Goal: Task Accomplishment & Management: Manage account settings

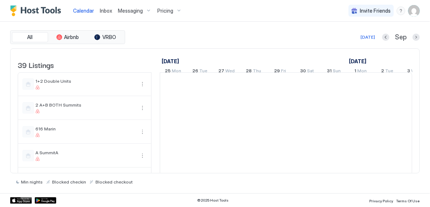
scroll to position [0, 402]
click at [414, 8] on img "User profile" at bounding box center [414, 11] width 12 height 12
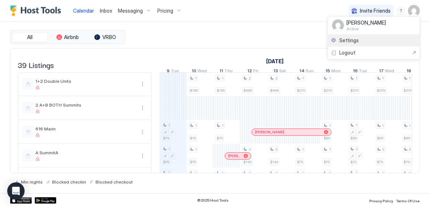
click at [365, 39] on div "Settings" at bounding box center [374, 40] width 92 height 13
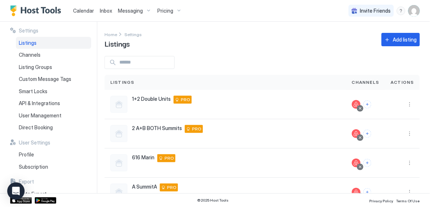
click at [170, 11] on span "Pricing" at bounding box center [165, 11] width 16 height 7
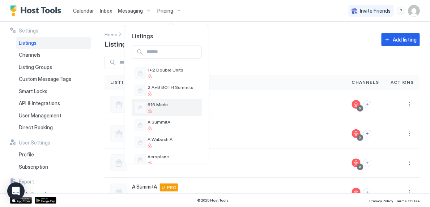
click at [173, 106] on span "616 Marin" at bounding box center [173, 104] width 51 height 5
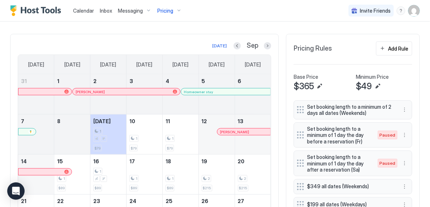
scroll to position [177, 0]
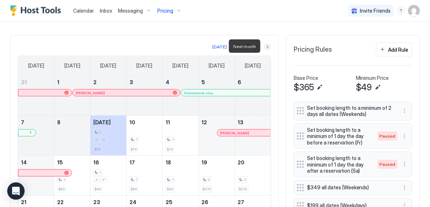
click at [266, 46] on button "Next month" at bounding box center [267, 46] width 7 height 7
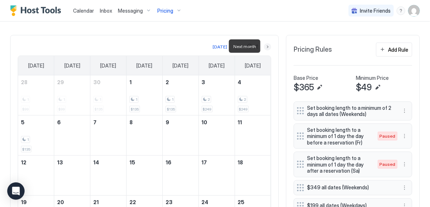
click at [266, 46] on button "Next month" at bounding box center [267, 46] width 7 height 7
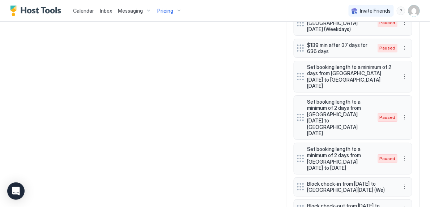
scroll to position [672, 0]
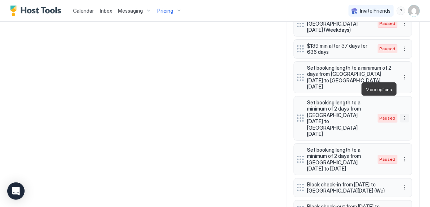
click at [404, 114] on button "More options" at bounding box center [405, 118] width 9 height 9
click at [411, 98] on div "Edit" at bounding box center [412, 99] width 16 height 5
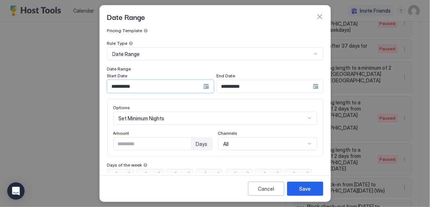
click at [157, 86] on input "**********" at bounding box center [155, 86] width 96 height 12
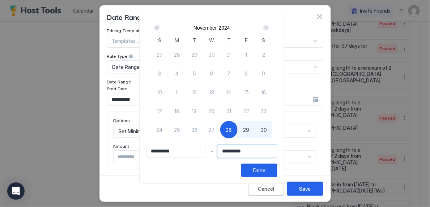
click at [253, 153] on input "**********" at bounding box center [247, 151] width 59 height 12
click at [267, 29] on div "Next" at bounding box center [266, 28] width 6 height 6
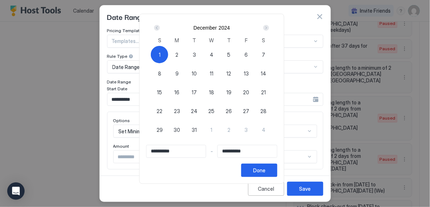
click at [267, 29] on div "Next" at bounding box center [266, 28] width 6 height 6
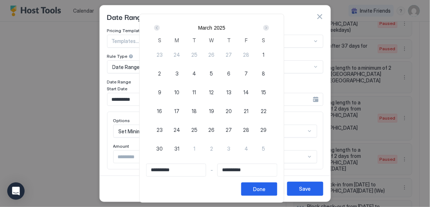
click at [267, 29] on div "Next" at bounding box center [266, 28] width 6 height 6
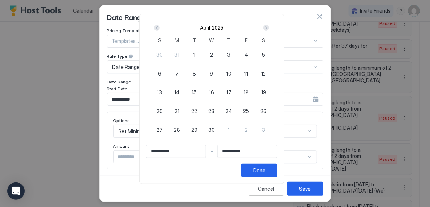
click at [267, 29] on div "Next" at bounding box center [266, 28] width 6 height 6
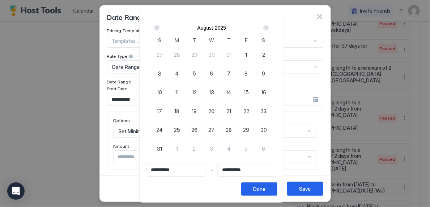
click at [267, 29] on div "Next" at bounding box center [266, 28] width 6 height 6
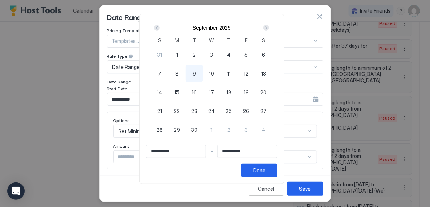
click at [267, 29] on div "Next" at bounding box center [266, 28] width 6 height 6
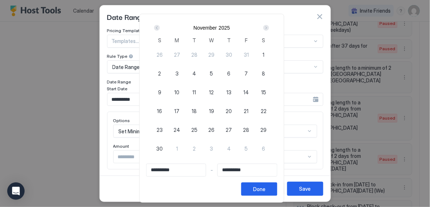
click at [228, 130] on div "27" at bounding box center [228, 129] width 17 height 17
type input "**********"
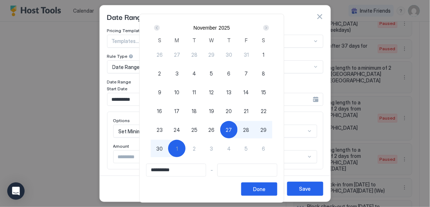
type input "**********"
click at [166, 148] on div "30" at bounding box center [159, 148] width 17 height 17
type input "**********"
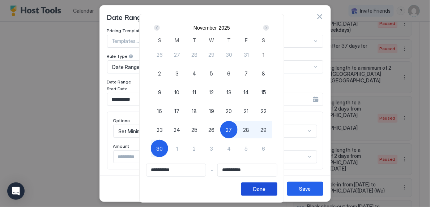
click at [264, 190] on div "Done" at bounding box center [259, 190] width 12 height 8
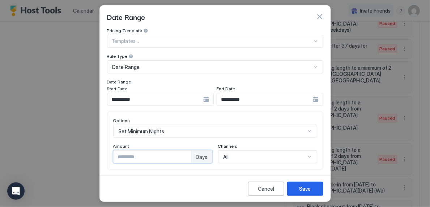
type input "*"
click at [183, 154] on input "*" at bounding box center [153, 157] width 78 height 12
click at [311, 189] on button "Save" at bounding box center [305, 189] width 36 height 14
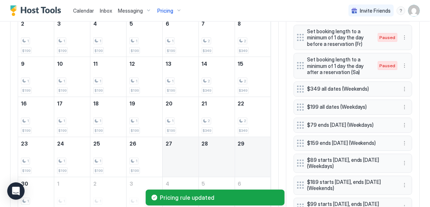
scroll to position [276, 0]
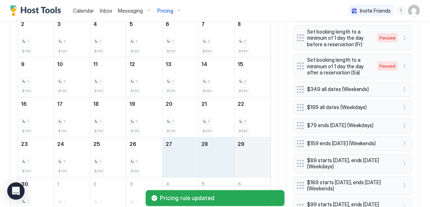
drag, startPoint x: 177, startPoint y: 152, endPoint x: 249, endPoint y: 151, distance: 71.7
click at [249, 151] on tr "23 1 $199 24 1 $199 25 1 $199 26 1 $199 27 28 29" at bounding box center [144, 158] width 253 height 40
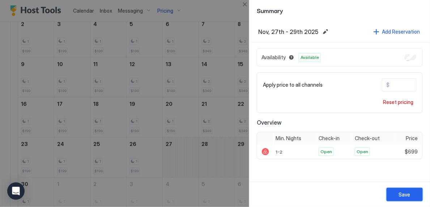
click at [402, 194] on div "Save" at bounding box center [405, 195] width 12 height 8
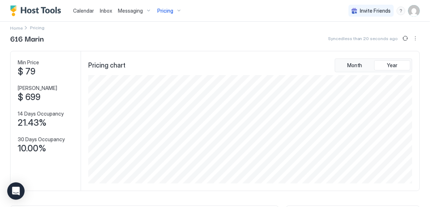
scroll to position [10, 0]
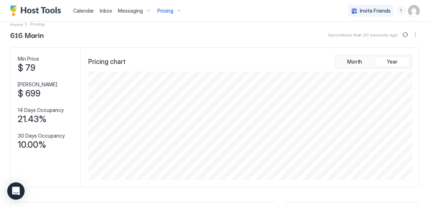
click at [85, 11] on span "Calendar" at bounding box center [83, 11] width 21 height 6
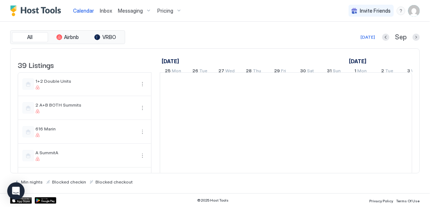
scroll to position [0, 402]
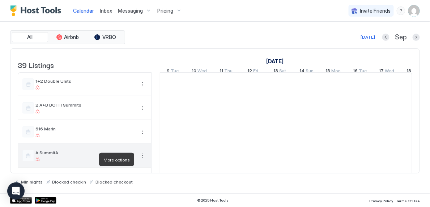
click at [142, 160] on button "More options" at bounding box center [142, 156] width 9 height 9
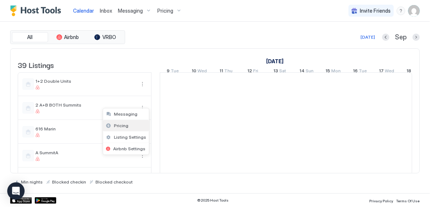
click at [132, 129] on div "Pricing" at bounding box center [126, 126] width 46 height 12
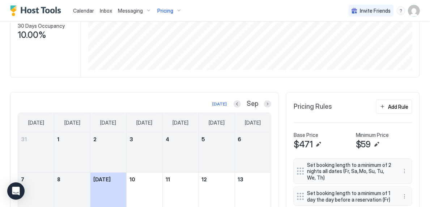
scroll to position [142, 0]
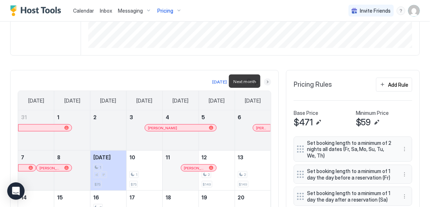
click at [266, 79] on button "Next month" at bounding box center [267, 82] width 7 height 7
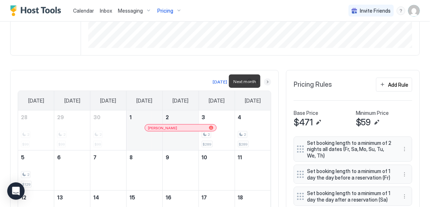
click at [266, 79] on button "Next month" at bounding box center [267, 82] width 7 height 7
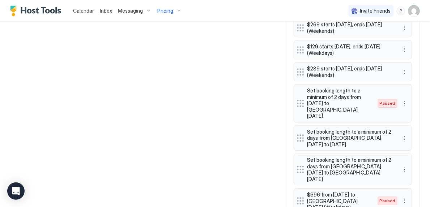
scroll to position [520, 0]
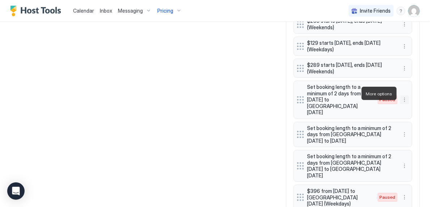
click at [405, 97] on button "More options" at bounding box center [405, 100] width 9 height 9
click at [413, 107] on div "Edit" at bounding box center [415, 104] width 28 height 12
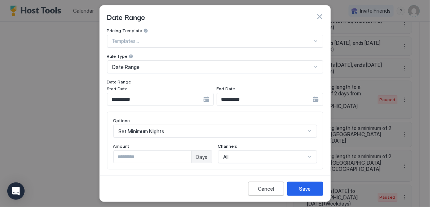
click at [319, 15] on button "button" at bounding box center [319, 16] width 7 height 7
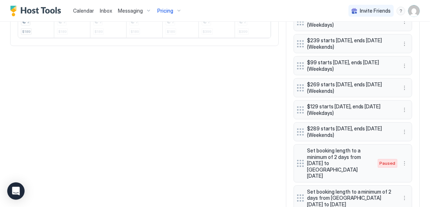
scroll to position [460, 0]
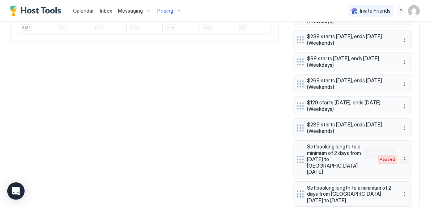
click at [407, 155] on button "More options" at bounding box center [405, 159] width 9 height 9
click at [414, 162] on span "Edit" at bounding box center [416, 163] width 8 height 5
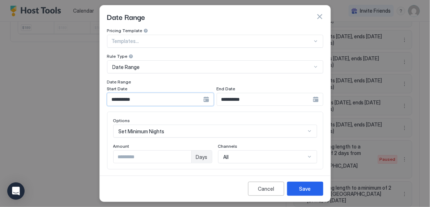
click at [178, 100] on input "**********" at bounding box center [155, 99] width 96 height 12
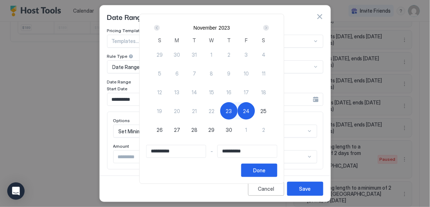
click at [269, 29] on div "Next" at bounding box center [266, 28] width 6 height 6
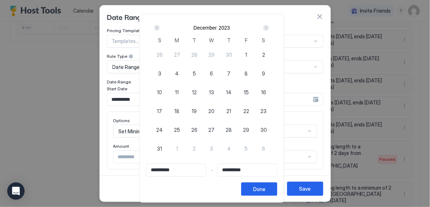
click at [269, 29] on div "Next" at bounding box center [266, 28] width 6 height 6
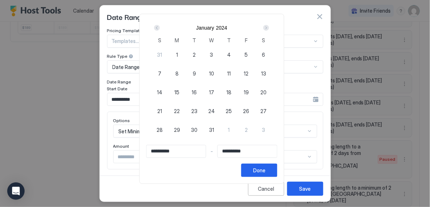
click at [269, 29] on div "Next" at bounding box center [266, 28] width 6 height 6
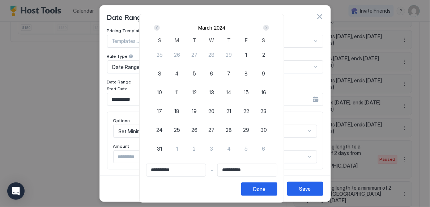
click at [269, 29] on div "Next" at bounding box center [266, 28] width 6 height 6
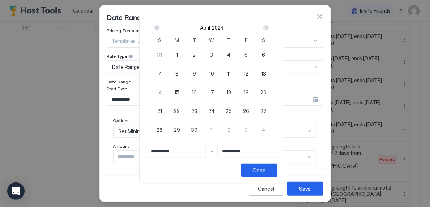
click at [269, 29] on div "Next" at bounding box center [266, 28] width 6 height 6
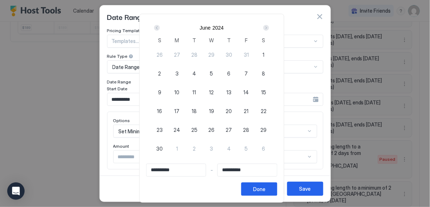
click at [269, 29] on div "Next" at bounding box center [266, 28] width 6 height 6
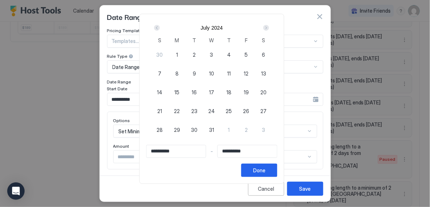
click at [269, 29] on div "Next" at bounding box center [266, 28] width 6 height 6
click at [215, 130] on span "27" at bounding box center [212, 130] width 6 height 8
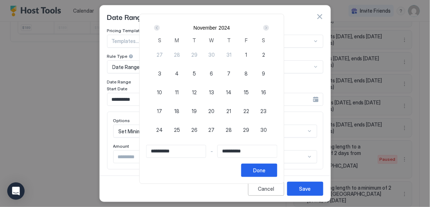
type input "**********"
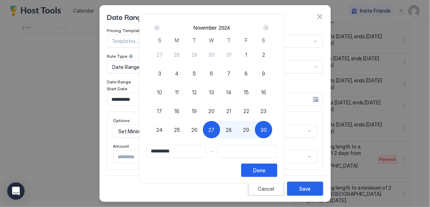
type input "**********"
click at [231, 131] on span "28" at bounding box center [229, 130] width 6 height 8
type input "**********"
click at [215, 131] on span "27" at bounding box center [212, 130] width 6 height 8
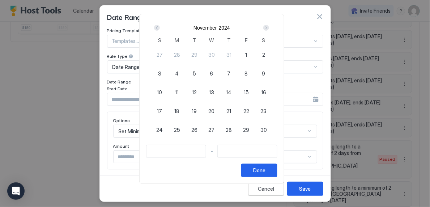
click at [215, 130] on span "27" at bounding box center [212, 130] width 6 height 8
type input "**********"
click at [268, 30] on div "Next" at bounding box center [266, 28] width 6 height 6
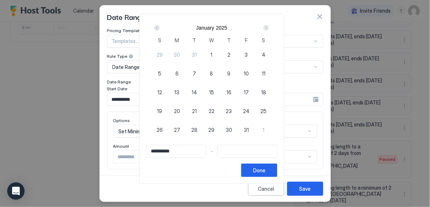
click at [268, 30] on div "Next" at bounding box center [266, 28] width 6 height 6
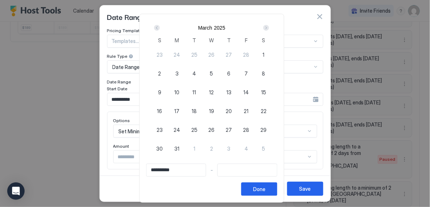
click at [268, 30] on div "Next" at bounding box center [266, 28] width 6 height 6
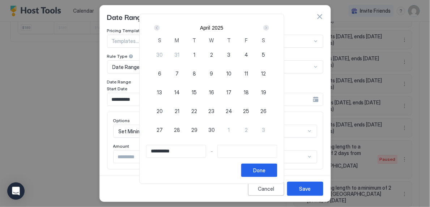
click at [268, 30] on div "Next" at bounding box center [266, 28] width 6 height 6
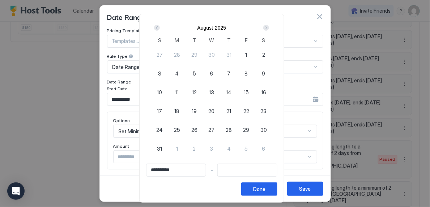
click at [268, 30] on div "Next" at bounding box center [266, 28] width 6 height 6
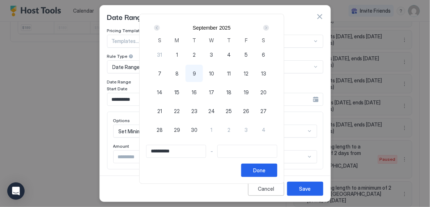
click at [268, 30] on div "Next" at bounding box center [266, 28] width 6 height 6
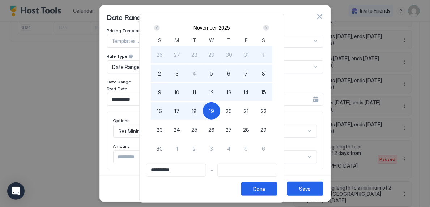
type input "**********"
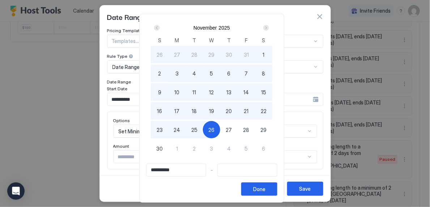
click at [214, 125] on div "26" at bounding box center [211, 129] width 17 height 17
type input "**********"
click at [214, 125] on div "26" at bounding box center [211, 129] width 17 height 17
type input "**********"
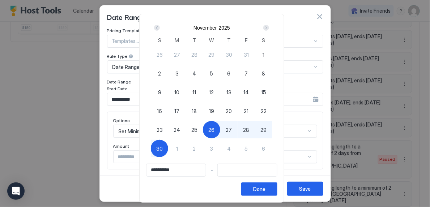
click at [168, 141] on button "30" at bounding box center [159, 148] width 17 height 17
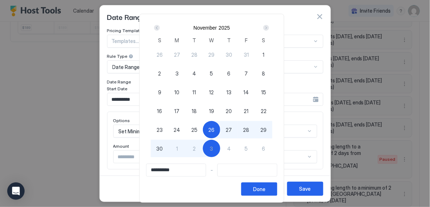
type input "**********"
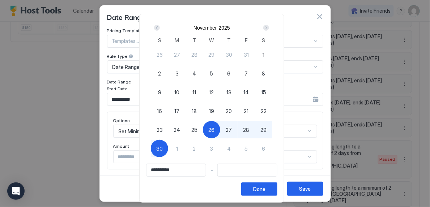
click at [162, 147] on span "30" at bounding box center [159, 149] width 7 height 8
type input "**********"
click at [266, 188] on div "Done" at bounding box center [259, 190] width 12 height 8
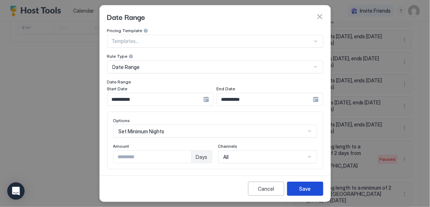
click at [304, 187] on div "Save" at bounding box center [306, 189] width 12 height 8
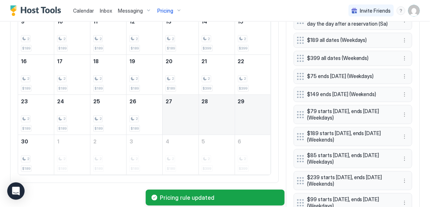
scroll to position [312, 0]
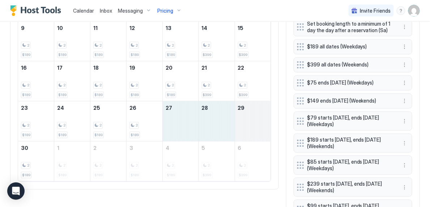
drag, startPoint x: 181, startPoint y: 120, endPoint x: 261, endPoint y: 126, distance: 79.5
click at [261, 126] on tr "23 2 $189 24 2 $189 25 2 $189 26 2 $189 27 28 29" at bounding box center [144, 122] width 253 height 40
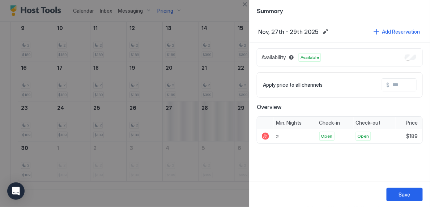
click at [396, 85] on input "Input Field" at bounding box center [419, 85] width 58 height 12
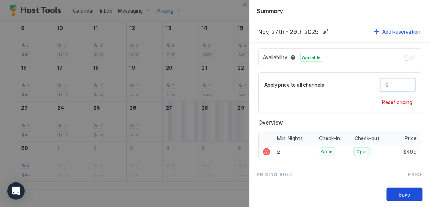
type input "***"
click at [410, 198] on button "Save" at bounding box center [405, 194] width 36 height 13
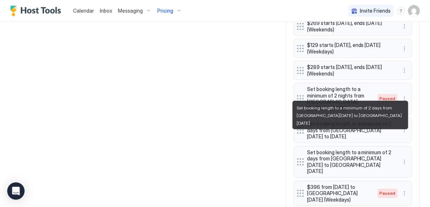
scroll to position [516, 0]
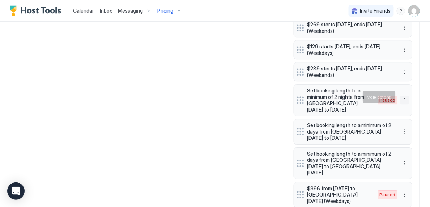
click at [403, 99] on button "More options" at bounding box center [405, 100] width 9 height 9
click at [416, 118] on span "Enable" at bounding box center [419, 118] width 14 height 5
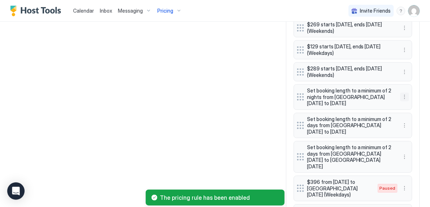
click at [405, 96] on button "More options" at bounding box center [405, 97] width 9 height 9
click at [412, 103] on span "Edit" at bounding box center [416, 103] width 8 height 5
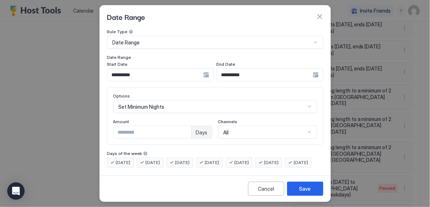
scroll to position [38, 0]
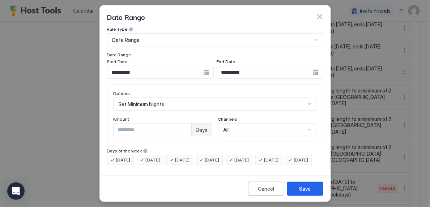
click at [320, 15] on button "button" at bounding box center [319, 16] width 7 height 7
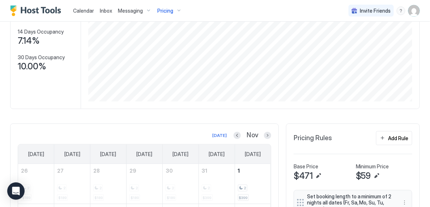
scroll to position [0, 0]
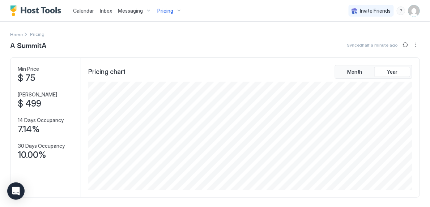
click at [178, 14] on div "Pricing" at bounding box center [169, 11] width 30 height 12
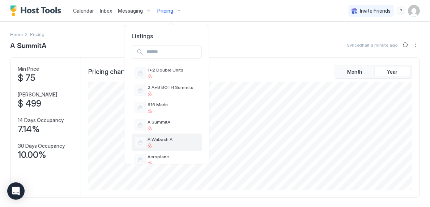
click at [172, 135] on div "A Wabash A" at bounding box center [167, 142] width 70 height 17
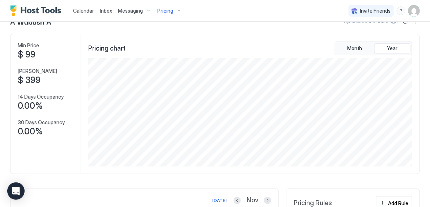
scroll to position [29, 0]
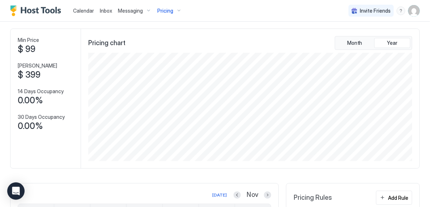
click at [171, 9] on span "Pricing" at bounding box center [165, 11] width 16 height 7
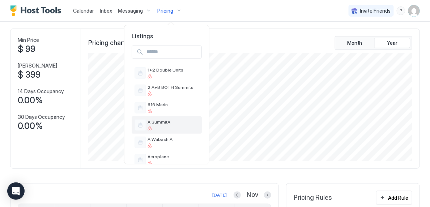
scroll to position [11, 0]
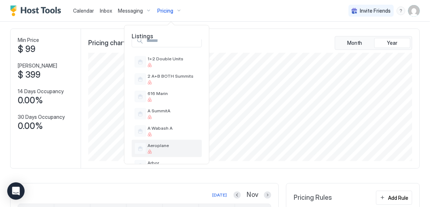
click at [164, 145] on span "Aeroplane" at bounding box center [173, 145] width 51 height 5
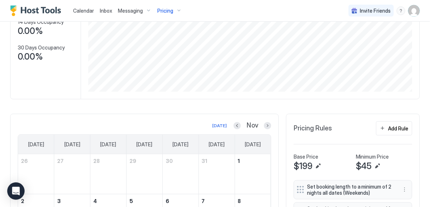
scroll to position [103, 0]
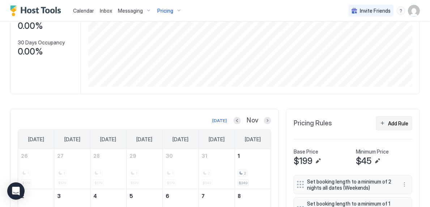
click at [392, 123] on div "Add Rule" at bounding box center [399, 124] width 20 height 8
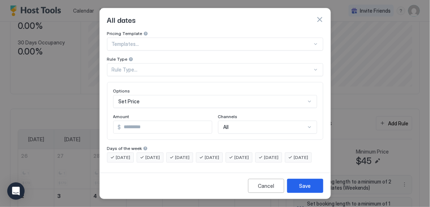
click at [233, 41] on div at bounding box center [212, 44] width 201 height 7
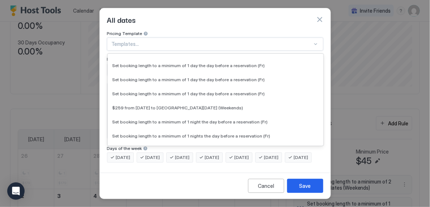
scroll to position [895, 0]
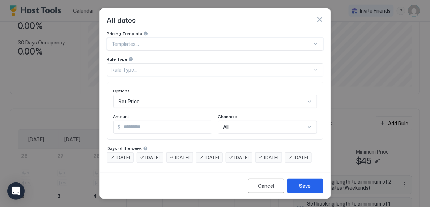
click at [318, 41] on div at bounding box center [316, 44] width 6 height 6
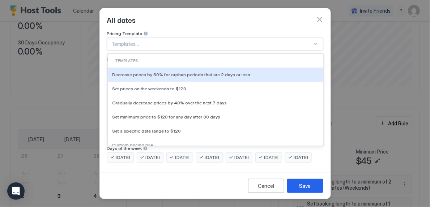
click at [318, 17] on button "button" at bounding box center [319, 19] width 7 height 7
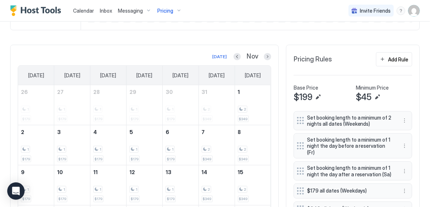
scroll to position [167, 0]
click at [387, 59] on button "Add Rule" at bounding box center [394, 60] width 36 height 14
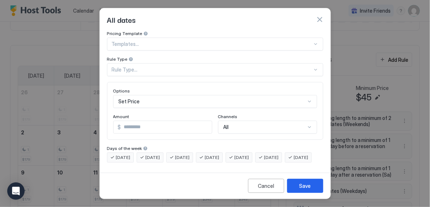
scroll to position [6, 0]
click at [193, 67] on div "Rule Type..." at bounding box center [212, 70] width 201 height 7
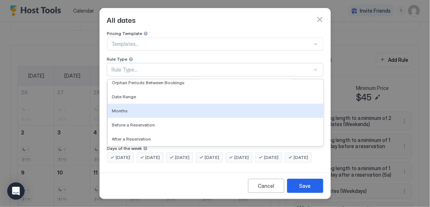
scroll to position [32, 0]
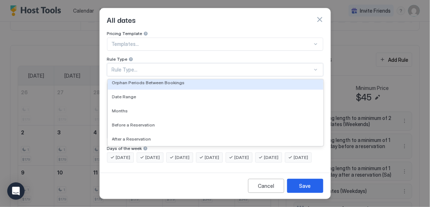
click at [180, 38] on div "Templates..." at bounding box center [215, 44] width 216 height 13
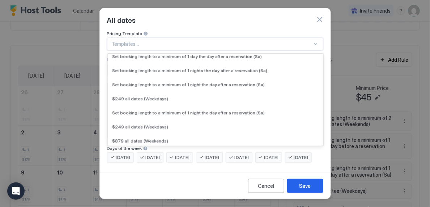
scroll to position [1754, 0]
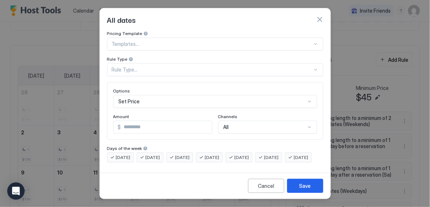
click at [328, 31] on div "Pricing Template Templates... Rule Type Rule Type... Options Set Price Amount $…" at bounding box center [215, 100] width 231 height 139
click at [311, 41] on div at bounding box center [212, 44] width 201 height 7
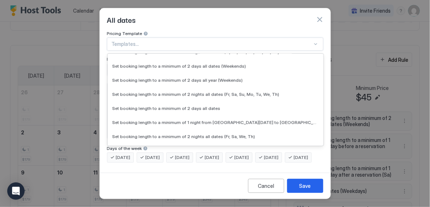
scroll to position [12, 0]
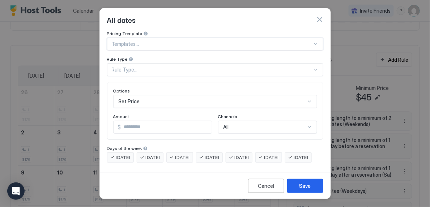
click at [312, 41] on div at bounding box center [212, 44] width 201 height 7
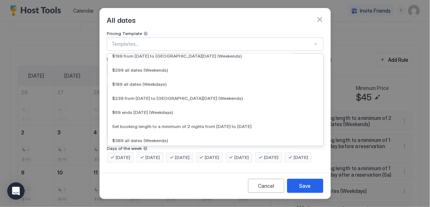
scroll to position [1873, 0]
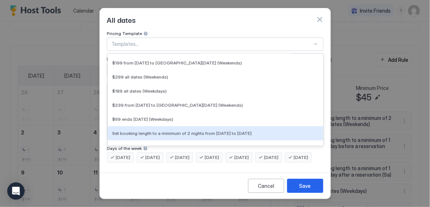
click at [249, 126] on div "Set booking length to a minimum of 2 nights from [DATE] to [DATE]" at bounding box center [216, 133] width 216 height 14
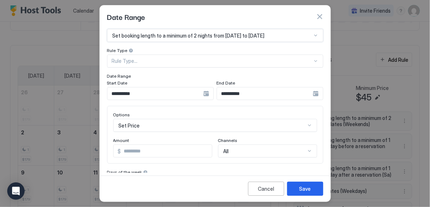
type input "*"
click at [174, 94] on input "**********" at bounding box center [155, 94] width 96 height 12
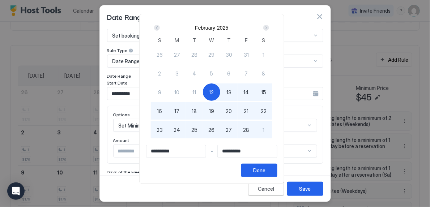
click at [269, 29] on div "Next" at bounding box center [266, 28] width 6 height 6
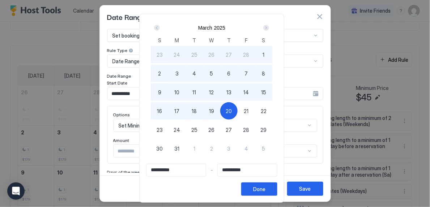
click at [269, 29] on div "Next" at bounding box center [266, 28] width 6 height 6
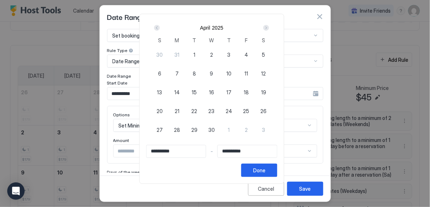
click at [269, 29] on div "Next" at bounding box center [266, 28] width 6 height 6
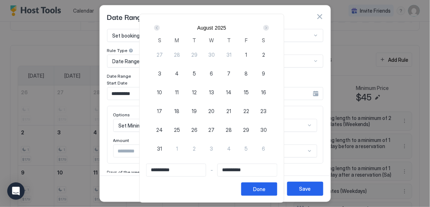
click at [269, 29] on div "Next" at bounding box center [266, 28] width 6 height 6
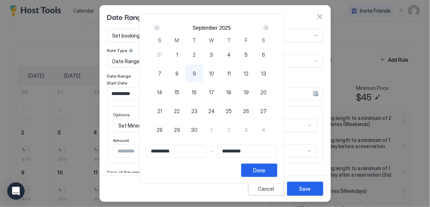
click at [269, 29] on div "Next" at bounding box center [266, 28] width 6 height 6
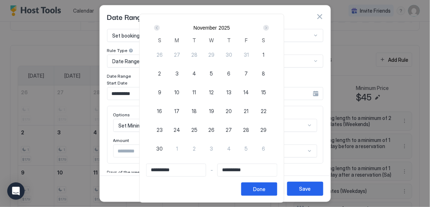
click at [211, 127] on div "26" at bounding box center [211, 129] width 17 height 17
type input "**********"
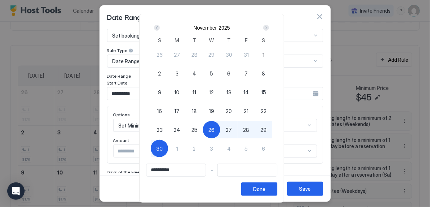
click at [162, 149] on span "30" at bounding box center [159, 149] width 7 height 8
type input "**********"
click at [266, 189] on div "Done" at bounding box center [259, 190] width 12 height 8
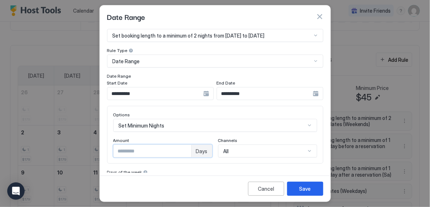
type input "*"
click at [186, 148] on input "*" at bounding box center [153, 151] width 78 height 12
click at [308, 193] on button "Save" at bounding box center [305, 189] width 36 height 14
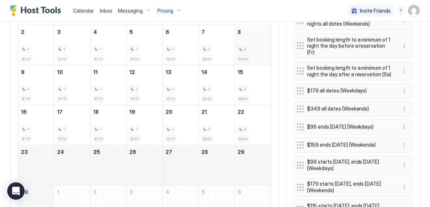
scroll to position [272, 0]
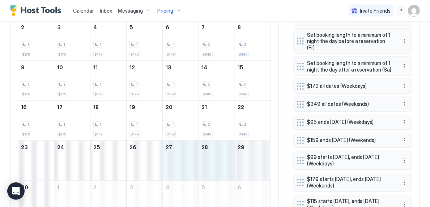
drag, startPoint x: 175, startPoint y: 153, endPoint x: 249, endPoint y: 159, distance: 74.4
click at [249, 159] on tr "23 24 25 26 27 28 29" at bounding box center [144, 161] width 253 height 40
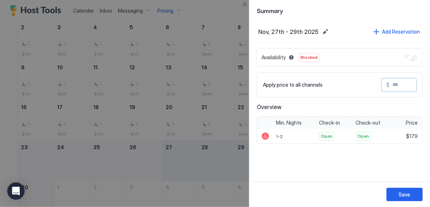
click at [400, 87] on input "Input Field" at bounding box center [419, 85] width 58 height 12
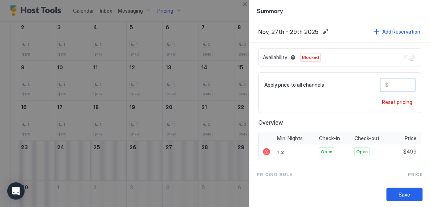
type input "***"
click at [407, 188] on button "Save" at bounding box center [405, 194] width 36 height 13
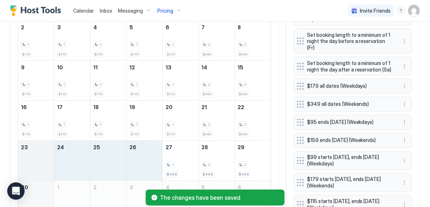
drag, startPoint x: 139, startPoint y: 158, endPoint x: 42, endPoint y: 160, distance: 97.3
click at [42, 160] on tr "23 24 25 26 27 1 $499 28 2 $499 29 2 $499" at bounding box center [144, 161] width 253 height 40
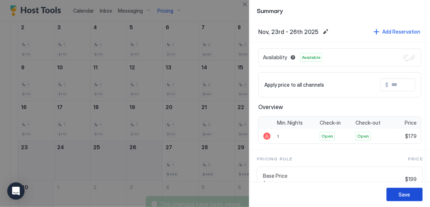
click at [410, 191] on div "Save" at bounding box center [405, 195] width 12 height 8
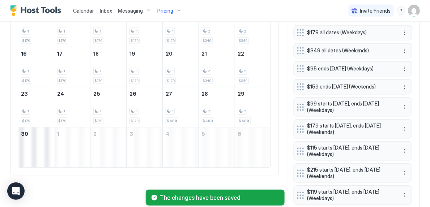
scroll to position [326, 0]
click at [31, 143] on div "November 30, 2025" at bounding box center [36, 147] width 36 height 40
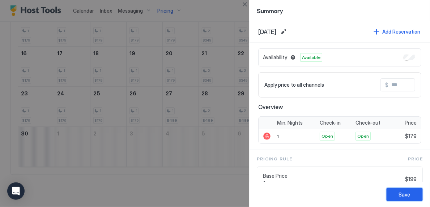
click at [410, 196] on div "Save" at bounding box center [405, 195] width 12 height 8
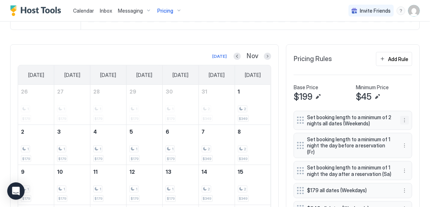
scroll to position [167, 0]
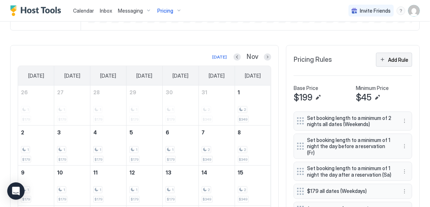
click at [398, 57] on div "Add Rule" at bounding box center [399, 60] width 20 height 8
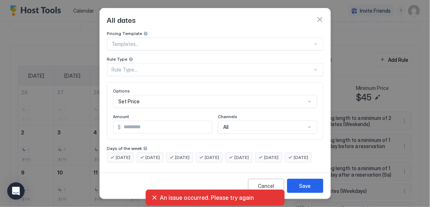
scroll to position [6, 0]
click at [276, 63] on div "Rule Type..." at bounding box center [215, 69] width 216 height 13
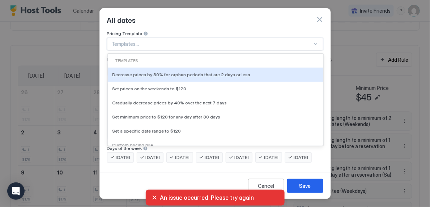
click at [263, 41] on div "Templates..." at bounding box center [215, 44] width 216 height 13
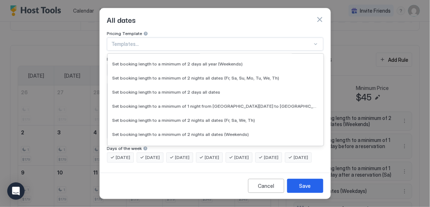
scroll to position [547, 0]
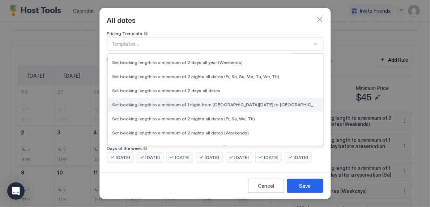
click at [255, 102] on span "Set booking length to a minimum of 1 night from [GEOGRAPHIC_DATA][DATE] to [GEO…" at bounding box center [215, 104] width 206 height 5
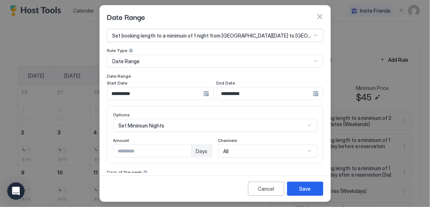
type input "*"
click at [186, 148] on input "*" at bounding box center [153, 151] width 78 height 12
click at [171, 96] on input "**********" at bounding box center [155, 94] width 96 height 12
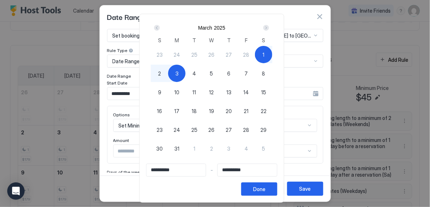
click at [268, 29] on div "Next" at bounding box center [266, 28] width 6 height 6
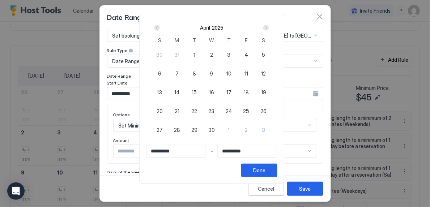
click at [268, 29] on div "Next" at bounding box center [266, 28] width 6 height 6
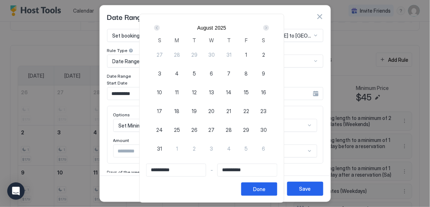
click at [268, 29] on div "Next" at bounding box center [266, 28] width 6 height 6
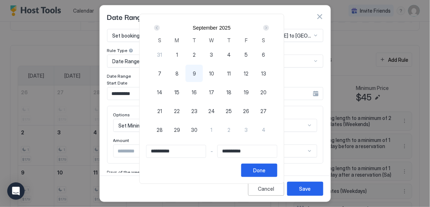
click at [268, 29] on div "Next" at bounding box center [266, 28] width 6 height 6
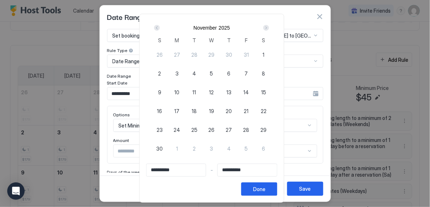
click at [215, 130] on span "26" at bounding box center [212, 130] width 6 height 8
type input "**********"
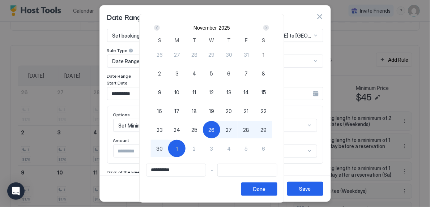
type input "**********"
click at [163, 149] on span "30" at bounding box center [159, 149] width 7 height 8
type input "**********"
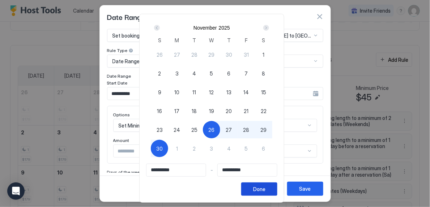
click at [266, 189] on div "Done" at bounding box center [259, 190] width 12 height 8
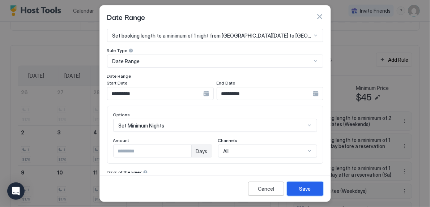
click at [307, 186] on div "Save" at bounding box center [306, 189] width 12 height 8
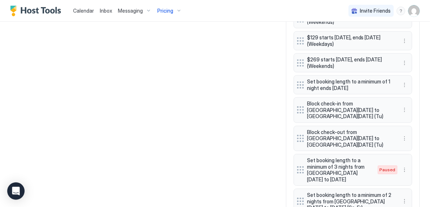
scroll to position [525, 0]
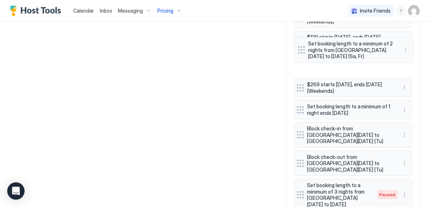
drag, startPoint x: 298, startPoint y: 177, endPoint x: 300, endPoint y: 46, distance: 130.3
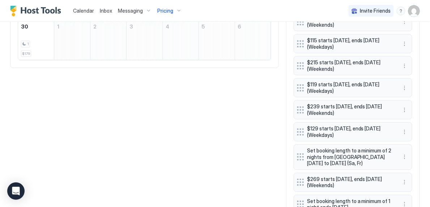
scroll to position [436, 0]
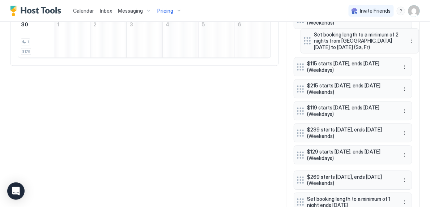
drag, startPoint x: 301, startPoint y: 148, endPoint x: 308, endPoint y: 43, distance: 105.2
click at [308, 43] on div "Set booking length to a minimum of 2 nights all dates (Weekends) Set booking le…" at bounding box center [353, 73] width 119 height 461
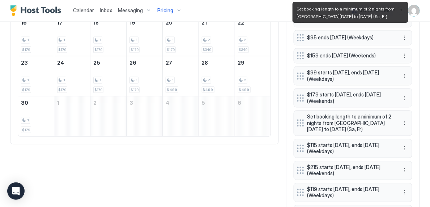
scroll to position [343, 0]
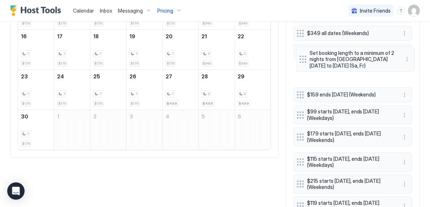
drag, startPoint x: 300, startPoint y: 127, endPoint x: 304, endPoint y: 54, distance: 73.5
click at [304, 54] on div "Set booking length to a minimum of 2 nights all dates (Weekends) Set booking le…" at bounding box center [353, 166] width 119 height 461
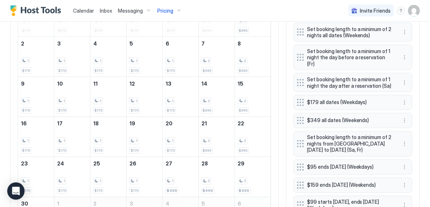
scroll to position [254, 0]
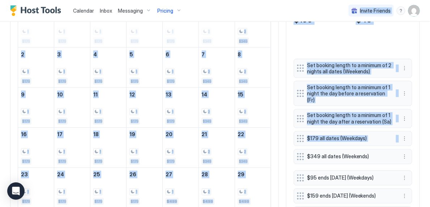
drag, startPoint x: 302, startPoint y: 137, endPoint x: 308, endPoint y: 5, distance: 131.8
click at [308, 5] on div "Calendar Inbox Messaging Pricing Invite Friends SR Home Pricing Aeroplane Synce…" at bounding box center [215, 103] width 430 height 207
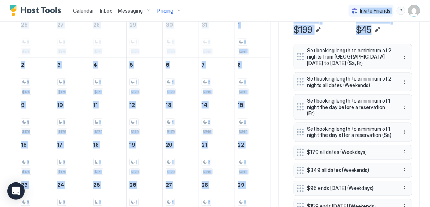
click at [274, 123] on div "Today Nov Sunday Monday Tuesday Wednesday Thursday Friday Saturday 26 1 $179 27…" at bounding box center [144, 123] width 269 height 290
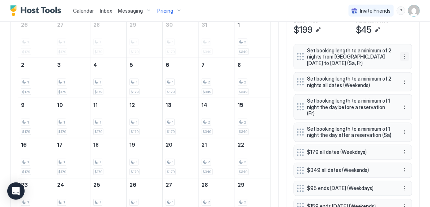
click at [405, 54] on button "More options" at bounding box center [405, 56] width 9 height 9
click at [416, 68] on span "Edit" at bounding box center [416, 65] width 8 height 5
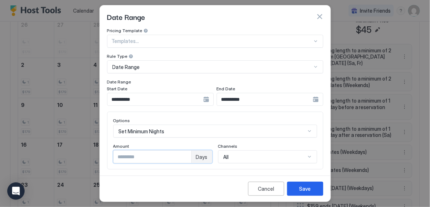
type input "*"
click at [184, 155] on input "*" at bounding box center [153, 157] width 78 height 12
click at [296, 189] on button "Save" at bounding box center [305, 189] width 36 height 14
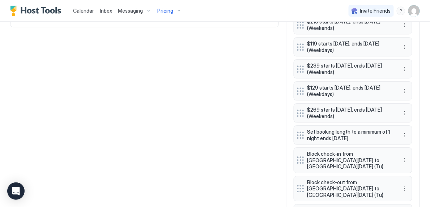
scroll to position [537, 0]
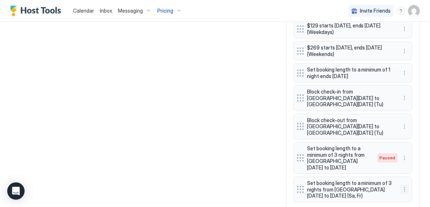
click at [403, 185] on button "More options" at bounding box center [405, 189] width 9 height 9
click at [412, 178] on span "Edit" at bounding box center [416, 176] width 8 height 5
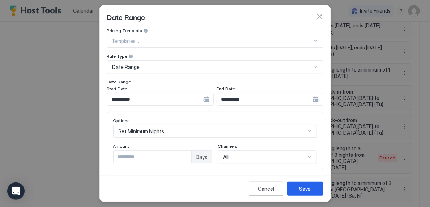
scroll to position [38, 0]
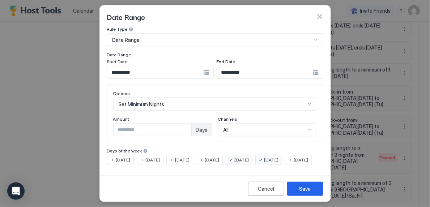
click at [190, 157] on span "[DATE]" at bounding box center [182, 160] width 14 height 7
click at [212, 155] on div "[DATE]" at bounding box center [209, 160] width 27 height 10
click at [307, 195] on button "Save" at bounding box center [305, 189] width 36 height 14
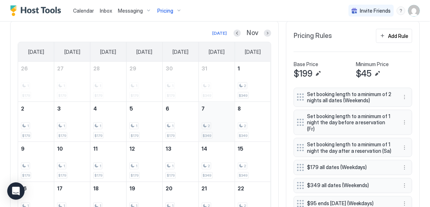
scroll to position [175, 0]
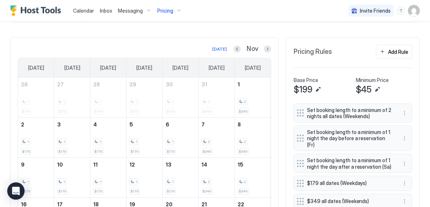
click at [176, 10] on div "Pricing" at bounding box center [169, 11] width 30 height 12
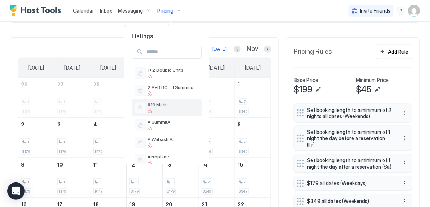
click at [169, 100] on div "616 Marin" at bounding box center [167, 107] width 70 height 17
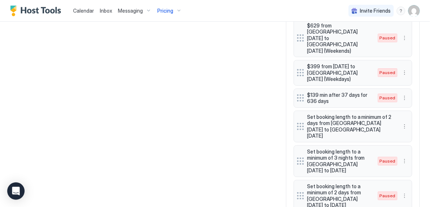
scroll to position [620, 0]
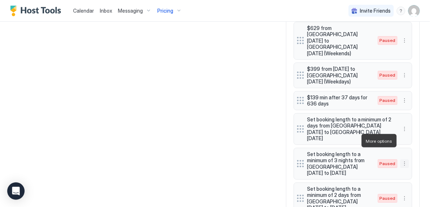
click at [407, 160] on button "More options" at bounding box center [405, 164] width 9 height 9
click at [410, 151] on div "Edit" at bounding box center [412, 150] width 16 height 5
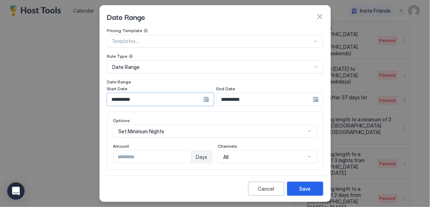
click at [178, 100] on input "**********" at bounding box center [155, 99] width 96 height 12
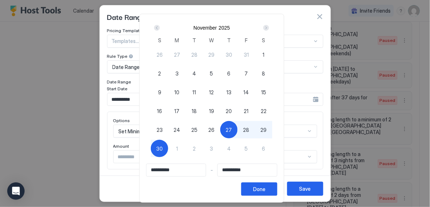
click at [215, 129] on span "26" at bounding box center [212, 130] width 6 height 8
type input "**********"
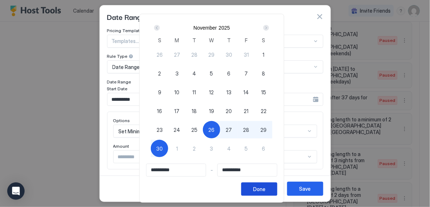
click at [266, 190] on div "Done" at bounding box center [259, 190] width 12 height 8
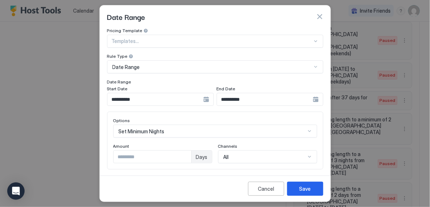
scroll to position [38, 0]
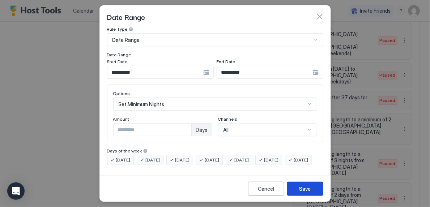
click at [311, 188] on button "Save" at bounding box center [305, 189] width 36 height 14
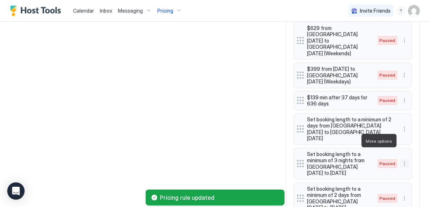
click at [404, 160] on button "More options" at bounding box center [405, 164] width 9 height 9
click at [416, 160] on span "Enable" at bounding box center [419, 162] width 14 height 5
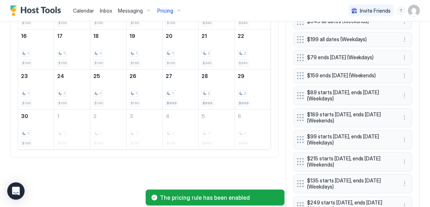
scroll to position [324, 0]
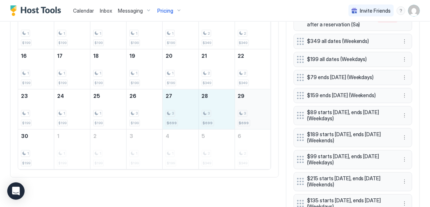
drag, startPoint x: 185, startPoint y: 101, endPoint x: 251, endPoint y: 103, distance: 66.6
click at [251, 103] on tr "23 1 $199 24 1 $199 25 1 $199 26 3 $199 27 3 $699 28 3 $699 29 3 $699" at bounding box center [144, 110] width 253 height 40
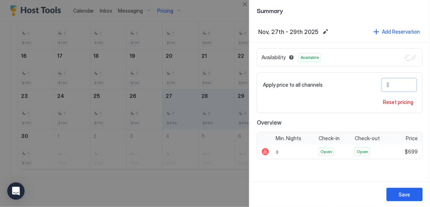
drag, startPoint x: 403, startPoint y: 85, endPoint x: 397, endPoint y: 85, distance: 5.8
click at [397, 85] on input "***" at bounding box center [419, 85] width 58 height 12
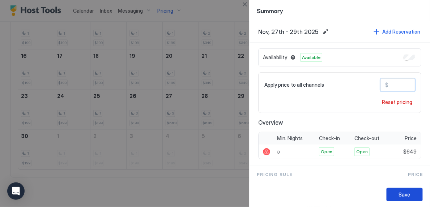
type input "***"
click at [403, 192] on div "Save" at bounding box center [405, 195] width 12 height 8
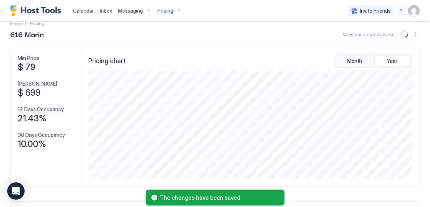
scroll to position [0, 0]
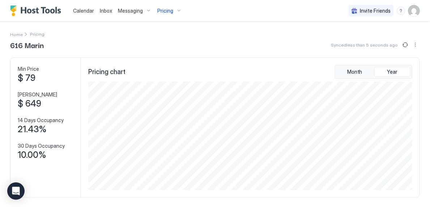
click at [179, 12] on div "Pricing" at bounding box center [169, 11] width 30 height 12
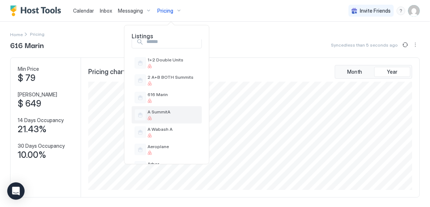
scroll to position [11, 0]
click at [180, 112] on span "A SummitA" at bounding box center [173, 110] width 51 height 5
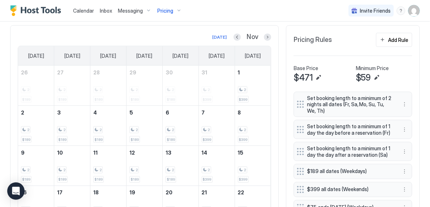
scroll to position [322, 0]
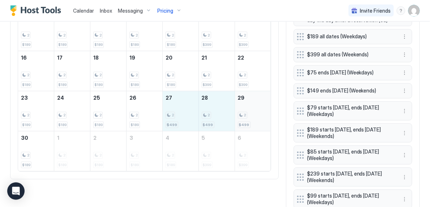
drag, startPoint x: 179, startPoint y: 100, endPoint x: 236, endPoint y: 104, distance: 56.9
click at [236, 104] on tr "23 2 $189 24 2 $189 25 2 $189 26 2 $189 27 2 $499 28 2 $499 29 2 $499" at bounding box center [144, 112] width 253 height 40
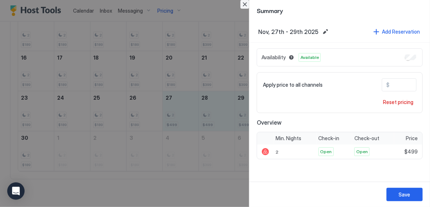
click at [245, 5] on button "Close" at bounding box center [245, 4] width 9 height 9
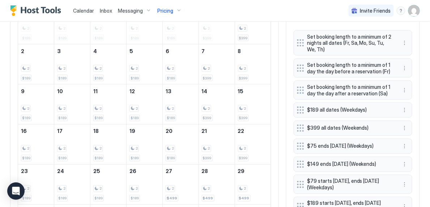
scroll to position [242, 0]
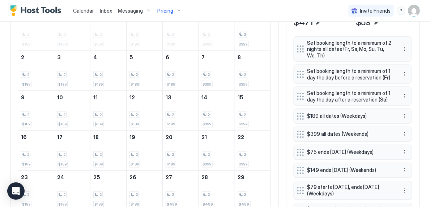
click at [170, 11] on span "Pricing" at bounding box center [165, 11] width 16 height 7
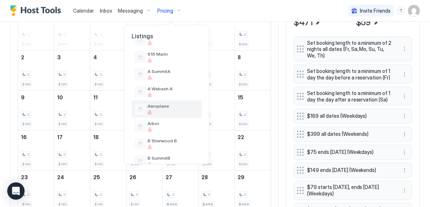
scroll to position [53, 0]
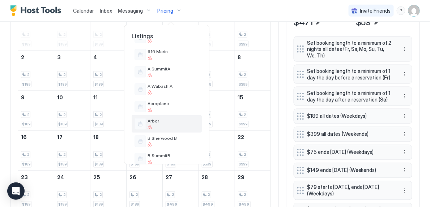
click at [167, 121] on span "Arbor" at bounding box center [173, 120] width 51 height 5
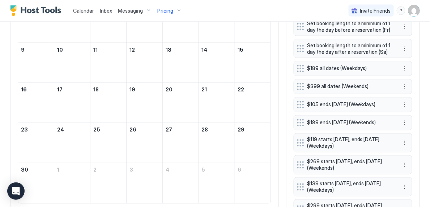
scroll to position [291, 0]
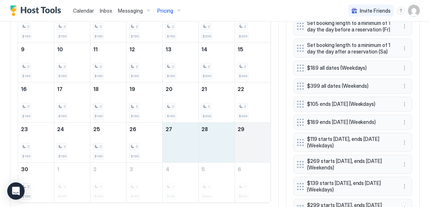
drag, startPoint x: 173, startPoint y: 135, endPoint x: 251, endPoint y: 137, distance: 78.2
click at [251, 137] on tr "23 2 $189 24 2 $189 25 2 $189 26 2 $189 27 28 29" at bounding box center [144, 143] width 253 height 40
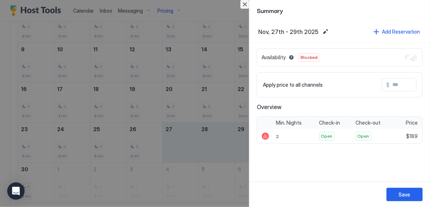
click at [243, 5] on button "Close" at bounding box center [245, 4] width 9 height 9
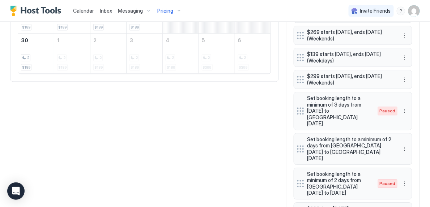
scroll to position [421, 0]
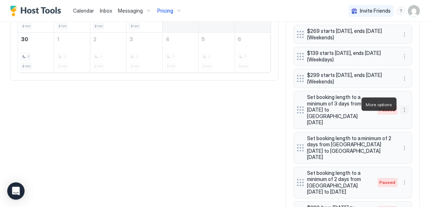
click at [406, 107] on button "More options" at bounding box center [405, 110] width 9 height 9
click at [415, 119] on div "Edit" at bounding box center [415, 115] width 28 height 12
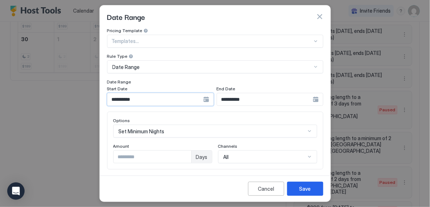
click at [190, 100] on input "**********" at bounding box center [155, 99] width 96 height 12
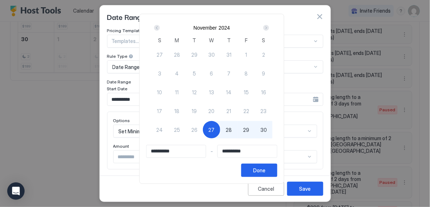
click at [173, 151] on input "**********" at bounding box center [176, 151] width 59 height 12
click at [200, 148] on input "**********" at bounding box center [176, 151] width 59 height 12
click at [267, 26] on div "Next" at bounding box center [266, 28] width 9 height 9
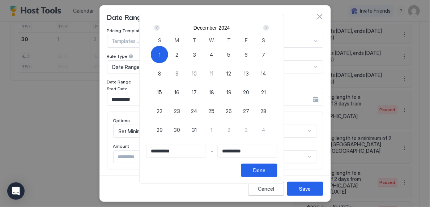
click at [267, 26] on div "Next" at bounding box center [266, 28] width 9 height 9
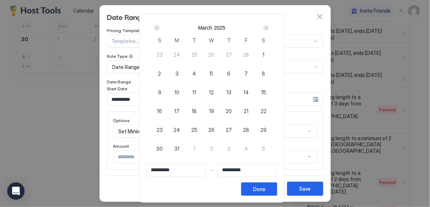
click at [267, 26] on div "Next" at bounding box center [266, 28] width 9 height 9
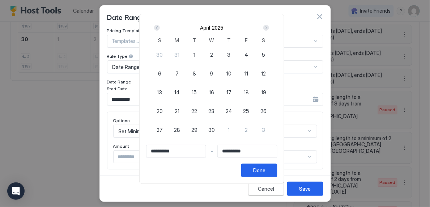
click at [267, 26] on div "Next" at bounding box center [266, 28] width 9 height 9
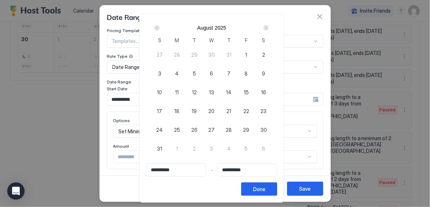
click at [267, 26] on div "Next" at bounding box center [266, 28] width 9 height 9
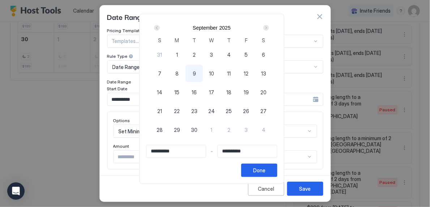
click at [267, 26] on div "Next" at bounding box center [266, 28] width 9 height 9
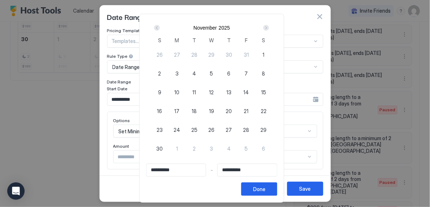
click at [212, 128] on span "26" at bounding box center [212, 130] width 6 height 8
type input "**********"
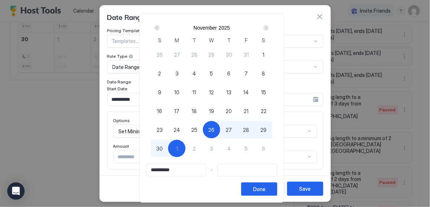
type input "**********"
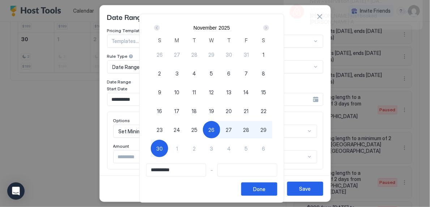
click at [163, 147] on span "30" at bounding box center [159, 149] width 7 height 8
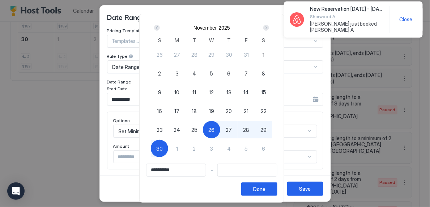
type input "**********"
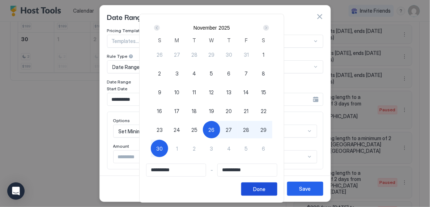
click at [266, 190] on div "Done" at bounding box center [259, 190] width 12 height 8
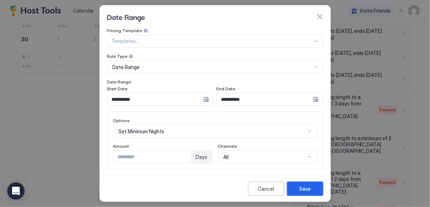
click at [305, 187] on div "Save" at bounding box center [306, 189] width 12 height 8
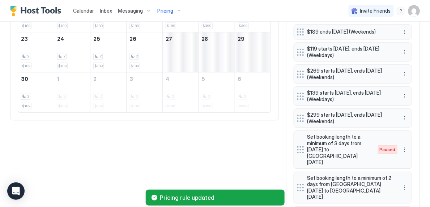
scroll to position [326, 0]
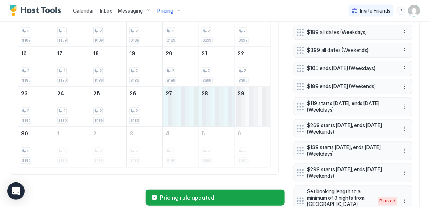
drag, startPoint x: 180, startPoint y: 106, endPoint x: 249, endPoint y: 107, distance: 68.7
click at [249, 107] on tr "23 2 $189 24 2 $189 25 2 $189 26 2 $189 27 28 29" at bounding box center [144, 107] width 253 height 40
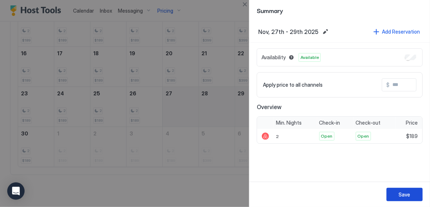
click at [407, 194] on div "Save" at bounding box center [405, 195] width 12 height 8
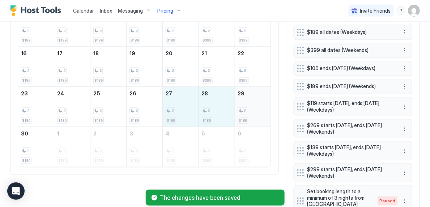
drag, startPoint x: 176, startPoint y: 104, endPoint x: 244, endPoint y: 104, distance: 68.4
click at [244, 104] on tr "23 2 $189 24 2 $189 25 2 $189 26 2 $189 27 2 $189 28 2 $189 29 2 $189" at bounding box center [144, 107] width 253 height 40
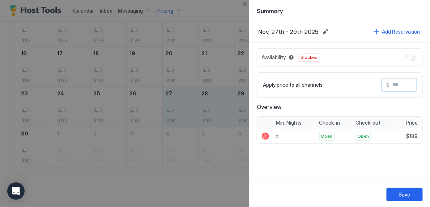
click at [401, 85] on input "Input Field" at bounding box center [419, 85] width 58 height 12
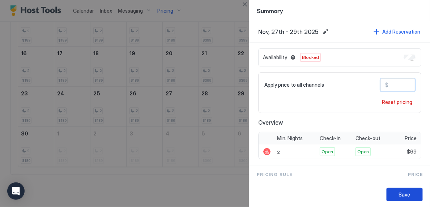
type input "*"
type input "***"
click at [410, 195] on div "Save" at bounding box center [405, 195] width 12 height 8
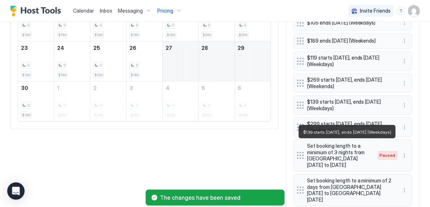
scroll to position [374, 0]
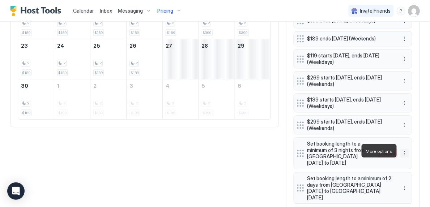
click at [405, 152] on button "More options" at bounding box center [405, 153] width 9 height 9
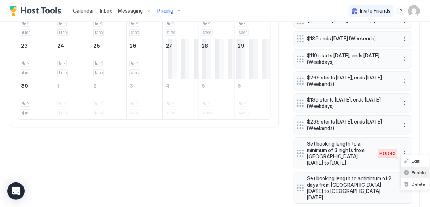
click at [416, 175] on span "Enable" at bounding box center [419, 172] width 14 height 5
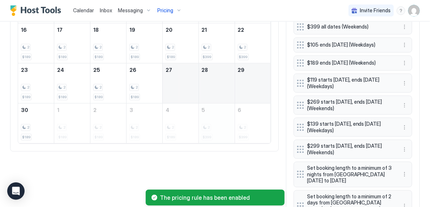
scroll to position [347, 0]
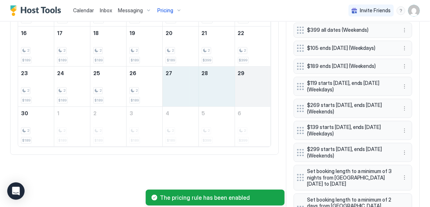
drag, startPoint x: 186, startPoint y: 89, endPoint x: 250, endPoint y: 85, distance: 64.2
click at [250, 86] on tr "23 2 $189 24 2 $189 25 2 $189 26 2 $189 27 28 29" at bounding box center [144, 87] width 253 height 40
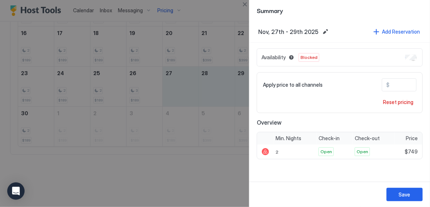
click at [404, 56] on div "Availability Blocked" at bounding box center [340, 57] width 166 height 18
click at [411, 195] on button "Save" at bounding box center [405, 194] width 36 height 13
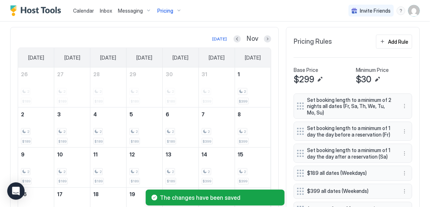
scroll to position [183, 0]
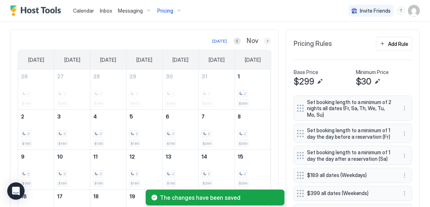
click at [267, 40] on button "Next month" at bounding box center [267, 41] width 7 height 7
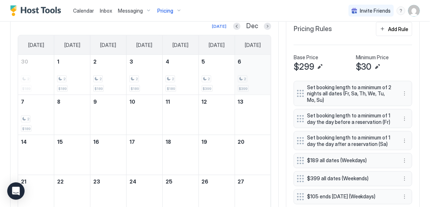
scroll to position [212, 0]
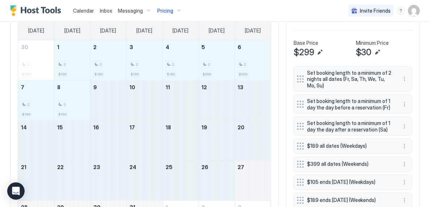
drag, startPoint x: 77, startPoint y: 58, endPoint x: 248, endPoint y: 186, distance: 213.3
click at [248, 186] on tbody "30 2 $189 1 2 $189 2 2 $189 3 2 $189 4 2 $189 5 2 $399 6 2 $399 7 2 $189 8 2 $1…" at bounding box center [144, 141] width 253 height 200
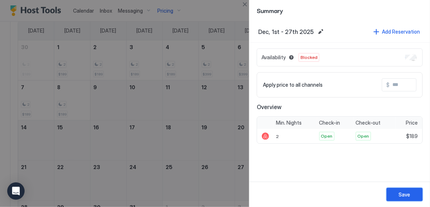
click at [401, 195] on div "Save" at bounding box center [405, 195] width 12 height 8
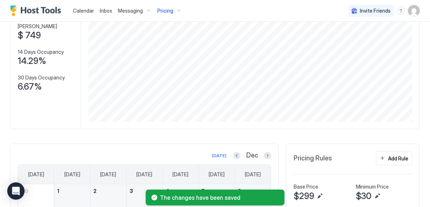
scroll to position [68, 0]
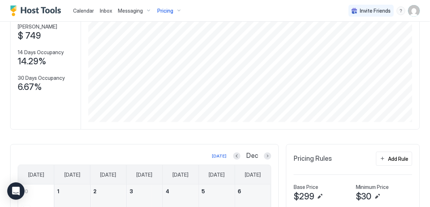
click at [177, 12] on div "Pricing" at bounding box center [169, 11] width 30 height 12
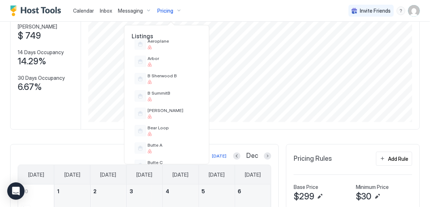
scroll to position [115, 0]
click at [181, 83] on div at bounding box center [173, 83] width 51 height 4
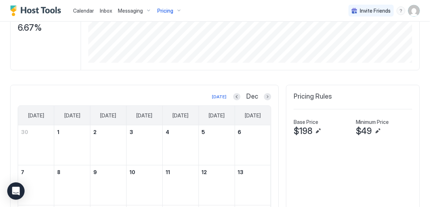
scroll to position [156, 0]
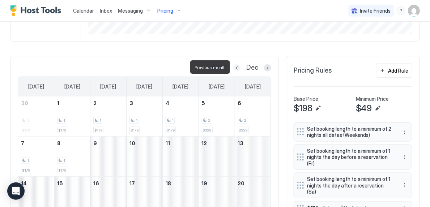
click at [240, 70] on button "Previous month" at bounding box center [236, 67] width 7 height 7
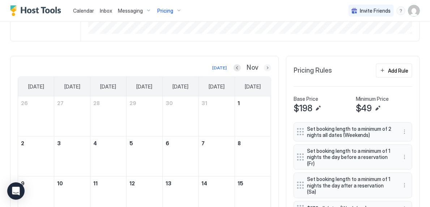
click at [267, 68] on button "Next month" at bounding box center [267, 67] width 7 height 7
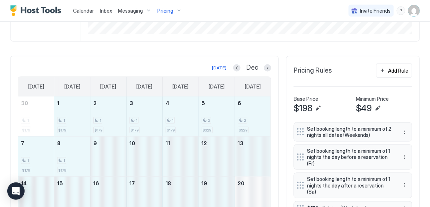
drag, startPoint x: 75, startPoint y: 118, endPoint x: 245, endPoint y: 196, distance: 186.5
click at [245, 196] on tbody "30 1 $179 1 1 $179 2 1 $179 3 1 $179 4 1 $179 5 2 $329 6 2 $329 7 1 $179 8 1 $1…" at bounding box center [144, 197] width 253 height 200
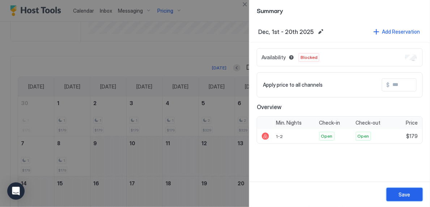
click at [411, 195] on button "Save" at bounding box center [405, 194] width 36 height 13
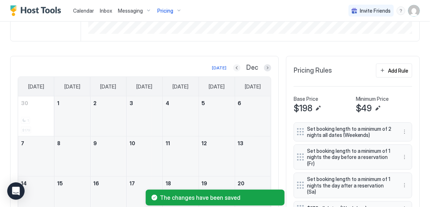
click at [237, 67] on button "Previous month" at bounding box center [236, 67] width 7 height 7
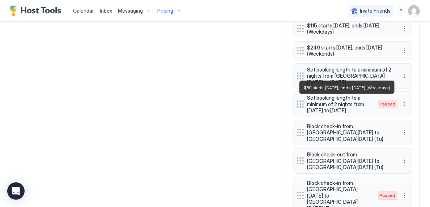
scroll to position [553, 0]
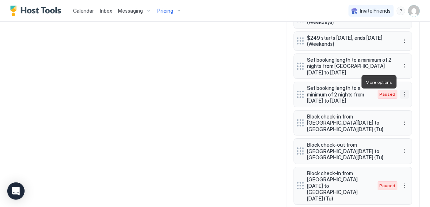
click at [402, 90] on button "More options" at bounding box center [405, 94] width 9 height 9
click at [412, 92] on div "Edit" at bounding box center [412, 91] width 16 height 5
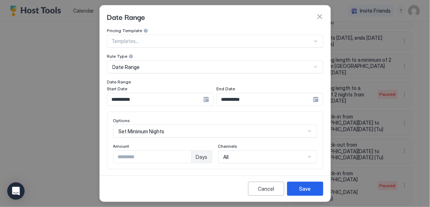
type input "*"
click at [186, 154] on input "*" at bounding box center [153, 157] width 78 height 12
click at [182, 97] on input "**********" at bounding box center [155, 99] width 96 height 12
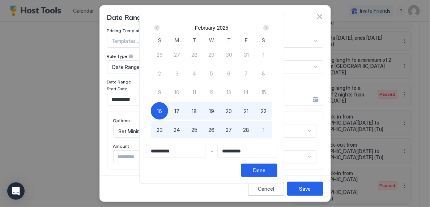
click at [268, 29] on div "Next" at bounding box center [266, 28] width 6 height 6
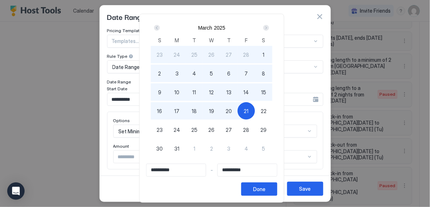
click at [268, 29] on div "Next" at bounding box center [266, 28] width 6 height 6
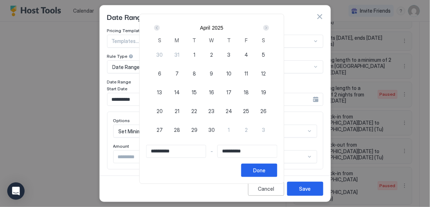
click at [268, 29] on div "Next" at bounding box center [266, 28] width 6 height 6
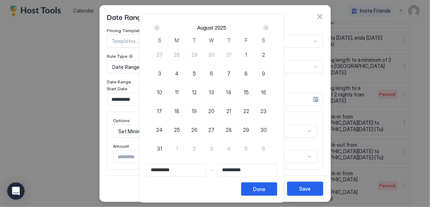
click at [268, 29] on div "Next" at bounding box center [266, 28] width 6 height 6
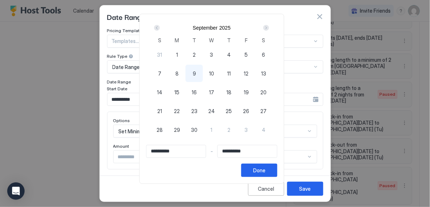
click at [268, 29] on div "Next" at bounding box center [266, 28] width 6 height 6
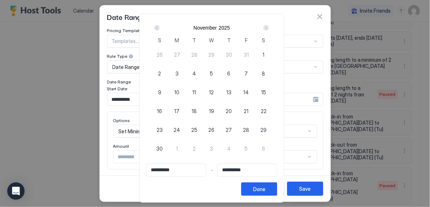
click at [213, 127] on span "26" at bounding box center [212, 130] width 6 height 8
type input "**********"
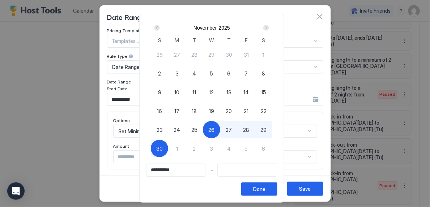
click at [157, 151] on div "30" at bounding box center [159, 148] width 17 height 17
type input "**********"
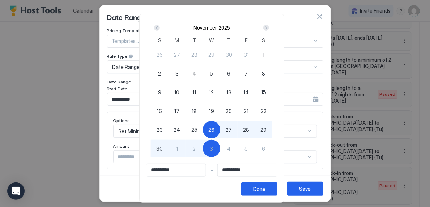
click at [163, 149] on span "30" at bounding box center [159, 149] width 7 height 8
click at [266, 193] on div "Done" at bounding box center [259, 190] width 12 height 8
type input "**********"
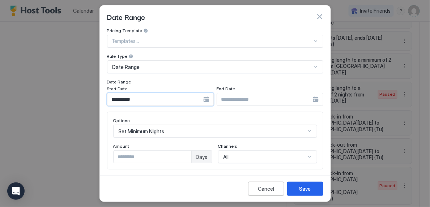
click at [144, 104] on input "**********" at bounding box center [155, 99] width 96 height 12
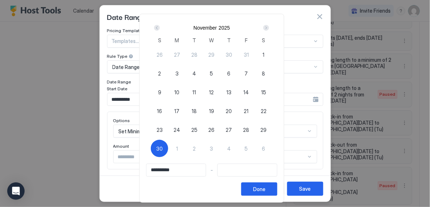
click at [213, 130] on span "26" at bounding box center [212, 130] width 6 height 8
type input "**********"
click at [162, 147] on span "30" at bounding box center [159, 149] width 7 height 8
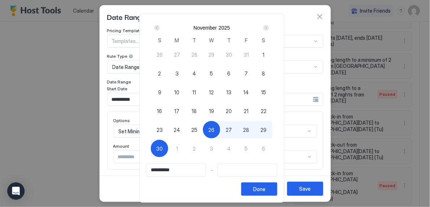
type input "**********"
click at [266, 189] on div "Done" at bounding box center [259, 190] width 12 height 8
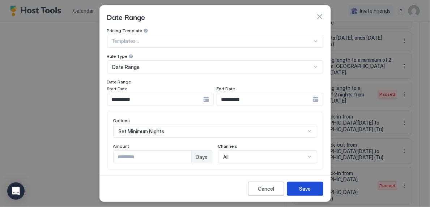
click at [314, 188] on button "Save" at bounding box center [305, 189] width 36 height 14
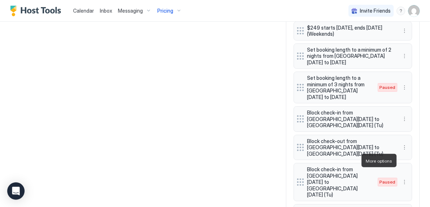
scroll to position [562, 0]
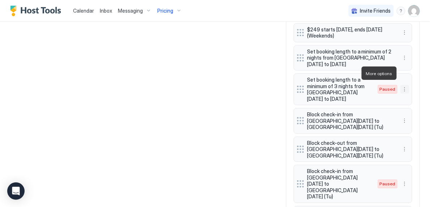
click at [406, 85] on button "More options" at bounding box center [405, 89] width 9 height 9
click at [420, 92] on div "Enable" at bounding box center [415, 95] width 28 height 12
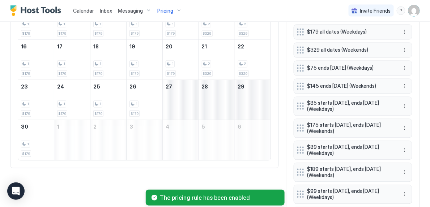
scroll to position [334, 0]
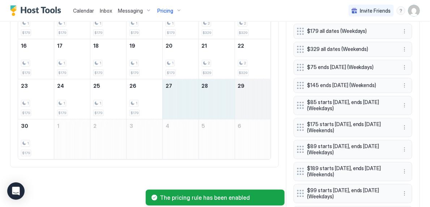
drag, startPoint x: 178, startPoint y: 93, endPoint x: 242, endPoint y: 94, distance: 64.8
click at [243, 95] on tr "23 1 $179 24 1 $179 25 1 $179 26 1 $179 27 28 29" at bounding box center [144, 100] width 253 height 40
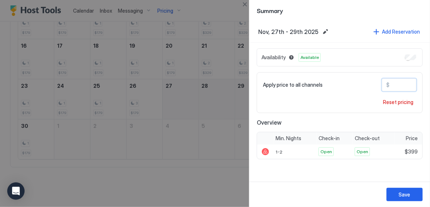
click at [396, 85] on input "***" at bounding box center [419, 85] width 58 height 12
type input "***"
click at [414, 192] on button "Save" at bounding box center [405, 194] width 36 height 13
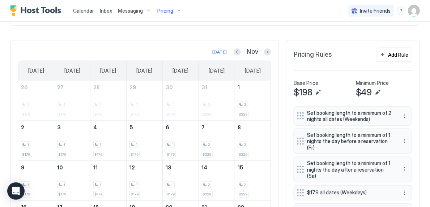
scroll to position [174, 0]
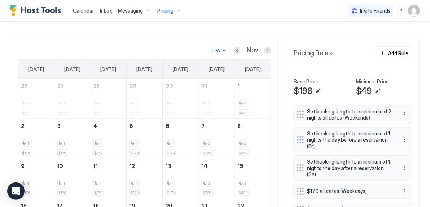
click at [170, 8] on span "Pricing" at bounding box center [165, 11] width 16 height 7
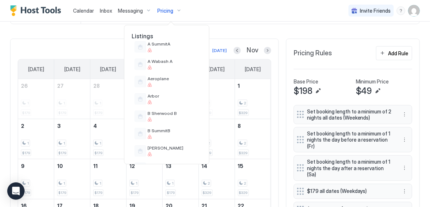
scroll to position [87, 0]
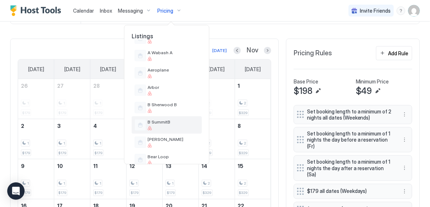
click at [169, 129] on div at bounding box center [173, 128] width 51 height 4
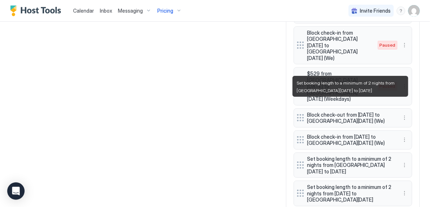
scroll to position [708, 0]
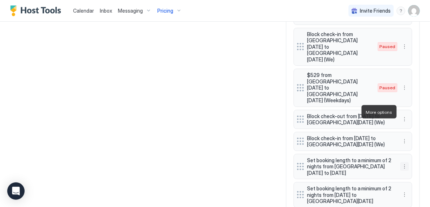
click at [405, 162] on button "More options" at bounding box center [405, 166] width 9 height 9
click at [414, 121] on span "Edit" at bounding box center [416, 121] width 8 height 5
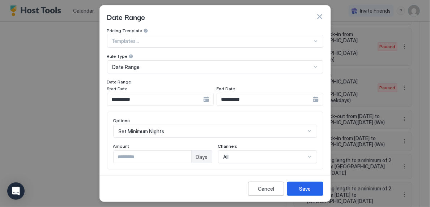
click at [175, 101] on input "**********" at bounding box center [155, 99] width 96 height 12
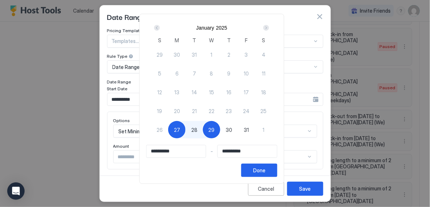
click at [269, 29] on div "Next" at bounding box center [266, 28] width 6 height 6
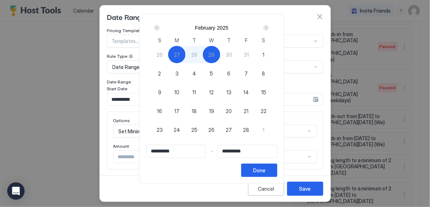
click at [269, 29] on div "Next" at bounding box center [266, 28] width 6 height 6
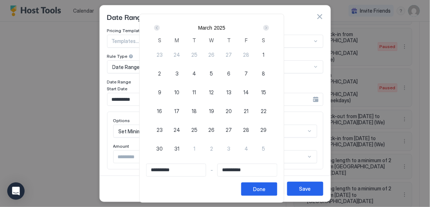
click at [269, 29] on div "Next" at bounding box center [266, 28] width 6 height 6
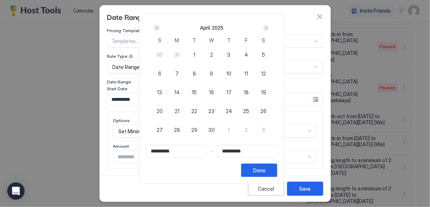
click at [269, 29] on div "Next" at bounding box center [266, 28] width 6 height 6
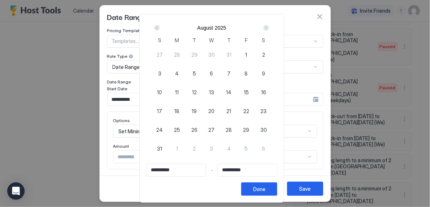
click at [269, 29] on div "Next" at bounding box center [266, 28] width 6 height 6
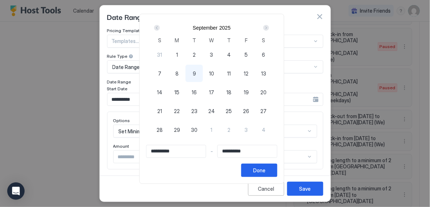
click at [269, 29] on div "Next" at bounding box center [266, 28] width 6 height 6
click at [271, 30] on div "Next" at bounding box center [266, 28] width 9 height 9
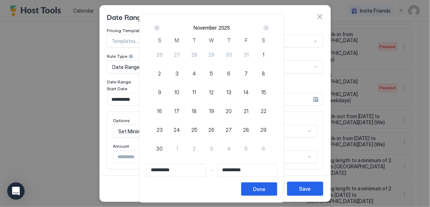
click at [213, 130] on span "26" at bounding box center [212, 130] width 6 height 8
type input "**********"
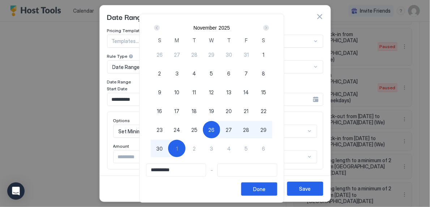
type input "**********"
click at [163, 148] on span "30" at bounding box center [159, 149] width 7 height 8
type input "**********"
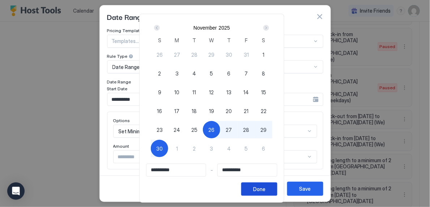
click at [261, 189] on div "Done" at bounding box center [259, 190] width 12 height 8
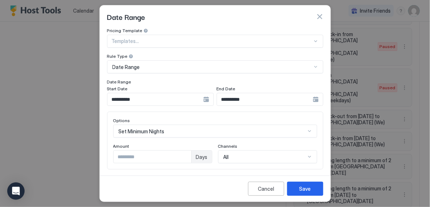
type input "*"
click at [185, 156] on input "*" at bounding box center [153, 157] width 78 height 12
click at [295, 192] on button "Save" at bounding box center [305, 189] width 36 height 14
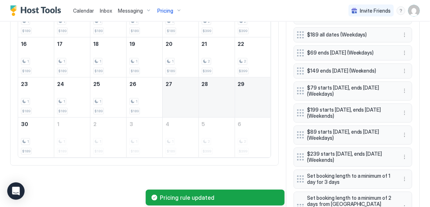
scroll to position [336, 0]
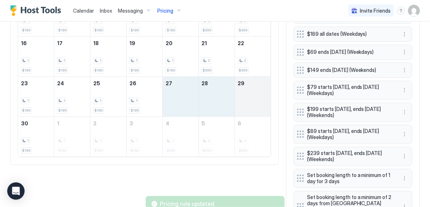
drag, startPoint x: 180, startPoint y: 95, endPoint x: 244, endPoint y: 94, distance: 64.4
click at [244, 94] on tr "23 1 $189 24 1 $189 25 1 $189 26 1 $189 27 28 29" at bounding box center [144, 97] width 253 height 40
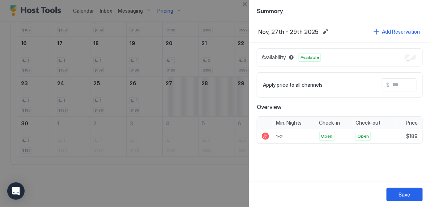
click at [403, 85] on input "Input Field" at bounding box center [419, 85] width 58 height 12
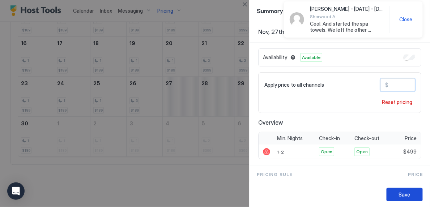
type input "***"
click at [408, 195] on div "Save" at bounding box center [405, 195] width 12 height 8
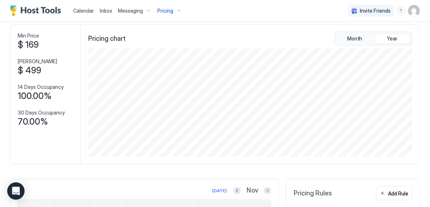
scroll to position [32, 0]
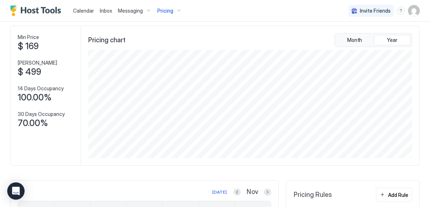
click at [169, 9] on span "Pricing" at bounding box center [165, 11] width 16 height 7
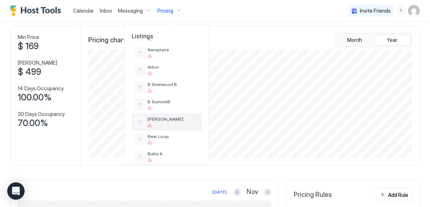
click at [187, 115] on div "[PERSON_NAME]" at bounding box center [167, 122] width 70 height 17
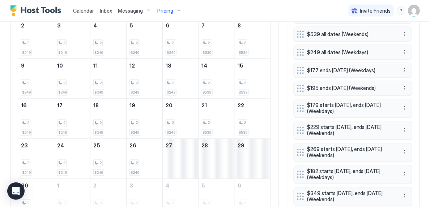
scroll to position [286, 0]
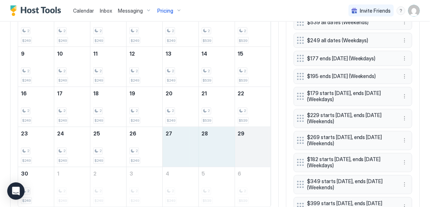
drag, startPoint x: 180, startPoint y: 146, endPoint x: 247, endPoint y: 141, distance: 67.8
click at [247, 141] on tr "23 2 $249 24 2 $249 25 2 $249 26 2 $249 27 28 29" at bounding box center [144, 147] width 253 height 40
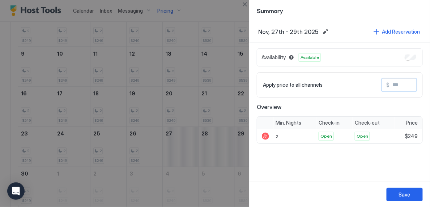
click at [401, 85] on input "Input Field" at bounding box center [419, 85] width 58 height 12
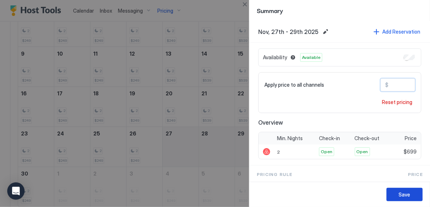
type input "*"
type input "***"
click at [412, 196] on button "Save" at bounding box center [405, 194] width 36 height 13
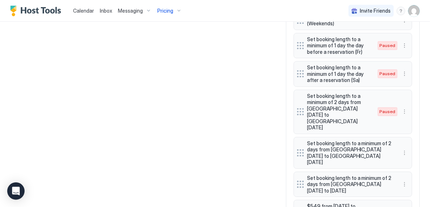
scroll to position [515, 0]
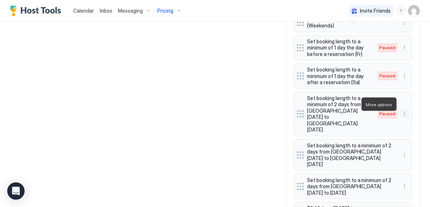
click at [404, 110] on button "More options" at bounding box center [405, 114] width 9 height 9
click at [414, 117] on span "Edit" at bounding box center [416, 114] width 8 height 5
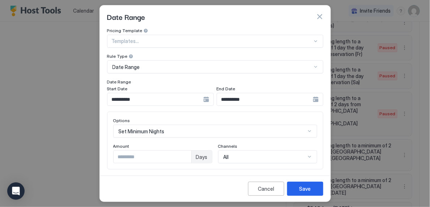
click at [148, 97] on input "**********" at bounding box center [155, 99] width 96 height 12
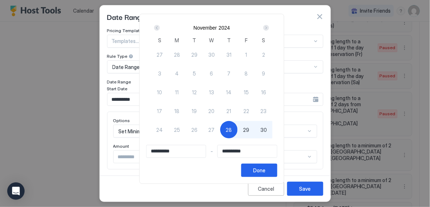
click at [268, 26] on div "Next" at bounding box center [266, 28] width 6 height 6
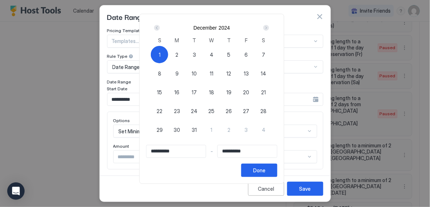
click at [268, 26] on div "Next" at bounding box center [266, 28] width 6 height 6
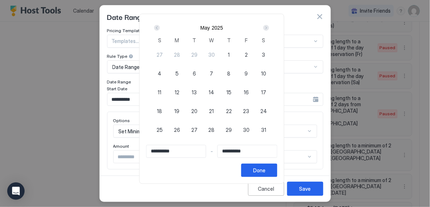
click at [268, 26] on div "Next" at bounding box center [266, 28] width 6 height 6
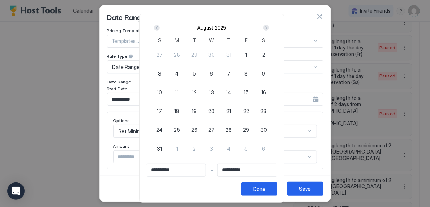
click at [268, 26] on div "Next" at bounding box center [266, 28] width 6 height 6
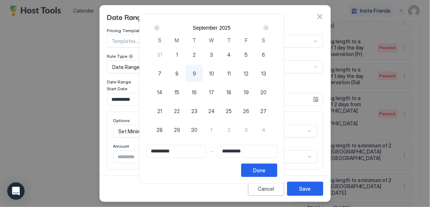
click at [268, 26] on div "Next" at bounding box center [266, 28] width 6 height 6
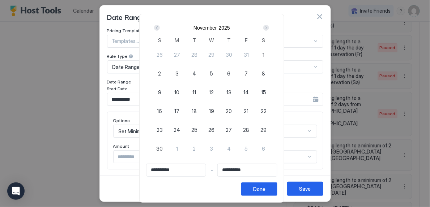
click at [268, 26] on div "Next" at bounding box center [266, 28] width 6 height 6
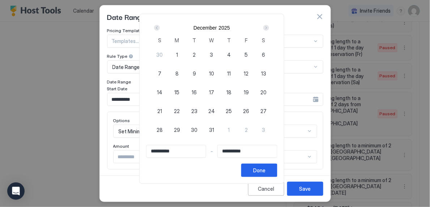
click at [160, 27] on div "Prev" at bounding box center [157, 28] width 6 height 6
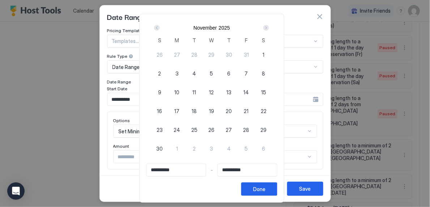
click at [212, 129] on span "26" at bounding box center [212, 130] width 6 height 8
type input "**********"
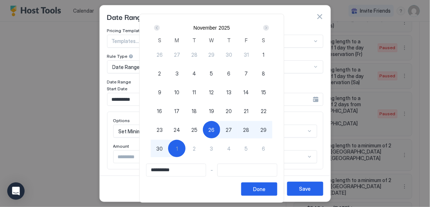
type input "**********"
click at [166, 148] on div "30" at bounding box center [159, 148] width 17 height 17
type input "**********"
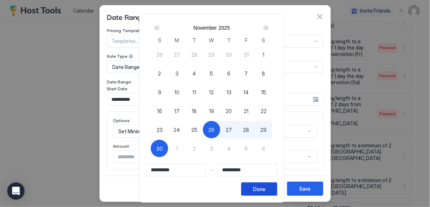
click at [275, 190] on button "Done" at bounding box center [259, 189] width 36 height 13
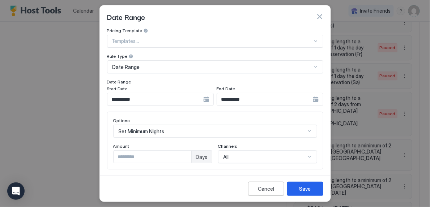
type input "*"
click at [183, 154] on input "*" at bounding box center [153, 157] width 78 height 12
click at [298, 188] on button "Save" at bounding box center [305, 189] width 36 height 14
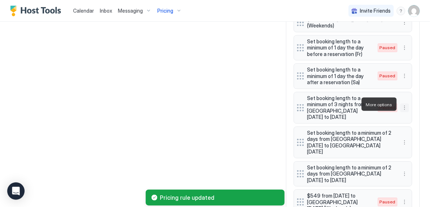
click at [401, 108] on button "More options" at bounding box center [405, 107] width 9 height 9
click at [416, 124] on span "Enable" at bounding box center [419, 125] width 14 height 5
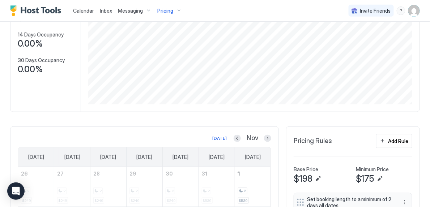
scroll to position [0, 0]
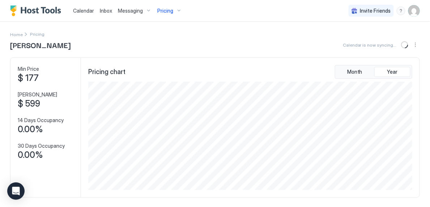
click at [176, 10] on div "Pricing" at bounding box center [169, 11] width 30 height 12
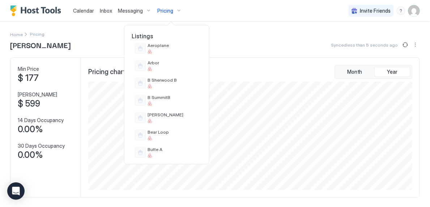
scroll to position [113, 0]
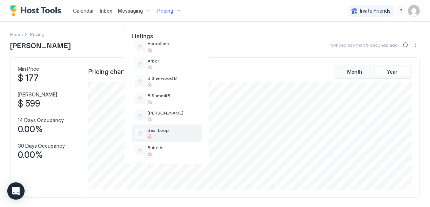
click at [168, 134] on div "Bear Loop" at bounding box center [173, 133] width 51 height 11
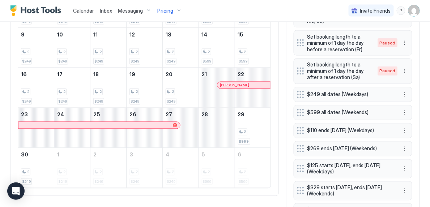
scroll to position [312, 0]
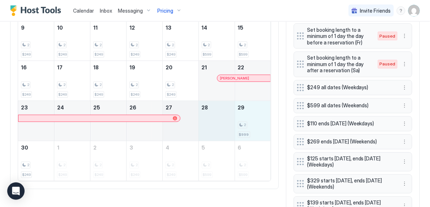
drag, startPoint x: 253, startPoint y: 121, endPoint x: 188, endPoint y: 114, distance: 65.1
click at [188, 115] on tr "23 24 25 26 27 28 29 2 $999" at bounding box center [144, 121] width 253 height 40
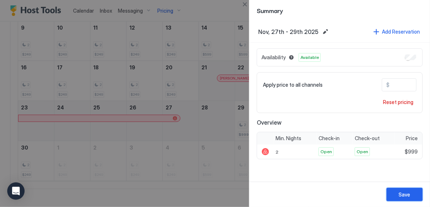
click at [411, 196] on button "Save" at bounding box center [405, 194] width 36 height 13
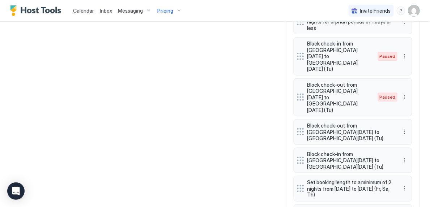
scroll to position [886, 0]
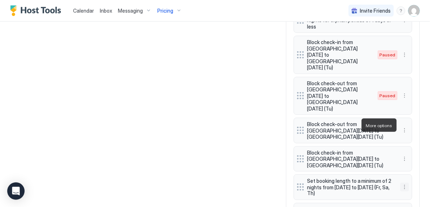
click at [403, 183] on button "More options" at bounding box center [405, 187] width 9 height 9
click at [411, 138] on div "Edit" at bounding box center [412, 135] width 16 height 5
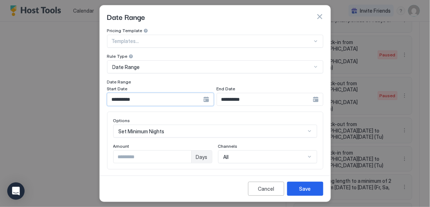
click at [164, 99] on input "**********" at bounding box center [155, 99] width 96 height 12
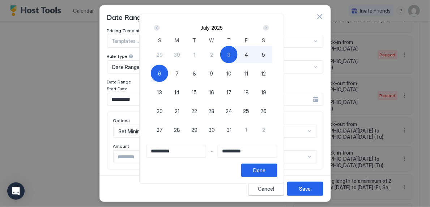
click at [266, 29] on div "Next" at bounding box center [266, 28] width 9 height 9
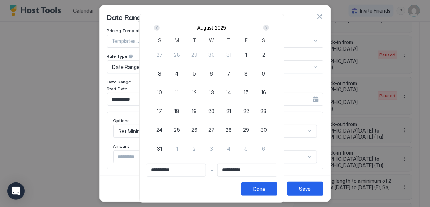
click at [266, 29] on div "Next" at bounding box center [266, 28] width 9 height 9
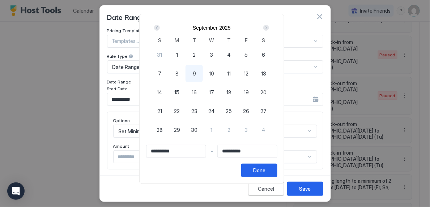
click at [266, 29] on div "Next" at bounding box center [266, 28] width 9 height 9
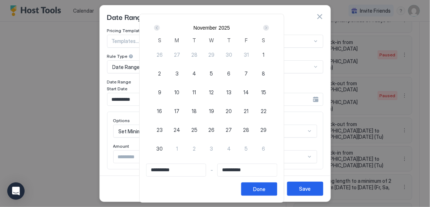
click at [215, 128] on span "26" at bounding box center [212, 130] width 6 height 8
type input "**********"
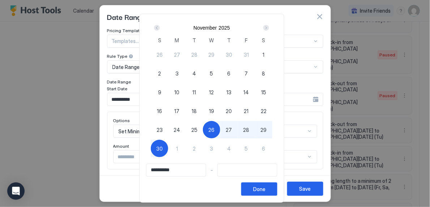
click at [159, 151] on div "30" at bounding box center [159, 148] width 17 height 17
type input "**********"
click at [266, 188] on div "Done" at bounding box center [259, 190] width 12 height 8
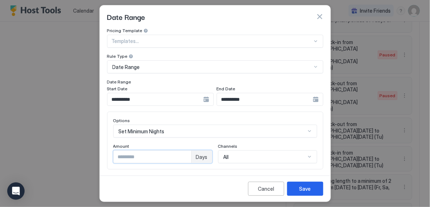
type input "*"
click at [186, 154] on input "*" at bounding box center [153, 157] width 78 height 12
click at [301, 183] on button "Save" at bounding box center [305, 189] width 36 height 14
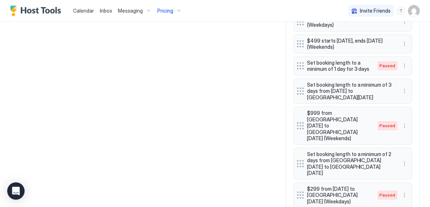
scroll to position [538, 0]
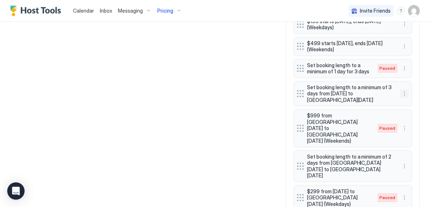
click at [406, 92] on button "More options" at bounding box center [405, 93] width 9 height 9
click at [254, 123] on div at bounding box center [215, 103] width 430 height 207
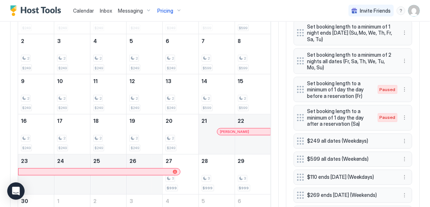
scroll to position [351, 0]
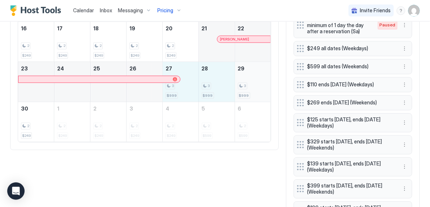
drag, startPoint x: 192, startPoint y: 78, endPoint x: 246, endPoint y: 74, distance: 53.7
click at [246, 74] on tr "23 24 25 26 27 3 $999 28 3 $999 29 3 $999" at bounding box center [144, 82] width 253 height 40
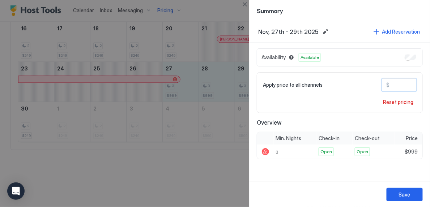
click at [393, 86] on input "***" at bounding box center [419, 85] width 58 height 12
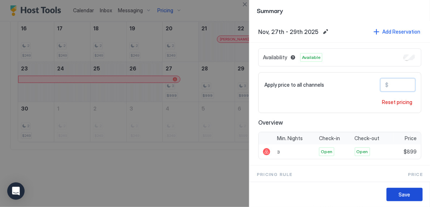
type input "***"
click at [413, 198] on button "Save" at bounding box center [405, 194] width 36 height 13
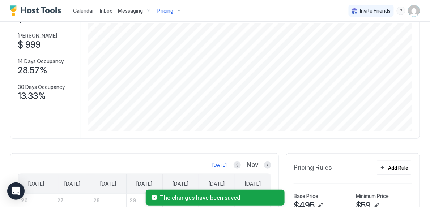
scroll to position [0, 0]
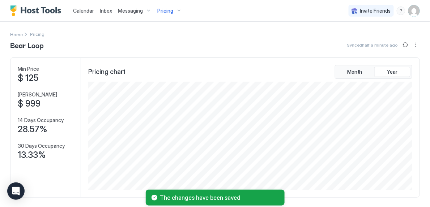
click at [178, 7] on div "Pricing" at bounding box center [169, 11] width 30 height 12
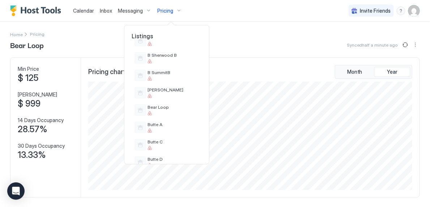
scroll to position [136, 0]
click at [184, 132] on div at bounding box center [173, 131] width 51 height 4
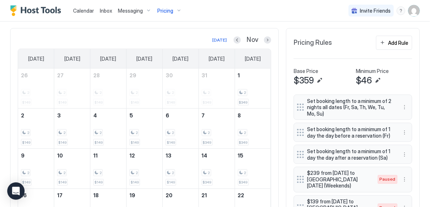
scroll to position [175, 0]
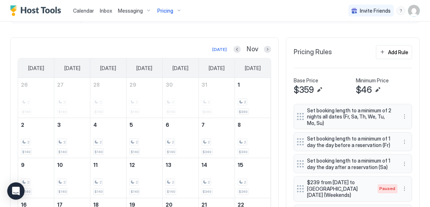
click at [172, 8] on div "Pricing" at bounding box center [169, 11] width 30 height 12
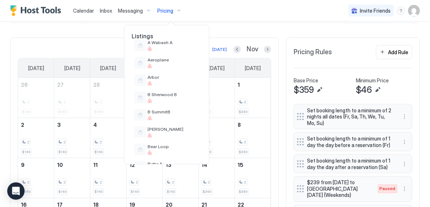
scroll to position [106, 0]
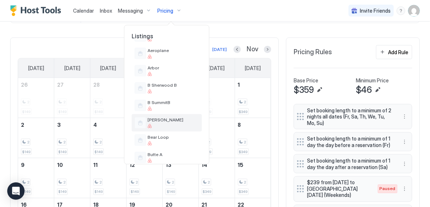
click at [167, 118] on span "[PERSON_NAME]" at bounding box center [173, 119] width 51 height 5
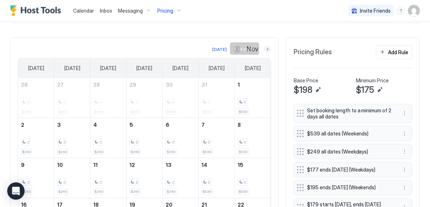
click at [266, 47] on button "Next month" at bounding box center [267, 49] width 7 height 7
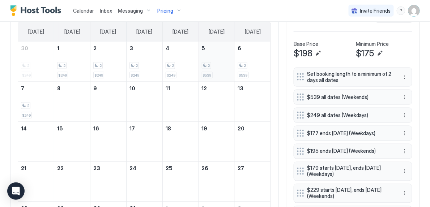
scroll to position [212, 0]
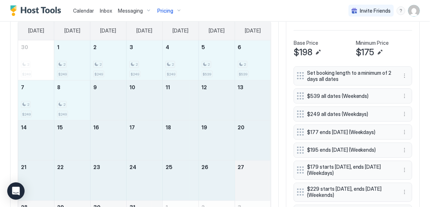
drag, startPoint x: 78, startPoint y: 64, endPoint x: 253, endPoint y: 181, distance: 210.5
click at [253, 181] on tbody "30 2 $249 1 2 $249 2 2 $249 3 2 $249 4 2 $249 5 2 $539 6 2 $539 7 2 $249 8 2 $2…" at bounding box center [144, 141] width 253 height 200
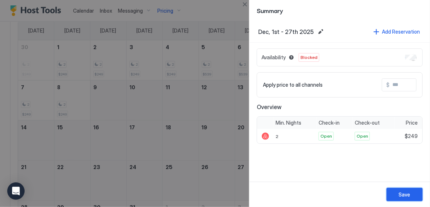
click at [397, 199] on button "Save" at bounding box center [405, 194] width 36 height 13
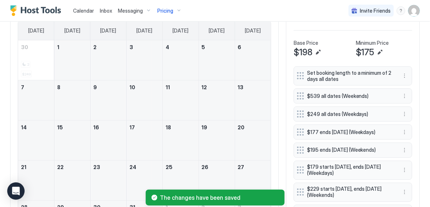
click at [174, 11] on div "Pricing" at bounding box center [169, 11] width 30 height 12
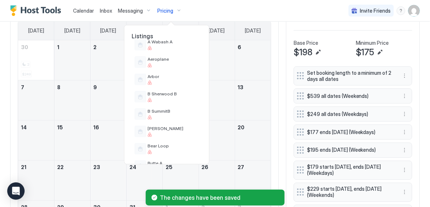
scroll to position [99, 0]
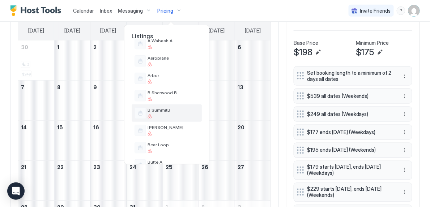
click at [176, 109] on span "B SummitB" at bounding box center [173, 109] width 51 height 5
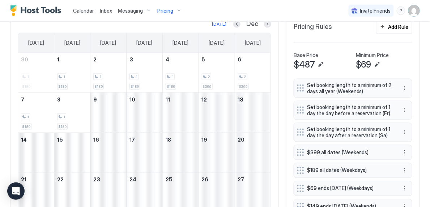
scroll to position [204, 0]
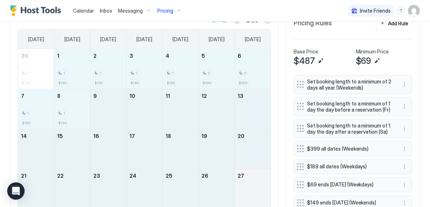
drag, startPoint x: 63, startPoint y: 70, endPoint x: 253, endPoint y: 181, distance: 219.5
click at [253, 181] on tbody "30 1 $189 1 1 $189 2 1 $189 3 1 $189 4 1 $189 5 2 $399 6 2 $399 7 1 $189 8 1 $1…" at bounding box center [144, 149] width 253 height 200
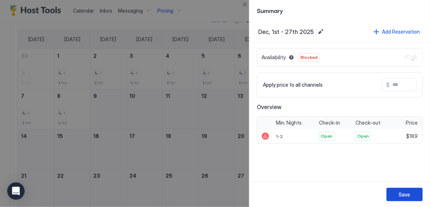
click at [407, 192] on div "Save" at bounding box center [405, 195] width 12 height 8
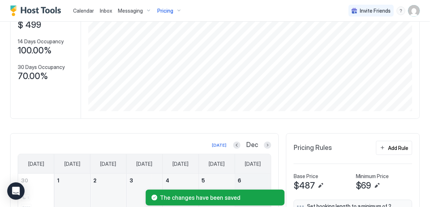
scroll to position [72, 0]
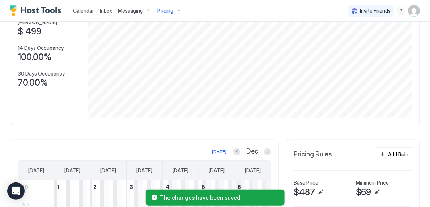
click at [177, 11] on div "Pricing" at bounding box center [169, 11] width 30 height 12
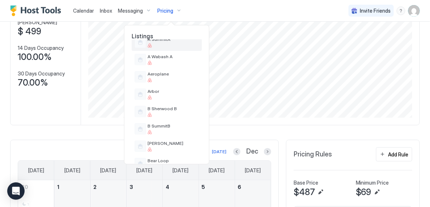
scroll to position [84, 0]
click at [177, 114] on div at bounding box center [173, 114] width 51 height 4
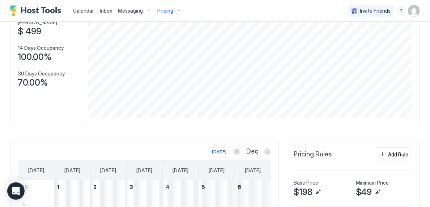
scroll to position [106, 0]
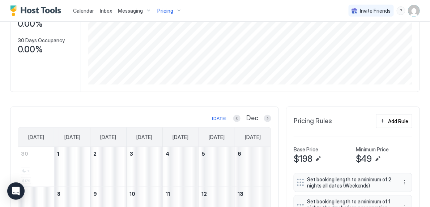
click at [168, 9] on span "Pricing" at bounding box center [165, 11] width 16 height 7
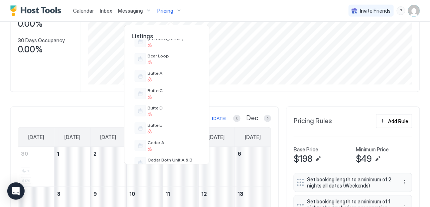
scroll to position [189, 0]
click at [174, 58] on div "Bear Loop" at bounding box center [173, 57] width 51 height 11
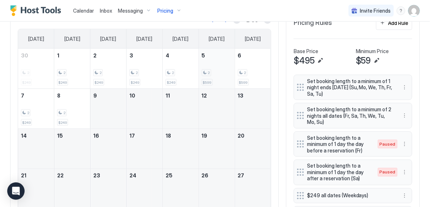
scroll to position [208, 0]
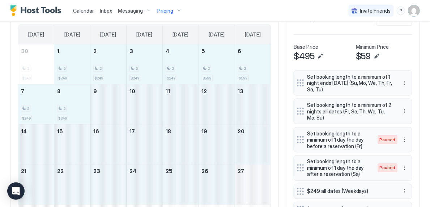
drag, startPoint x: 60, startPoint y: 58, endPoint x: 248, endPoint y: 170, distance: 218.5
click at [248, 170] on tbody "30 2 $249 1 2 $249 2 2 $249 3 2 $249 4 2 $249 5 2 $599 6 2 $599 7 2 $249 8 2 $2…" at bounding box center [144, 145] width 253 height 200
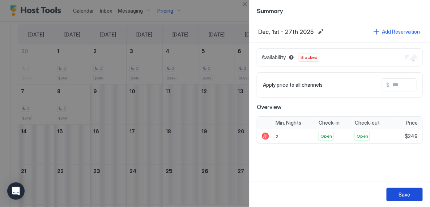
click at [410, 193] on div "Save" at bounding box center [405, 195] width 12 height 8
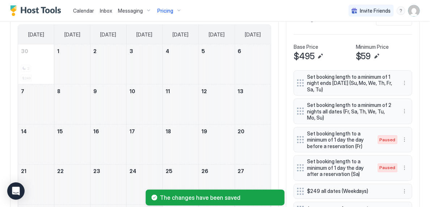
click at [174, 13] on div "Pricing" at bounding box center [169, 11] width 30 height 12
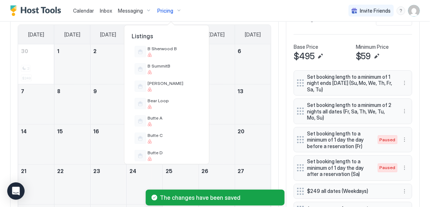
scroll to position [144, 0]
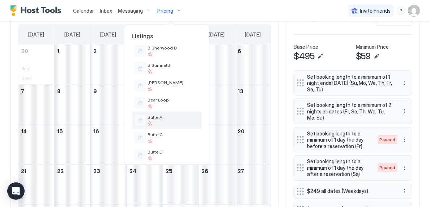
click at [171, 115] on span "Butte A" at bounding box center [173, 117] width 51 height 5
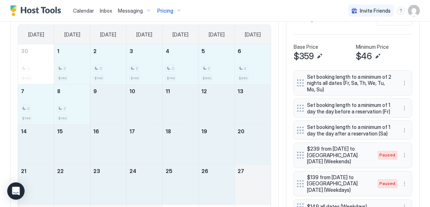
drag, startPoint x: 72, startPoint y: 63, endPoint x: 254, endPoint y: 186, distance: 219.8
click at [254, 186] on tbody "30 2 $149 1 2 $149 2 2 $149 3 2 $149 4 2 $149 5 2 $349 6 2 $349 7 2 $149 8 2 $1…" at bounding box center [144, 145] width 253 height 200
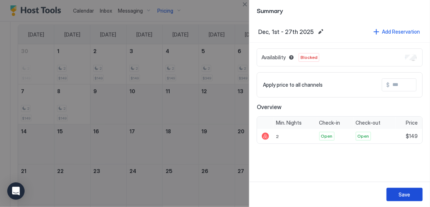
click at [411, 197] on button "Save" at bounding box center [405, 194] width 36 height 13
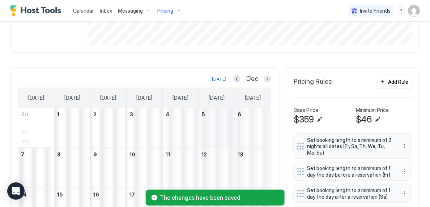
scroll to position [142, 0]
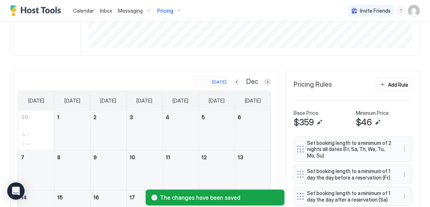
click at [238, 80] on button "Previous month" at bounding box center [236, 82] width 7 height 7
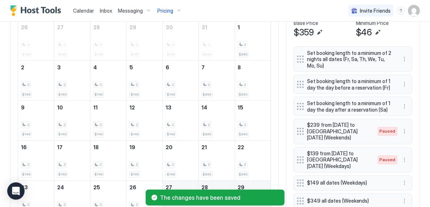
scroll to position [300, 0]
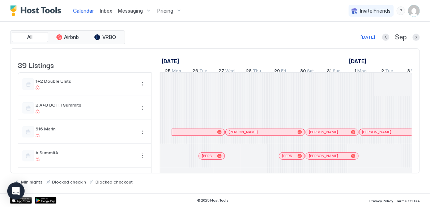
scroll to position [0, 402]
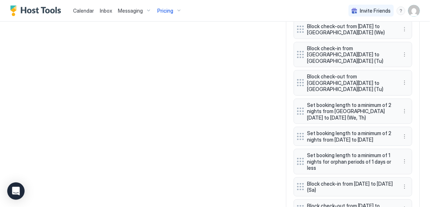
scroll to position [848, 0]
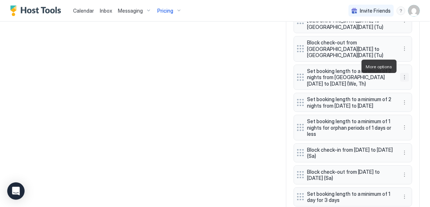
click at [402, 73] on button "More options" at bounding box center [405, 77] width 9 height 9
click at [412, 76] on span "Edit" at bounding box center [416, 76] width 8 height 5
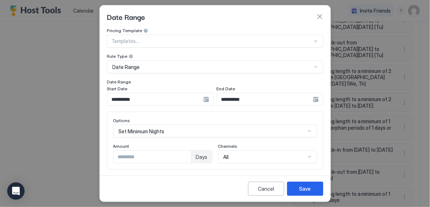
click at [181, 101] on input "**********" at bounding box center [155, 99] width 96 height 12
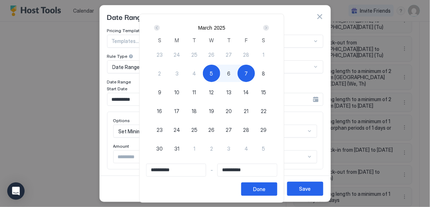
click at [160, 26] on div "Prev" at bounding box center [157, 28] width 6 height 6
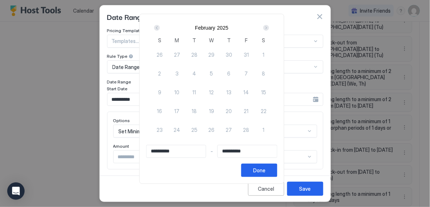
click at [160, 26] on div "Prev" at bounding box center [157, 28] width 6 height 6
click at [269, 27] on div "Next" at bounding box center [266, 28] width 6 height 6
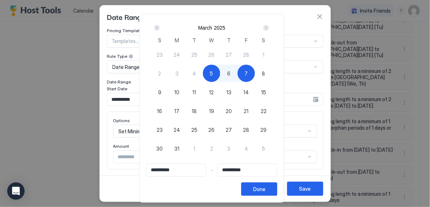
click at [269, 27] on div "Next" at bounding box center [266, 28] width 6 height 6
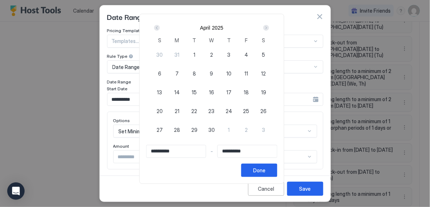
click at [269, 27] on div "Next" at bounding box center [266, 28] width 6 height 6
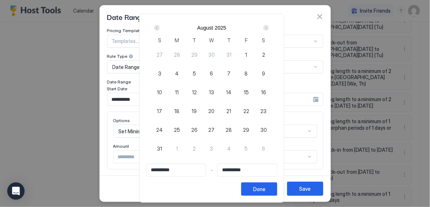
click at [269, 27] on div "Next" at bounding box center [266, 28] width 6 height 6
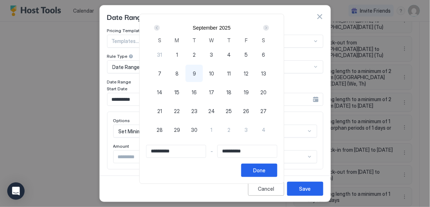
click at [269, 27] on div "Next" at bounding box center [266, 28] width 6 height 6
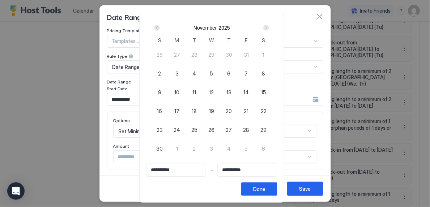
click at [213, 127] on span "26" at bounding box center [212, 130] width 6 height 8
type input "**********"
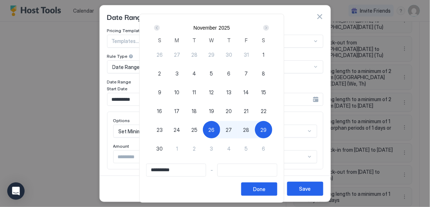
type input "**********"
click at [159, 145] on div "30" at bounding box center [159, 148] width 17 height 17
type input "**********"
click at [274, 192] on button "Done" at bounding box center [259, 189] width 36 height 13
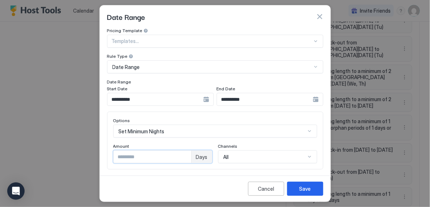
type input "*"
click at [185, 153] on input "*" at bounding box center [153, 157] width 78 height 12
click at [306, 193] on button "Save" at bounding box center [305, 189] width 36 height 14
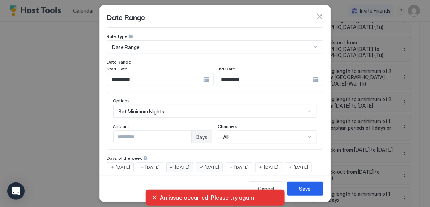
scroll to position [38, 0]
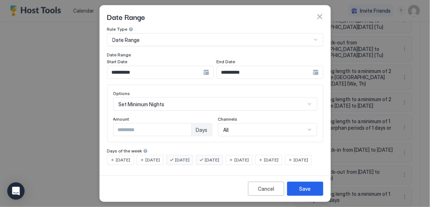
click at [249, 157] on span "[DATE]" at bounding box center [242, 160] width 14 height 7
click at [279, 157] on span "[DATE]" at bounding box center [271, 160] width 14 height 7
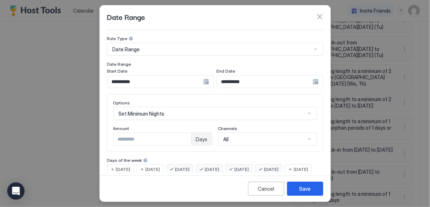
scroll to position [17, 0]
click at [306, 188] on div "Save" at bounding box center [306, 189] width 12 height 8
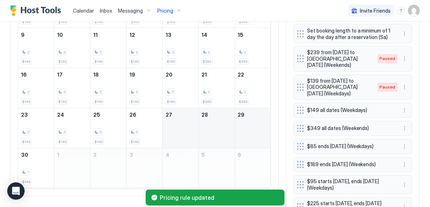
scroll to position [309, 0]
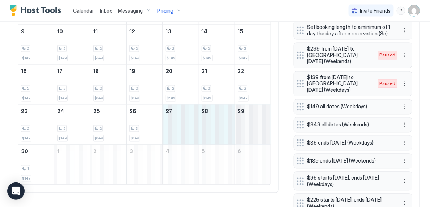
drag, startPoint x: 184, startPoint y: 128, endPoint x: 254, endPoint y: 127, distance: 70.2
click at [254, 127] on tr "23 2 $149 24 2 $149 25 2 $149 26 3 $149 27 28 29" at bounding box center [144, 125] width 253 height 40
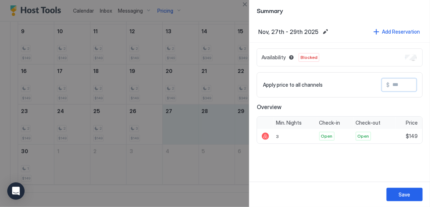
click at [394, 85] on input "Input Field" at bounding box center [419, 85] width 58 height 12
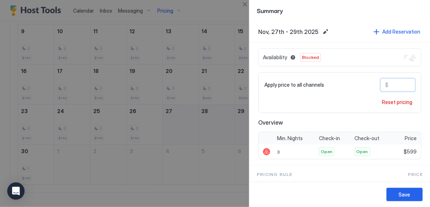
type input "***"
click at [401, 199] on div "Save" at bounding box center [405, 195] width 12 height 8
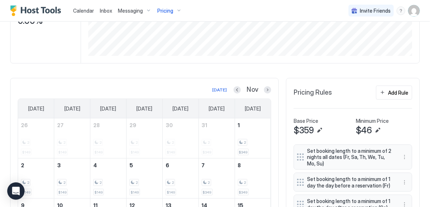
scroll to position [133, 0]
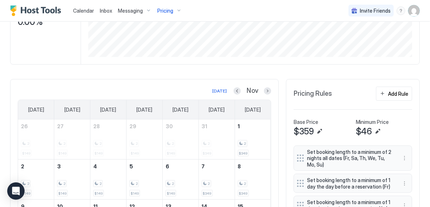
click at [178, 12] on div "Pricing" at bounding box center [169, 11] width 30 height 12
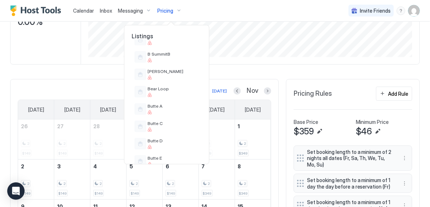
scroll to position [149, 0]
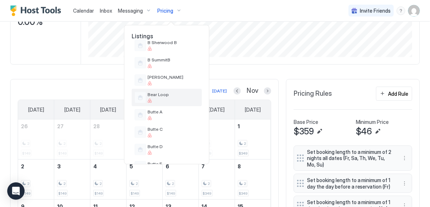
click at [186, 99] on div at bounding box center [173, 101] width 51 height 4
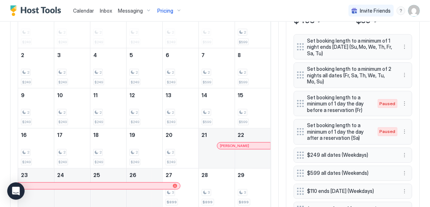
scroll to position [245, 0]
click at [171, 12] on span "Pricing" at bounding box center [165, 11] width 16 height 7
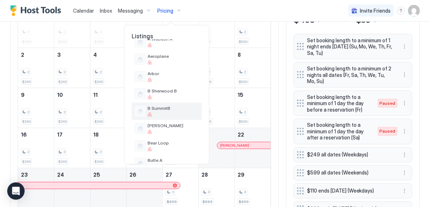
scroll to position [103, 0]
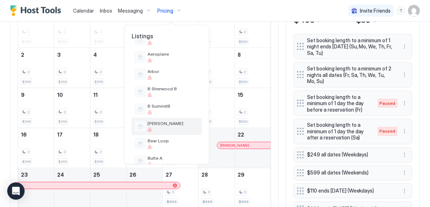
click at [164, 133] on div "[PERSON_NAME]" at bounding box center [167, 126] width 70 height 17
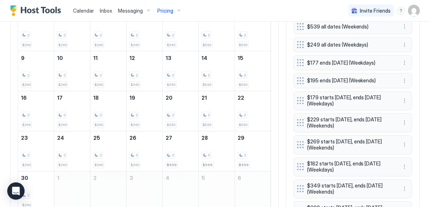
scroll to position [282, 0]
click at [163, 11] on span "Pricing" at bounding box center [165, 11] width 16 height 7
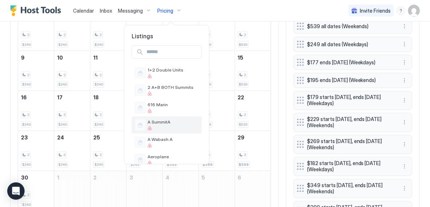
click at [163, 121] on span "A SummitA" at bounding box center [173, 121] width 51 height 5
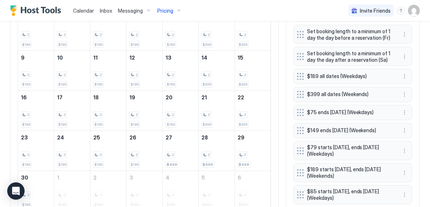
click at [166, 14] on div "Pricing" at bounding box center [169, 11] width 30 height 12
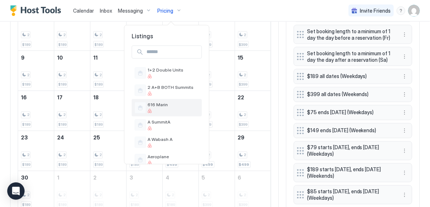
click at [171, 101] on div "616 Marin" at bounding box center [167, 107] width 70 height 17
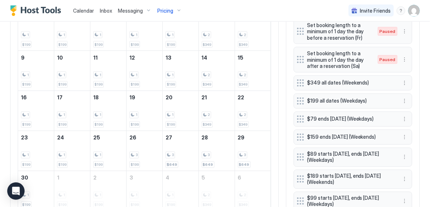
click at [171, 7] on div "Pricing" at bounding box center [169, 11] width 30 height 12
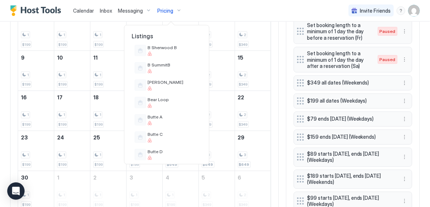
scroll to position [146, 0]
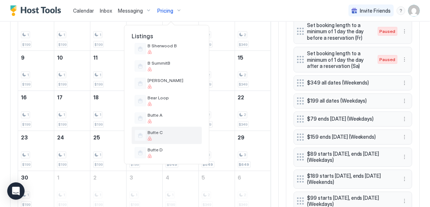
click at [170, 133] on span "Butte C" at bounding box center [173, 132] width 51 height 5
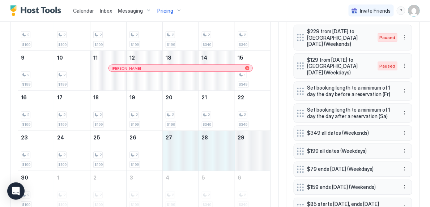
drag, startPoint x: 181, startPoint y: 143, endPoint x: 245, endPoint y: 144, distance: 64.4
click at [246, 144] on tr "23 2 $199 24 2 $199 25 2 $199 26 2 $199 27 28 29" at bounding box center [144, 151] width 253 height 40
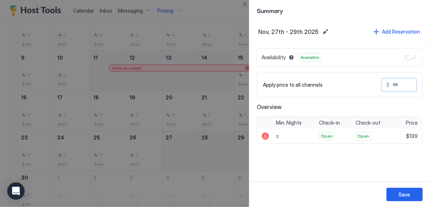
click at [397, 86] on input "Input Field" at bounding box center [419, 85] width 58 height 12
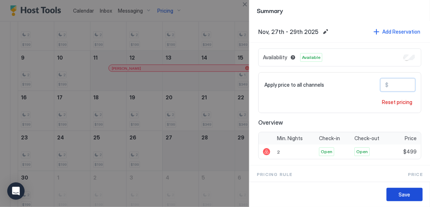
type input "***"
click at [395, 191] on button "Save" at bounding box center [405, 194] width 36 height 13
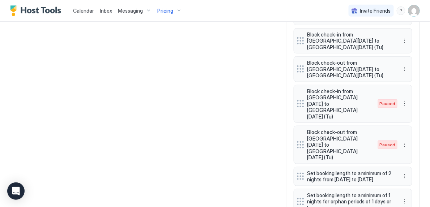
scroll to position [848, 0]
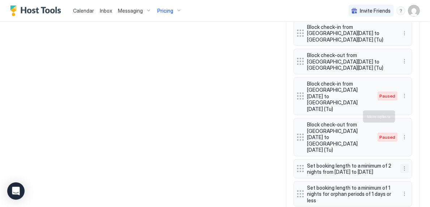
click at [405, 165] on button "More options" at bounding box center [405, 169] width 9 height 9
click at [408, 127] on div "Edit" at bounding box center [412, 126] width 16 height 5
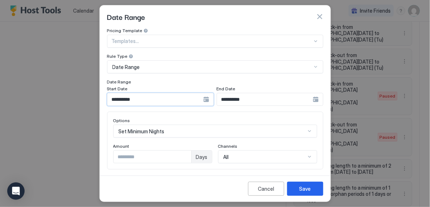
click at [198, 99] on input "**********" at bounding box center [155, 99] width 96 height 12
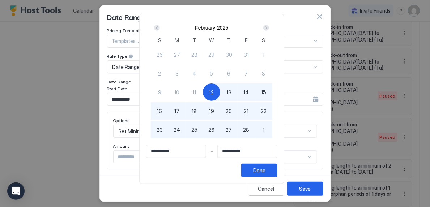
click at [269, 29] on div "Next" at bounding box center [266, 28] width 6 height 6
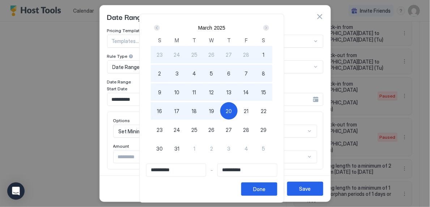
click at [269, 29] on div "Next" at bounding box center [266, 28] width 6 height 6
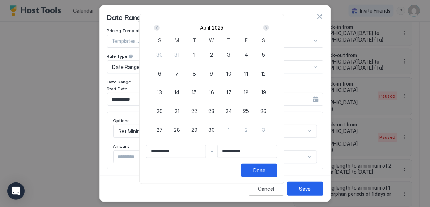
click at [269, 29] on div "Next" at bounding box center [266, 28] width 6 height 6
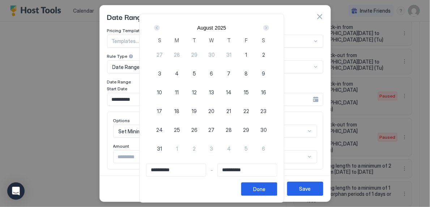
click at [269, 29] on div "Next" at bounding box center [266, 28] width 6 height 6
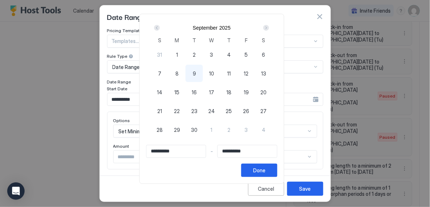
click at [269, 29] on div "Next" at bounding box center [266, 28] width 6 height 6
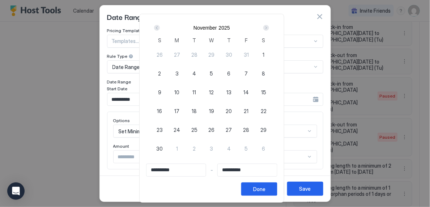
click at [215, 128] on span "26" at bounding box center [212, 130] width 6 height 8
type input "**********"
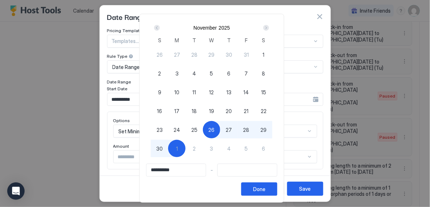
type input "**********"
click at [163, 153] on div "30" at bounding box center [159, 148] width 17 height 17
type input "**********"
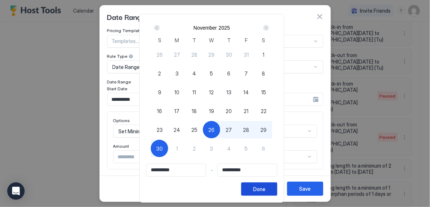
click at [266, 191] on div "Done" at bounding box center [259, 190] width 12 height 8
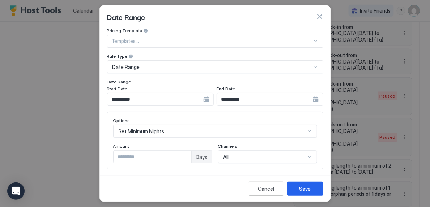
type input "*"
click at [185, 156] on input "*" at bounding box center [153, 157] width 78 height 12
click at [296, 190] on button "Save" at bounding box center [305, 189] width 36 height 14
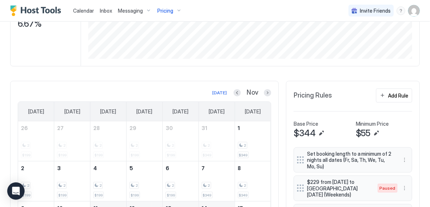
scroll to position [130, 0]
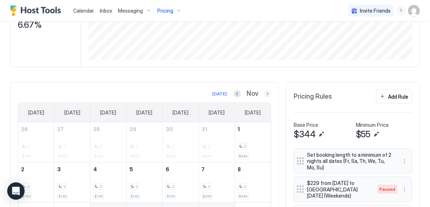
click at [270, 90] on button "Next month" at bounding box center [267, 93] width 7 height 7
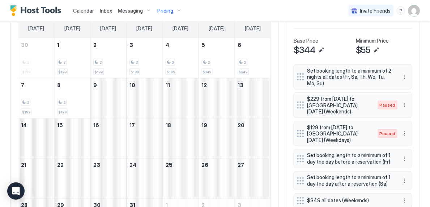
scroll to position [214, 0]
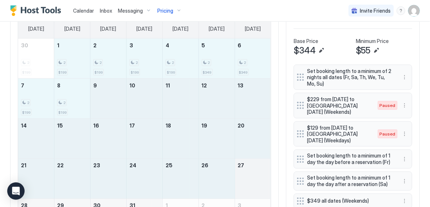
drag, startPoint x: 71, startPoint y: 63, endPoint x: 251, endPoint y: 176, distance: 212.0
click at [251, 176] on tbody "30 2 $199 1 2 $199 2 2 $199 3 2 $199 4 2 $199 5 2 $349 6 2 $349 7 2 $199 8 2 $1…" at bounding box center [144, 139] width 253 height 200
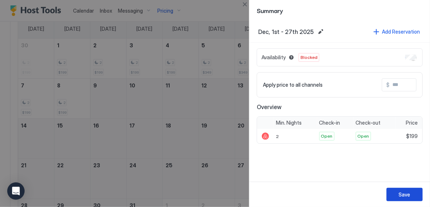
click at [412, 194] on button "Save" at bounding box center [405, 194] width 36 height 13
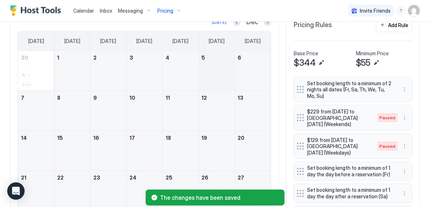
scroll to position [158, 0]
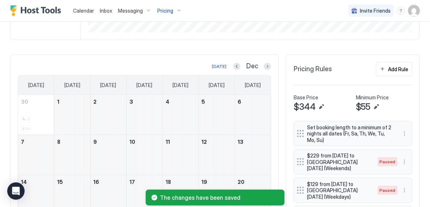
click at [174, 13] on div "Pricing" at bounding box center [169, 11] width 30 height 12
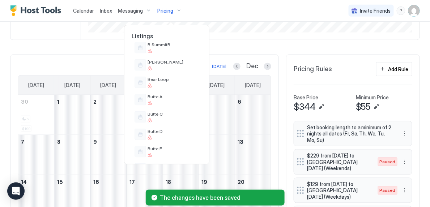
scroll to position [165, 0]
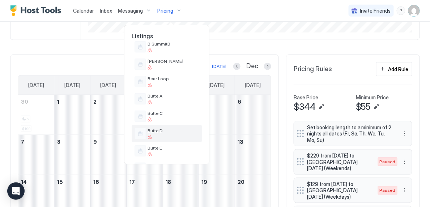
click at [170, 128] on span "Butte D" at bounding box center [173, 130] width 51 height 5
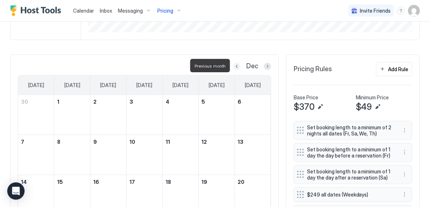
click at [236, 64] on button "Previous month" at bounding box center [236, 66] width 7 height 7
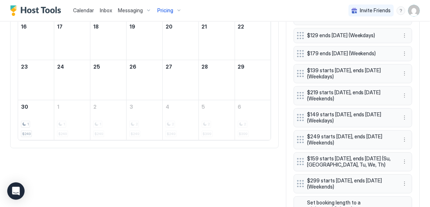
scroll to position [355, 0]
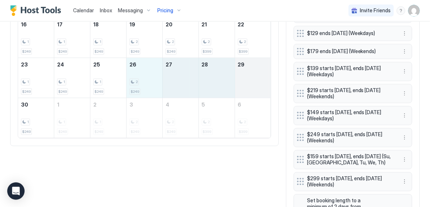
drag, startPoint x: 147, startPoint y: 86, endPoint x: 254, endPoint y: 82, distance: 106.4
click at [254, 82] on tr "23 1 $249 24 1 $249 25 1 $249 26 2 $249 27 28 29" at bounding box center [144, 78] width 253 height 40
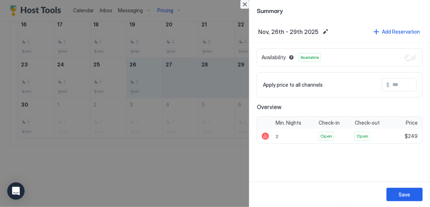
click at [245, 7] on button "Close" at bounding box center [245, 4] width 9 height 9
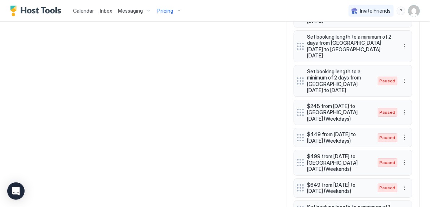
scroll to position [553, 0]
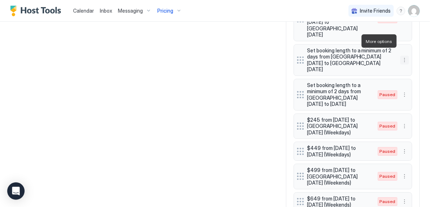
click at [405, 56] on button "More options" at bounding box center [405, 60] width 9 height 9
click at [417, 52] on span "Edit" at bounding box center [416, 50] width 8 height 5
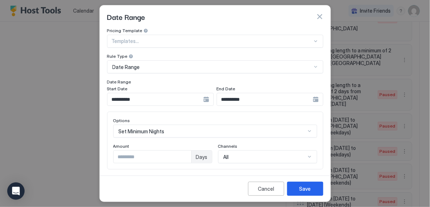
click at [182, 103] on input "**********" at bounding box center [155, 99] width 96 height 12
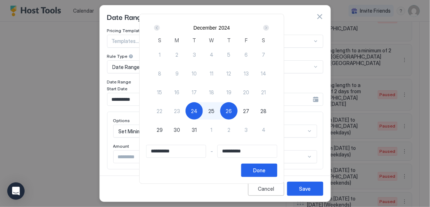
click at [271, 25] on div "Next" at bounding box center [266, 28] width 9 height 9
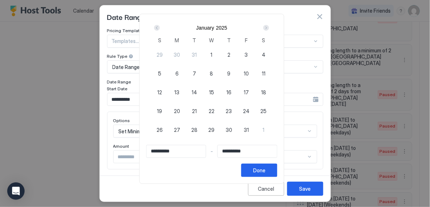
click at [271, 25] on div "Next" at bounding box center [266, 28] width 9 height 9
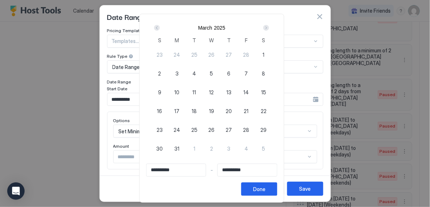
click at [271, 25] on div "Next" at bounding box center [266, 28] width 9 height 9
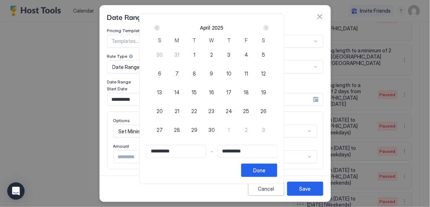
click at [271, 25] on div "Next" at bounding box center [266, 28] width 9 height 9
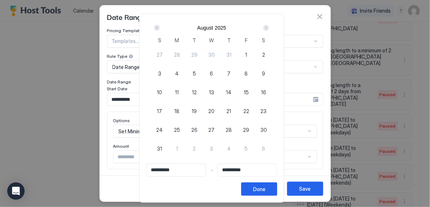
click at [271, 25] on div "Next" at bounding box center [266, 28] width 9 height 9
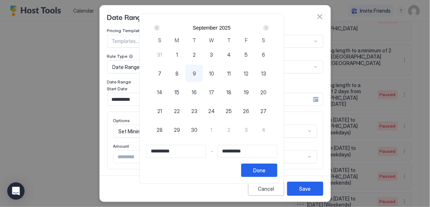
click at [271, 25] on div "Next" at bounding box center [266, 28] width 9 height 9
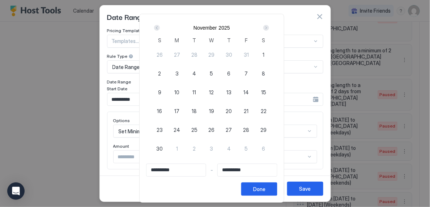
click at [215, 132] on span "26" at bounding box center [212, 130] width 6 height 8
type input "**********"
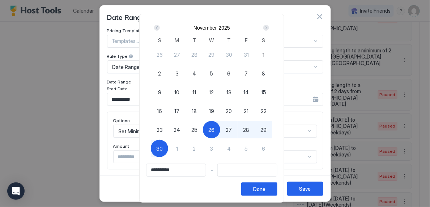
click at [157, 155] on button "30" at bounding box center [159, 148] width 17 height 17
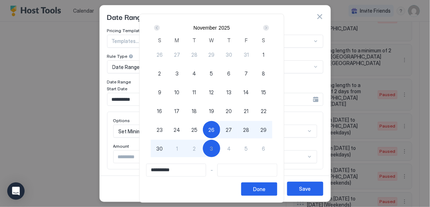
type input "**********"
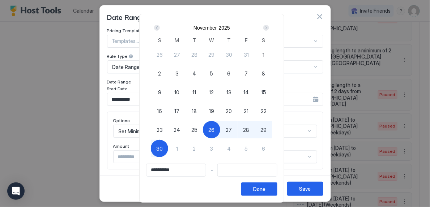
click at [163, 149] on span "30" at bounding box center [159, 149] width 7 height 8
type input "**********"
click at [274, 187] on button "Done" at bounding box center [259, 189] width 36 height 13
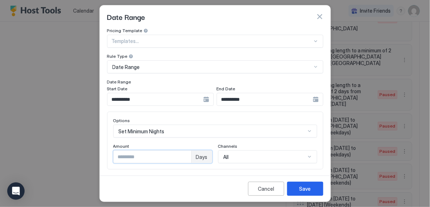
type input "*"
click at [184, 154] on input "*" at bounding box center [153, 157] width 78 height 12
click at [306, 189] on div "Save" at bounding box center [306, 189] width 12 height 8
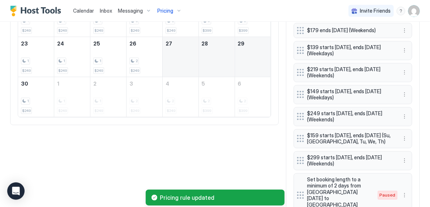
scroll to position [374, 0]
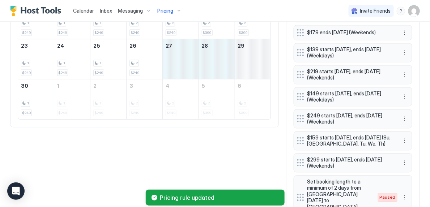
drag, startPoint x: 175, startPoint y: 62, endPoint x: 241, endPoint y: 65, distance: 65.6
click at [241, 65] on tr "23 1 $249 24 1 $249 25 1 $249 26 2 $249 27 28 29" at bounding box center [144, 59] width 253 height 40
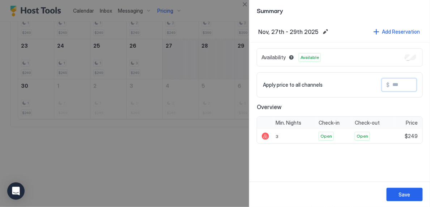
click at [402, 85] on input "Input Field" at bounding box center [419, 85] width 58 height 12
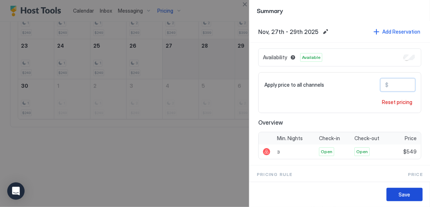
type input "***"
click at [396, 195] on button "Save" at bounding box center [405, 194] width 36 height 13
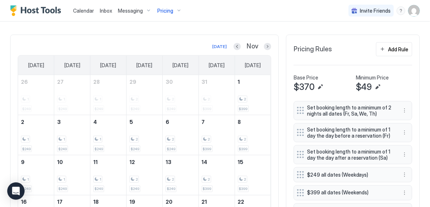
scroll to position [177, 0]
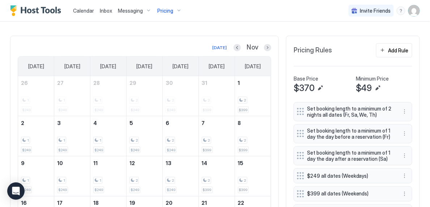
click at [175, 8] on div "Pricing" at bounding box center [169, 11] width 30 height 12
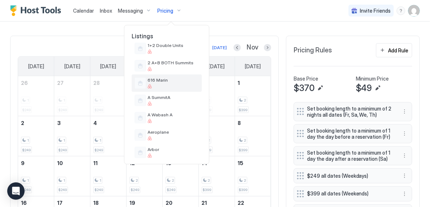
scroll to position [25, 0]
click at [408, 114] on div at bounding box center [215, 103] width 430 height 207
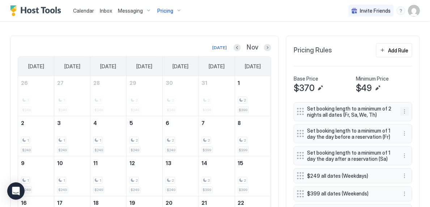
click at [406, 112] on button "More options" at bounding box center [405, 111] width 9 height 9
click at [415, 121] on span "Edit" at bounding box center [416, 121] width 8 height 5
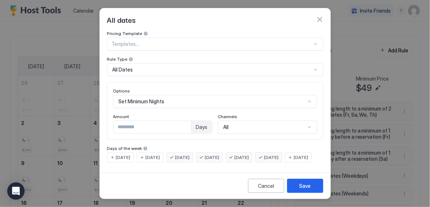
scroll to position [6, 0]
click at [190, 154] on span "[DATE]" at bounding box center [182, 157] width 14 height 7
click at [217, 154] on span "[DATE]" at bounding box center [212, 157] width 14 height 7
click at [305, 190] on div "Save" at bounding box center [306, 186] width 12 height 8
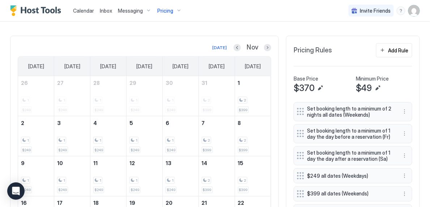
click at [170, 13] on span "Pricing" at bounding box center [165, 11] width 16 height 7
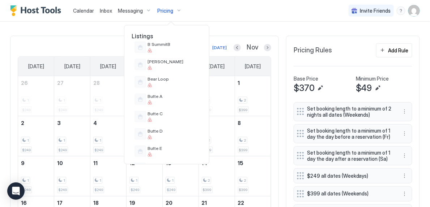
scroll to position [170, 0]
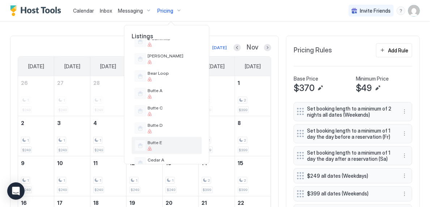
click at [175, 139] on div "Butte E" at bounding box center [167, 145] width 70 height 17
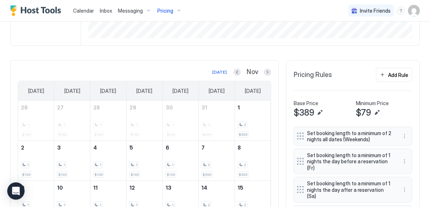
scroll to position [145, 0]
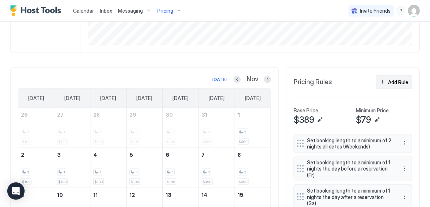
click at [385, 79] on button "Add Rule" at bounding box center [394, 82] width 36 height 14
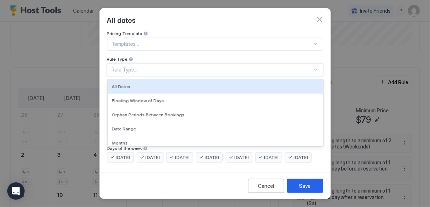
scroll to position [6, 0]
click at [266, 66] on div "Rule Type..." at bounding box center [215, 69] width 216 height 13
click at [261, 41] on div "Templates..." at bounding box center [215, 44] width 216 height 13
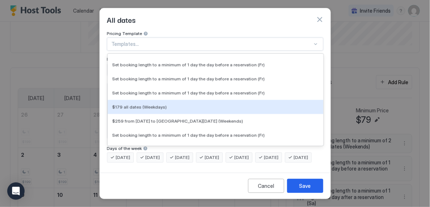
scroll to position [1072, 0]
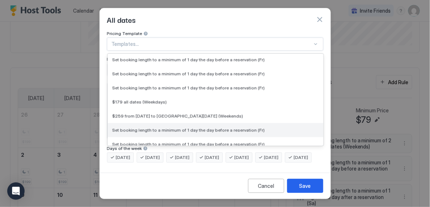
drag, startPoint x: 233, startPoint y: 107, endPoint x: 229, endPoint y: 114, distance: 8.3
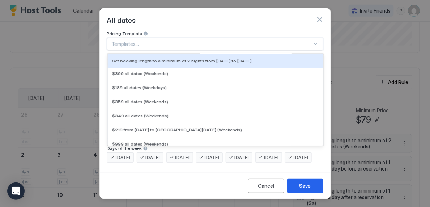
scroll to position [2193, 0]
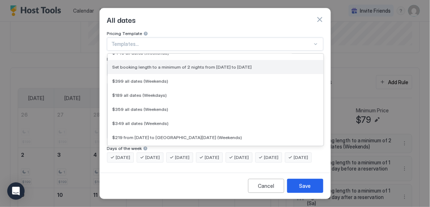
click at [227, 64] on span "Set booking length to a minimum of 2 nights from [DATE] to [DATE]" at bounding box center [182, 66] width 140 height 5
type input "*"
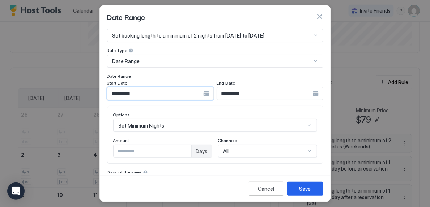
click at [166, 94] on input "**********" at bounding box center [155, 94] width 96 height 12
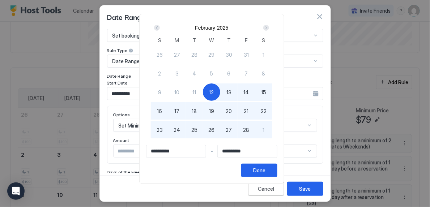
click at [271, 24] on div "Next" at bounding box center [266, 28] width 9 height 9
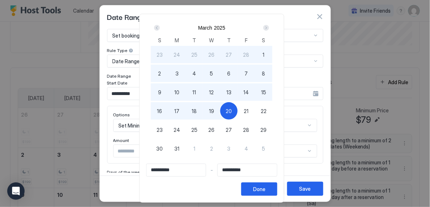
click at [271, 24] on div "Next" at bounding box center [266, 28] width 9 height 9
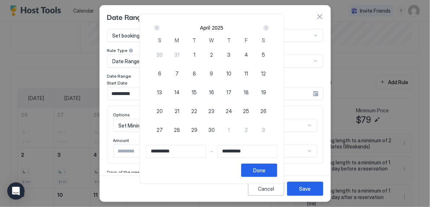
click at [271, 24] on div "Next" at bounding box center [266, 28] width 9 height 9
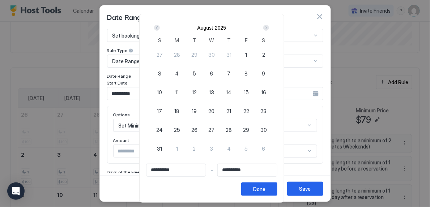
click at [271, 24] on div "Next" at bounding box center [266, 28] width 9 height 9
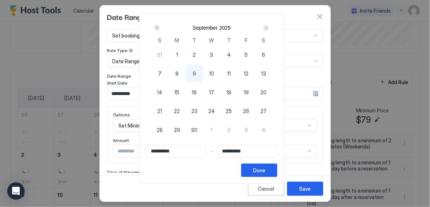
click at [271, 24] on div "Next" at bounding box center [266, 28] width 9 height 9
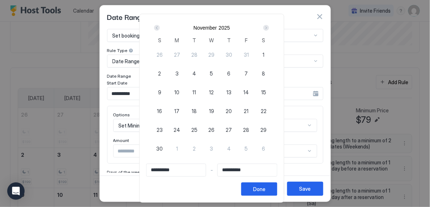
click at [213, 128] on span "26" at bounding box center [212, 130] width 6 height 8
type input "**********"
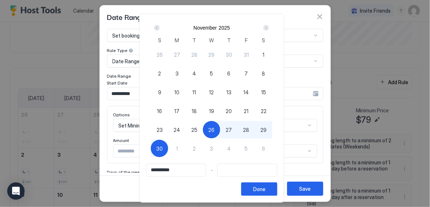
click at [167, 148] on div "30" at bounding box center [159, 148] width 17 height 17
type input "**********"
click at [266, 192] on div "Done" at bounding box center [259, 190] width 12 height 8
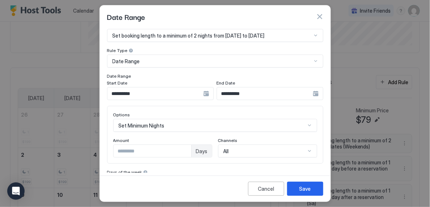
type input "*"
click at [184, 148] on input "*" at bounding box center [153, 151] width 78 height 12
click at [299, 187] on button "Save" at bounding box center [305, 189] width 36 height 14
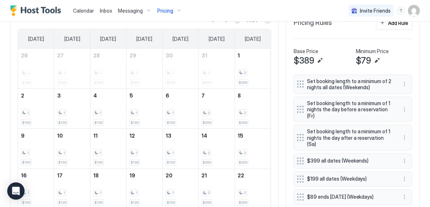
scroll to position [273, 0]
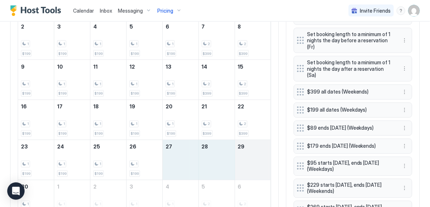
drag, startPoint x: 177, startPoint y: 154, endPoint x: 247, endPoint y: 154, distance: 70.6
click at [247, 154] on tr "23 1 $199 24 1 $199 25 1 $199 26 1 $199 27 28 29" at bounding box center [144, 160] width 253 height 40
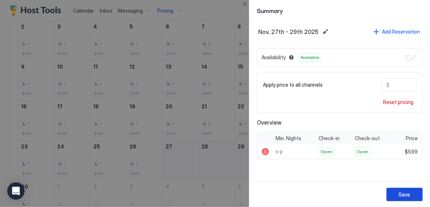
click at [405, 194] on div "Save" at bounding box center [405, 195] width 12 height 8
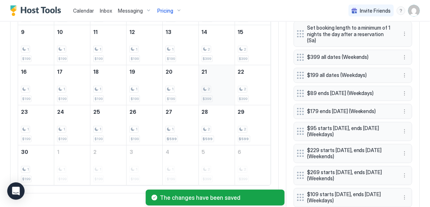
scroll to position [309, 0]
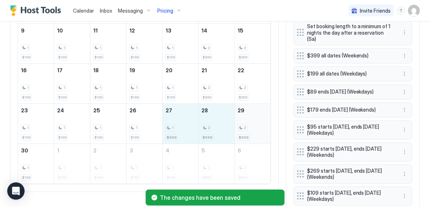
drag, startPoint x: 177, startPoint y: 124, endPoint x: 245, endPoint y: 127, distance: 67.7
click at [245, 127] on tr "23 1 $199 24 1 $199 25 1 $199 26 1 $199 27 1 $599 28 2 $599 29 2 $599" at bounding box center [144, 124] width 253 height 40
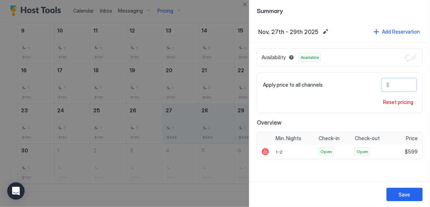
click at [396, 85] on input "***" at bounding box center [419, 85] width 58 height 12
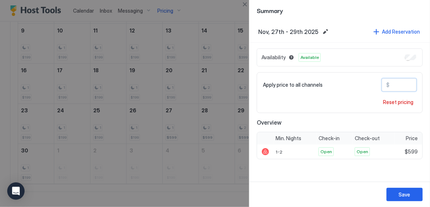
drag, startPoint x: 396, startPoint y: 85, endPoint x: 393, endPoint y: 83, distance: 4.1
click at [393, 83] on input "***" at bounding box center [419, 85] width 58 height 12
type input "***"
click at [416, 198] on button "Save" at bounding box center [405, 194] width 36 height 13
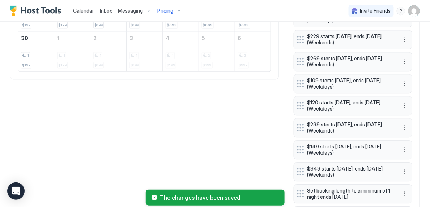
scroll to position [565, 0]
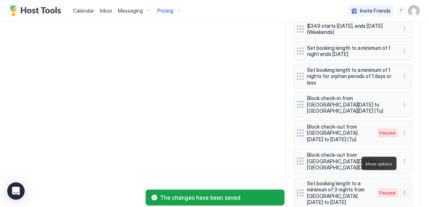
click at [408, 189] on button "More options" at bounding box center [405, 193] width 9 height 9
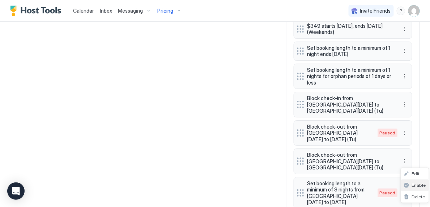
click at [413, 185] on span "Enable" at bounding box center [419, 185] width 14 height 5
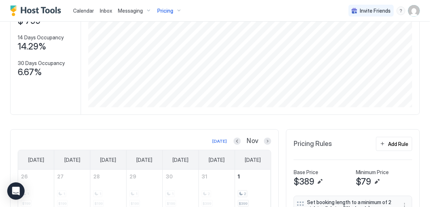
scroll to position [79, 0]
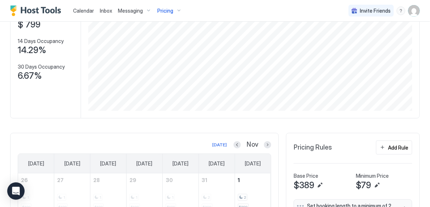
click at [169, 10] on span "Pricing" at bounding box center [165, 11] width 16 height 7
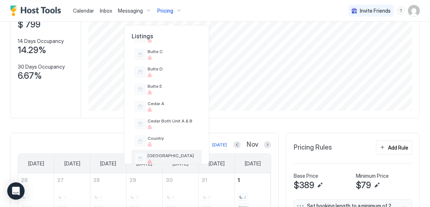
scroll to position [226, 0]
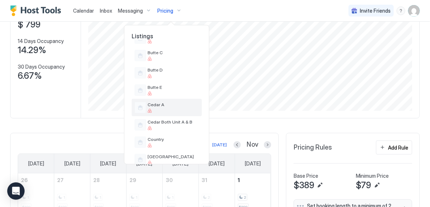
click at [180, 110] on div at bounding box center [173, 111] width 51 height 4
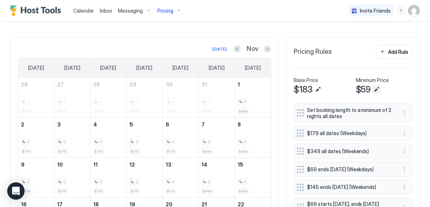
scroll to position [160, 0]
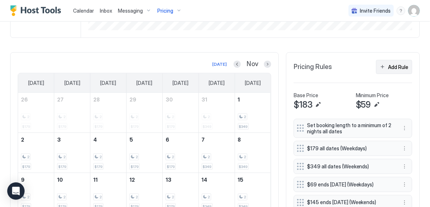
click at [391, 66] on div "Add Rule" at bounding box center [399, 67] width 20 height 8
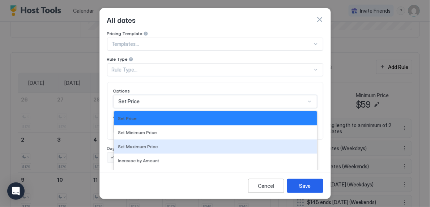
scroll to position [43, 0]
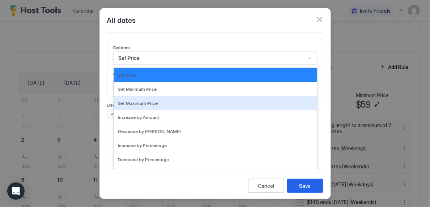
click at [219, 65] on div "Set Maximum Price, 3 of 17. 17 results available. Use Up and Down to choose opt…" at bounding box center [215, 58] width 204 height 13
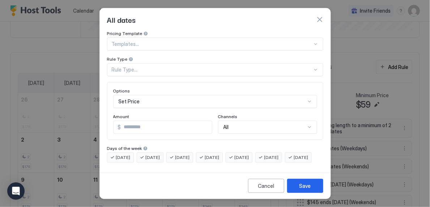
scroll to position [6, 0]
click at [216, 37] on div "Pricing Template Templates... Rule Type Rule Type... Options Set Price Amount $…" at bounding box center [215, 97] width 216 height 132
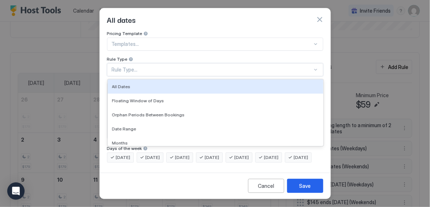
click at [196, 67] on div "Rule Type..." at bounding box center [212, 70] width 201 height 7
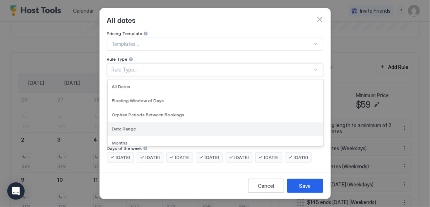
click at [181, 122] on div "Date Range" at bounding box center [216, 129] width 216 height 14
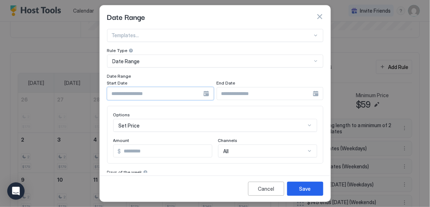
click at [169, 90] on input "Input Field" at bounding box center [155, 94] width 96 height 12
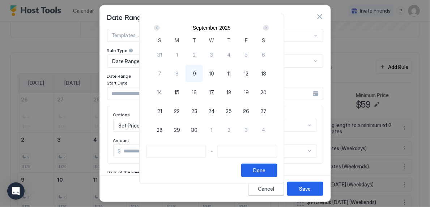
click at [269, 27] on div "Next" at bounding box center [266, 28] width 6 height 6
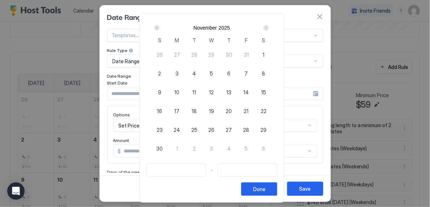
click at [269, 27] on div "Next" at bounding box center [266, 28] width 6 height 6
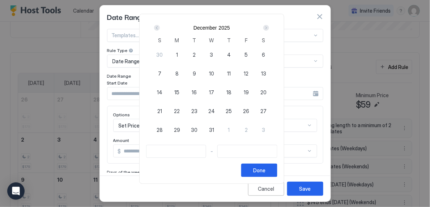
click at [159, 28] on div "Prev" at bounding box center [157, 28] width 6 height 6
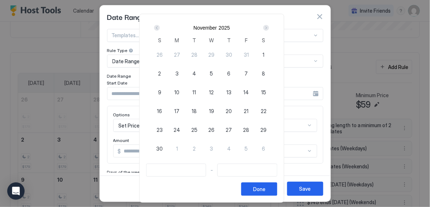
click at [211, 129] on div "26" at bounding box center [211, 129] width 17 height 17
type input "**********"
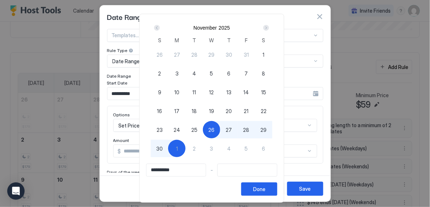
type input "**********"
click at [157, 152] on div "30" at bounding box center [159, 148] width 17 height 17
type input "**********"
click at [256, 187] on button "Done" at bounding box center [259, 189] width 36 height 13
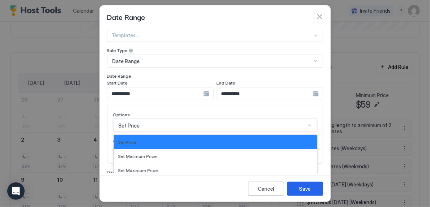
scroll to position [76, 0]
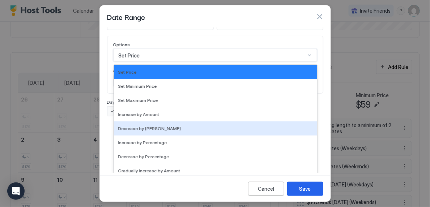
click at [164, 62] on div "Decrease by [PERSON_NAME], 5 of 17. 17 results available. Use Up and Down to ch…" at bounding box center [215, 55] width 204 height 13
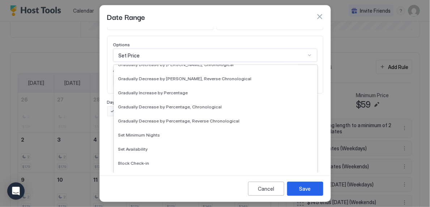
scroll to position [131, 0]
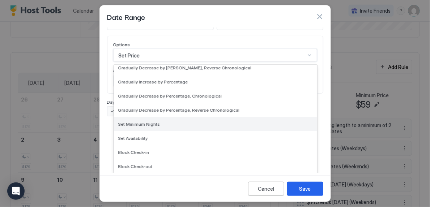
click at [154, 128] on div "Set Minimum Nights" at bounding box center [215, 124] width 203 height 14
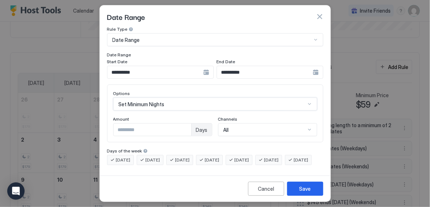
click at [183, 124] on input "*" at bounding box center [153, 130] width 78 height 12
type input "*"
click at [183, 124] on input "*" at bounding box center [153, 130] width 78 height 12
click at [306, 195] on button "Save" at bounding box center [305, 189] width 36 height 14
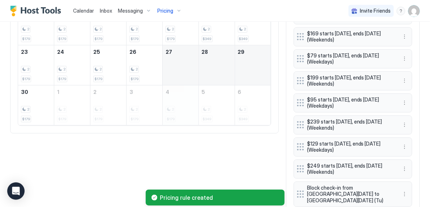
scroll to position [378, 0]
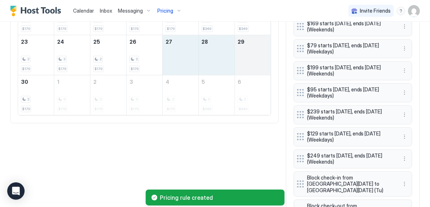
drag, startPoint x: 169, startPoint y: 61, endPoint x: 254, endPoint y: 59, distance: 85.8
click at [254, 59] on tr "23 2 $179 24 2 $179 25 2 $179 26 2 $179 27 28 29" at bounding box center [144, 55] width 253 height 40
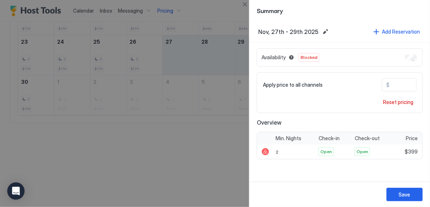
click at [395, 86] on input "***" at bounding box center [419, 85] width 58 height 12
click at [395, 85] on input "***" at bounding box center [418, 85] width 58 height 12
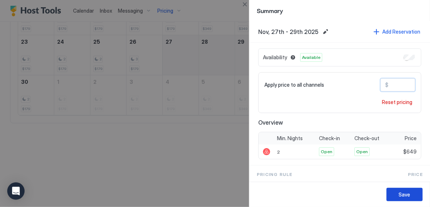
type input "***"
click at [411, 195] on button "Save" at bounding box center [405, 194] width 36 height 13
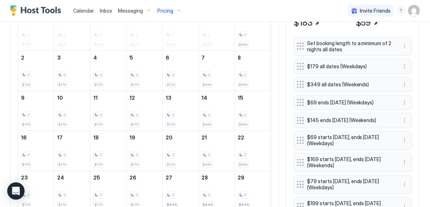
scroll to position [156, 0]
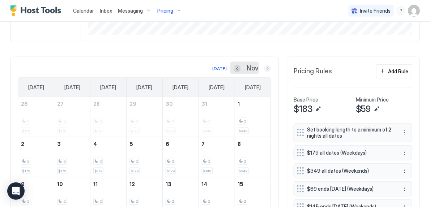
click at [268, 71] on button "Next month" at bounding box center [267, 68] width 7 height 7
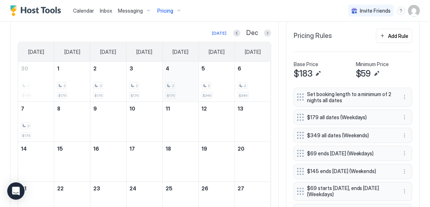
scroll to position [198, 0]
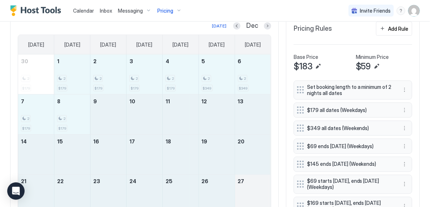
drag, startPoint x: 82, startPoint y: 71, endPoint x: 250, endPoint y: 195, distance: 208.8
click at [250, 195] on tbody "30 2 $179 1 2 $179 2 2 $179 3 2 $179 4 2 $179 5 2 $349 6 2 $349 7 2 $179 8 2 $1…" at bounding box center [144, 155] width 253 height 200
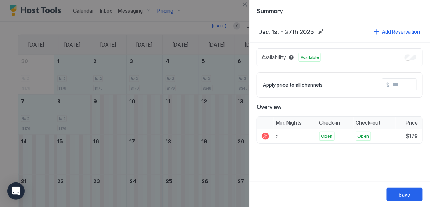
click at [412, 60] on div "Availability Available" at bounding box center [340, 57] width 166 height 18
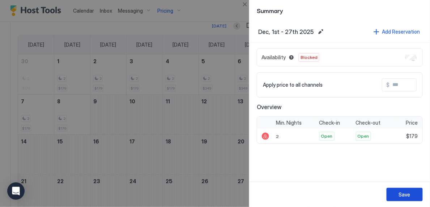
click at [410, 192] on div "Save" at bounding box center [405, 195] width 12 height 8
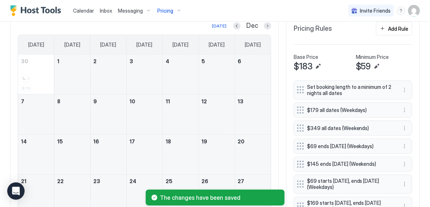
click at [174, 12] on div "Pricing" at bounding box center [169, 11] width 30 height 12
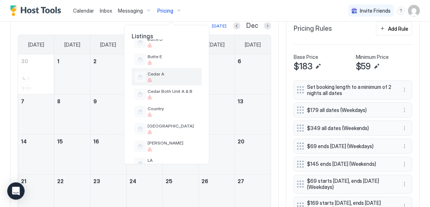
scroll to position [252, 0]
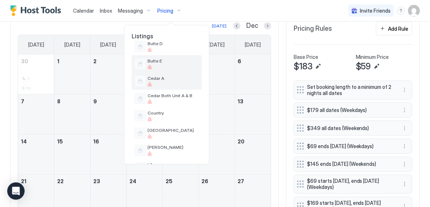
click at [153, 60] on span "Butte E" at bounding box center [173, 60] width 51 height 5
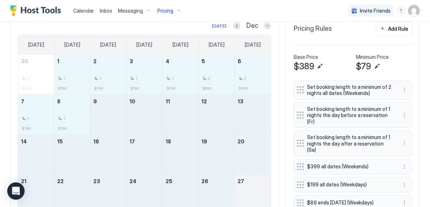
drag, startPoint x: 71, startPoint y: 89, endPoint x: 247, endPoint y: 182, distance: 199.1
click at [247, 182] on tbody "30 1 $199 1 1 $199 2 1 $199 3 1 $199 4 1 $199 5 2 $399 6 2 $399 7 1 $199 8 1 $1…" at bounding box center [144, 155] width 253 height 200
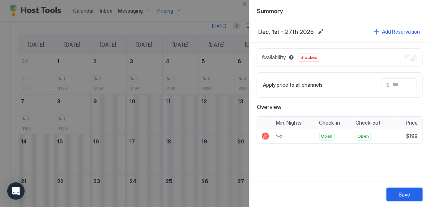
click at [400, 196] on div "Save" at bounding box center [405, 195] width 12 height 8
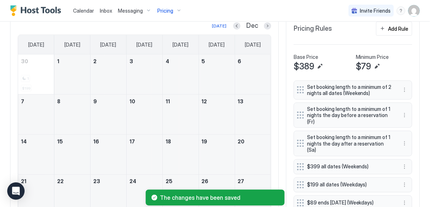
click at [167, 6] on div "Pricing" at bounding box center [169, 11] width 30 height 12
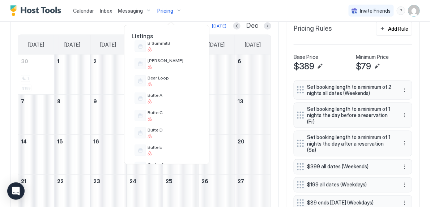
scroll to position [183, 0]
click at [174, 116] on div "Butte D" at bounding box center [173, 115] width 51 height 11
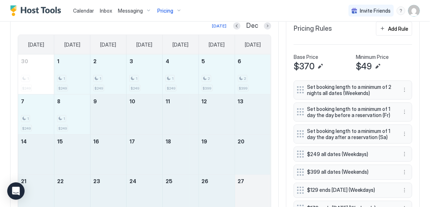
drag, startPoint x: 68, startPoint y: 69, endPoint x: 252, endPoint y: 186, distance: 217.7
click at [252, 186] on tbody "30 1 $249 1 1 $249 2 1 $249 3 1 $249 4 1 $249 5 2 $399 6 2 $399 7 1 $249 8 1 $2…" at bounding box center [144, 155] width 253 height 200
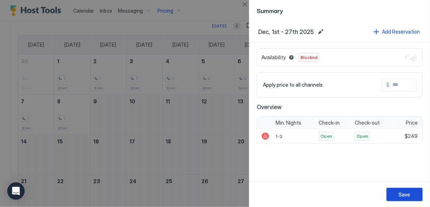
click at [398, 198] on button "Save" at bounding box center [405, 194] width 36 height 13
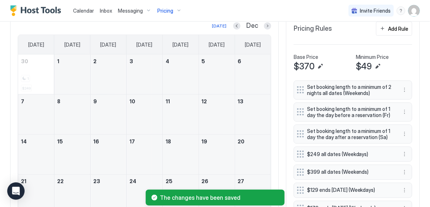
click at [171, 11] on span "Pricing" at bounding box center [165, 11] width 16 height 7
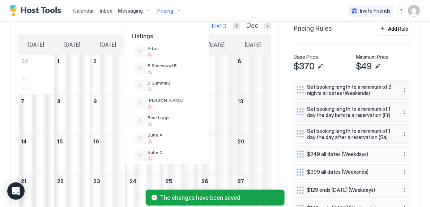
scroll to position [137, 0]
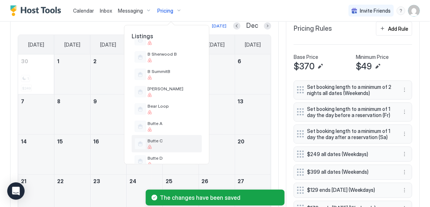
click at [166, 142] on span "Butte C" at bounding box center [173, 140] width 51 height 5
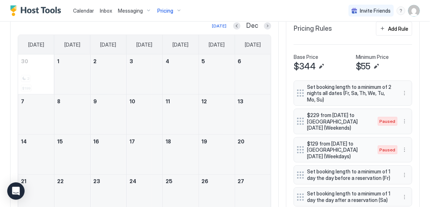
click at [168, 8] on span "Pricing" at bounding box center [165, 11] width 16 height 7
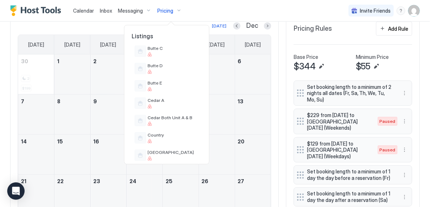
scroll to position [231, 0]
click at [162, 118] on span "Cedar Both Unit A & B" at bounding box center [173, 116] width 51 height 5
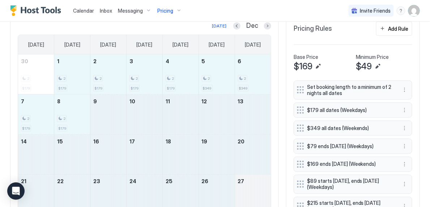
drag, startPoint x: 80, startPoint y: 70, endPoint x: 240, endPoint y: 185, distance: 196.8
click at [240, 185] on tbody "30 2 $179 1 2 $179 2 2 $179 3 2 $179 4 2 $179 5 2 $349 6 2 $349 7 2 $179 8 2 $1…" at bounding box center [144, 155] width 253 height 200
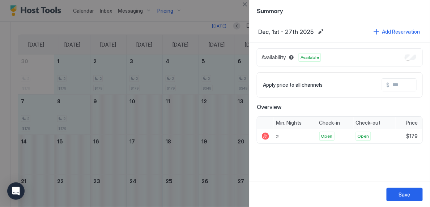
click at [417, 58] on div "Availability Available" at bounding box center [340, 57] width 166 height 18
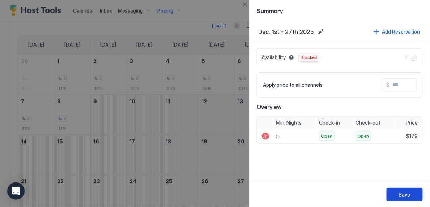
click at [400, 194] on div "Save" at bounding box center [405, 195] width 12 height 8
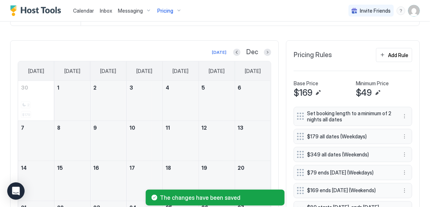
scroll to position [171, 0]
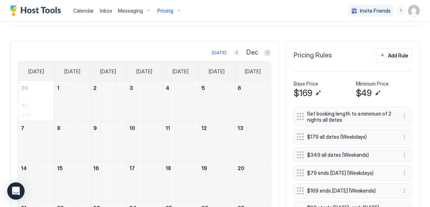
click at [240, 50] on button "Previous month" at bounding box center [236, 52] width 7 height 7
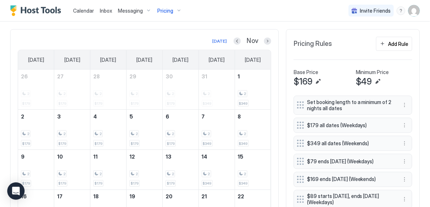
scroll to position [175, 0]
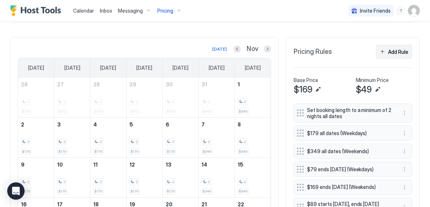
click at [383, 55] on button "Add Rule" at bounding box center [394, 52] width 36 height 14
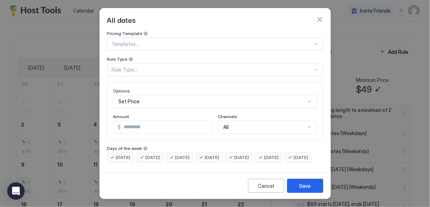
scroll to position [6, 0]
click at [203, 68] on div "Pricing Template Templates... Rule Type Rule Type... Options Set Price Amount $…" at bounding box center [215, 97] width 216 height 132
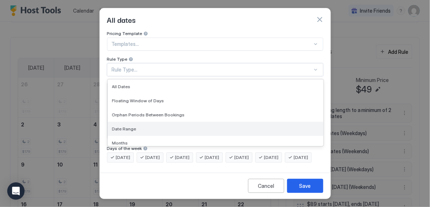
click at [177, 126] on div "Date Range" at bounding box center [215, 128] width 207 height 5
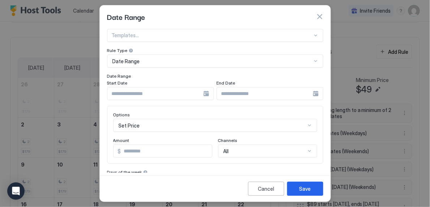
click at [156, 99] on div at bounding box center [160, 93] width 107 height 13
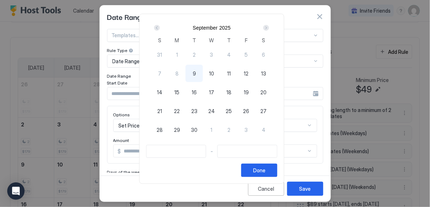
click at [269, 27] on div "Next" at bounding box center [266, 28] width 6 height 6
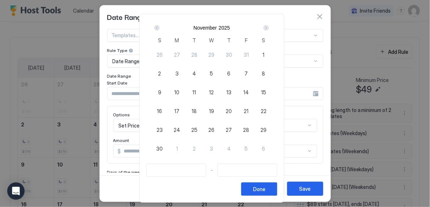
click at [215, 130] on span "26" at bounding box center [212, 130] width 6 height 8
type input "**********"
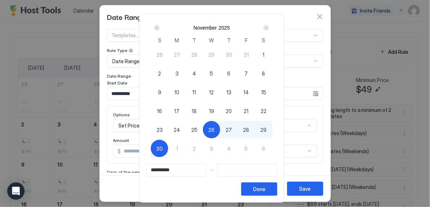
click at [166, 152] on div "30" at bounding box center [159, 148] width 17 height 17
type input "**********"
click at [254, 186] on button "Done" at bounding box center [259, 189] width 36 height 13
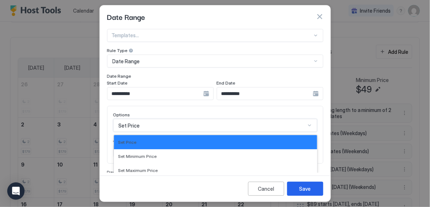
scroll to position [76, 0]
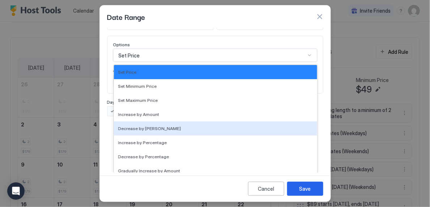
click at [165, 62] on div "Decrease by [PERSON_NAME], 5 of 17. 17 results available. Use Up and Down to ch…" at bounding box center [215, 55] width 204 height 13
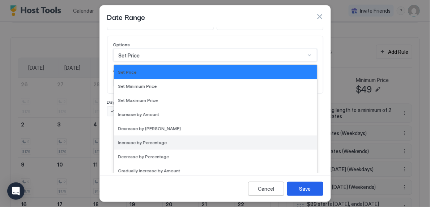
scroll to position [131, 0]
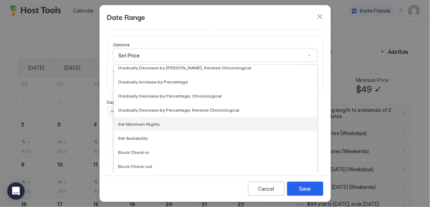
click at [159, 129] on div "Set Minimum Nights" at bounding box center [215, 124] width 203 height 14
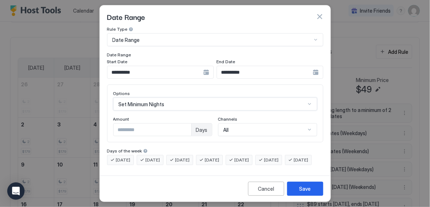
scroll to position [38, 0]
click at [187, 124] on input "*" at bounding box center [153, 130] width 78 height 12
type input "*"
click at [187, 124] on input "*" at bounding box center [153, 130] width 78 height 12
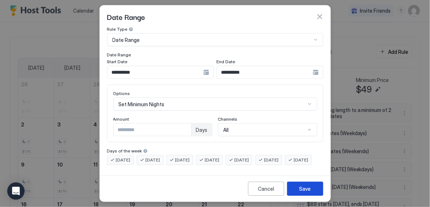
click at [305, 187] on div "Save" at bounding box center [306, 189] width 12 height 8
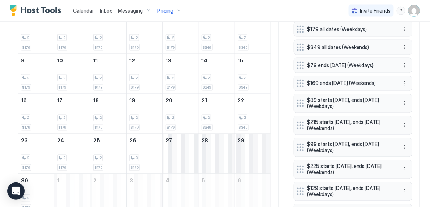
scroll to position [280, 0]
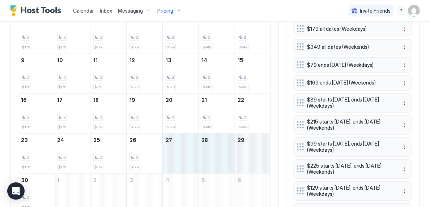
drag, startPoint x: 182, startPoint y: 149, endPoint x: 247, endPoint y: 144, distance: 65.0
click at [247, 144] on tr "23 2 $179 24 2 $179 25 2 $179 26 3 $179 27 28 29" at bounding box center [144, 154] width 253 height 40
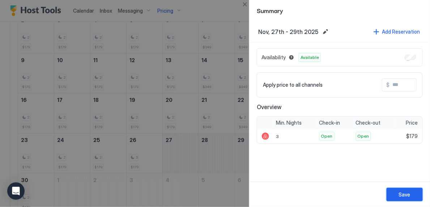
click at [407, 194] on div "Save" at bounding box center [405, 195] width 12 height 8
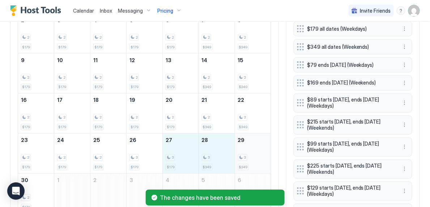
drag, startPoint x: 184, startPoint y: 158, endPoint x: 248, endPoint y: 160, distance: 64.4
click at [248, 160] on tr "23 2 $179 24 2 $179 25 2 $179 26 3 $179 27 3 $179 28 3 $349 29 3 $349" at bounding box center [144, 154] width 253 height 40
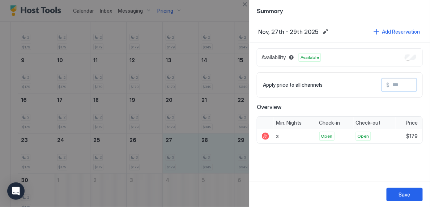
click at [398, 90] on input "Input Field" at bounding box center [419, 85] width 58 height 12
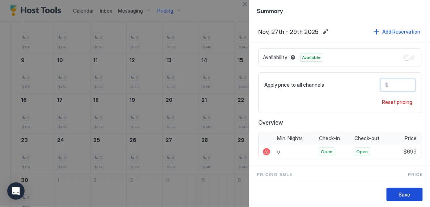
type input "***"
click at [415, 198] on button "Save" at bounding box center [405, 194] width 36 height 13
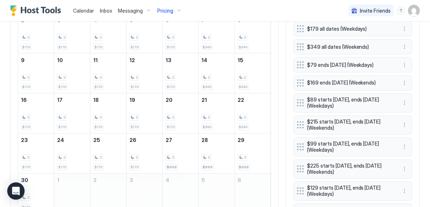
click at [279, 120] on div "Today Nov Sunday Monday Tuesday Wednesday Thursday Friday Saturday 26 2 $179 27…" at bounding box center [215, 125] width 410 height 384
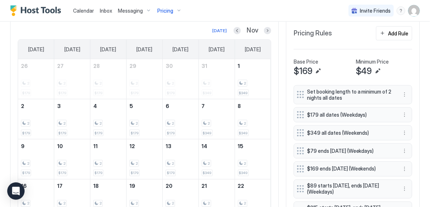
scroll to position [146, 0]
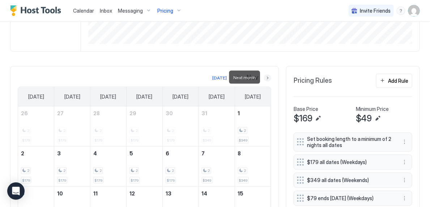
click at [271, 77] on button "Next month" at bounding box center [267, 78] width 7 height 7
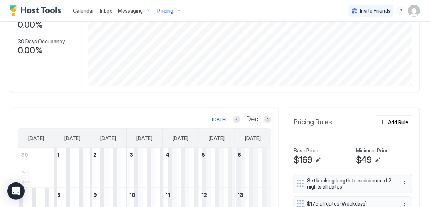
scroll to position [103, 0]
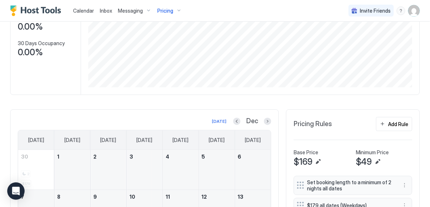
click at [173, 9] on div "Pricing" at bounding box center [169, 11] width 30 height 12
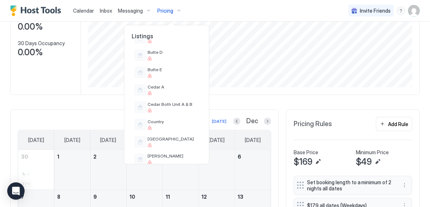
scroll to position [244, 0]
click at [178, 127] on div at bounding box center [173, 128] width 51 height 4
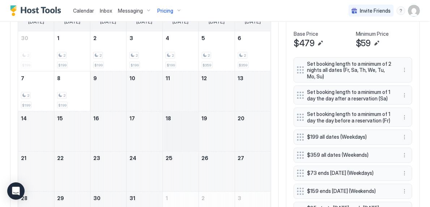
scroll to position [217, 0]
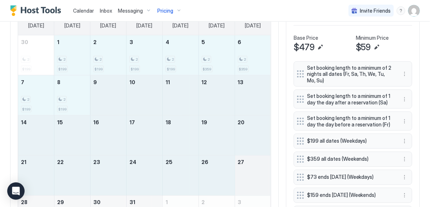
drag, startPoint x: 80, startPoint y: 65, endPoint x: 255, endPoint y: 166, distance: 202.4
click at [255, 178] on tbody "30 2 $199 1 2 $199 2 2 $199 3 2 $199 4 2 $199 5 2 $359 6 2 $359 7 2 $199 8 2 $1…" at bounding box center [144, 135] width 253 height 200
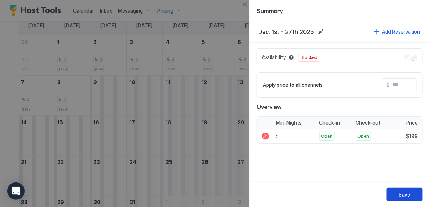
click at [408, 194] on div "Save" at bounding box center [405, 195] width 12 height 8
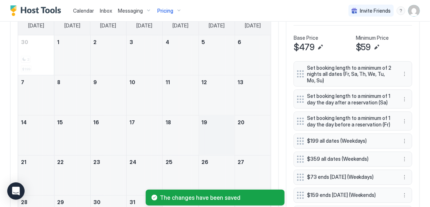
scroll to position [170, 0]
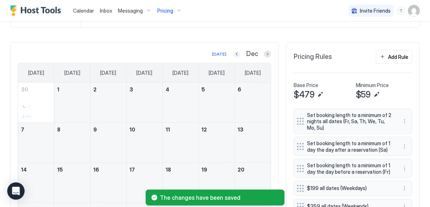
click at [239, 54] on button "Previous month" at bounding box center [236, 54] width 7 height 7
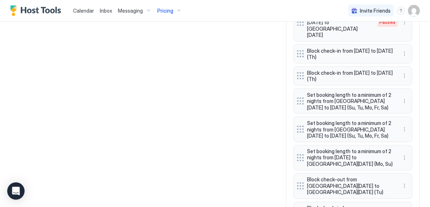
scroll to position [929, 0]
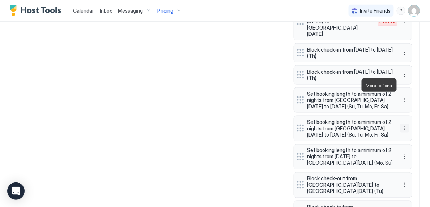
click at [407, 124] on button "More options" at bounding box center [405, 128] width 9 height 9
click at [415, 93] on span "Edit" at bounding box center [416, 95] width 8 height 5
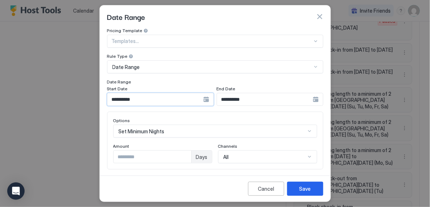
click at [192, 99] on input "**********" at bounding box center [155, 99] width 96 height 12
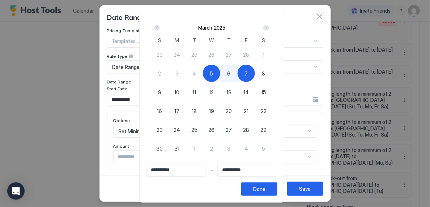
click at [269, 28] on div "Next" at bounding box center [266, 28] width 6 height 6
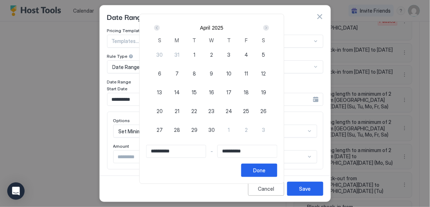
click at [269, 28] on div "Next" at bounding box center [266, 28] width 6 height 6
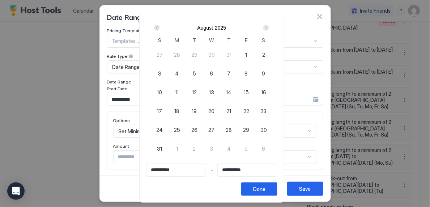
click at [269, 28] on div "Next" at bounding box center [266, 28] width 6 height 6
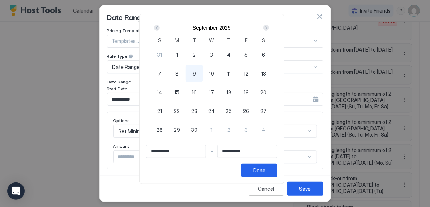
click at [269, 28] on div "Next" at bounding box center [266, 28] width 6 height 6
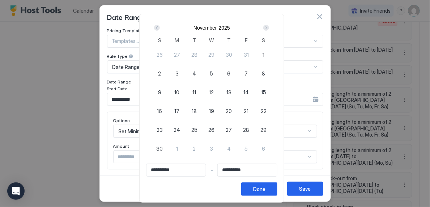
click at [212, 130] on span "26" at bounding box center [212, 130] width 6 height 8
type input "**********"
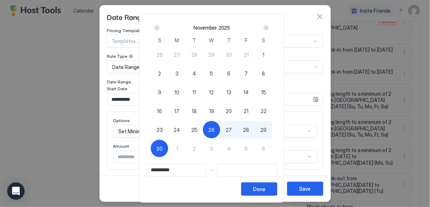
click at [162, 148] on span "30" at bounding box center [159, 149] width 7 height 8
type input "**********"
click at [277, 190] on button "Done" at bounding box center [259, 189] width 36 height 13
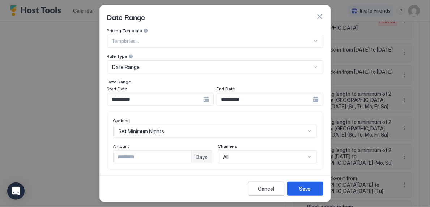
click at [187, 154] on input "*" at bounding box center [153, 157] width 78 height 12
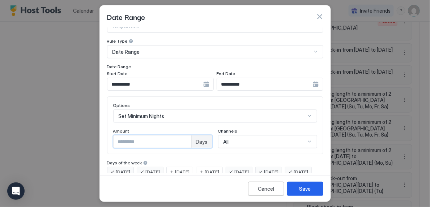
scroll to position [38, 0]
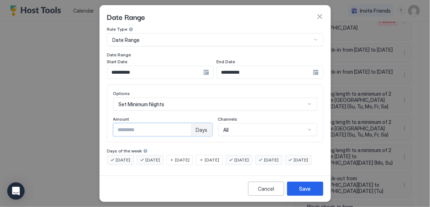
click at [190, 157] on span "[DATE]" at bounding box center [182, 160] width 14 height 7
click at [218, 157] on span "[DATE]" at bounding box center [212, 160] width 14 height 7
click at [300, 191] on div "Save" at bounding box center [306, 189] width 12 height 8
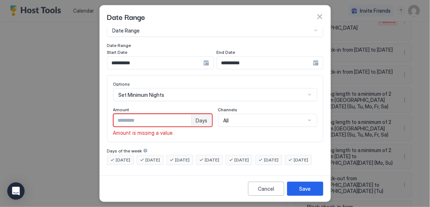
click at [186, 116] on input "*" at bounding box center [153, 120] width 78 height 12
type input "*"
click at [186, 116] on input "*" at bounding box center [153, 120] width 78 height 12
click at [296, 189] on button "Save" at bounding box center [305, 189] width 36 height 14
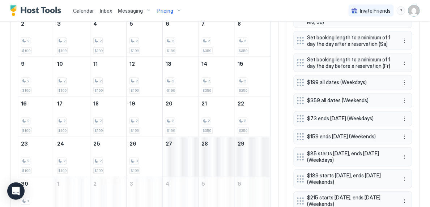
scroll to position [276, 0]
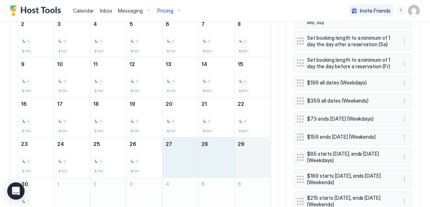
drag, startPoint x: 173, startPoint y: 156, endPoint x: 253, endPoint y: 161, distance: 80.1
click at [253, 161] on tr "23 2 $199 24 2 $199 25 2 $199 26 3 $199 27 28 29" at bounding box center [144, 158] width 253 height 40
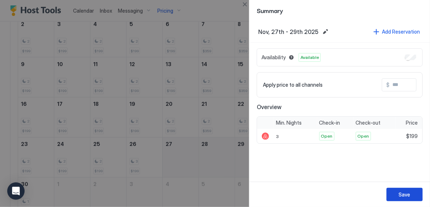
click at [397, 191] on button "Save" at bounding box center [405, 194] width 36 height 13
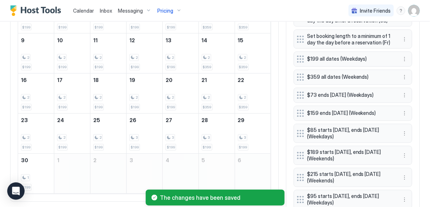
scroll to position [310, 0]
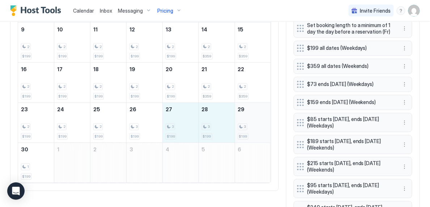
drag, startPoint x: 182, startPoint y: 124, endPoint x: 249, endPoint y: 129, distance: 67.1
click at [248, 129] on tr "23 2 $199 24 2 $199 25 2 $199 26 3 $199 27 3 $199 28 3 $199 29 3 $199" at bounding box center [144, 123] width 253 height 40
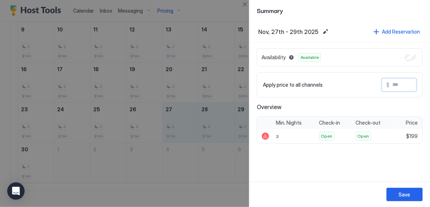
click at [395, 83] on input "Input Field" at bounding box center [419, 85] width 58 height 12
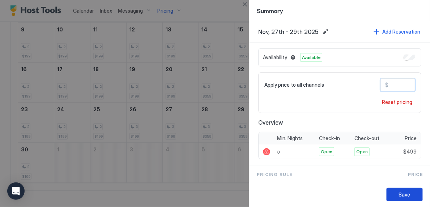
type input "***"
click at [408, 197] on div "Save" at bounding box center [405, 195] width 12 height 8
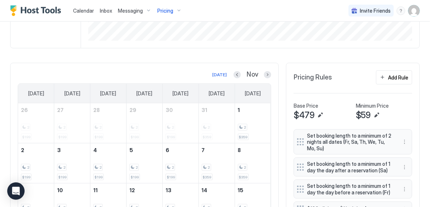
scroll to position [148, 0]
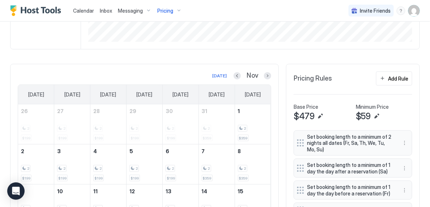
click at [173, 12] on div "Pricing" at bounding box center [169, 11] width 30 height 12
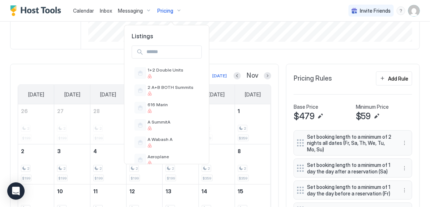
click at [173, 12] on div at bounding box center [215, 103] width 430 height 207
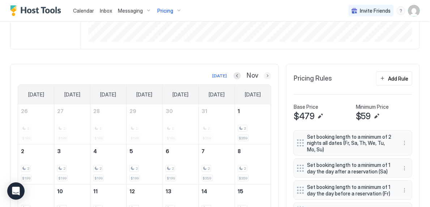
click at [270, 75] on button "Next month" at bounding box center [267, 75] width 7 height 7
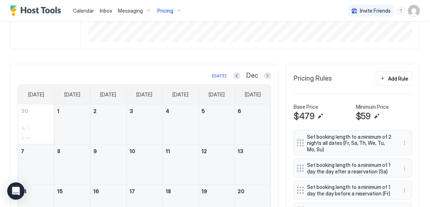
click at [167, 10] on span "Pricing" at bounding box center [165, 11] width 16 height 7
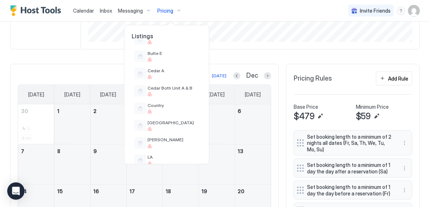
scroll to position [265, 0]
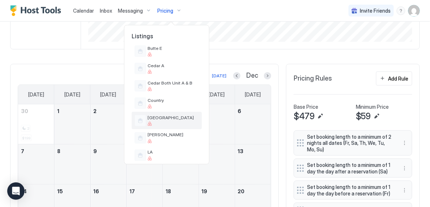
click at [165, 117] on span "[GEOGRAPHIC_DATA]" at bounding box center [173, 117] width 51 height 5
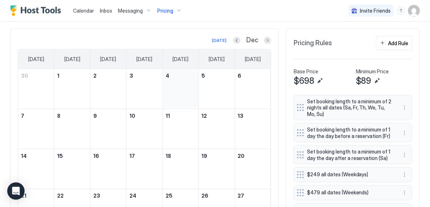
scroll to position [185, 0]
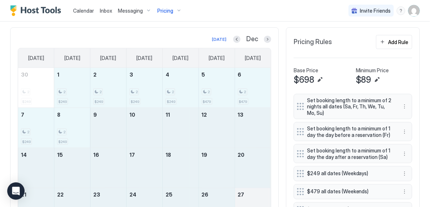
drag, startPoint x: 65, startPoint y: 88, endPoint x: 249, endPoint y: 202, distance: 216.3
click at [249, 202] on tbody "30 2 $249 1 2 $249 2 2 $249 3 2 $249 4 2 $249 5 2 $479 6 2 $479 7 2 $249 8 2 $2…" at bounding box center [144, 168] width 253 height 200
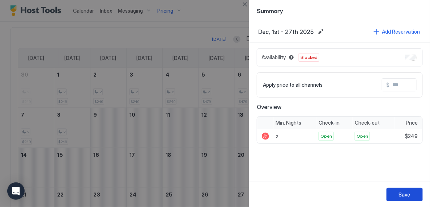
click at [410, 196] on div "Save" at bounding box center [405, 195] width 12 height 8
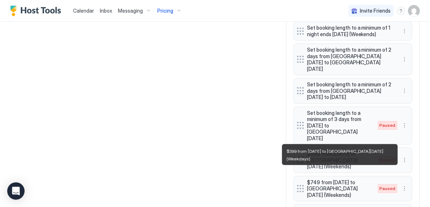
scroll to position [577, 0]
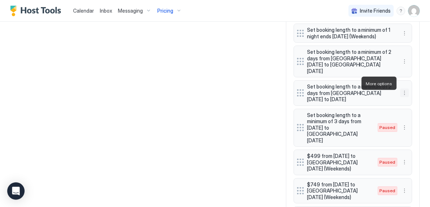
click at [406, 89] on button "More options" at bounding box center [405, 93] width 9 height 9
click at [416, 93] on span "Edit" at bounding box center [416, 93] width 8 height 5
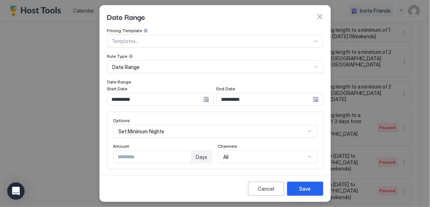
click at [189, 98] on input "**********" at bounding box center [155, 99] width 96 height 12
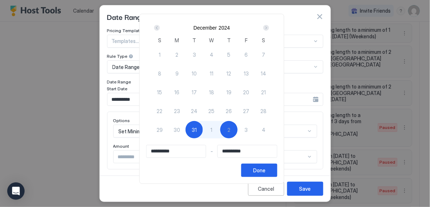
click at [269, 26] on div "Next" at bounding box center [266, 28] width 6 height 6
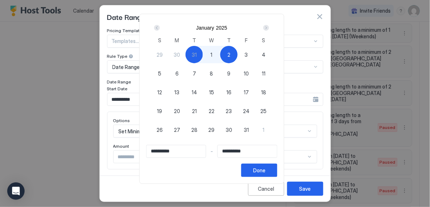
click at [269, 26] on div "Next" at bounding box center [266, 28] width 6 height 6
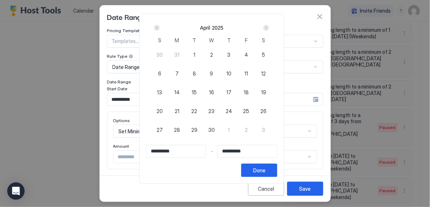
click at [269, 26] on div "Next" at bounding box center [266, 28] width 6 height 6
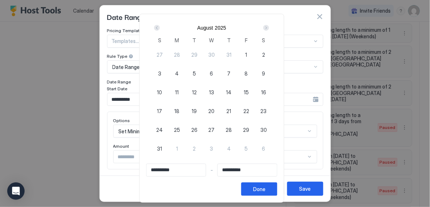
click at [269, 26] on div "Next" at bounding box center [266, 28] width 6 height 6
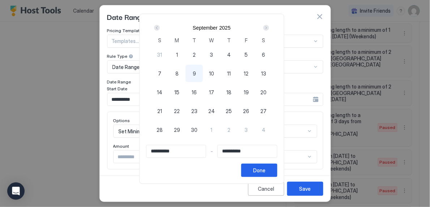
click at [269, 26] on div "Next" at bounding box center [266, 28] width 6 height 6
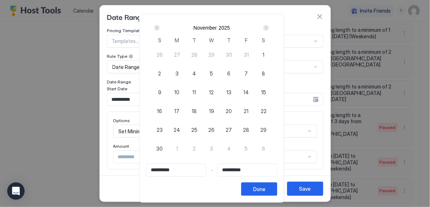
click at [215, 130] on span "26" at bounding box center [212, 130] width 6 height 8
type input "**********"
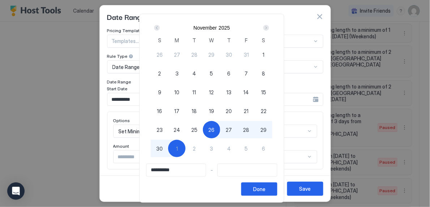
type input "**********"
click at [163, 148] on span "30" at bounding box center [159, 149] width 7 height 8
type input "**********"
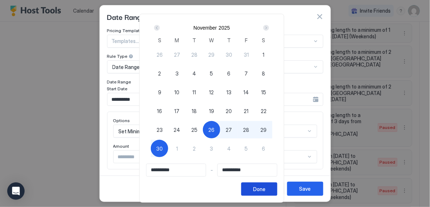
click at [273, 190] on button "Done" at bounding box center [259, 189] width 36 height 13
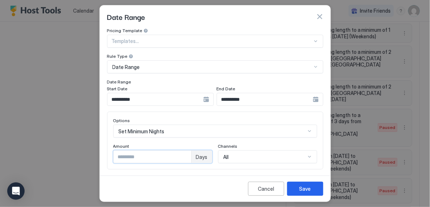
type input "*"
click at [185, 155] on input "*" at bounding box center [153, 157] width 78 height 12
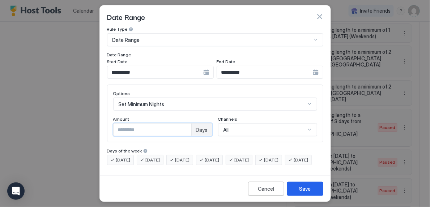
scroll to position [34, 0]
click at [295, 189] on button "Save" at bounding box center [305, 189] width 36 height 14
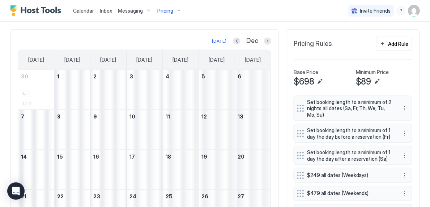
scroll to position [172, 0]
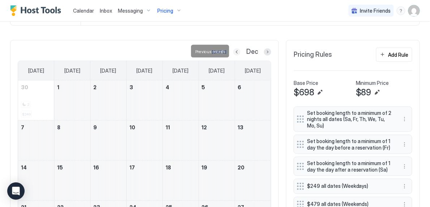
click at [238, 52] on button "Previous month" at bounding box center [236, 51] width 7 height 7
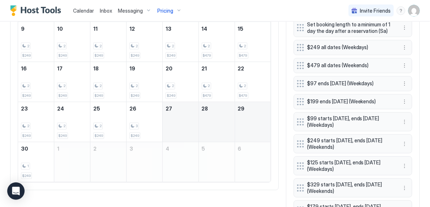
scroll to position [309, 0]
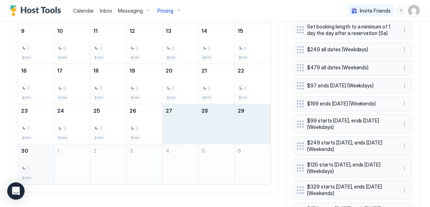
drag, startPoint x: 175, startPoint y: 113, endPoint x: 40, endPoint y: 153, distance: 141.3
click at [40, 153] on tbody "26 2 $249 27 2 $249 28 2 $249 29 2 $249 30 2 $249 31 2 $479 1 2 $479 2 2 $249 3…" at bounding box center [144, 64] width 253 height 241
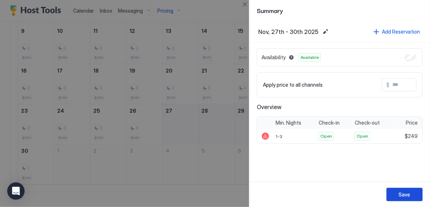
click at [400, 191] on div "Save" at bounding box center [405, 195] width 12 height 8
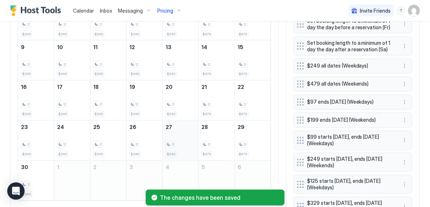
scroll to position [297, 0]
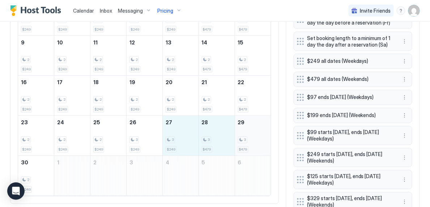
drag, startPoint x: 174, startPoint y: 131, endPoint x: 243, endPoint y: 136, distance: 69.6
click at [243, 136] on tr "23 2 $249 24 2 $249 25 2 $249 26 3 $249 27 3 $249 28 3 $479 29 3 $479" at bounding box center [144, 136] width 253 height 40
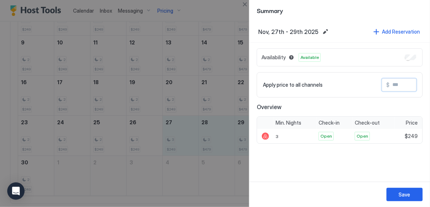
click at [395, 85] on input "Input Field" at bounding box center [419, 85] width 58 height 12
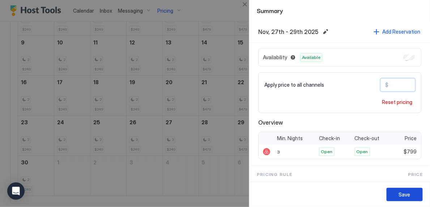
type input "***"
click at [413, 190] on button "Save" at bounding box center [405, 194] width 36 height 13
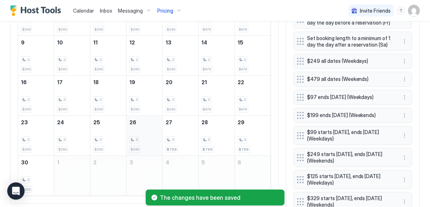
click at [148, 138] on div "3" at bounding box center [145, 140] width 30 height 7
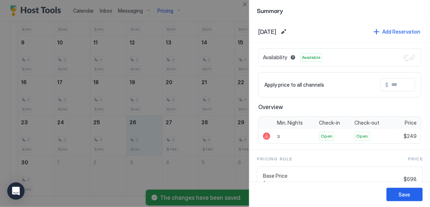
click at [397, 84] on input "Input Field" at bounding box center [418, 85] width 58 height 12
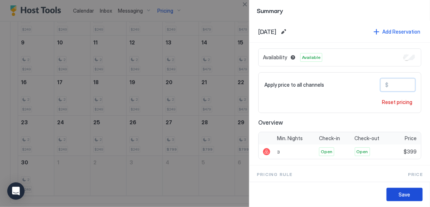
type input "***"
click at [415, 190] on button "Save" at bounding box center [405, 194] width 36 height 13
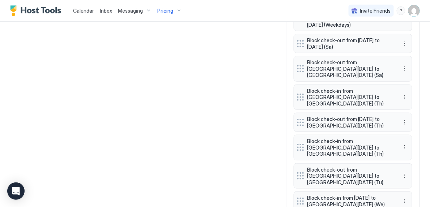
scroll to position [819, 0]
click at [403, 143] on button "More options" at bounding box center [405, 147] width 9 height 9
click at [411, 115] on div "Edit" at bounding box center [414, 112] width 27 height 12
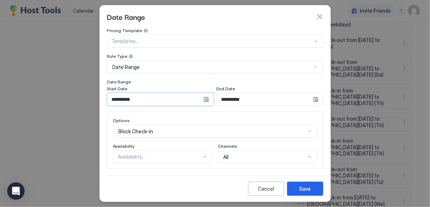
click at [179, 101] on input "**********" at bounding box center [155, 99] width 96 height 12
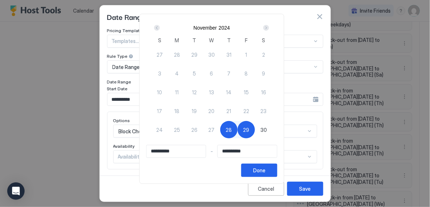
click at [268, 25] on div "Next" at bounding box center [266, 28] width 9 height 9
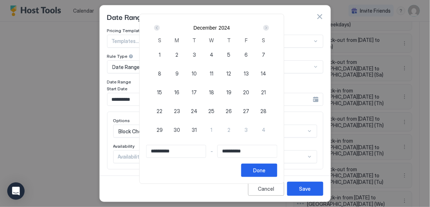
click at [268, 25] on div "Next" at bounding box center [266, 28] width 9 height 9
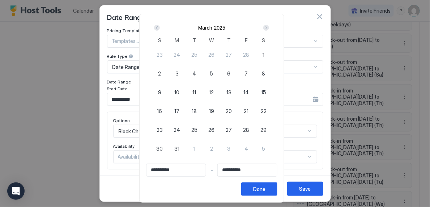
click at [268, 25] on div "Next" at bounding box center [266, 28] width 9 height 9
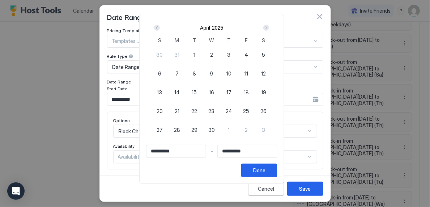
click at [268, 25] on div "Next" at bounding box center [266, 28] width 9 height 9
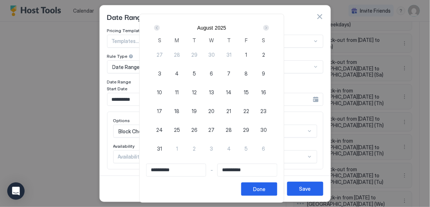
click at [268, 25] on div "Next" at bounding box center [266, 28] width 9 height 9
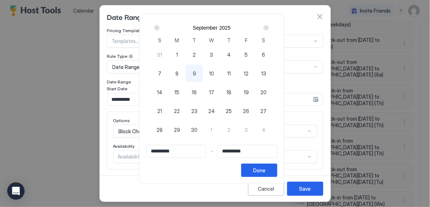
click at [271, 30] on div "Next" at bounding box center [266, 28] width 9 height 9
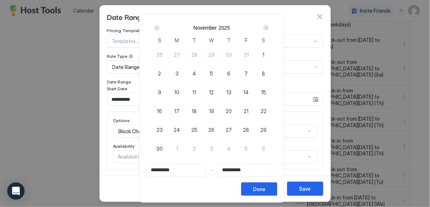
click at [229, 128] on div "27" at bounding box center [228, 129] width 17 height 17
type input "**********"
click at [250, 130] on span "28" at bounding box center [246, 130] width 6 height 8
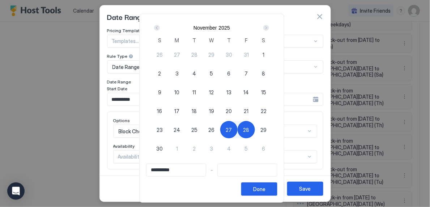
type input "**********"
click at [262, 189] on div "Done" at bounding box center [259, 190] width 12 height 8
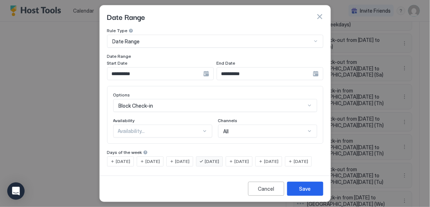
scroll to position [38, 0]
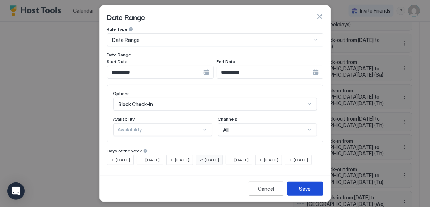
click at [308, 192] on div "Save" at bounding box center [306, 189] width 12 height 8
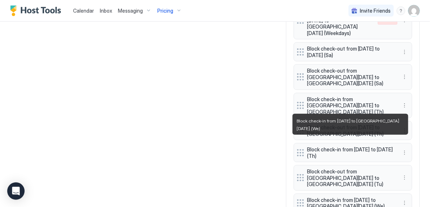
scroll to position [811, 0]
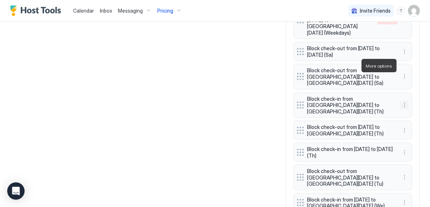
click at [405, 101] on button "More options" at bounding box center [405, 105] width 9 height 9
click at [414, 80] on div "Edit" at bounding box center [414, 76] width 27 height 12
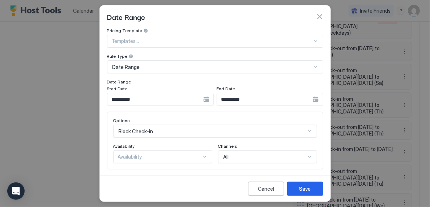
click at [187, 100] on input "**********" at bounding box center [155, 99] width 96 height 12
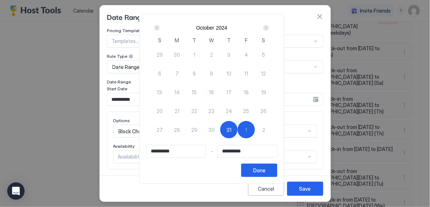
click at [269, 25] on div "Next" at bounding box center [266, 28] width 6 height 6
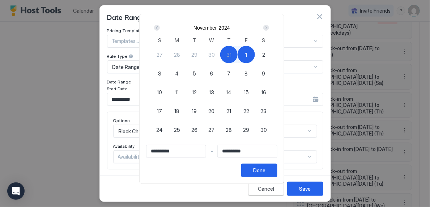
click at [269, 25] on div "Next" at bounding box center [266, 28] width 6 height 6
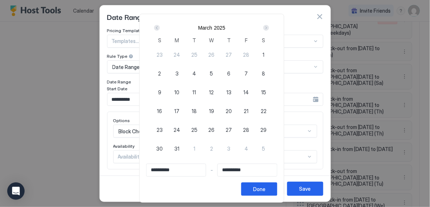
click at [269, 25] on div "Next" at bounding box center [266, 28] width 6 height 6
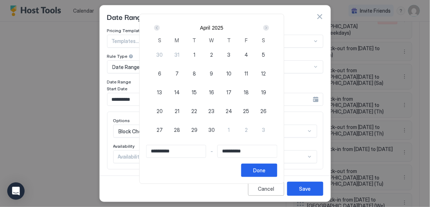
click at [269, 25] on div "Next" at bounding box center [266, 28] width 6 height 6
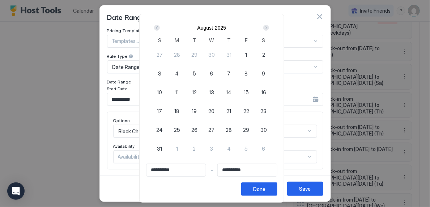
click at [269, 25] on div "Next" at bounding box center [266, 28] width 6 height 6
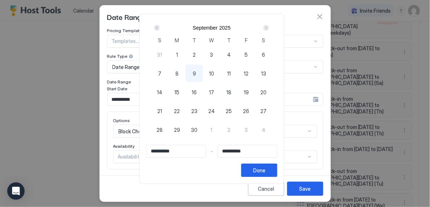
click at [269, 25] on div "Next" at bounding box center [266, 28] width 6 height 6
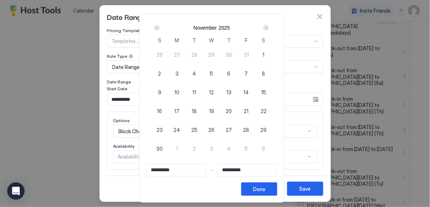
click at [160, 30] on div "Prev" at bounding box center [157, 28] width 6 height 6
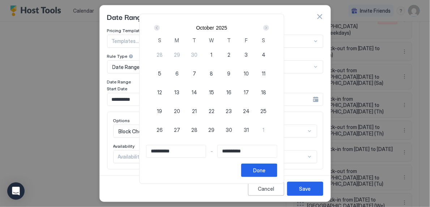
click at [247, 128] on div "31" at bounding box center [246, 129] width 17 height 17
type input "**********"
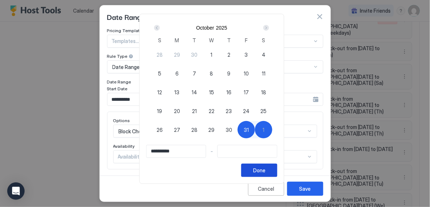
click at [266, 171] on div "Done" at bounding box center [259, 171] width 12 height 8
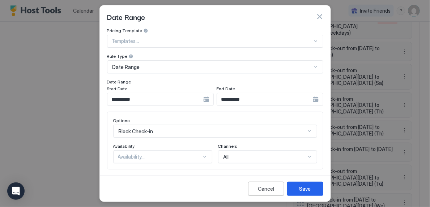
scroll to position [76, 0]
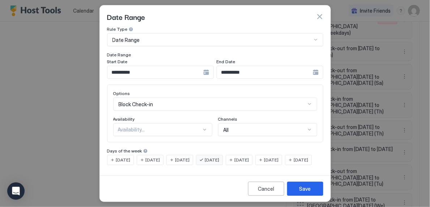
click at [243, 111] on div "Block Check-in" at bounding box center [215, 104] width 204 height 13
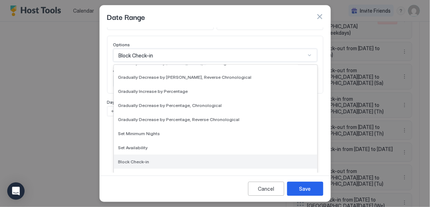
scroll to position [131, 0]
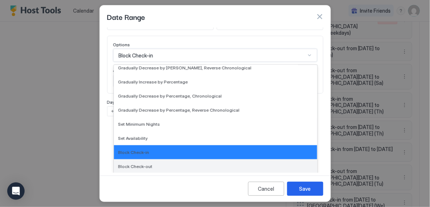
click at [209, 165] on div "Block Check-out" at bounding box center [215, 166] width 195 height 5
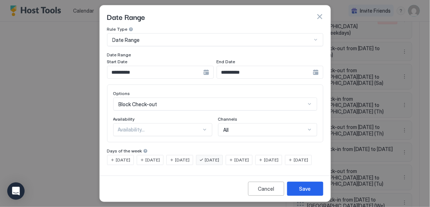
click at [220, 157] on span "[DATE]" at bounding box center [212, 160] width 14 height 7
click at [249, 157] on span "[DATE]" at bounding box center [242, 160] width 14 height 7
click at [182, 123] on div "Availability..." at bounding box center [162, 129] width 99 height 13
click at [174, 158] on div "Blocked" at bounding box center [163, 160] width 90 height 5
click at [314, 194] on button "Save" at bounding box center [305, 189] width 36 height 14
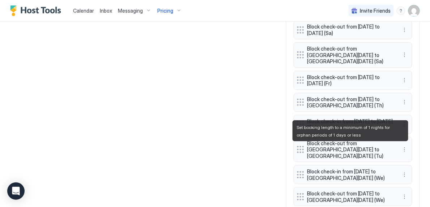
scroll to position [831, 0]
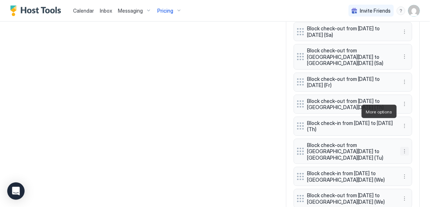
click at [406, 147] on button "More options" at bounding box center [405, 151] width 9 height 9
click at [416, 122] on span "Edit" at bounding box center [416, 121] width 8 height 5
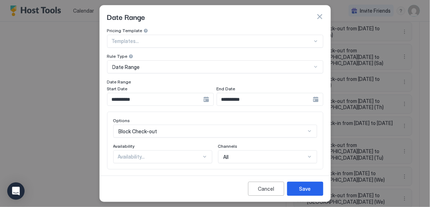
click at [166, 100] on input "**********" at bounding box center [155, 99] width 96 height 12
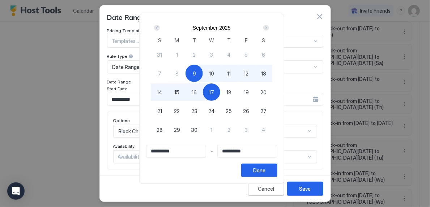
click at [271, 29] on div "Next" at bounding box center [266, 28] width 9 height 9
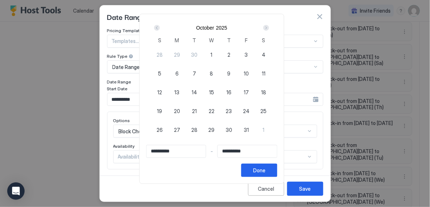
click at [271, 29] on div "Next" at bounding box center [266, 28] width 9 height 9
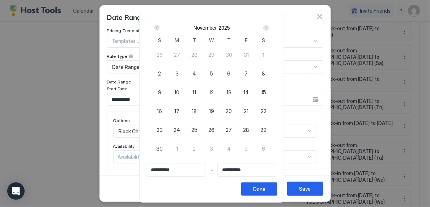
click at [271, 29] on div "Next" at bounding box center [266, 28] width 9 height 9
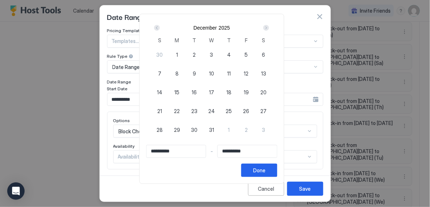
click at [161, 27] on div "Prev" at bounding box center [157, 28] width 9 height 9
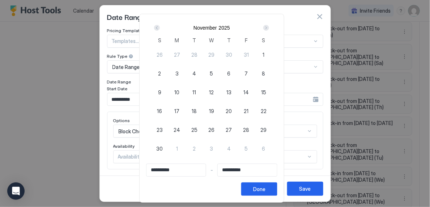
click at [212, 127] on span "26" at bounding box center [212, 130] width 6 height 8
type input "**********"
click at [250, 133] on span "28" at bounding box center [246, 130] width 6 height 8
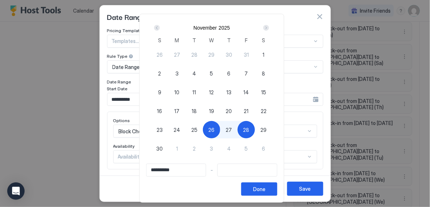
type input "**********"
click at [266, 190] on div "Done" at bounding box center [259, 190] width 12 height 8
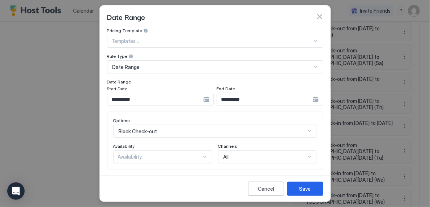
scroll to position [38, 0]
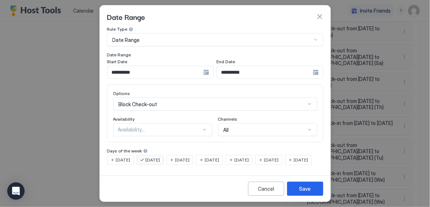
click at [220, 157] on span "[DATE]" at bounding box center [212, 160] width 14 height 7
click at [160, 157] on span "[DATE]" at bounding box center [153, 160] width 14 height 7
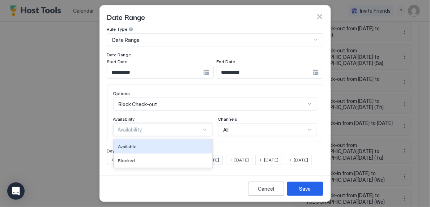
click at [196, 127] on div "Availability..." at bounding box center [160, 130] width 84 height 7
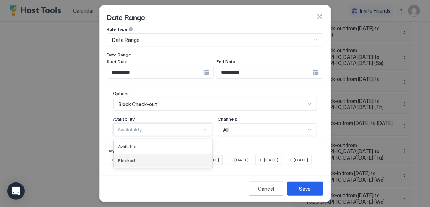
click at [192, 154] on div "Blocked" at bounding box center [163, 161] width 98 height 14
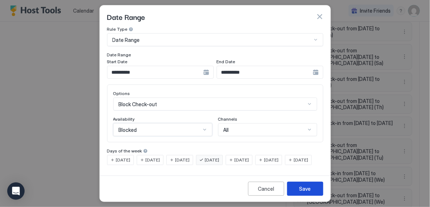
click at [307, 186] on div "Save" at bounding box center [306, 189] width 12 height 8
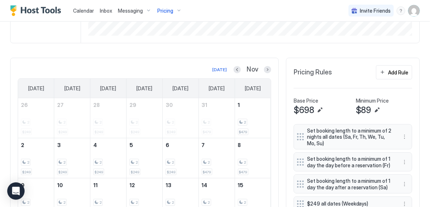
scroll to position [154, 0]
click at [237, 68] on button "Previous month" at bounding box center [237, 70] width 7 height 7
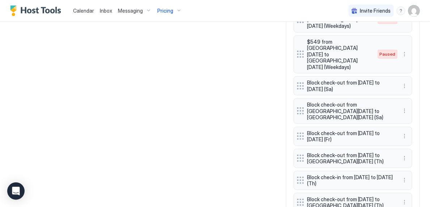
scroll to position [776, 0]
click at [407, 132] on button "More options" at bounding box center [405, 136] width 9 height 9
click at [419, 109] on div "Edit" at bounding box center [414, 111] width 27 height 12
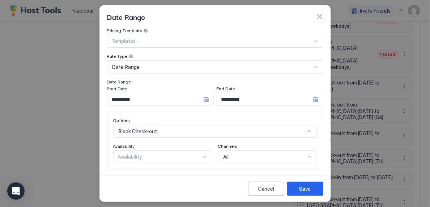
click at [178, 102] on input "**********" at bounding box center [155, 99] width 96 height 12
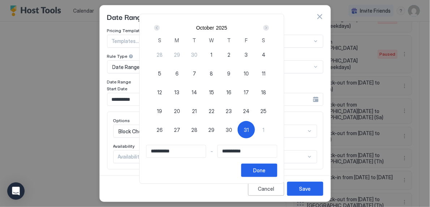
click at [270, 24] on div "Next" at bounding box center [266, 28] width 9 height 9
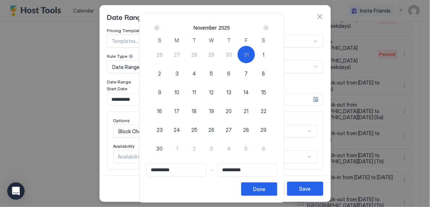
click at [270, 24] on div "Next" at bounding box center [266, 28] width 9 height 9
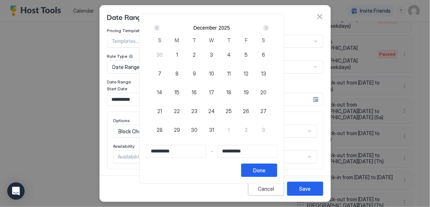
click at [270, 24] on div "Next" at bounding box center [266, 28] width 9 height 9
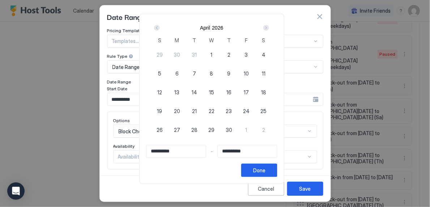
click at [270, 24] on div "Next" at bounding box center [266, 28] width 9 height 9
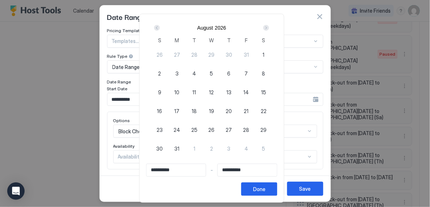
click at [270, 24] on div "Next" at bounding box center [266, 28] width 9 height 9
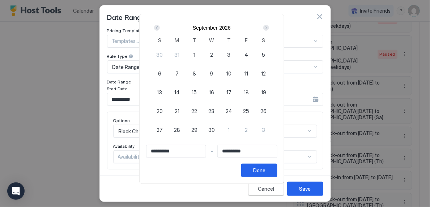
click at [270, 24] on div "Next" at bounding box center [266, 28] width 9 height 9
click at [298, 21] on div at bounding box center [215, 103] width 430 height 207
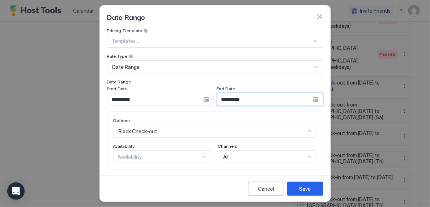
click at [267, 101] on input "**********" at bounding box center [265, 99] width 96 height 12
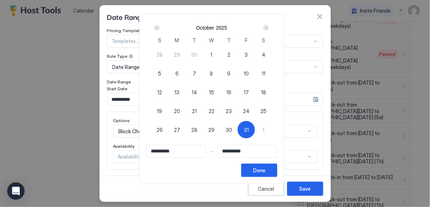
click at [271, 30] on div "Next" at bounding box center [266, 28] width 9 height 9
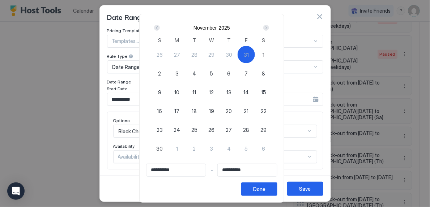
click at [264, 58] on div "1" at bounding box center [263, 54] width 17 height 17
type input "**********"
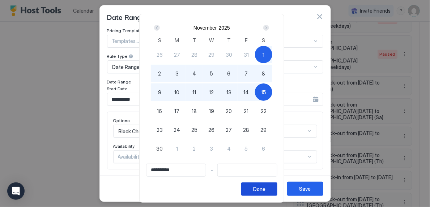
click at [267, 194] on button "Done" at bounding box center [259, 189] width 36 height 13
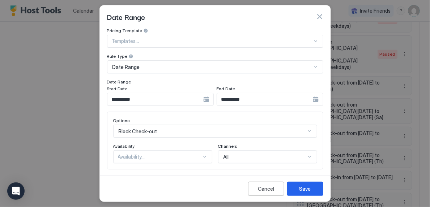
click at [177, 101] on input "**********" at bounding box center [155, 99] width 96 height 12
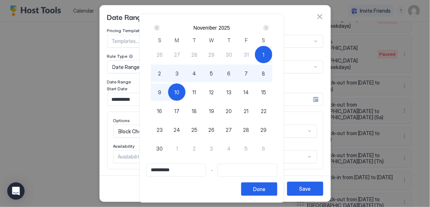
type input "**********"
click at [158, 26] on div "Prev" at bounding box center [157, 28] width 6 height 6
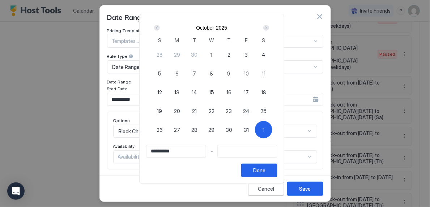
click at [248, 131] on span "31" at bounding box center [246, 130] width 5 height 8
type input "**********"
click at [269, 27] on div "Next" at bounding box center [266, 28] width 6 height 6
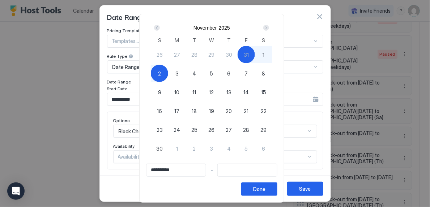
click at [154, 77] on div "[DATE] S M T W T F S 26 27 28 29 30 31 1 2 3 4 5 6 7 8 9 10 11 12 13 14 15 16 1…" at bounding box center [211, 89] width 131 height 137
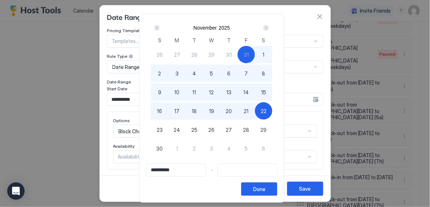
type input "**********"
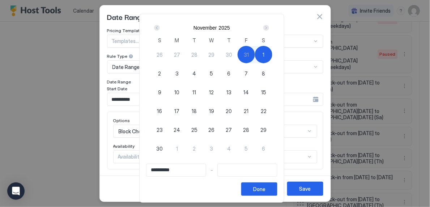
click at [262, 55] on div "1" at bounding box center [263, 54] width 17 height 17
type input "**********"
click at [258, 185] on button "Done" at bounding box center [259, 189] width 36 height 13
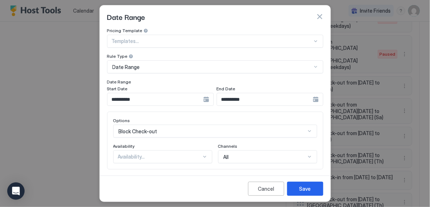
scroll to position [38, 0]
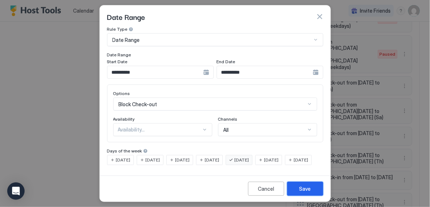
click at [300, 185] on button "Save" at bounding box center [305, 189] width 36 height 14
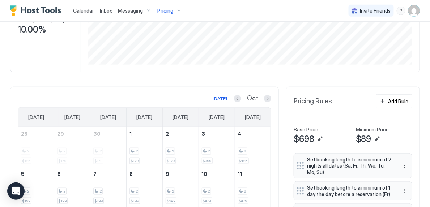
scroll to position [122, 0]
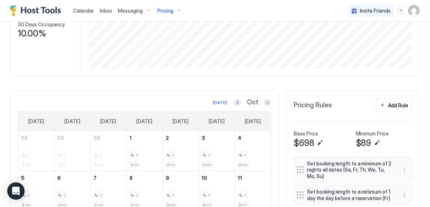
click at [175, 12] on div "Pricing" at bounding box center [169, 11] width 30 height 12
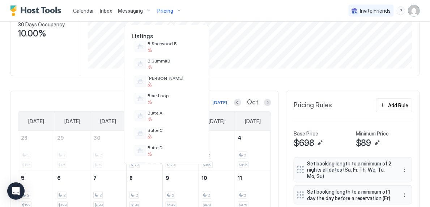
scroll to position [149, 0]
click at [234, 87] on div at bounding box center [215, 103] width 430 height 207
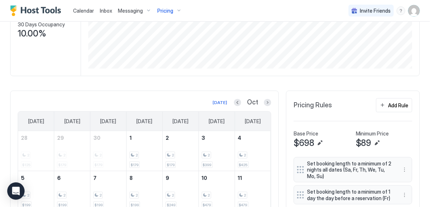
click at [239, 105] on div "Oct" at bounding box center [252, 102] width 37 height 8
click at [240, 102] on button "Previous month" at bounding box center [237, 102] width 7 height 7
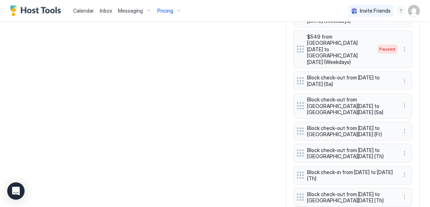
scroll to position [789, 0]
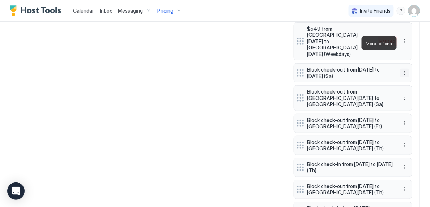
click at [407, 69] on button "More options" at bounding box center [405, 73] width 9 height 9
click at [414, 56] on div "Edit" at bounding box center [414, 54] width 27 height 12
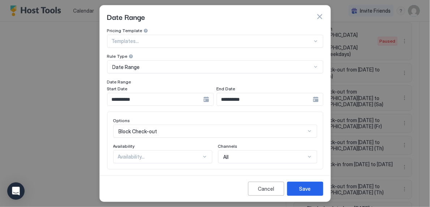
click at [163, 103] on input "**********" at bounding box center [155, 99] width 96 height 12
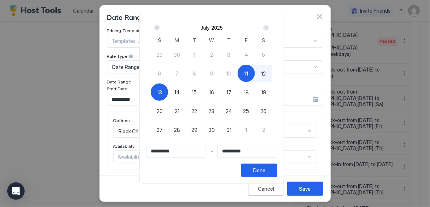
click at [269, 27] on div "Next" at bounding box center [266, 28] width 6 height 6
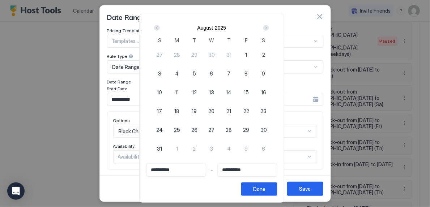
click at [269, 27] on div "Next" at bounding box center [266, 28] width 6 height 6
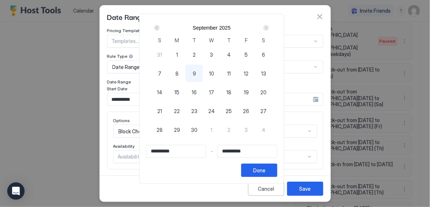
click at [269, 27] on div "Next" at bounding box center [266, 28] width 6 height 6
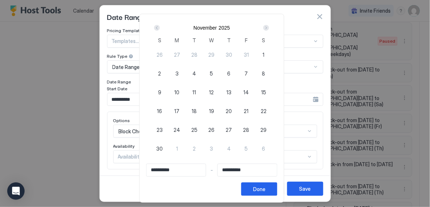
click at [157, 27] on div "Prev" at bounding box center [157, 28] width 9 height 9
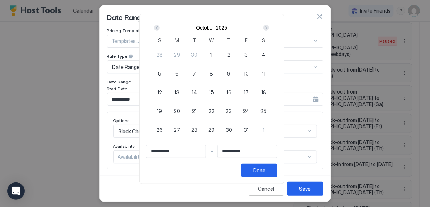
click at [157, 27] on div "Prev" at bounding box center [157, 28] width 9 height 9
click at [232, 77] on div "11" at bounding box center [228, 73] width 17 height 17
type input "**********"
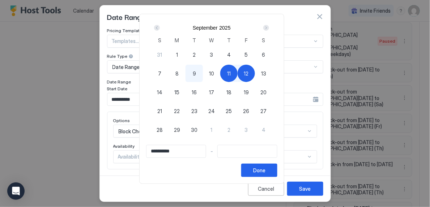
type input "**********"
click at [271, 76] on div "13" at bounding box center [263, 73] width 17 height 17
type input "**********"
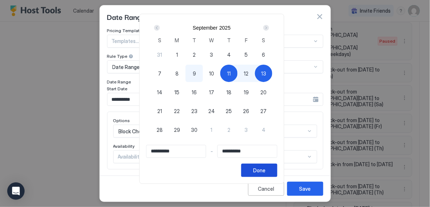
click at [266, 166] on button "Done" at bounding box center [259, 170] width 36 height 13
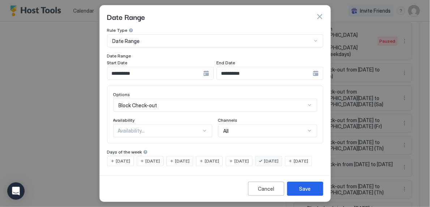
scroll to position [38, 0]
click at [249, 157] on span "[DATE]" at bounding box center [242, 160] width 14 height 7
click at [271, 155] on div "[DATE]" at bounding box center [268, 160] width 27 height 10
click at [275, 155] on div "[DATE]" at bounding box center [268, 160] width 27 height 10
click at [191, 66] on input "**********" at bounding box center [155, 72] width 96 height 12
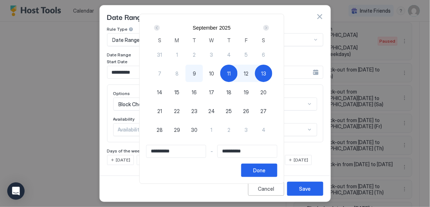
click at [231, 71] on span "11" at bounding box center [229, 74] width 4 height 8
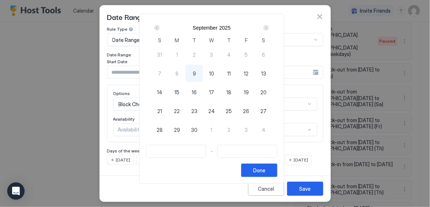
click at [161, 95] on span "14" at bounding box center [159, 93] width 5 height 8
type input "**********"
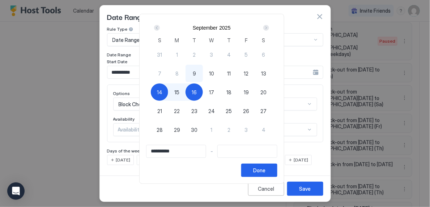
click at [231, 72] on span "11" at bounding box center [229, 74] width 4 height 8
type input "**********"
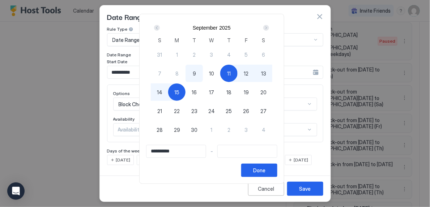
type input "**********"
click at [168, 85] on div "14" at bounding box center [159, 92] width 17 height 17
type input "**********"
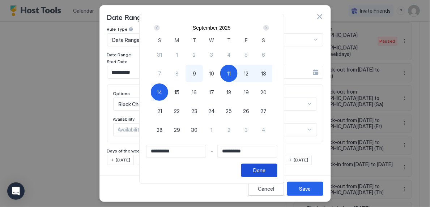
click at [263, 169] on div "Done" at bounding box center [259, 171] width 12 height 8
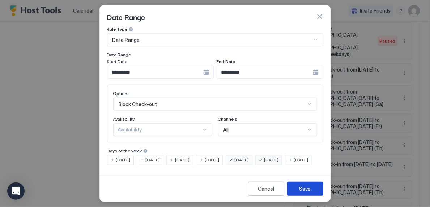
click at [301, 184] on button "Save" at bounding box center [305, 189] width 36 height 14
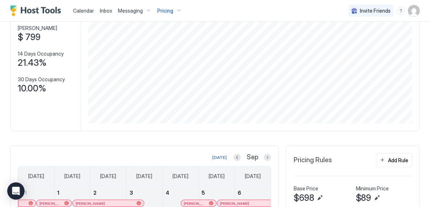
scroll to position [74, 0]
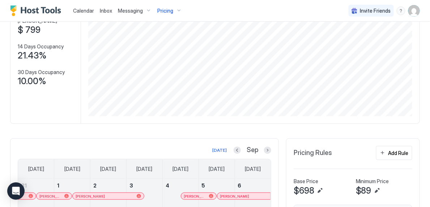
click at [168, 11] on span "Pricing" at bounding box center [165, 11] width 16 height 7
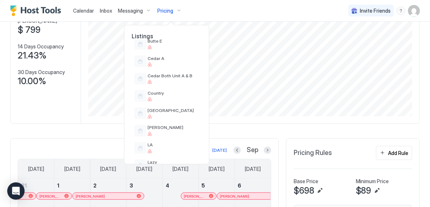
scroll to position [276, 0]
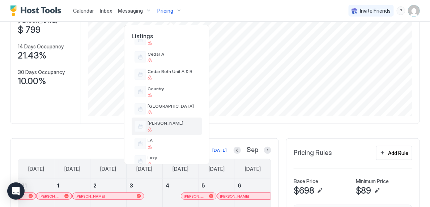
click at [171, 121] on span "[PERSON_NAME]" at bounding box center [173, 123] width 51 height 5
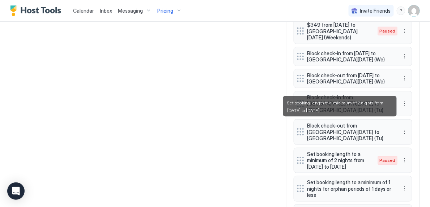
scroll to position [801, 0]
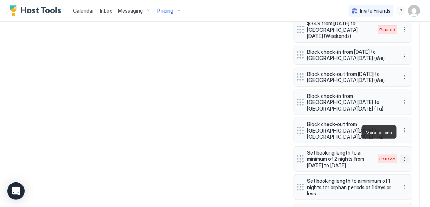
click at [404, 155] on button "More options" at bounding box center [405, 159] width 9 height 9
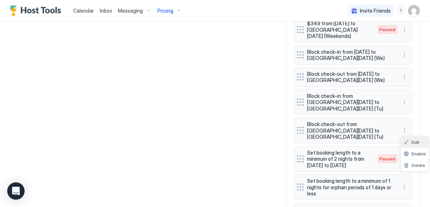
click at [414, 141] on span "Edit" at bounding box center [416, 142] width 8 height 5
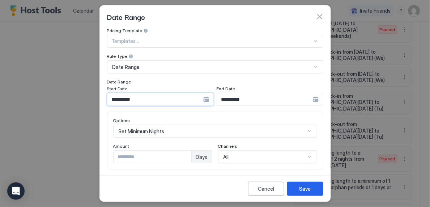
click at [169, 98] on input "**********" at bounding box center [155, 99] width 96 height 12
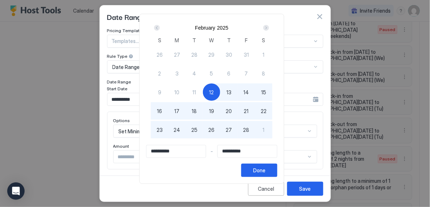
click at [269, 29] on div "Next" at bounding box center [266, 28] width 6 height 6
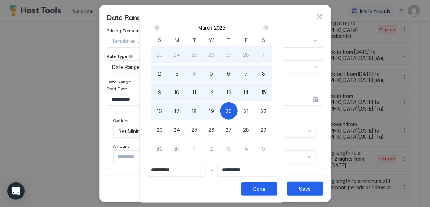
click at [269, 29] on div "Next" at bounding box center [266, 28] width 6 height 6
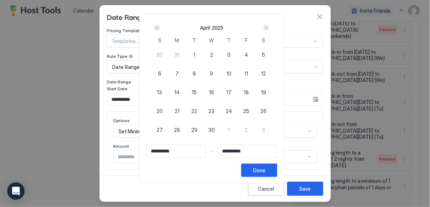
click at [269, 29] on div "Next" at bounding box center [266, 28] width 6 height 6
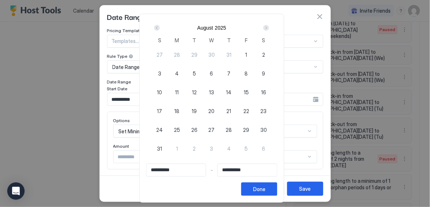
click at [269, 29] on div "Next" at bounding box center [266, 28] width 6 height 6
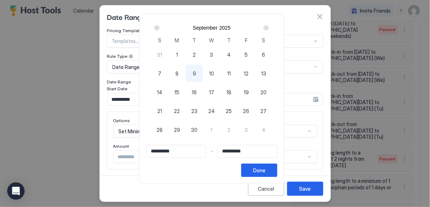
click at [269, 29] on div "Next" at bounding box center [266, 28] width 6 height 6
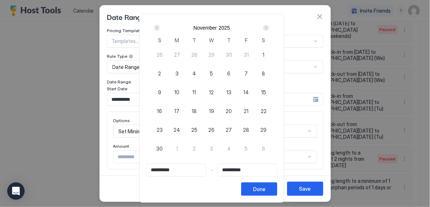
click at [213, 126] on span "26" at bounding box center [212, 130] width 6 height 8
type input "**********"
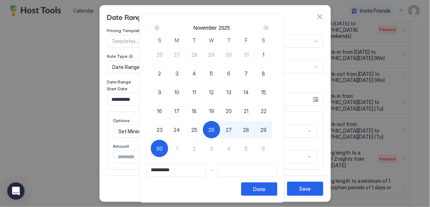
click at [161, 148] on span "30" at bounding box center [159, 149] width 7 height 8
type input "**********"
click at [275, 189] on button "Done" at bounding box center [259, 189] width 36 height 13
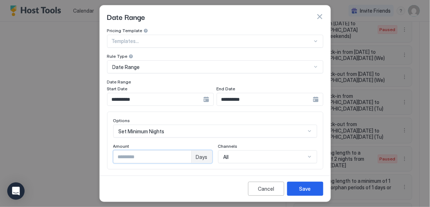
type input "*"
click at [186, 154] on input "*" at bounding box center [153, 157] width 78 height 12
click at [301, 188] on div "Save" at bounding box center [306, 189] width 12 height 8
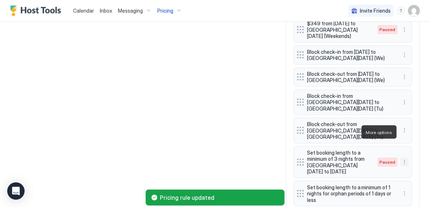
click at [404, 158] on button "More options" at bounding box center [405, 162] width 9 height 9
click at [412, 141] on span "Edit" at bounding box center [416, 142] width 8 height 5
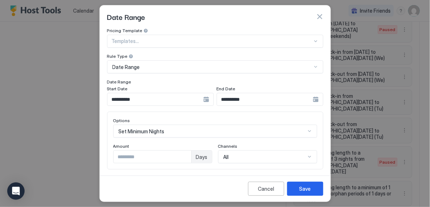
click at [186, 158] on input "*" at bounding box center [153, 157] width 78 height 12
type input "*"
click at [186, 156] on input "*" at bounding box center [153, 157] width 78 height 12
click at [310, 189] on div "Save" at bounding box center [306, 189] width 12 height 8
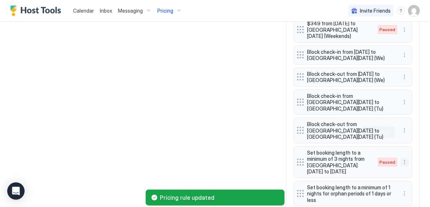
click at [407, 158] on button "More options" at bounding box center [405, 162] width 9 height 9
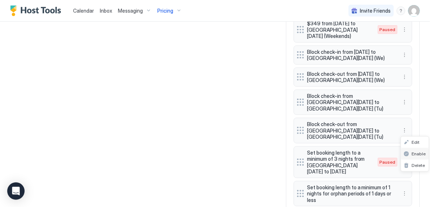
click at [416, 150] on div "Enable" at bounding box center [415, 154] width 28 height 12
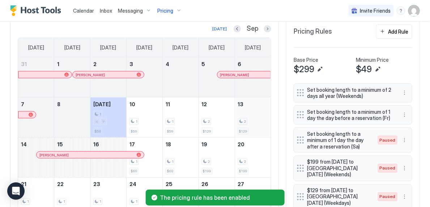
scroll to position [190, 0]
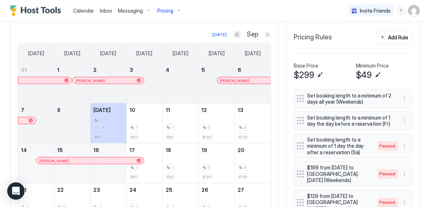
click at [267, 36] on button "Next month" at bounding box center [267, 34] width 7 height 7
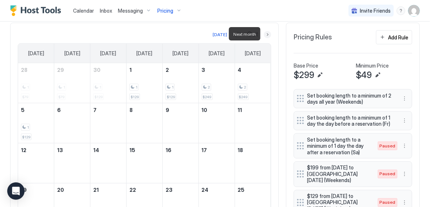
click at [267, 36] on button "Next month" at bounding box center [267, 34] width 7 height 7
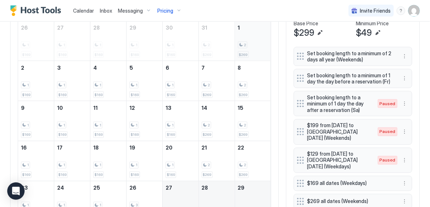
scroll to position [270, 0]
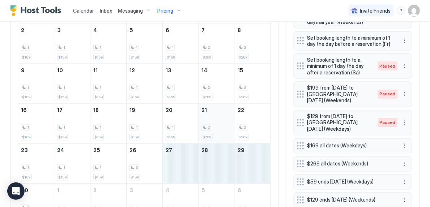
drag, startPoint x: 179, startPoint y: 153, endPoint x: 206, endPoint y: 129, distance: 35.3
click at [247, 160] on tr "23 1 $169 24 1 $169 25 1 $169 26 3 $169 27 28 29" at bounding box center [144, 164] width 253 height 40
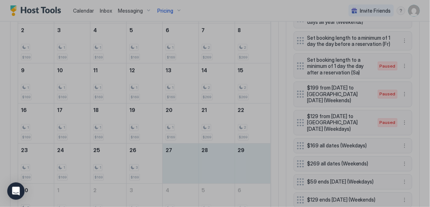
scroll to position [313, 0]
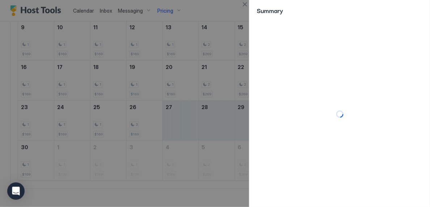
click at [264, 135] on div "Summary" at bounding box center [215, 103] width 430 height 207
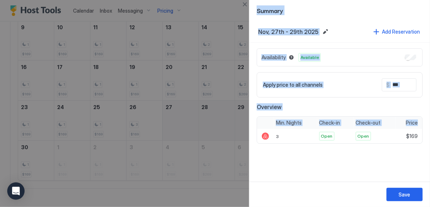
click at [398, 85] on input "Input Field" at bounding box center [419, 85] width 58 height 12
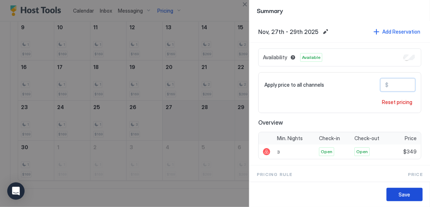
type input "***"
click at [410, 200] on button "Save" at bounding box center [405, 194] width 36 height 13
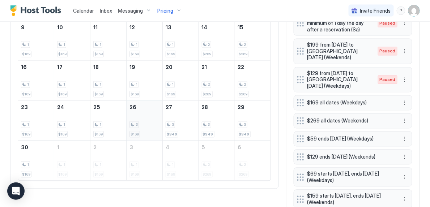
click at [144, 124] on div "3" at bounding box center [145, 125] width 30 height 7
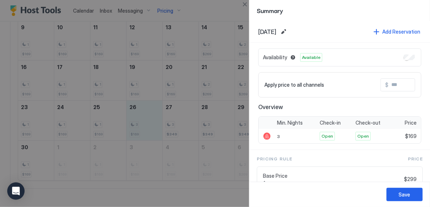
click at [397, 86] on input "Input Field" at bounding box center [418, 85] width 58 height 12
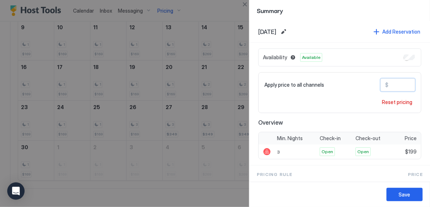
type input "***"
click at [409, 188] on div "Save" at bounding box center [340, 194] width 181 height 25
click at [409, 193] on div "Save" at bounding box center [405, 195] width 12 height 8
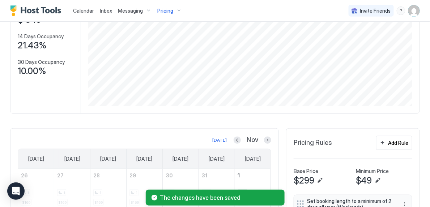
scroll to position [81, 0]
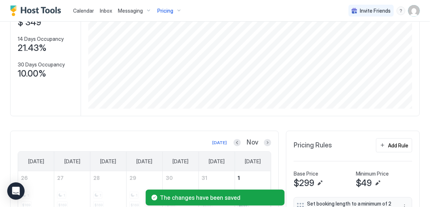
click at [174, 10] on div "Pricing" at bounding box center [169, 11] width 30 height 12
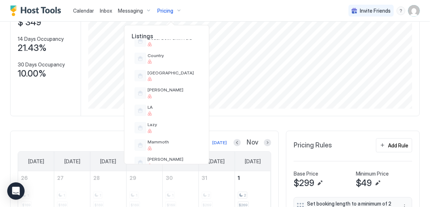
scroll to position [311, 0]
click at [269, 142] on div at bounding box center [215, 103] width 430 height 207
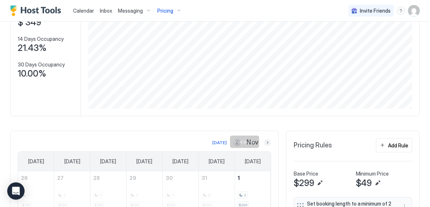
click at [269, 142] on button "Next month" at bounding box center [267, 142] width 7 height 7
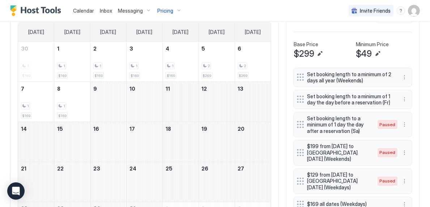
scroll to position [192, 0]
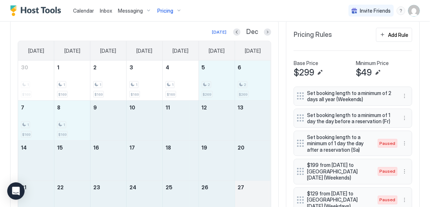
drag, startPoint x: 219, startPoint y: 81, endPoint x: 249, endPoint y: 195, distance: 118.3
click at [249, 195] on tbody "30 1 $169 1 1 $169 2 1 $169 3 1 $169 4 1 $169 5 2 $269 6 2 $269 7 1 $169 8 1 $1…" at bounding box center [144, 161] width 253 height 200
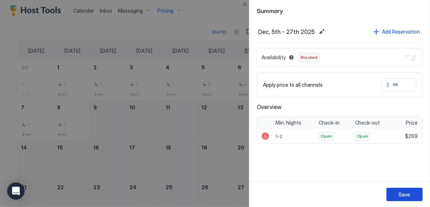
click at [401, 194] on div "Save" at bounding box center [405, 195] width 12 height 8
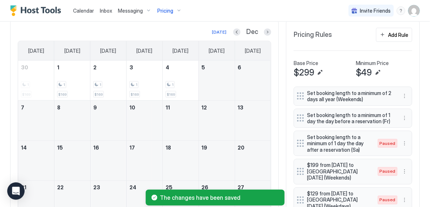
click at [168, 8] on span "Pricing" at bounding box center [165, 11] width 16 height 7
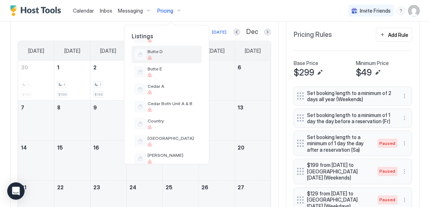
scroll to position [246, 0]
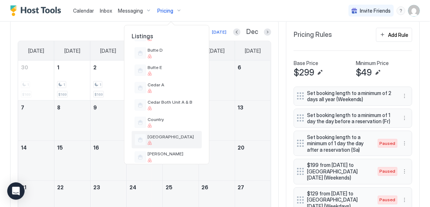
click at [166, 147] on div "[GEOGRAPHIC_DATA]" at bounding box center [167, 139] width 70 height 17
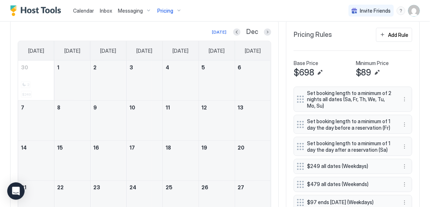
click at [176, 11] on div "Pricing" at bounding box center [169, 11] width 30 height 12
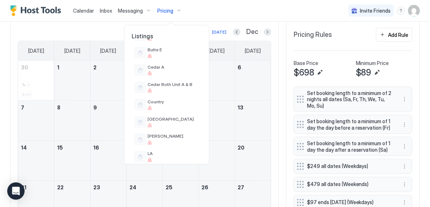
scroll to position [266, 0]
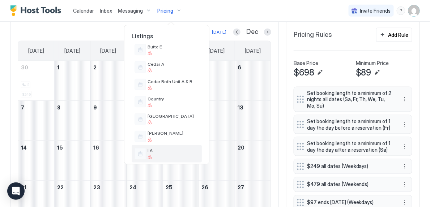
click at [164, 147] on div "LA" at bounding box center [167, 153] width 70 height 17
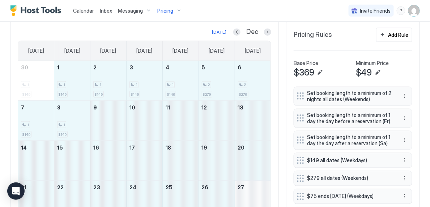
drag, startPoint x: 69, startPoint y: 87, endPoint x: 246, endPoint y: 193, distance: 206.9
click at [246, 193] on tbody "30 1 $149 1 1 $149 2 1 $149 3 1 $149 4 1 $149 5 2 $279 6 2 $279 7 1 $149 8 1 $1…" at bounding box center [144, 161] width 253 height 200
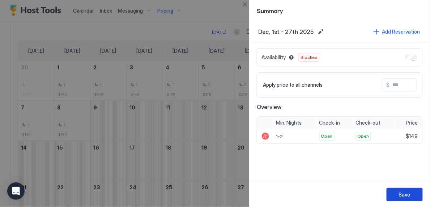
click at [407, 195] on div "Save" at bounding box center [405, 195] width 12 height 8
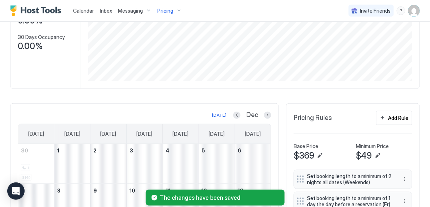
scroll to position [111, 0]
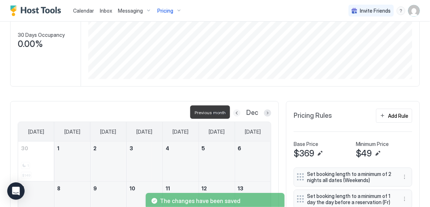
click at [237, 114] on button "Previous month" at bounding box center [236, 113] width 7 height 7
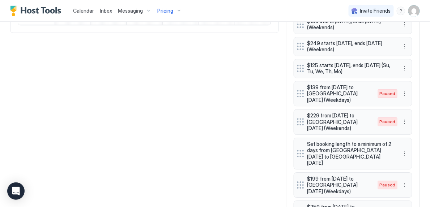
scroll to position [470, 0]
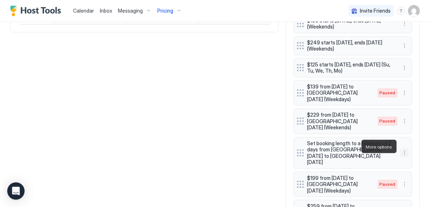
click at [407, 149] on button "More options" at bounding box center [405, 153] width 9 height 9
click at [415, 158] on span "Edit" at bounding box center [416, 156] width 8 height 5
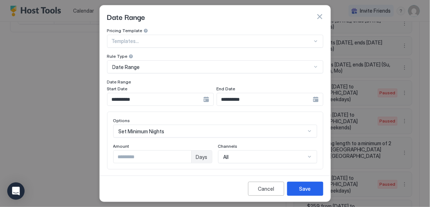
click at [169, 101] on input "**********" at bounding box center [155, 99] width 96 height 12
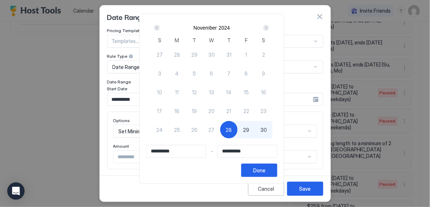
click at [268, 31] on div "Next" at bounding box center [266, 28] width 9 height 9
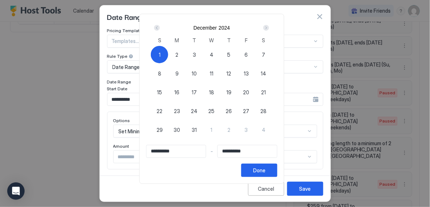
click at [268, 31] on div "Next" at bounding box center [266, 28] width 9 height 9
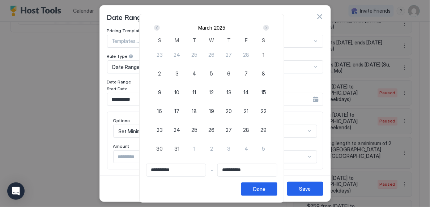
click at [268, 31] on div "Next" at bounding box center [266, 28] width 9 height 9
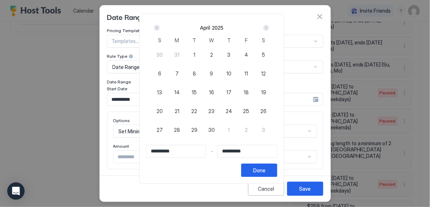
click at [268, 31] on div "Next" at bounding box center [266, 28] width 9 height 9
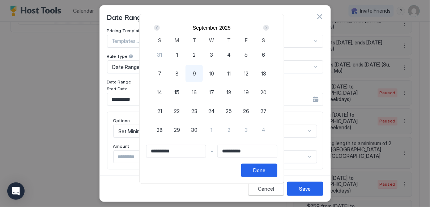
click at [268, 31] on div "Next" at bounding box center [266, 28] width 9 height 9
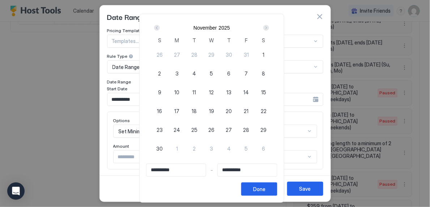
click at [268, 31] on div "Next" at bounding box center [266, 28] width 9 height 9
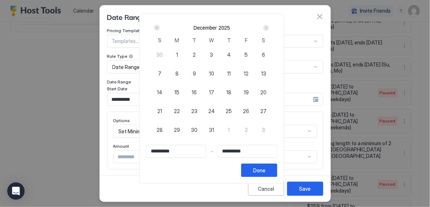
click at [268, 31] on div "Next" at bounding box center [266, 28] width 9 height 9
click at [160, 26] on div "Prev" at bounding box center [157, 28] width 6 height 6
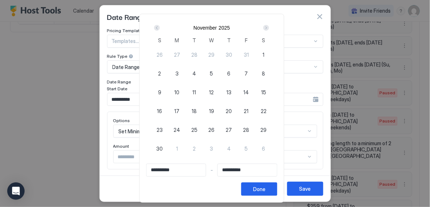
click at [160, 26] on div "Prev" at bounding box center [157, 28] width 6 height 6
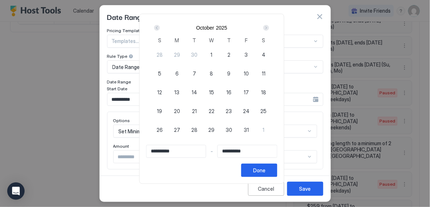
click at [268, 28] on div "Next" at bounding box center [266, 28] width 6 height 6
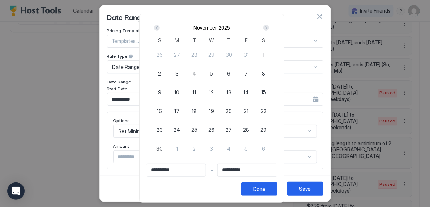
click at [211, 128] on div "26" at bounding box center [211, 129] width 17 height 17
type input "**********"
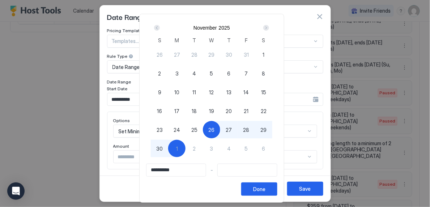
type input "**********"
click at [167, 150] on div "30" at bounding box center [159, 148] width 17 height 17
type input "**********"
click at [262, 191] on div "Done" at bounding box center [259, 190] width 12 height 8
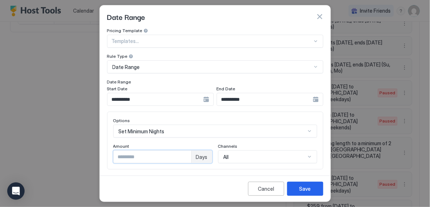
type input "*"
click at [184, 156] on input "*" at bounding box center [153, 157] width 78 height 12
click at [294, 185] on button "Save" at bounding box center [305, 189] width 36 height 14
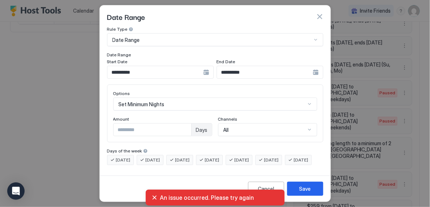
scroll to position [38, 0]
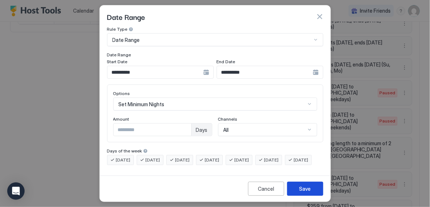
click at [296, 187] on button "Save" at bounding box center [305, 189] width 36 height 14
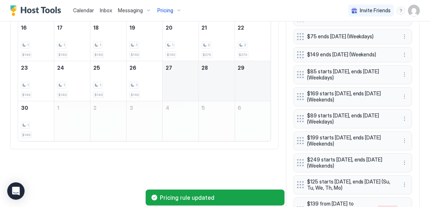
scroll to position [349, 0]
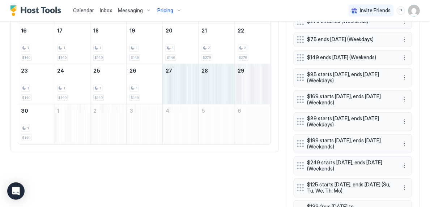
drag, startPoint x: 184, startPoint y: 89, endPoint x: 248, endPoint y: 81, distance: 64.5
click at [248, 81] on tr "23 1 $149 24 1 $149 25 1 $149 26 1 $149 27 28 29" at bounding box center [144, 84] width 253 height 40
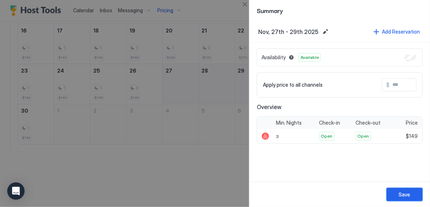
click at [418, 191] on button "Save" at bounding box center [405, 194] width 36 height 13
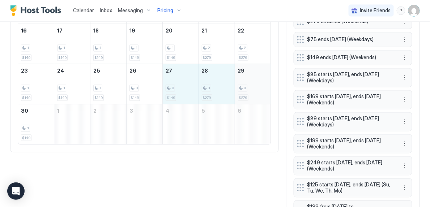
drag, startPoint x: 188, startPoint y: 92, endPoint x: 253, endPoint y: 86, distance: 65.7
click at [253, 86] on tr "23 1 $149 24 1 $149 25 1 $149 26 3 $149 27 3 $149 28 3 $279 29 3 $279" at bounding box center [144, 84] width 253 height 40
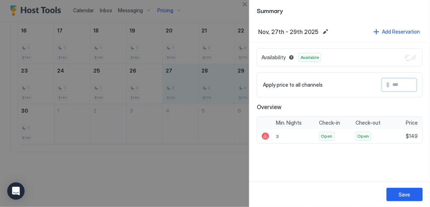
click at [401, 84] on input "Input Field" at bounding box center [419, 85] width 58 height 12
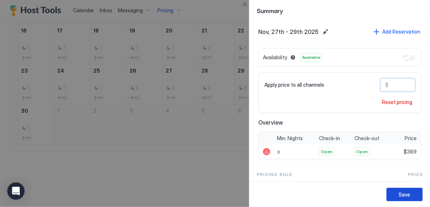
type input "***"
click at [408, 197] on div "Save" at bounding box center [405, 195] width 12 height 8
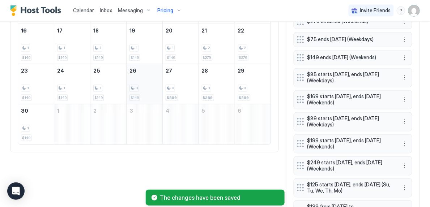
click at [146, 72] on div "3 $149" at bounding box center [145, 84] width 30 height 34
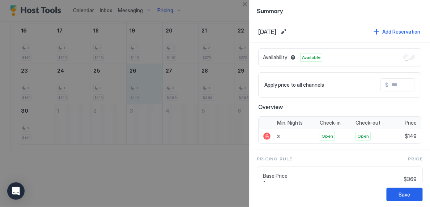
click at [406, 90] on input "Input Field" at bounding box center [418, 85] width 58 height 12
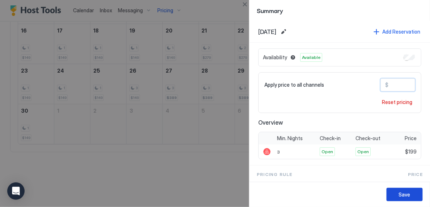
type input "***"
click at [394, 194] on button "Save" at bounding box center [405, 194] width 36 height 13
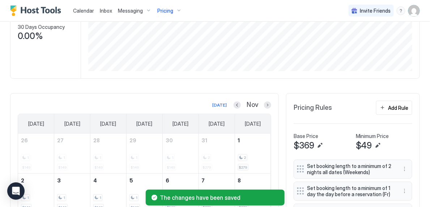
scroll to position [0, 0]
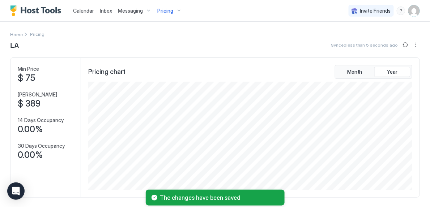
click at [168, 12] on span "Pricing" at bounding box center [165, 11] width 16 height 7
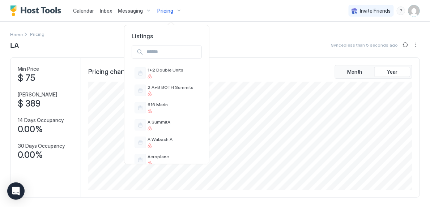
click at [238, 37] on div at bounding box center [215, 103] width 430 height 207
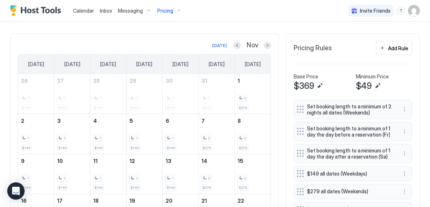
scroll to position [170, 0]
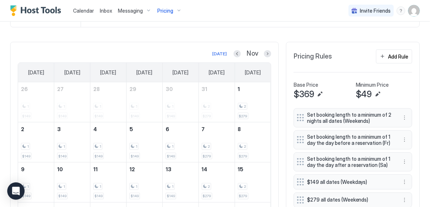
click at [173, 10] on div "Pricing" at bounding box center [169, 11] width 30 height 12
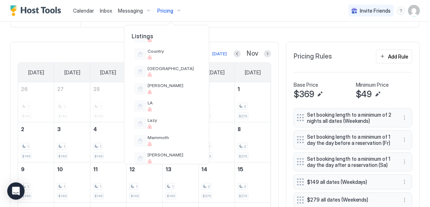
scroll to position [314, 0]
click at [178, 119] on span "Lazy" at bounding box center [173, 120] width 51 height 5
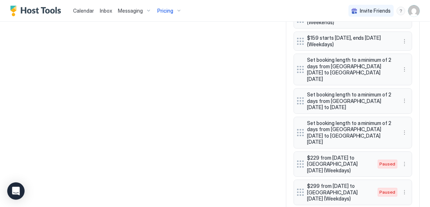
scroll to position [504, 0]
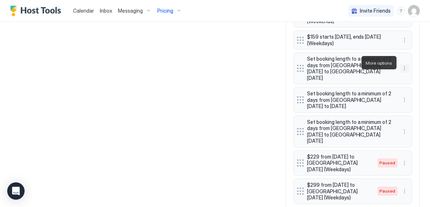
click at [407, 64] on button "More options" at bounding box center [405, 68] width 9 height 9
click at [415, 71] on span "Edit" at bounding box center [416, 72] width 8 height 5
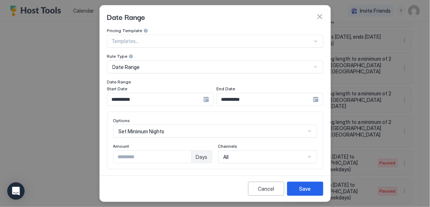
type input "*"
click at [186, 154] on input "*" at bounding box center [153, 157] width 78 height 12
click at [159, 101] on input "**********" at bounding box center [155, 99] width 96 height 12
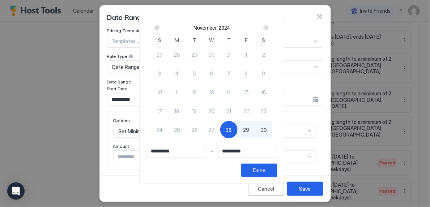
click at [268, 26] on div "Next" at bounding box center [266, 28] width 6 height 6
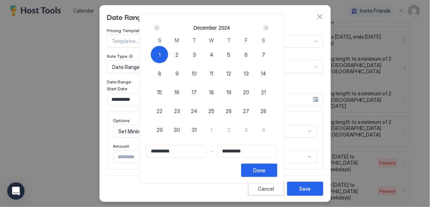
click at [268, 26] on div "Next" at bounding box center [266, 28] width 6 height 6
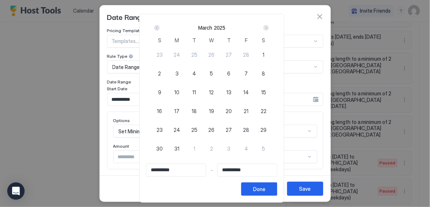
click at [268, 26] on div "Next" at bounding box center [266, 28] width 6 height 6
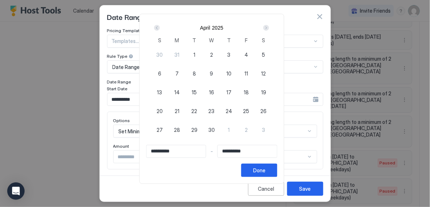
click at [268, 26] on div "Next" at bounding box center [266, 28] width 6 height 6
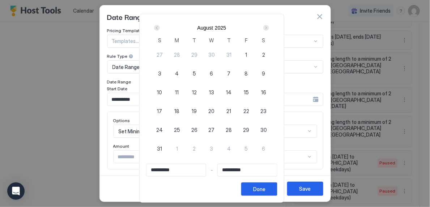
click at [268, 26] on div "Next" at bounding box center [266, 28] width 6 height 6
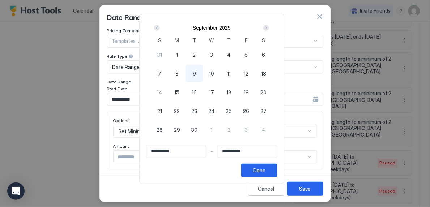
click at [268, 26] on div "Next" at bounding box center [266, 28] width 6 height 6
click at [269, 27] on div "Next" at bounding box center [266, 28] width 6 height 6
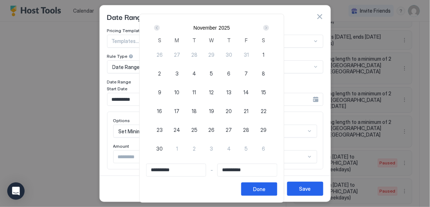
click at [215, 128] on span "26" at bounding box center [212, 130] width 6 height 8
type input "**********"
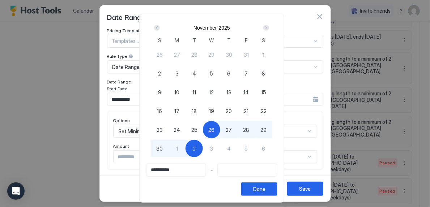
type input "**********"
click at [160, 151] on div "30" at bounding box center [159, 148] width 17 height 17
type input "**********"
click at [274, 189] on button "Done" at bounding box center [259, 189] width 36 height 13
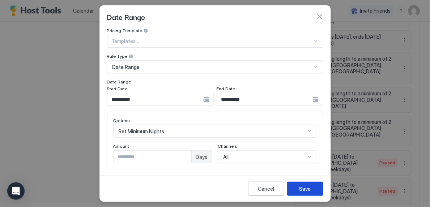
click at [297, 183] on button "Save" at bounding box center [305, 189] width 36 height 14
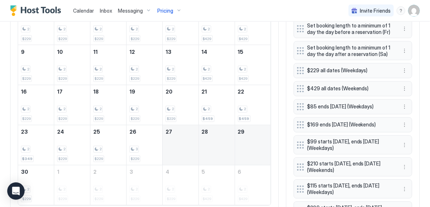
scroll to position [297, 0]
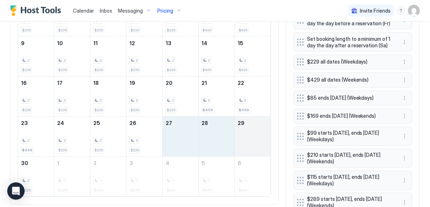
drag, startPoint x: 177, startPoint y: 149, endPoint x: 264, endPoint y: 132, distance: 89.2
click at [265, 132] on tr "23 2 $349 24 2 $229 25 2 $229 26 3 $229 27 28 29" at bounding box center [144, 137] width 253 height 40
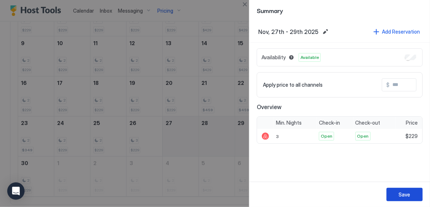
click at [398, 194] on button "Save" at bounding box center [405, 194] width 36 height 13
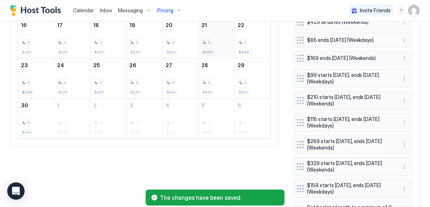
scroll to position [355, 0]
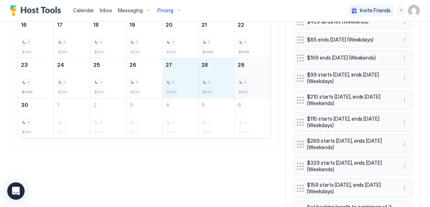
drag, startPoint x: 181, startPoint y: 85, endPoint x: 246, endPoint y: 75, distance: 65.6
click at [246, 75] on tr "23 2 $349 24 2 $229 25 2 $229 26 3 $229 27 3 $229 28 3 $429 29 3 $429" at bounding box center [144, 79] width 253 height 40
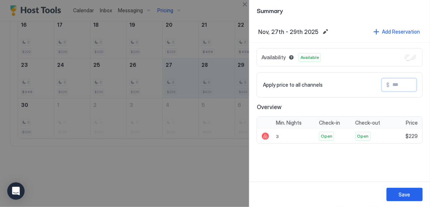
click at [394, 86] on input "Input Field" at bounding box center [419, 85] width 58 height 12
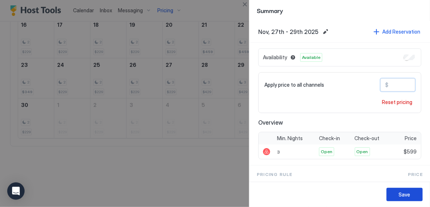
type input "***"
click at [408, 193] on div "Save" at bounding box center [405, 195] width 12 height 8
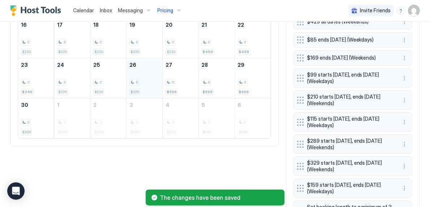
click at [142, 72] on div "3 $229" at bounding box center [145, 79] width 30 height 34
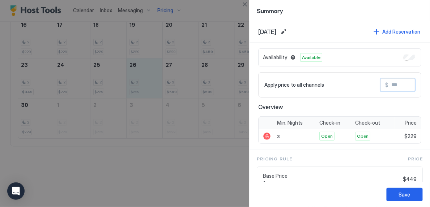
click at [396, 85] on input "Input Field" at bounding box center [418, 85] width 58 height 12
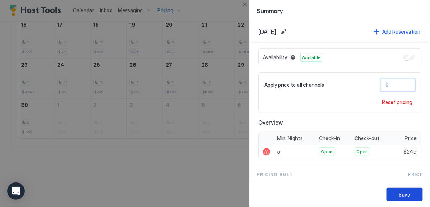
type input "***"
click at [398, 191] on button "Save" at bounding box center [405, 194] width 36 height 13
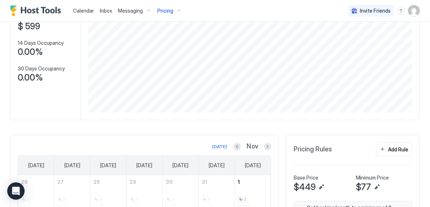
scroll to position [36, 0]
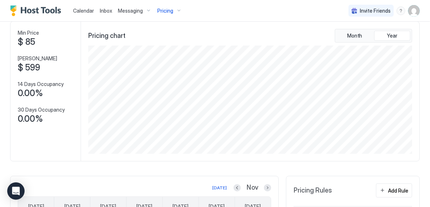
click at [174, 14] on div "Pricing" at bounding box center [169, 11] width 30 height 12
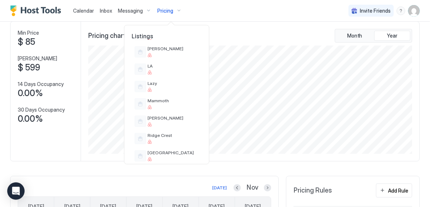
scroll to position [353, 0]
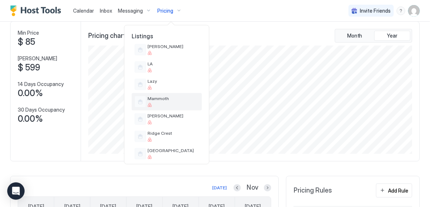
click at [180, 103] on div at bounding box center [173, 105] width 51 height 4
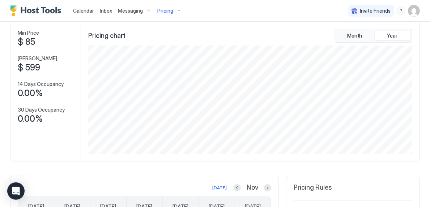
click at [173, 8] on div "Pricing" at bounding box center [169, 11] width 30 height 12
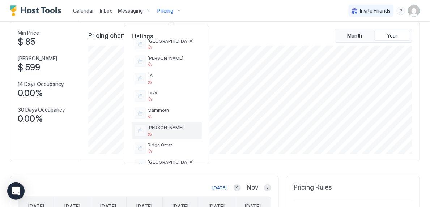
scroll to position [343, 0]
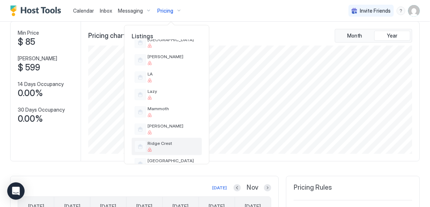
click at [169, 143] on span "Ridge Crest" at bounding box center [173, 143] width 51 height 5
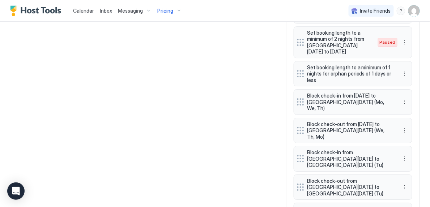
scroll to position [581, 0]
click at [405, 38] on button "More options" at bounding box center [405, 41] width 9 height 9
click at [414, 56] on div "Enable" at bounding box center [415, 61] width 28 height 12
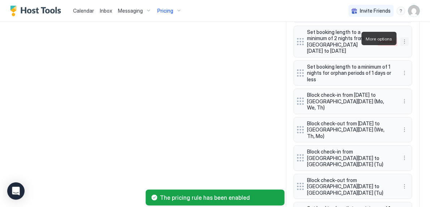
click at [405, 38] on button "More options" at bounding box center [405, 41] width 9 height 9
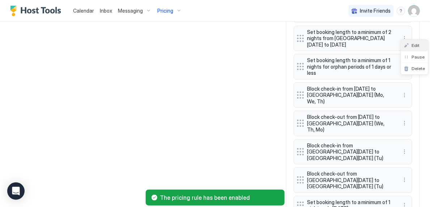
click at [412, 47] on span "Edit" at bounding box center [416, 45] width 8 height 5
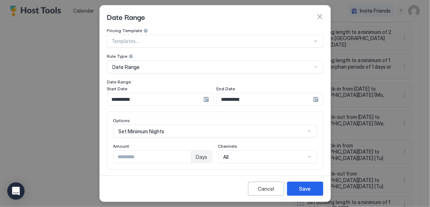
click at [184, 99] on input "**********" at bounding box center [155, 99] width 96 height 12
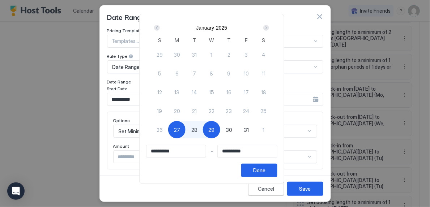
click at [270, 31] on div "Next" at bounding box center [266, 28] width 9 height 9
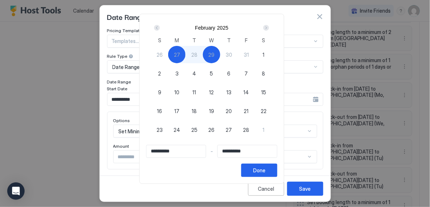
click at [270, 31] on div "Next" at bounding box center [266, 28] width 9 height 9
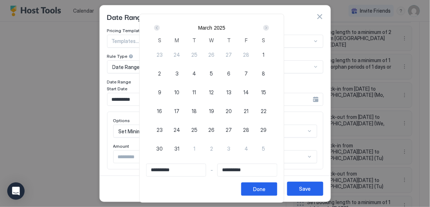
click at [270, 31] on div "Next" at bounding box center [266, 28] width 9 height 9
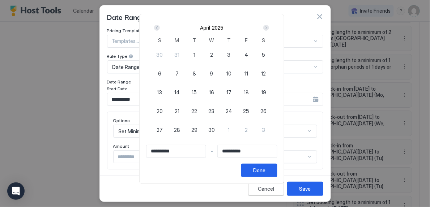
click at [270, 31] on div "Next" at bounding box center [266, 28] width 9 height 9
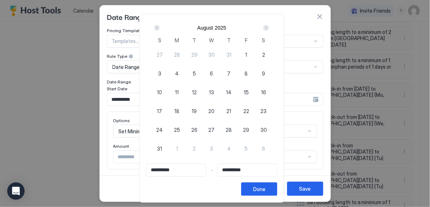
click at [270, 31] on div "Next" at bounding box center [266, 28] width 9 height 9
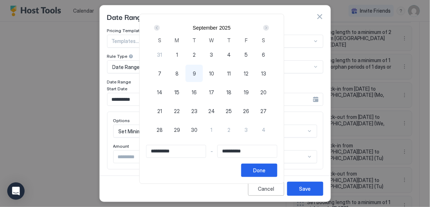
click at [270, 31] on div "Next" at bounding box center [266, 28] width 9 height 9
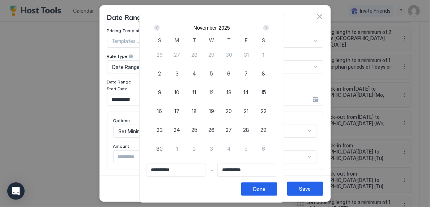
click at [213, 128] on span "26" at bounding box center [212, 130] width 6 height 8
type input "**********"
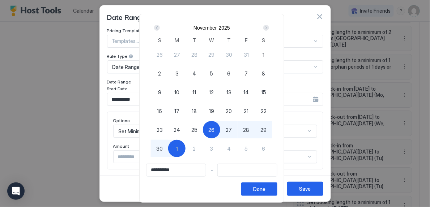
type input "**********"
click at [162, 148] on span "30" at bounding box center [159, 149] width 7 height 8
type input "**********"
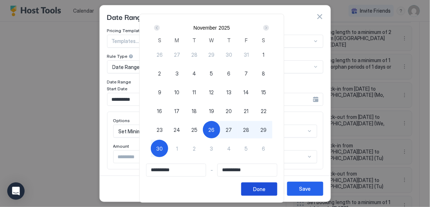
click at [273, 186] on button "Done" at bounding box center [259, 189] width 36 height 13
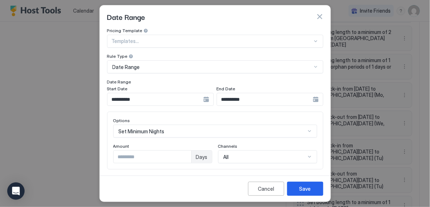
type input "*"
click at [185, 154] on input "*" at bounding box center [153, 157] width 78 height 12
click at [191, 142] on div "Options Set Minimum Nights Amount * Days Channels All" at bounding box center [215, 141] width 204 height 46
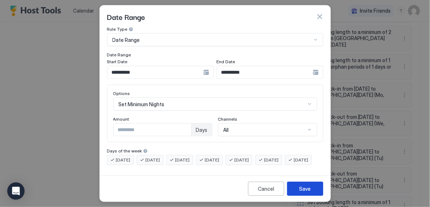
click at [309, 187] on div "Save" at bounding box center [306, 189] width 12 height 8
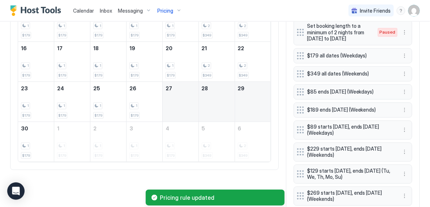
scroll to position [333, 0]
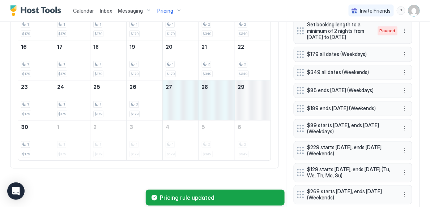
drag, startPoint x: 179, startPoint y: 97, endPoint x: 251, endPoint y: 104, distance: 72.3
click at [251, 104] on tr "23 1 $179 24 1 $179 25 1 $179 26 3 $179 27 28 29" at bounding box center [144, 101] width 253 height 40
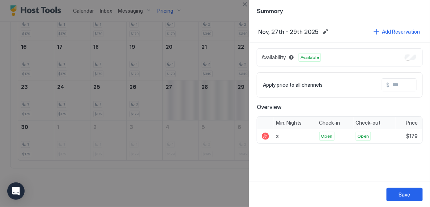
click at [392, 85] on input "Input Field" at bounding box center [419, 85] width 58 height 12
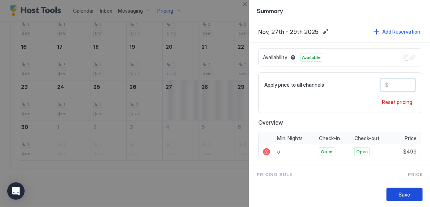
type input "***"
click at [407, 195] on div "Save" at bounding box center [405, 195] width 12 height 8
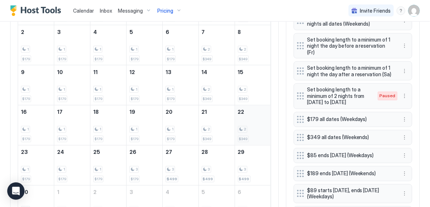
scroll to position [152, 0]
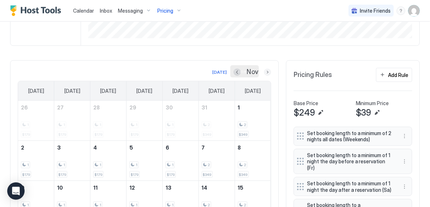
click at [268, 70] on button "Next month" at bounding box center [267, 72] width 7 height 7
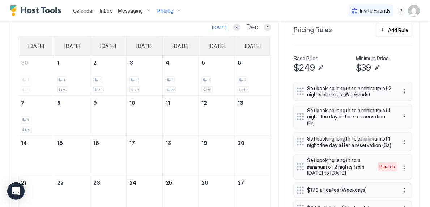
scroll to position [205, 0]
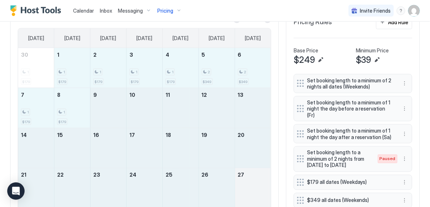
drag, startPoint x: 65, startPoint y: 60, endPoint x: 247, endPoint y: 189, distance: 223.0
click at [247, 189] on tbody "30 1 $179 1 1 $179 2 1 $179 3 1 $179 4 1 $179 5 2 $349 6 2 $349 7 1 $179 8 1 $1…" at bounding box center [144, 148] width 253 height 200
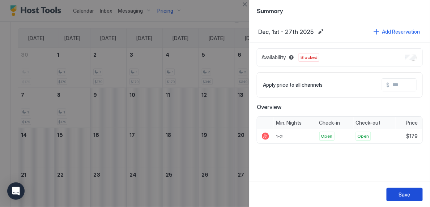
click at [410, 190] on button "Save" at bounding box center [405, 194] width 36 height 13
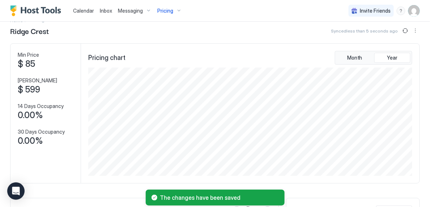
scroll to position [0, 0]
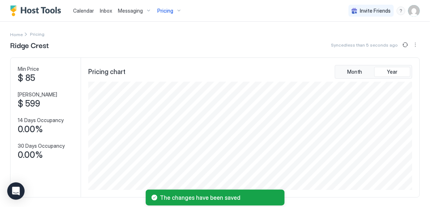
click at [172, 10] on div "Pricing" at bounding box center [169, 11] width 30 height 12
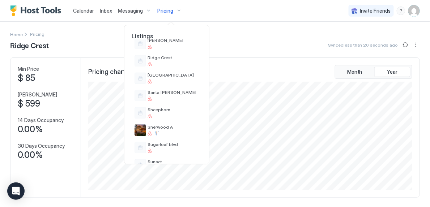
scroll to position [429, 0]
click at [171, 84] on div "[GEOGRAPHIC_DATA]" at bounding box center [167, 78] width 70 height 17
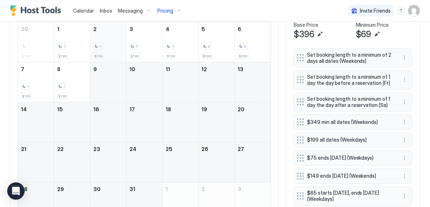
scroll to position [236, 0]
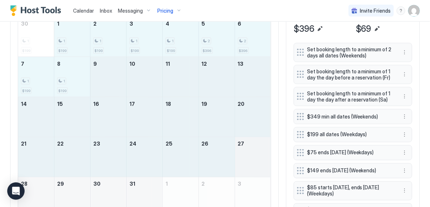
drag, startPoint x: 76, startPoint y: 30, endPoint x: 262, endPoint y: 152, distance: 222.0
click at [262, 152] on tbody "30 1 $199 1 1 $199 2 1 $199 3 1 $199 4 1 $199 5 2 $396 6 2 $396 7 1 $199 8 1 $1…" at bounding box center [144, 117] width 253 height 200
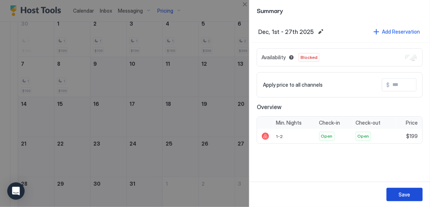
click at [403, 192] on div "Save" at bounding box center [405, 195] width 12 height 8
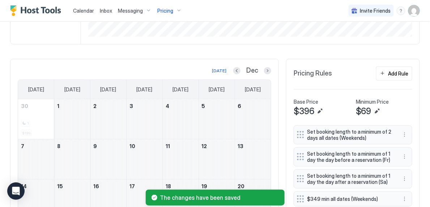
scroll to position [146, 0]
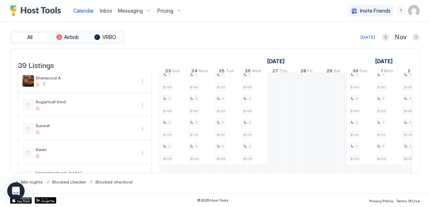
scroll to position [680, 0]
click at [171, 14] on div "Pricing" at bounding box center [169, 11] width 30 height 12
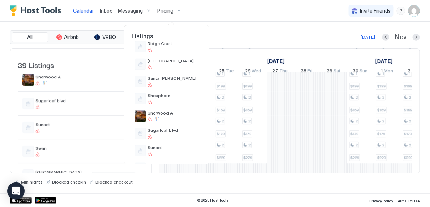
scroll to position [441, 0]
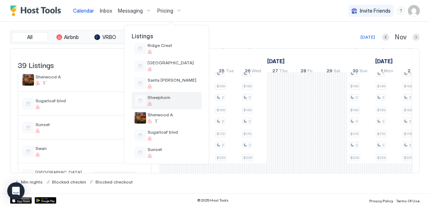
click at [177, 101] on div "Sheephorn" at bounding box center [173, 100] width 51 height 11
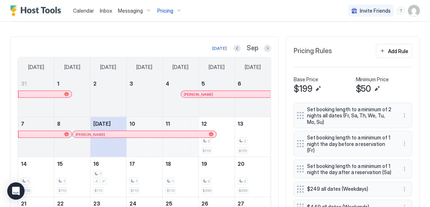
scroll to position [175, 0]
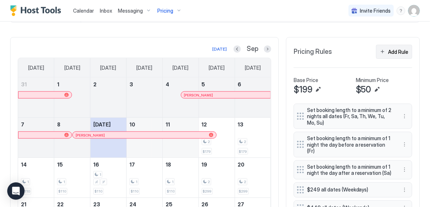
click at [402, 49] on div "Add Rule" at bounding box center [399, 52] width 20 height 8
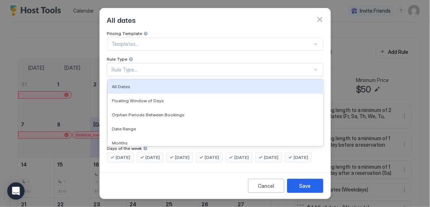
scroll to position [6, 0]
click at [241, 66] on div "Rule Type..." at bounding box center [215, 69] width 216 height 13
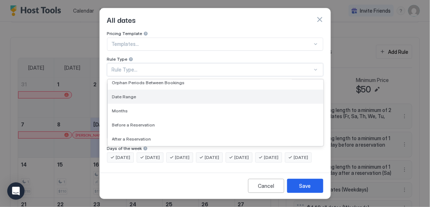
scroll to position [0, 0]
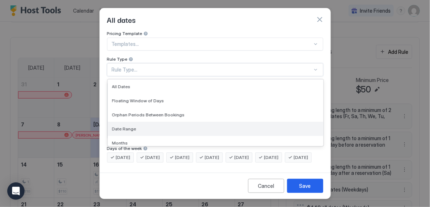
click at [203, 126] on div "Date Range" at bounding box center [215, 128] width 207 height 5
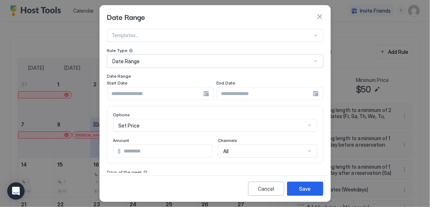
click at [178, 93] on input "Input Field" at bounding box center [155, 94] width 96 height 12
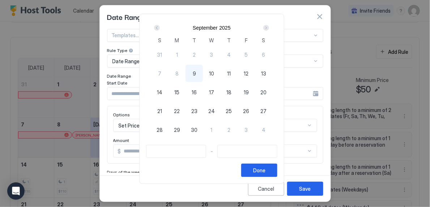
click at [269, 29] on div "Next" at bounding box center [266, 28] width 6 height 6
click at [269, 26] on div "Next" at bounding box center [266, 28] width 6 height 6
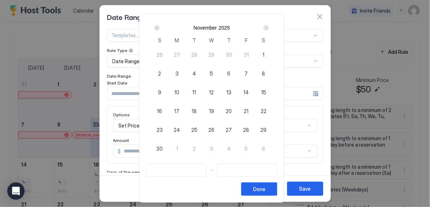
click at [212, 130] on span "26" at bounding box center [212, 130] width 6 height 8
type input "**********"
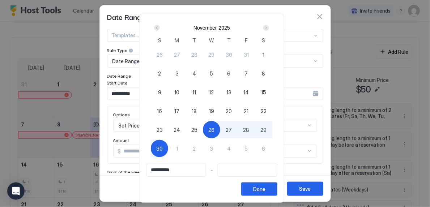
click at [160, 144] on div "30" at bounding box center [159, 148] width 17 height 17
type input "**********"
click at [266, 189] on div "Done" at bounding box center [259, 190] width 12 height 8
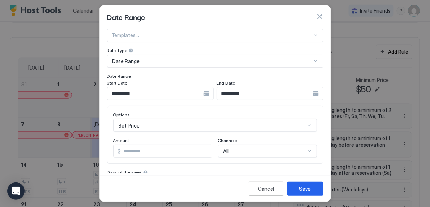
click at [161, 128] on div "Set Price" at bounding box center [215, 125] width 204 height 13
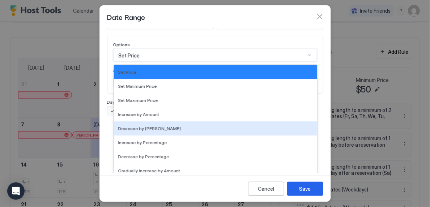
scroll to position [131, 0]
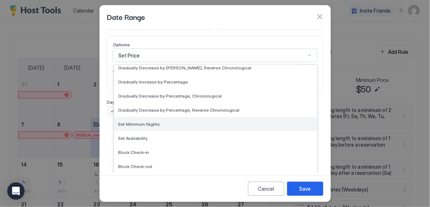
click at [154, 126] on span "Set Minimum Nights" at bounding box center [139, 124] width 42 height 5
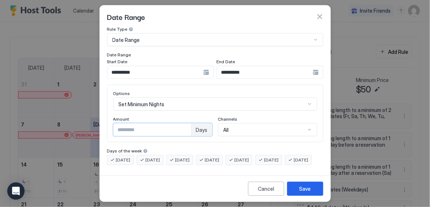
click at [148, 124] on input "*" at bounding box center [153, 130] width 78 height 12
click at [184, 124] on input "*" at bounding box center [153, 130] width 78 height 12
type input "*"
click at [184, 124] on input "*" at bounding box center [153, 130] width 78 height 12
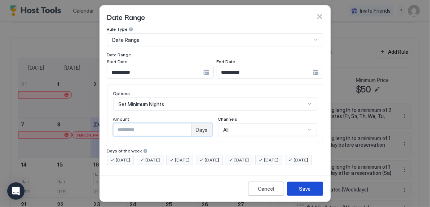
click at [310, 191] on div "Save" at bounding box center [306, 189] width 12 height 8
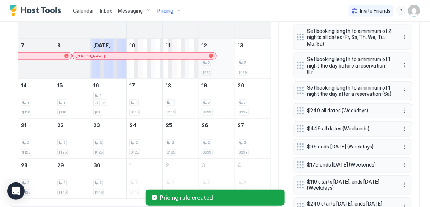
scroll to position [152, 0]
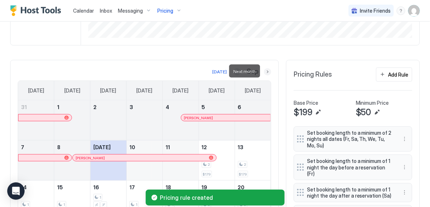
click at [267, 69] on button "Next month" at bounding box center [267, 71] width 7 height 7
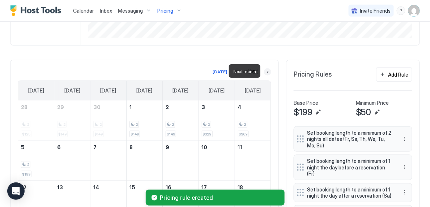
click at [267, 69] on button "Next month" at bounding box center [267, 71] width 7 height 7
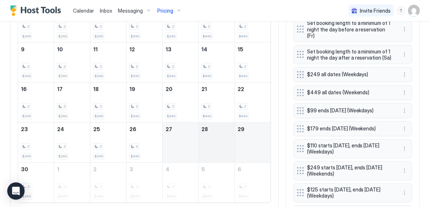
scroll to position [291, 0]
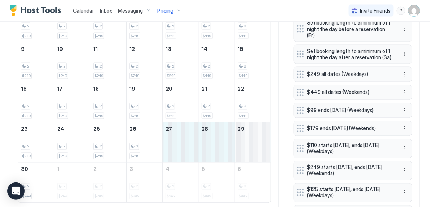
drag, startPoint x: 181, startPoint y: 139, endPoint x: 246, endPoint y: 137, distance: 65.9
click at [247, 137] on tr "23 2 $249 24 2 $249 25 2 $249 26 3 $249 27 28 29" at bounding box center [144, 143] width 253 height 40
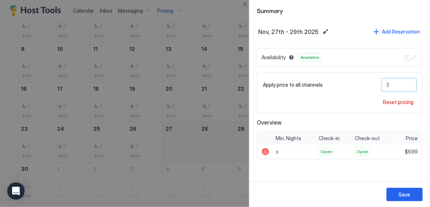
click at [395, 86] on input "***" at bounding box center [419, 85] width 58 height 12
type input "***"
click at [402, 194] on div "Save" at bounding box center [405, 195] width 12 height 8
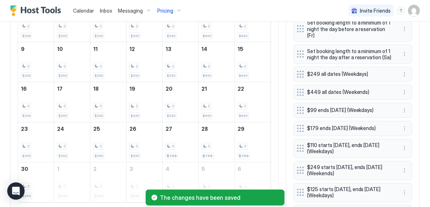
click at [171, 8] on span "Pricing" at bounding box center [165, 11] width 16 height 7
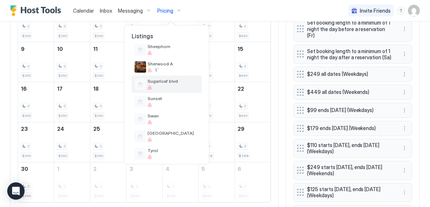
scroll to position [489, 0]
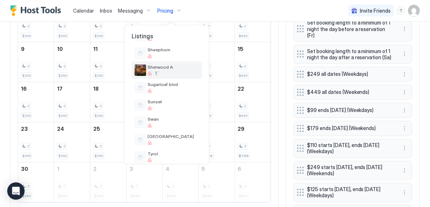
click at [160, 72] on div at bounding box center [173, 73] width 51 height 4
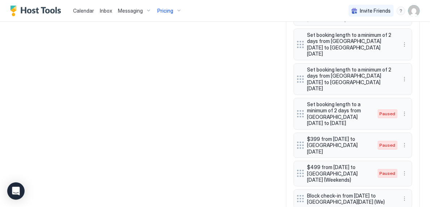
scroll to position [646, 0]
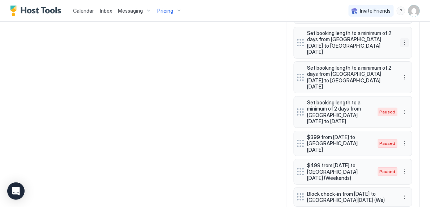
click at [405, 38] on button "More options" at bounding box center [405, 42] width 9 height 9
click at [420, 48] on div "Edit" at bounding box center [414, 47] width 27 height 12
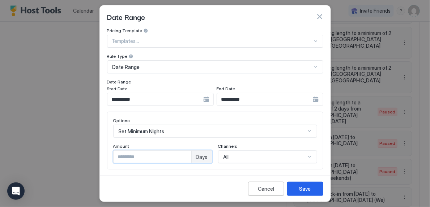
type input "*"
click at [184, 156] on input "*" at bounding box center [153, 157] width 78 height 12
click at [192, 101] on input "**********" at bounding box center [155, 99] width 96 height 12
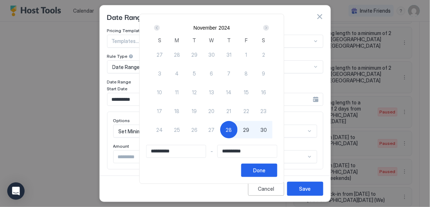
click at [269, 27] on div "Next" at bounding box center [266, 28] width 6 height 6
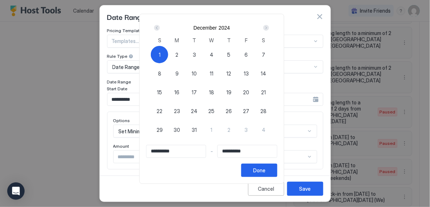
click at [269, 27] on div "Next" at bounding box center [266, 28] width 6 height 6
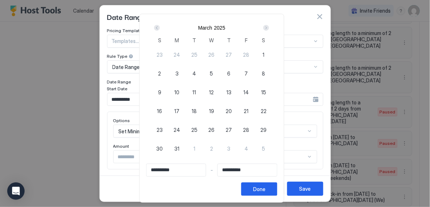
click at [269, 27] on div "Next" at bounding box center [266, 28] width 6 height 6
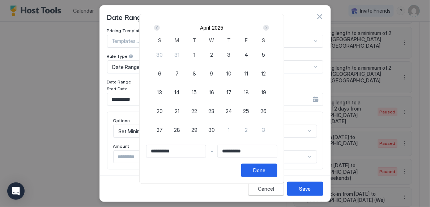
click at [269, 27] on div "Next" at bounding box center [266, 28] width 6 height 6
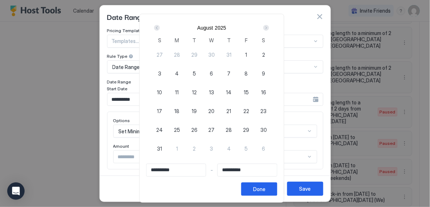
click at [269, 27] on div "Next" at bounding box center [266, 28] width 6 height 6
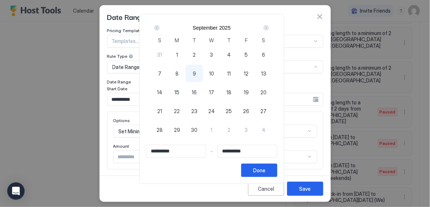
click at [269, 27] on div "Next" at bounding box center [266, 28] width 6 height 6
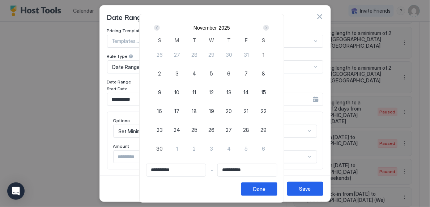
click at [219, 128] on div "26" at bounding box center [211, 129] width 17 height 17
type input "**********"
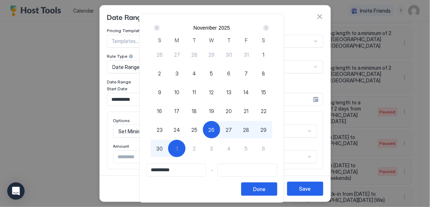
type input "**********"
click at [168, 146] on div "30" at bounding box center [159, 148] width 17 height 17
type input "**********"
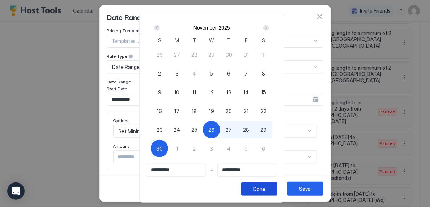
click at [266, 187] on div "Done" at bounding box center [259, 190] width 12 height 8
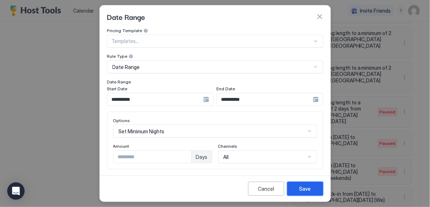
click at [306, 189] on div "Save" at bounding box center [306, 189] width 12 height 8
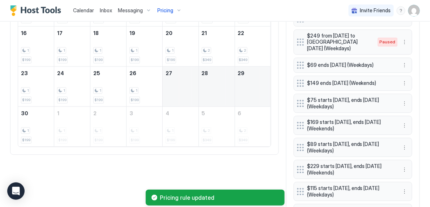
scroll to position [351, 0]
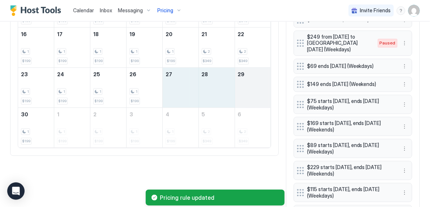
drag, startPoint x: 184, startPoint y: 90, endPoint x: 248, endPoint y: 91, distance: 64.4
click at [248, 91] on tr "23 1 $199 24 1 $199 25 1 $199 26 1 $199 27 28 29" at bounding box center [144, 88] width 253 height 40
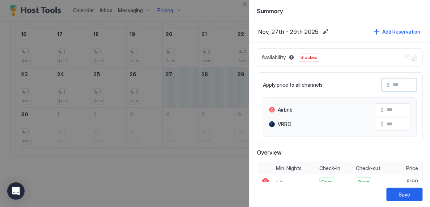
click at [399, 84] on input "Input Field" at bounding box center [419, 85] width 58 height 12
type input "*"
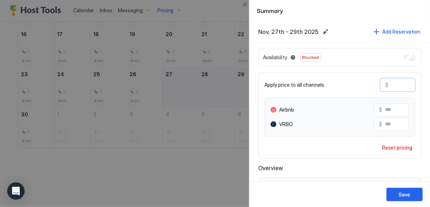
type input "**"
type input "***"
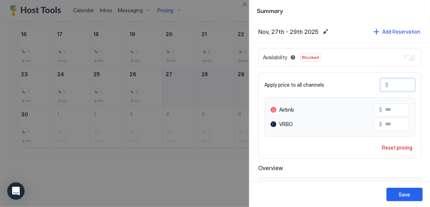
type input "***"
click at [406, 200] on button "Save" at bounding box center [405, 194] width 36 height 13
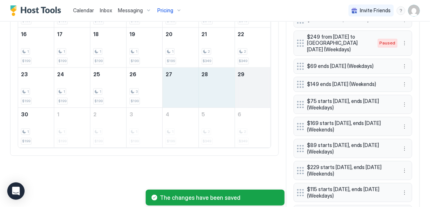
drag, startPoint x: 173, startPoint y: 92, endPoint x: 261, endPoint y: 99, distance: 88.6
click at [261, 99] on tr "23 1 $199 24 1 $199 25 1 $199 26 3 $199 27 28 29" at bounding box center [144, 88] width 253 height 40
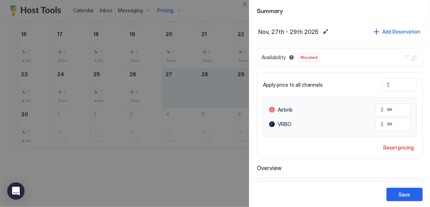
click at [409, 60] on div "Availability Blocked" at bounding box center [340, 57] width 166 height 18
click at [416, 193] on button "Save" at bounding box center [405, 194] width 36 height 13
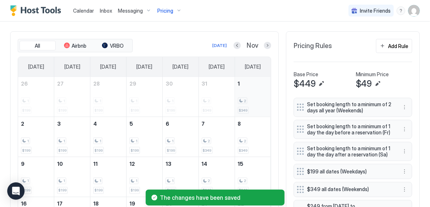
scroll to position [179, 0]
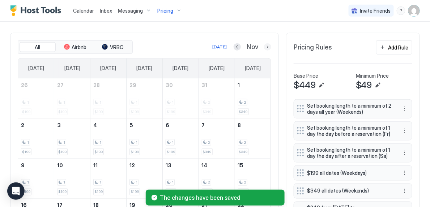
click at [265, 47] on button "Next month" at bounding box center [267, 46] width 7 height 7
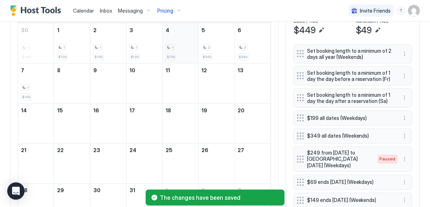
scroll to position [235, 0]
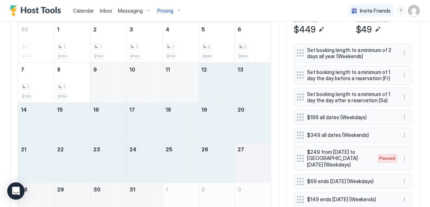
drag, startPoint x: 210, startPoint y: 77, endPoint x: 252, endPoint y: 166, distance: 98.1
click at [252, 168] on tbody "30 1 $199 1 1 $199 2 1 $199 3 1 $199 4 1 $199 5 2 $349 6 2 $349 7 1 $199 8 1 $1…" at bounding box center [144, 123] width 253 height 200
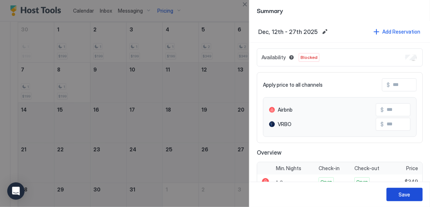
click at [405, 200] on button "Save" at bounding box center [405, 194] width 36 height 13
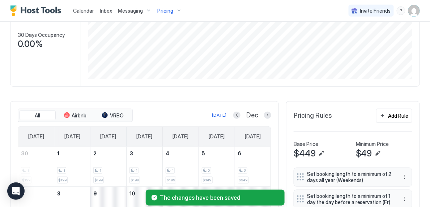
scroll to position [89, 0]
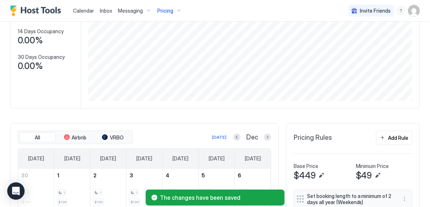
click at [173, 9] on div "Pricing" at bounding box center [169, 11] width 30 height 12
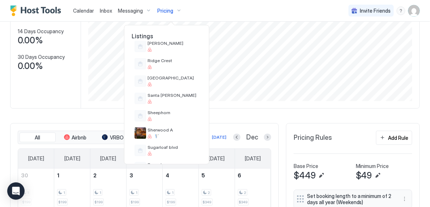
scroll to position [433, 0]
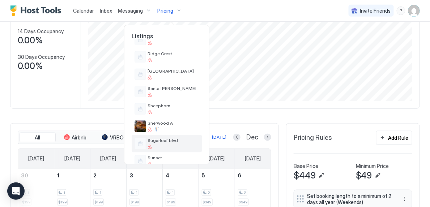
click at [174, 137] on div "Sugarloaf blvd" at bounding box center [167, 143] width 70 height 17
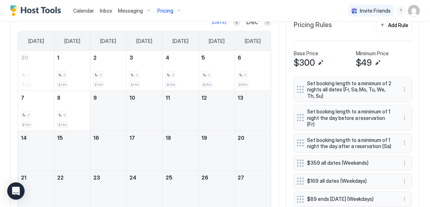
scroll to position [202, 0]
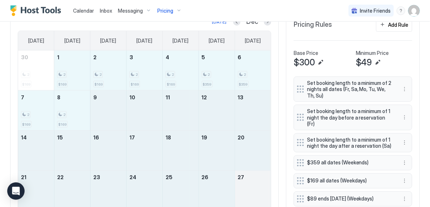
drag, startPoint x: 81, startPoint y: 71, endPoint x: 254, endPoint y: 183, distance: 205.9
click at [254, 183] on tbody "30 2 $169 1 2 $169 2 2 $169 3 2 $169 4 2 $169 5 2 $359 6 2 $359 7 2 $169 8 2 $1…" at bounding box center [144, 151] width 253 height 200
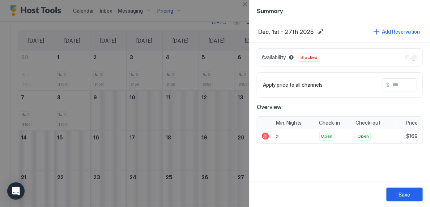
click at [411, 190] on button "Save" at bounding box center [405, 194] width 36 height 13
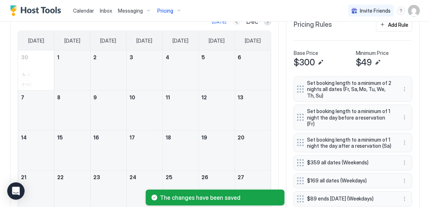
click at [237, 24] on button "Previous month" at bounding box center [236, 21] width 7 height 7
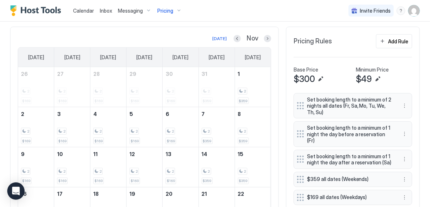
scroll to position [176, 0]
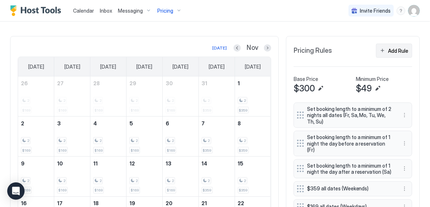
click at [385, 53] on button "Add Rule" at bounding box center [394, 51] width 36 height 14
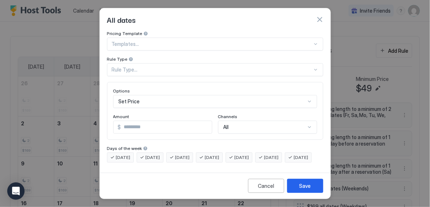
click at [220, 67] on div "Pricing Template Templates... Rule Type Rule Type... Options Set Price Amount $…" at bounding box center [215, 97] width 216 height 132
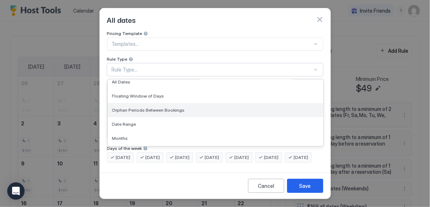
scroll to position [7, 0]
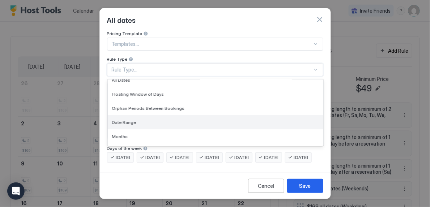
click at [203, 120] on div "Date Range" at bounding box center [215, 122] width 207 height 5
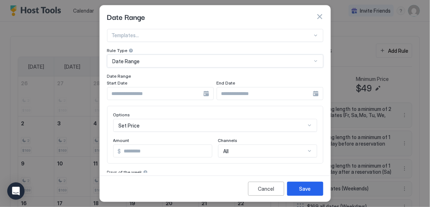
click at [173, 93] on input "Input Field" at bounding box center [155, 94] width 96 height 12
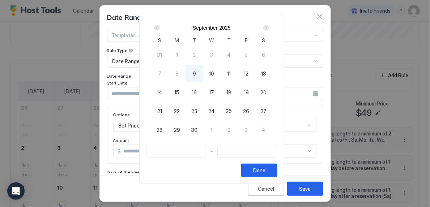
scroll to position [201, 0]
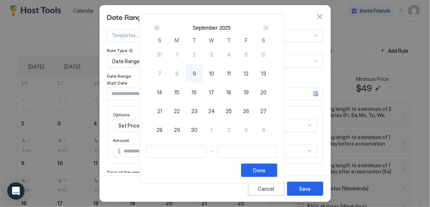
click at [267, 29] on div "Next" at bounding box center [266, 28] width 9 height 9
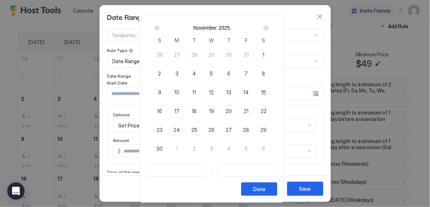
scroll to position [176, 0]
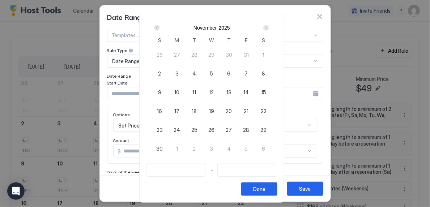
click at [215, 126] on span "26" at bounding box center [212, 130] width 6 height 8
type input "**********"
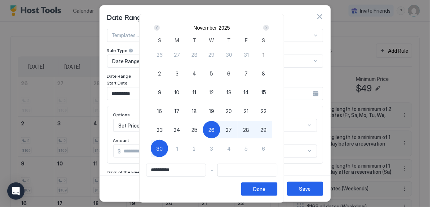
click at [162, 145] on span "30" at bounding box center [159, 149] width 7 height 8
type input "**********"
click at [266, 189] on div "Done" at bounding box center [259, 190] width 12 height 8
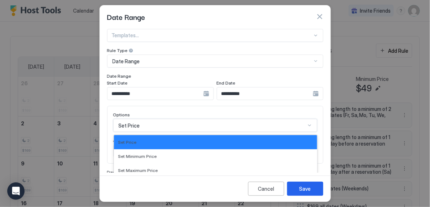
click at [198, 126] on div "Decrease by [PERSON_NAME], 5 of 17. 17 results available. Use Up and Down to ch…" at bounding box center [215, 125] width 204 height 13
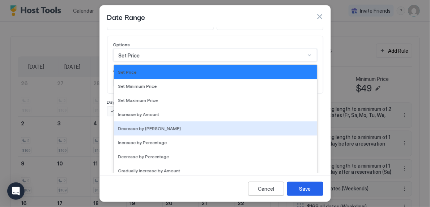
scroll to position [131, 0]
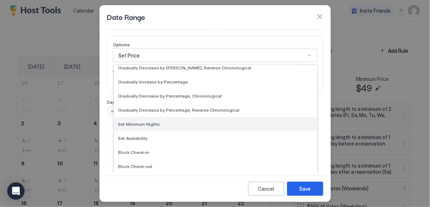
click at [183, 127] on div "Set Minimum Nights" at bounding box center [215, 124] width 203 height 14
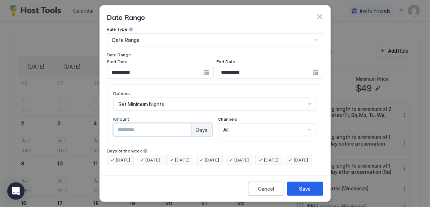
click at [183, 124] on input "Input Field" at bounding box center [153, 130] width 78 height 12
click at [183, 124] on input "*" at bounding box center [153, 130] width 78 height 12
type input "*"
click at [183, 124] on input "*" at bounding box center [153, 130] width 78 height 12
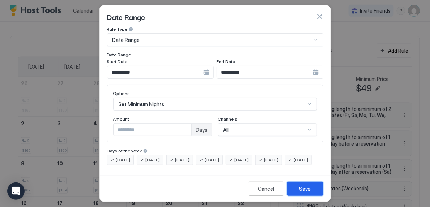
click at [297, 184] on button "Save" at bounding box center [305, 189] width 36 height 14
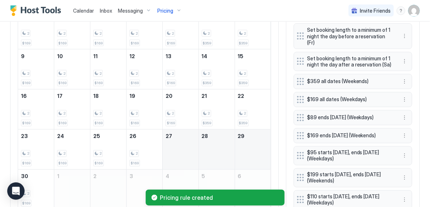
scroll to position [283, 0]
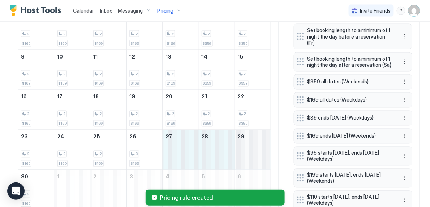
drag, startPoint x: 187, startPoint y: 140, endPoint x: 259, endPoint y: 154, distance: 72.7
click at [259, 154] on tr "23 2 $169 24 2 $169 25 2 $169 26 3 $169 27 28 29" at bounding box center [144, 150] width 253 height 40
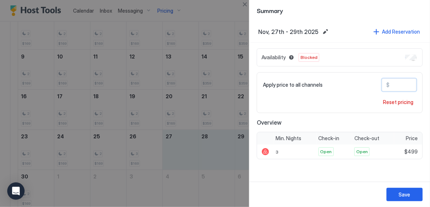
drag, startPoint x: 399, startPoint y: 85, endPoint x: 367, endPoint y: 71, distance: 35.0
click at [367, 71] on div "Availability Blocked Apply price to all channels $ *** Reset pricing Overview M…" at bounding box center [340, 103] width 166 height 111
type input "***"
click at [402, 191] on button "Save" at bounding box center [405, 194] width 36 height 13
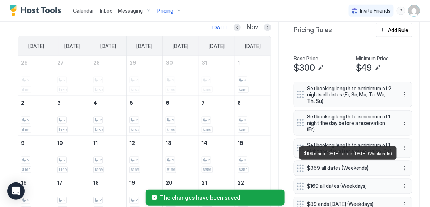
scroll to position [186, 0]
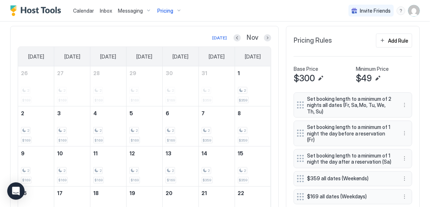
click at [177, 10] on div "Pricing" at bounding box center [169, 11] width 30 height 12
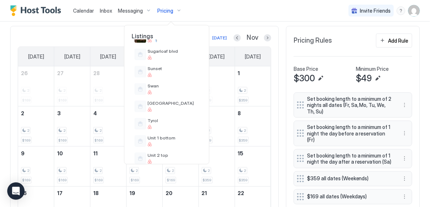
scroll to position [524, 0]
click at [179, 73] on div at bounding box center [173, 74] width 51 height 4
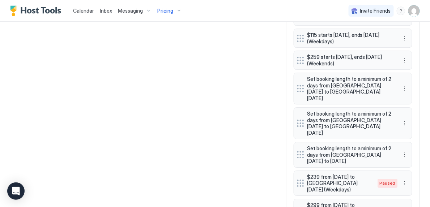
scroll to position [527, 0]
click at [404, 86] on button "More options" at bounding box center [405, 89] width 9 height 9
click at [419, 97] on div "Edit" at bounding box center [414, 94] width 27 height 12
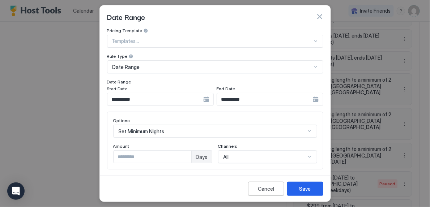
click at [167, 98] on input "**********" at bounding box center [155, 99] width 96 height 12
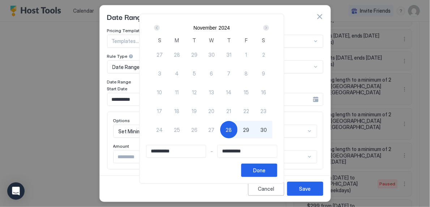
click at [266, 27] on div "Next" at bounding box center [266, 28] width 9 height 9
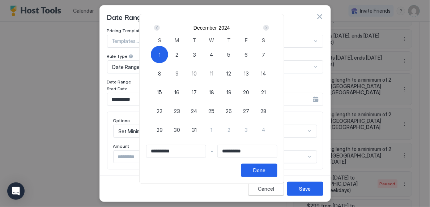
click at [266, 27] on div "Next" at bounding box center [266, 28] width 9 height 9
click at [159, 25] on div "Prev" at bounding box center [157, 28] width 6 height 6
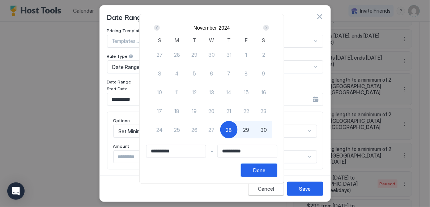
click at [276, 174] on button "Done" at bounding box center [259, 170] width 36 height 13
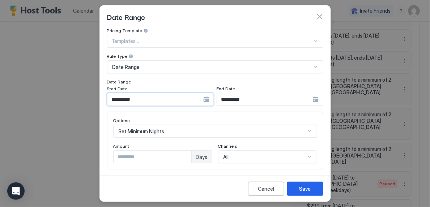
click at [178, 103] on input "**********" at bounding box center [155, 99] width 96 height 12
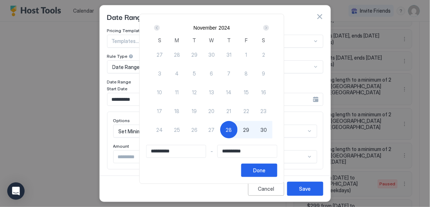
click at [267, 26] on div "Next" at bounding box center [266, 28] width 6 height 6
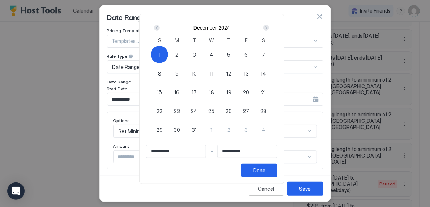
click at [267, 26] on div "Next" at bounding box center [266, 28] width 6 height 6
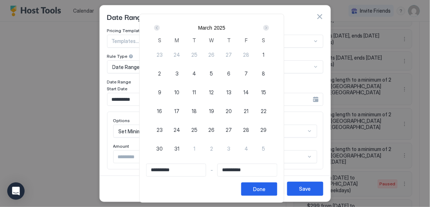
click at [267, 26] on div "Next" at bounding box center [266, 28] width 6 height 6
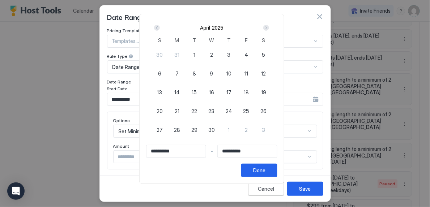
click at [267, 26] on div "Next" at bounding box center [266, 28] width 6 height 6
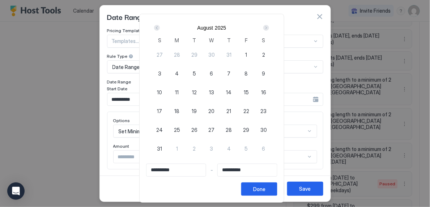
click at [267, 26] on div "Next" at bounding box center [266, 28] width 6 height 6
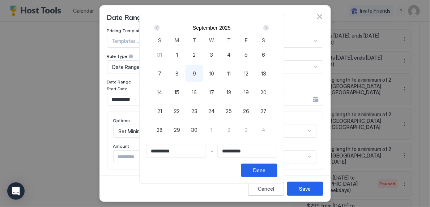
click at [267, 26] on div "Next" at bounding box center [266, 28] width 6 height 6
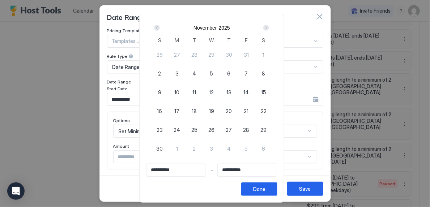
click at [218, 126] on div "26" at bounding box center [211, 129] width 17 height 17
type input "**********"
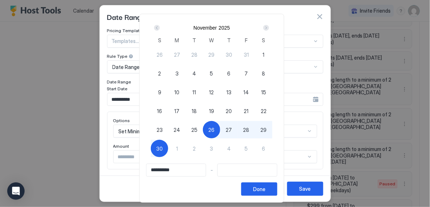
click at [158, 148] on div "30" at bounding box center [159, 148] width 17 height 17
type input "**********"
click at [274, 186] on button "Done" at bounding box center [259, 189] width 36 height 13
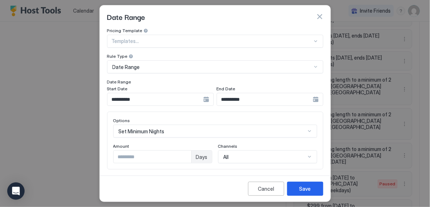
type input "*"
click at [184, 154] on input "*" at bounding box center [153, 157] width 78 height 12
click at [296, 186] on button "Save" at bounding box center [305, 189] width 36 height 14
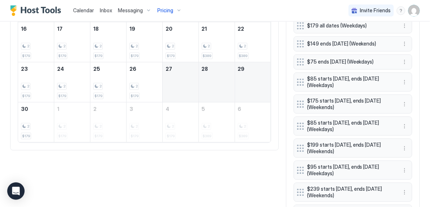
scroll to position [351, 0]
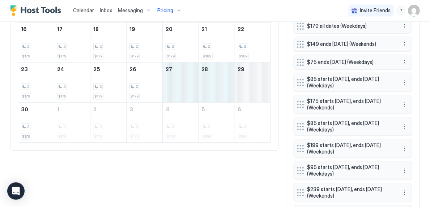
drag, startPoint x: 188, startPoint y: 99, endPoint x: 253, endPoint y: 93, distance: 65.4
click at [253, 93] on tr "23 2 $179 24 2 $179 25 2 $179 26 2 $179 27 28 29" at bounding box center [144, 83] width 253 height 40
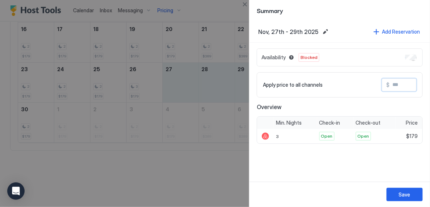
click at [403, 83] on input "Input Field" at bounding box center [419, 85] width 58 height 12
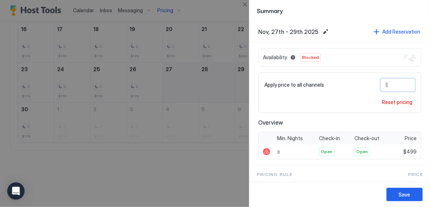
type input "***"
click at [406, 191] on button "Save" at bounding box center [405, 194] width 36 height 13
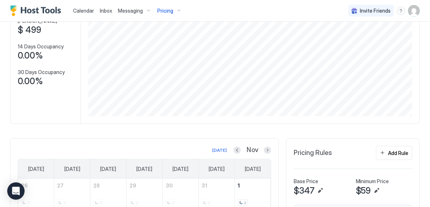
scroll to position [74, 0]
click at [268, 149] on button "Next month" at bounding box center [267, 150] width 7 height 7
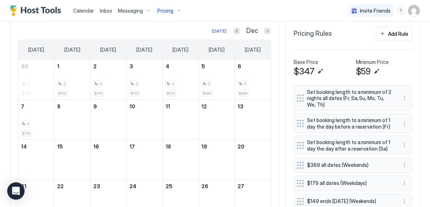
scroll to position [217, 0]
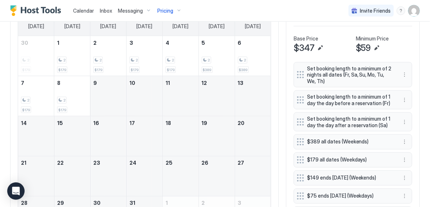
drag, startPoint x: 208, startPoint y: 65, endPoint x: 221, endPoint y: 212, distance: 147.4
click at [221, 207] on html "Calendar Inbox Messaging Pricing Invite Friends SR Home Pricing Sunset Synced l…" at bounding box center [215, 103] width 430 height 207
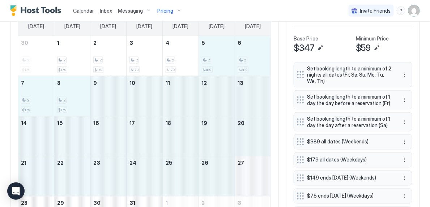
drag, startPoint x: 211, startPoint y: 64, endPoint x: 248, endPoint y: 178, distance: 119.2
click at [248, 178] on tbody "30 2 $179 1 2 $179 2 2 $179 3 2 $179 4 2 $179 5 2 $389 6 2 $389 7 2 $179 8 2 $1…" at bounding box center [144, 136] width 253 height 200
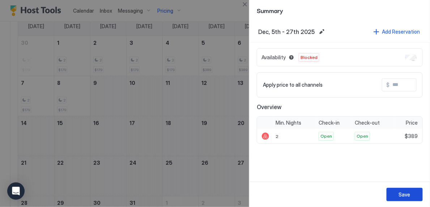
click at [399, 192] on button "Save" at bounding box center [405, 194] width 36 height 13
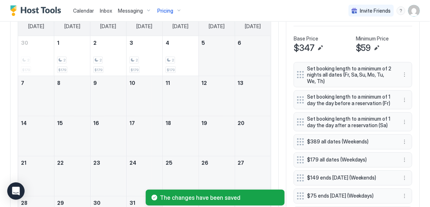
click at [173, 15] on div "Pricing" at bounding box center [169, 11] width 30 height 12
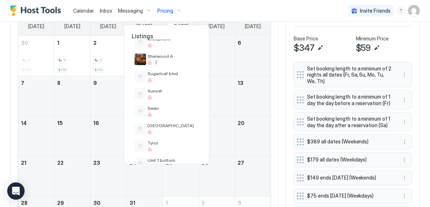
scroll to position [501, 0]
click at [174, 109] on span "Swan" at bounding box center [173, 107] width 51 height 5
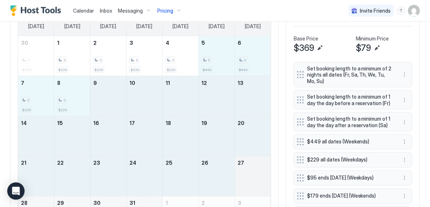
drag, startPoint x: 214, startPoint y: 42, endPoint x: 253, endPoint y: 181, distance: 144.3
click at [253, 181] on tbody "30 2 $229 1 2 $229 2 2 $229 3 2 $229 4 2 $229 5 2 $449 6 2 $449 7 2 $229 8 2 $2…" at bounding box center [144, 136] width 253 height 200
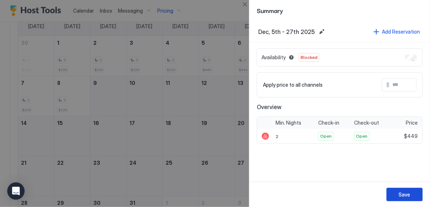
click at [394, 191] on button "Save" at bounding box center [405, 194] width 36 height 13
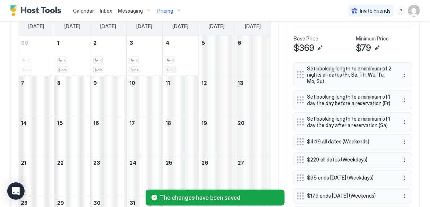
click at [166, 11] on span "Pricing" at bounding box center [165, 11] width 16 height 7
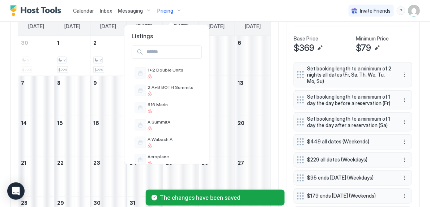
click at [200, 8] on div at bounding box center [215, 103] width 430 height 207
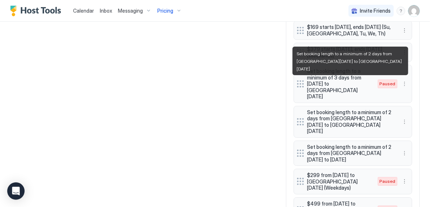
scroll to position [532, 0]
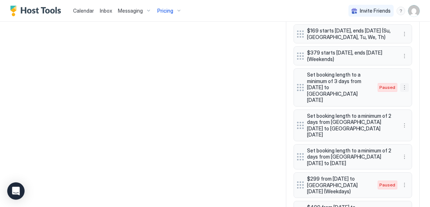
click at [404, 83] on button "More options" at bounding box center [405, 87] width 9 height 9
click at [414, 100] on span "Enable" at bounding box center [419, 102] width 14 height 5
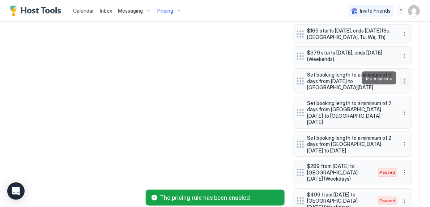
click at [406, 77] on button "More options" at bounding box center [405, 81] width 9 height 9
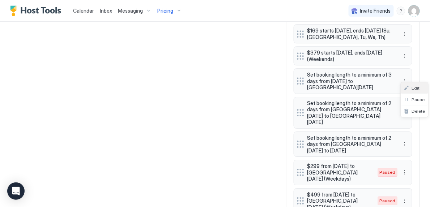
click at [419, 85] on span "Edit" at bounding box center [416, 87] width 8 height 5
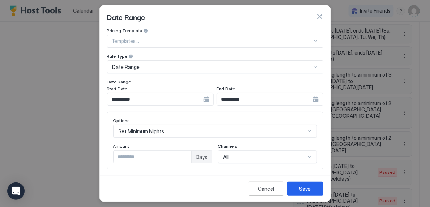
click at [162, 102] on input "**********" at bounding box center [155, 99] width 96 height 12
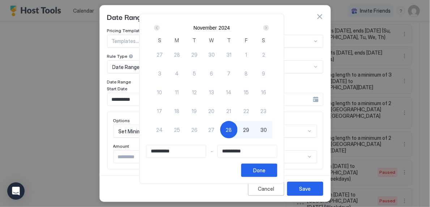
click at [269, 26] on div "Next" at bounding box center [266, 28] width 6 height 6
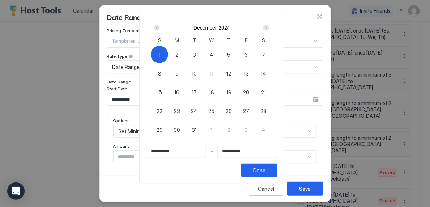
click at [269, 26] on div "Next" at bounding box center [266, 28] width 6 height 6
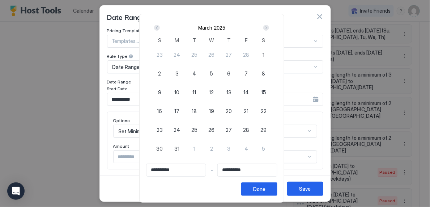
click at [269, 26] on div "Next" at bounding box center [266, 28] width 6 height 6
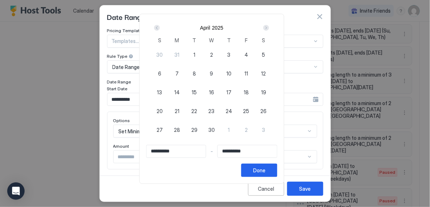
click at [269, 26] on div "Next" at bounding box center [266, 28] width 6 height 6
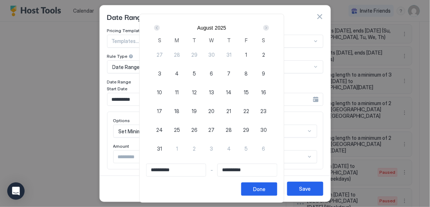
click at [269, 26] on div "Next" at bounding box center [266, 28] width 6 height 6
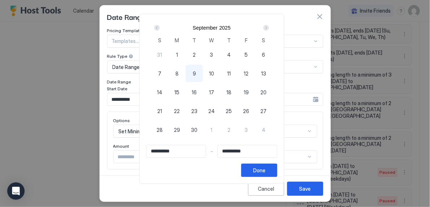
click at [269, 26] on div "Next" at bounding box center [266, 28] width 6 height 6
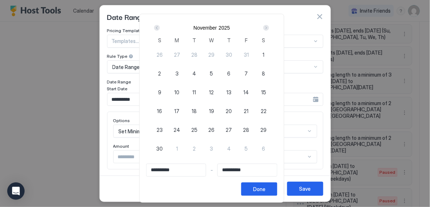
click at [213, 127] on span "26" at bounding box center [212, 130] width 6 height 8
type input "**********"
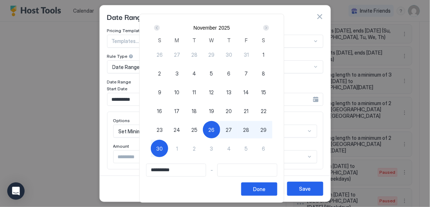
click at [163, 145] on span "30" at bounding box center [159, 149] width 7 height 8
type input "**********"
click at [266, 187] on div "Done" at bounding box center [259, 190] width 12 height 8
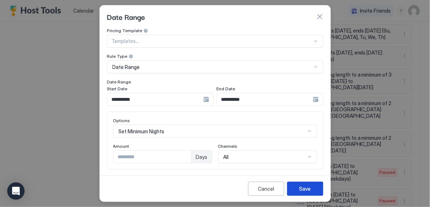
click at [295, 189] on button "Save" at bounding box center [305, 189] width 36 height 14
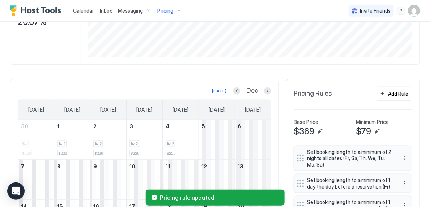
scroll to position [129, 0]
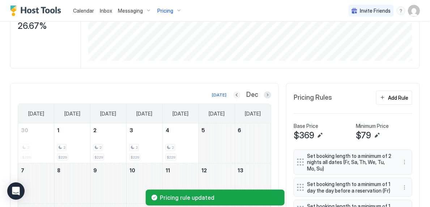
click at [239, 94] on button "Previous month" at bounding box center [236, 95] width 7 height 7
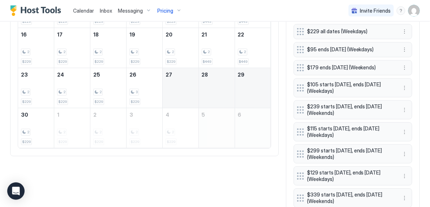
scroll to position [332, 0]
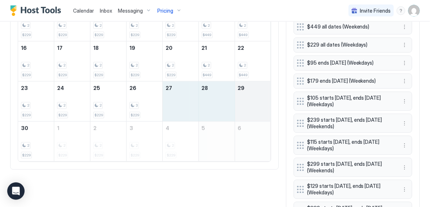
drag, startPoint x: 173, startPoint y: 104, endPoint x: 248, endPoint y: 99, distance: 75.7
click at [248, 99] on tr "23 2 $229 24 2 $229 25 2 $229 26 3 $229 27 28 29" at bounding box center [144, 102] width 253 height 40
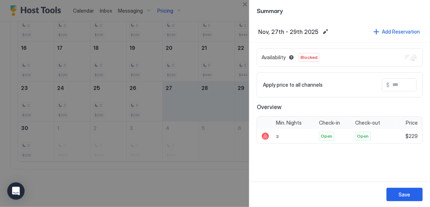
click at [408, 54] on div "Availability Blocked" at bounding box center [340, 57] width 166 height 18
click at [401, 73] on div "Apply price to all channels $" at bounding box center [340, 84] width 166 height 25
click at [397, 83] on input "Input Field" at bounding box center [419, 85] width 58 height 12
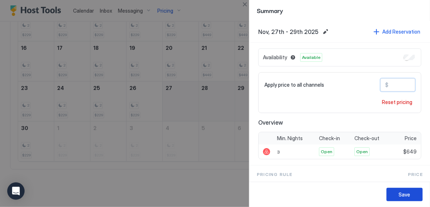
type input "***"
click at [404, 199] on div "Save" at bounding box center [405, 195] width 12 height 8
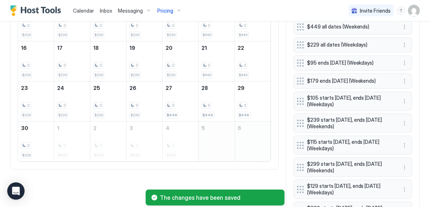
click at [174, 9] on div "Pricing" at bounding box center [169, 11] width 30 height 12
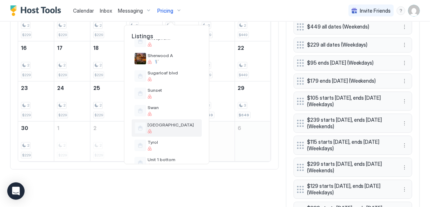
scroll to position [503, 0]
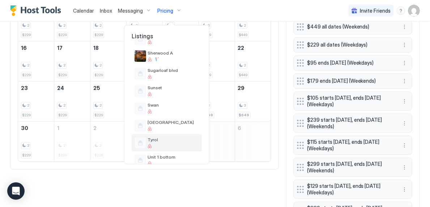
click at [166, 141] on span "Tyrol" at bounding box center [173, 139] width 51 height 5
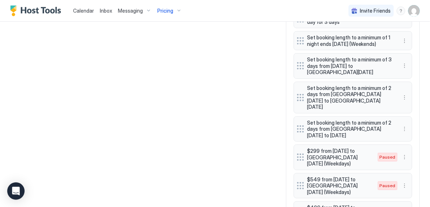
scroll to position [681, 0]
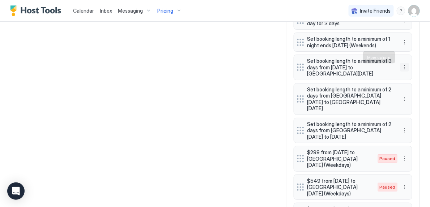
click at [405, 63] on button "More options" at bounding box center [405, 67] width 9 height 9
click at [422, 70] on div "Edit" at bounding box center [414, 68] width 27 height 12
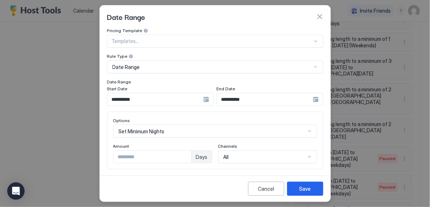
click at [150, 100] on input "**********" at bounding box center [155, 99] width 96 height 12
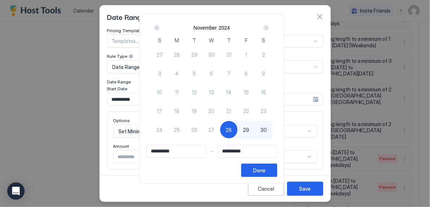
click at [269, 29] on div "Next" at bounding box center [266, 28] width 6 height 6
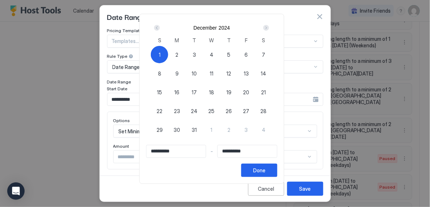
click at [269, 29] on div "Next" at bounding box center [266, 28] width 6 height 6
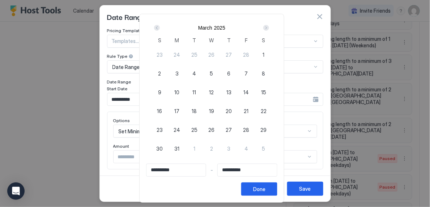
click at [269, 29] on div "Next" at bounding box center [266, 28] width 6 height 6
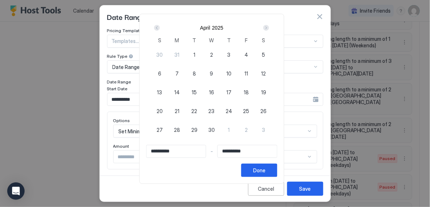
click at [269, 29] on div "Next" at bounding box center [266, 28] width 6 height 6
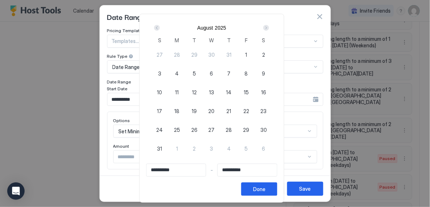
click at [269, 29] on div "Next" at bounding box center [266, 28] width 6 height 6
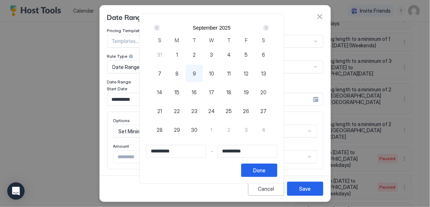
click at [269, 29] on div "Next" at bounding box center [266, 28] width 6 height 6
click at [269, 28] on div "Next" at bounding box center [266, 28] width 6 height 6
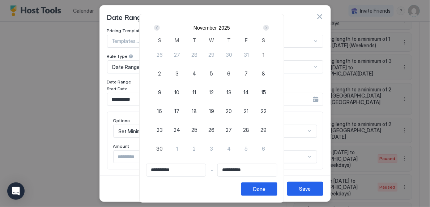
click at [211, 132] on div "26" at bounding box center [211, 129] width 17 height 17
type input "**********"
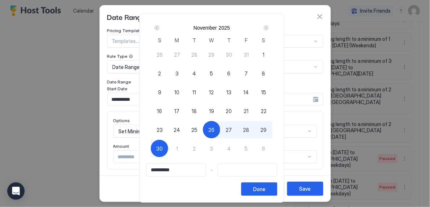
click at [154, 148] on div "[DATE] S M T W T F S 26 27 28 29 30 31 1 2 3 4 5 6 7 8 9 10 11 12 13 14 15 16 1…" at bounding box center [211, 89] width 131 height 137
type input "**********"
click at [162, 148] on span "30" at bounding box center [159, 149] width 7 height 8
type input "**********"
click at [277, 187] on button "Done" at bounding box center [259, 189] width 36 height 13
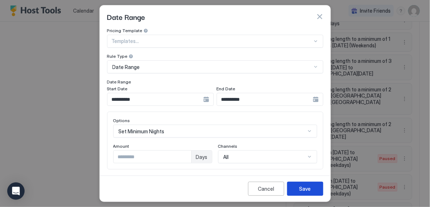
click at [301, 190] on div "Save" at bounding box center [306, 189] width 12 height 8
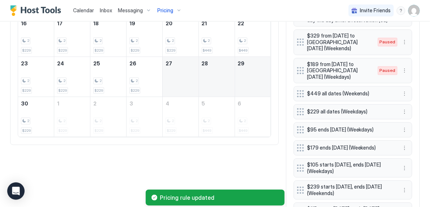
scroll to position [352, 0]
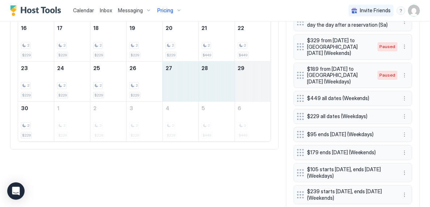
drag, startPoint x: 182, startPoint y: 80, endPoint x: 248, endPoint y: 88, distance: 66.0
click at [247, 88] on tr "23 2 $229 24 2 $229 25 2 $229 26 2 $229 27 28 29" at bounding box center [144, 82] width 253 height 40
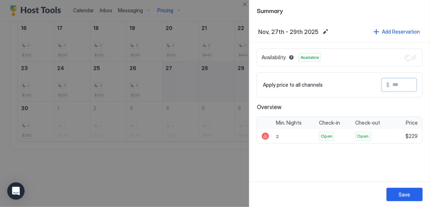
click at [397, 88] on input "Input Field" at bounding box center [419, 85] width 58 height 12
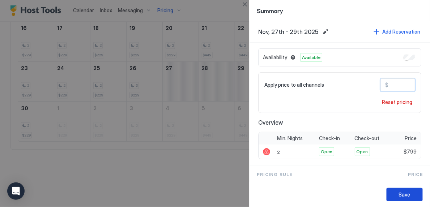
type input "***"
click at [411, 197] on button "Save" at bounding box center [405, 194] width 36 height 13
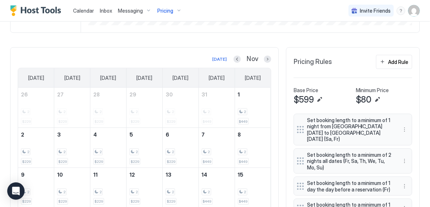
scroll to position [164, 0]
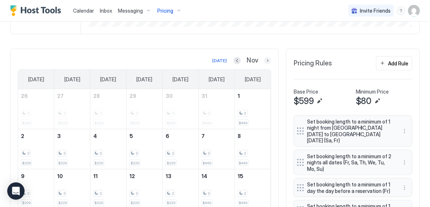
click at [270, 62] on button "Next month" at bounding box center [267, 60] width 7 height 7
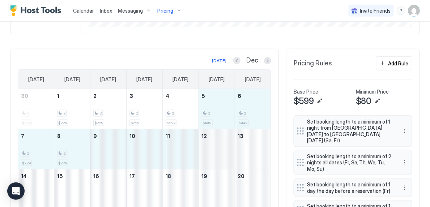
drag, startPoint x: 208, startPoint y: 103, endPoint x: 200, endPoint y: 167, distance: 64.5
click at [211, 163] on tbody "30 2 $229 1 2 $229 2 2 $229 3 2 $229 4 2 $229 5 2 $449 6 2 $449 7 2 $229 8 2 $2…" at bounding box center [144, 189] width 253 height 200
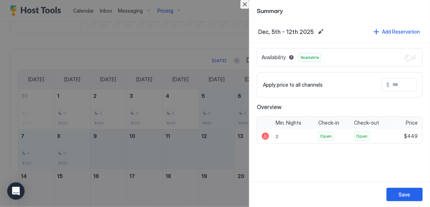
click at [243, 5] on button "Close" at bounding box center [245, 4] width 9 height 9
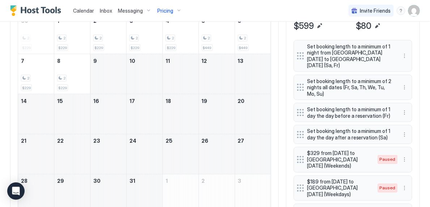
scroll to position [250, 0]
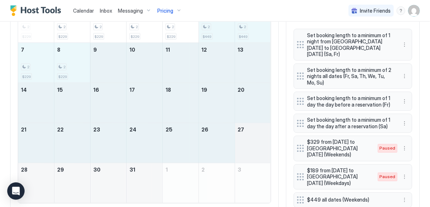
drag, startPoint x: 217, startPoint y: 31, endPoint x: 259, endPoint y: 148, distance: 124.4
click at [259, 148] on tbody "30 2 $229 1 2 $229 2 2 $229 3 2 $229 4 2 $229 5 2 $449 6 2 $449 7 2 $229 8 2 $2…" at bounding box center [144, 103] width 253 height 200
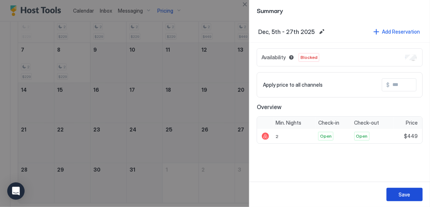
click at [402, 192] on div "Save" at bounding box center [405, 195] width 12 height 8
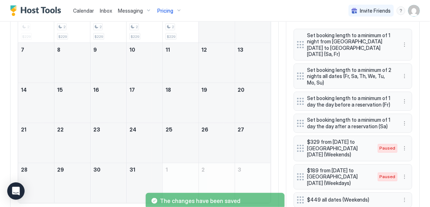
click at [169, 9] on span "Pricing" at bounding box center [165, 11] width 16 height 7
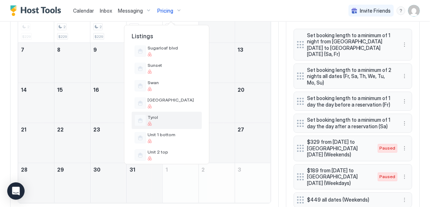
scroll to position [529, 0]
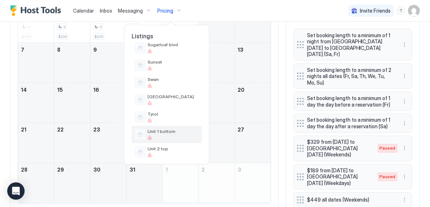
click at [171, 134] on div "Unit 1 bottom" at bounding box center [173, 134] width 51 height 11
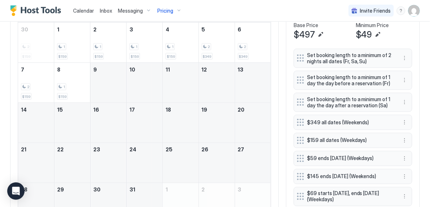
scroll to position [228, 0]
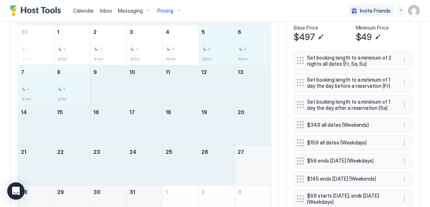
drag, startPoint x: 211, startPoint y: 57, endPoint x: 234, endPoint y: 158, distance: 104.3
click at [234, 158] on tbody "30 2 $159 1 1 $159 2 1 $159 3 1 $159 4 1 $159 5 2 $349 6 2 $349 7 2 $159 8 1 $1…" at bounding box center [144, 125] width 253 height 200
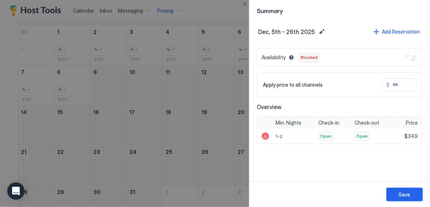
click at [409, 191] on div "Save" at bounding box center [405, 195] width 12 height 8
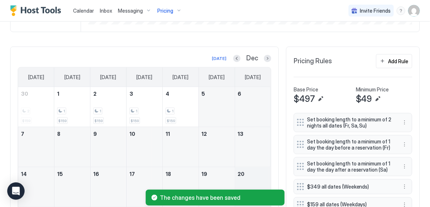
scroll to position [63, 0]
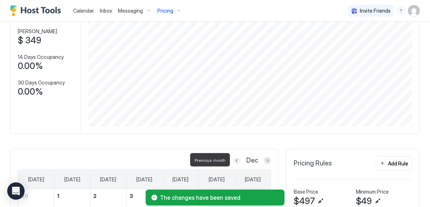
click at [239, 157] on button "Previous month" at bounding box center [236, 160] width 7 height 7
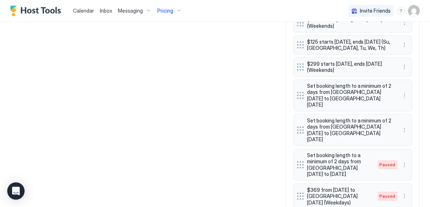
scroll to position [517, 0]
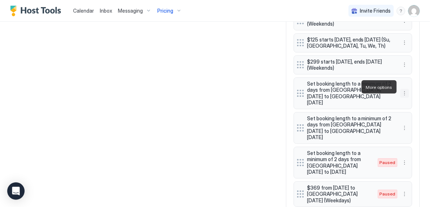
click at [402, 89] on button "More options" at bounding box center [405, 93] width 9 height 9
click at [415, 97] on span "Edit" at bounding box center [416, 96] width 8 height 5
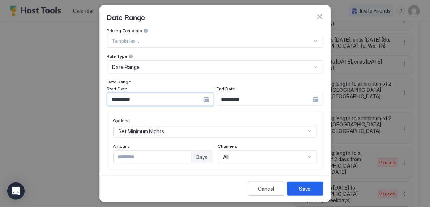
click at [173, 97] on input "**********" at bounding box center [155, 99] width 96 height 12
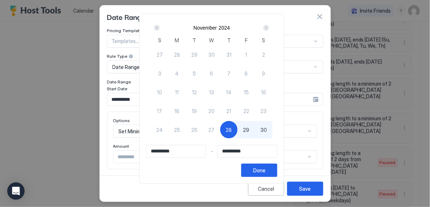
click at [269, 28] on div "Next" at bounding box center [266, 28] width 6 height 6
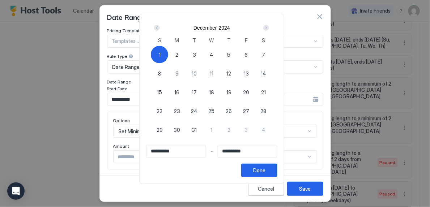
click at [269, 28] on div "Next" at bounding box center [266, 28] width 6 height 6
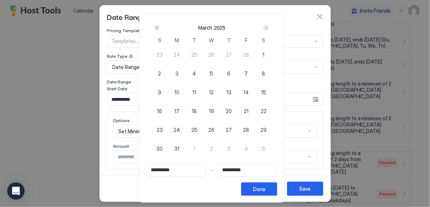
click at [269, 28] on div "Next" at bounding box center [266, 28] width 6 height 6
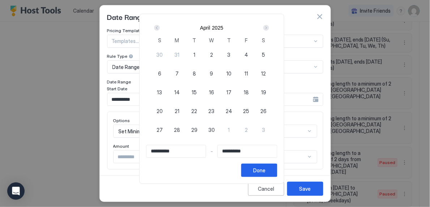
click at [269, 28] on div "Next" at bounding box center [266, 28] width 6 height 6
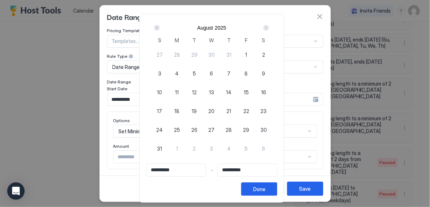
click at [269, 28] on div "Next" at bounding box center [266, 28] width 6 height 6
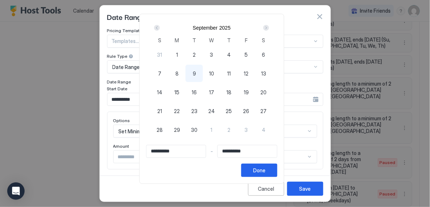
click at [269, 28] on div "Next" at bounding box center [266, 28] width 6 height 6
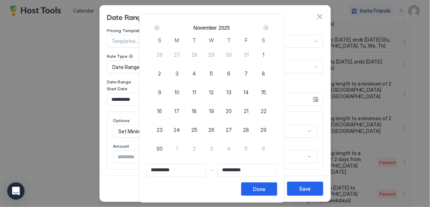
click at [269, 28] on div "Next" at bounding box center [266, 28] width 6 height 6
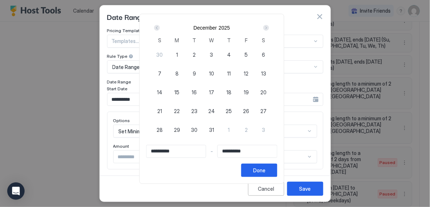
click at [160, 26] on div "Prev" at bounding box center [157, 28] width 6 height 6
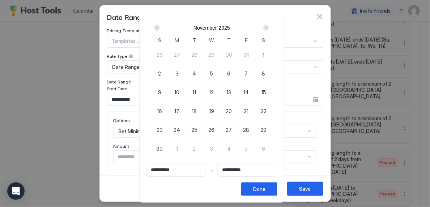
click at [213, 131] on span "26" at bounding box center [212, 130] width 6 height 8
type input "**********"
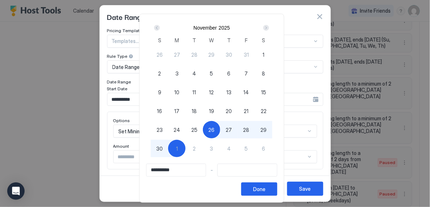
type input "**********"
click at [163, 147] on span "30" at bounding box center [159, 149] width 7 height 8
type input "**********"
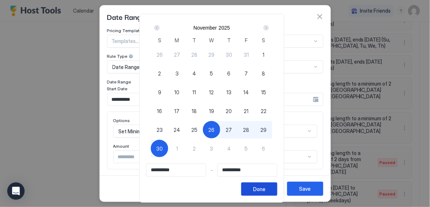
click at [275, 192] on button "Done" at bounding box center [259, 189] width 36 height 13
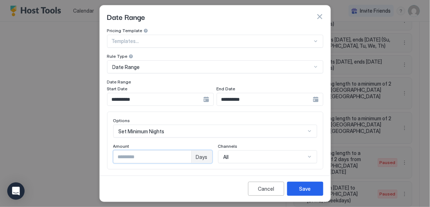
type input "*"
click at [183, 154] on input "*" at bounding box center [153, 157] width 78 height 12
click at [292, 188] on button "Save" at bounding box center [305, 189] width 36 height 14
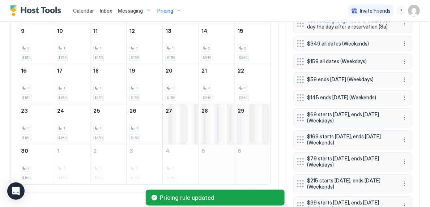
scroll to position [311, 0]
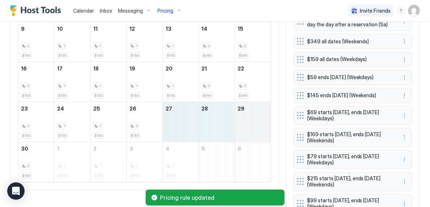
drag, startPoint x: 171, startPoint y: 122, endPoint x: 247, endPoint y: 121, distance: 76.0
click at [247, 121] on tr "23 2 $159 24 1 $159 25 1 $159 26 3 $159 27 28 29" at bounding box center [144, 122] width 253 height 40
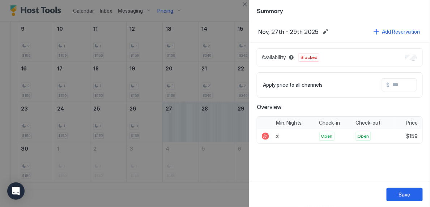
click at [396, 82] on input "Input Field" at bounding box center [419, 85] width 58 height 12
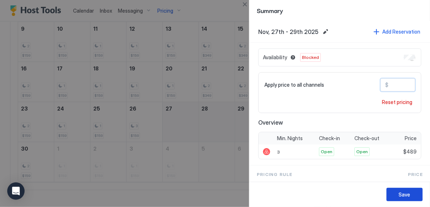
type input "***"
click at [414, 196] on button "Save" at bounding box center [405, 194] width 36 height 13
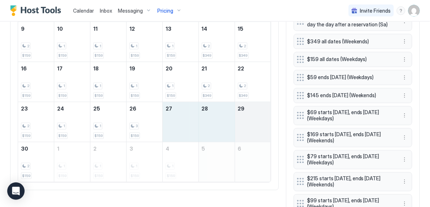
drag, startPoint x: 187, startPoint y: 125, endPoint x: 246, endPoint y: 127, distance: 59.7
click at [246, 127] on tr "23 2 $159 24 1 $159 25 1 $159 26 3 $159 27 28 29" at bounding box center [144, 122] width 253 height 40
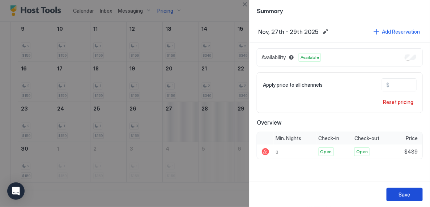
click at [403, 192] on div "Save" at bounding box center [405, 195] width 12 height 8
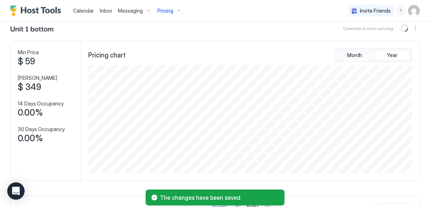
scroll to position [0, 0]
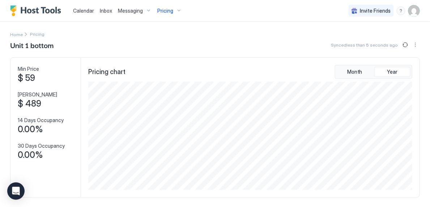
click at [170, 9] on span "Pricing" at bounding box center [165, 11] width 16 height 7
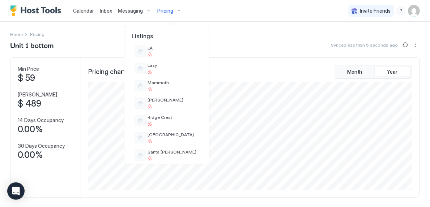
scroll to position [585, 0]
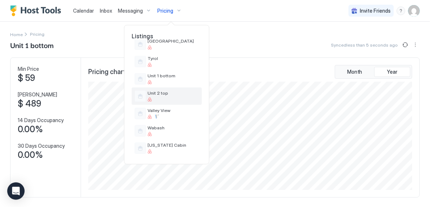
click at [183, 98] on div at bounding box center [173, 99] width 51 height 4
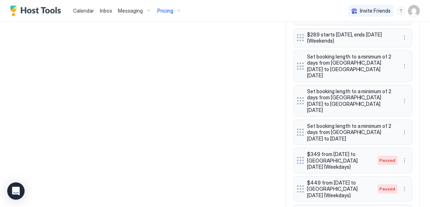
scroll to position [567, 0]
click at [406, 61] on button "More options" at bounding box center [405, 65] width 9 height 9
click at [419, 72] on div "Edit" at bounding box center [414, 69] width 27 height 12
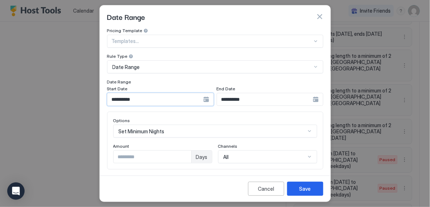
click at [171, 98] on input "**********" at bounding box center [155, 99] width 96 height 12
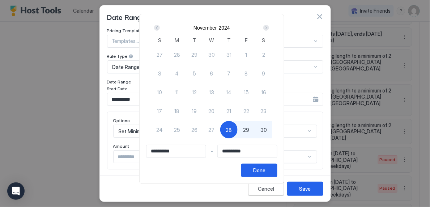
click at [268, 26] on div "Next" at bounding box center [266, 28] width 6 height 6
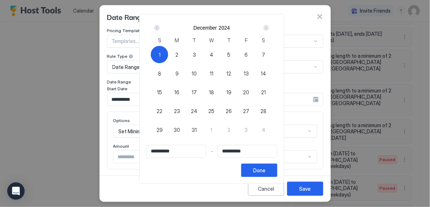
click at [268, 26] on div "Next" at bounding box center [266, 28] width 6 height 6
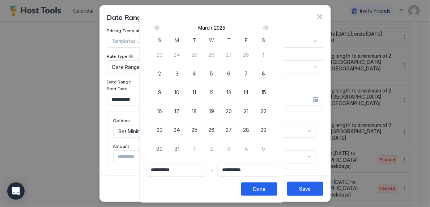
click at [268, 26] on div "Next" at bounding box center [266, 28] width 6 height 6
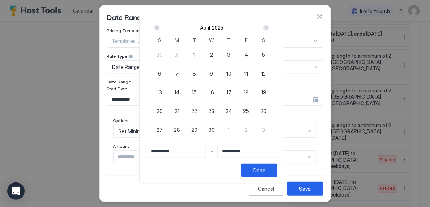
click at [268, 26] on div "Next" at bounding box center [266, 28] width 6 height 6
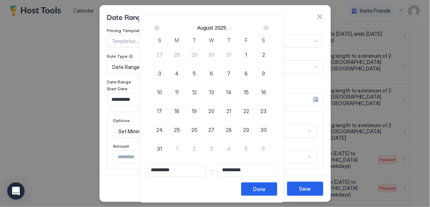
click at [268, 26] on div "Next" at bounding box center [266, 28] width 6 height 6
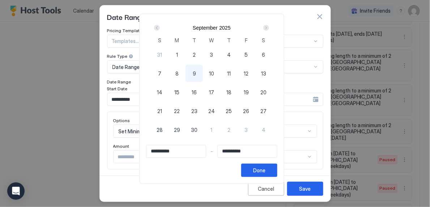
click at [268, 26] on div "Next" at bounding box center [266, 28] width 6 height 6
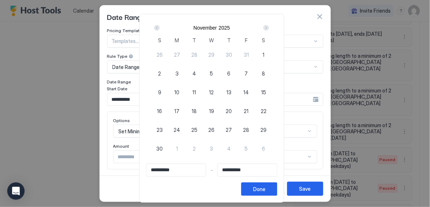
click at [214, 127] on span "26" at bounding box center [212, 130] width 6 height 8
type input "**********"
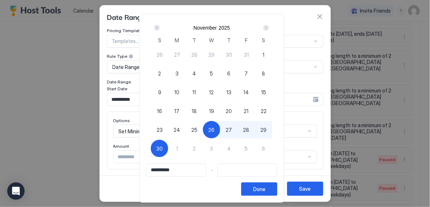
click at [166, 153] on div "30" at bounding box center [159, 148] width 17 height 17
type input "**********"
click at [273, 188] on button "Done" at bounding box center [259, 189] width 36 height 13
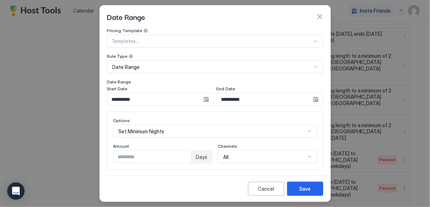
type input "*"
click at [186, 154] on input "*" at bounding box center [153, 157] width 78 height 12
click at [301, 186] on div "Save" at bounding box center [306, 189] width 12 height 8
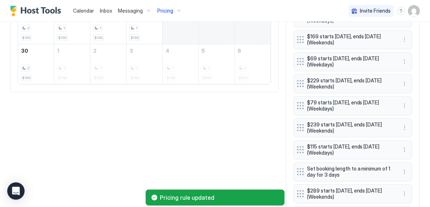
scroll to position [348, 0]
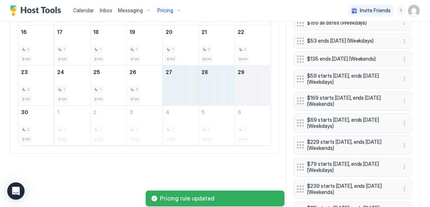
drag, startPoint x: 176, startPoint y: 89, endPoint x: 243, endPoint y: 97, distance: 68.1
click at [243, 97] on tr "23 2 $155 24 1 $155 25 1 $155 26 3 $155 27 28 29" at bounding box center [144, 86] width 253 height 40
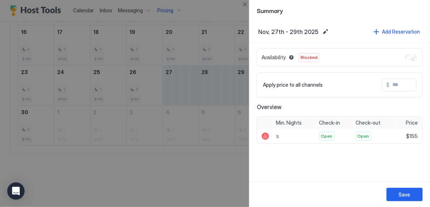
click at [408, 85] on input "Input Field" at bounding box center [419, 85] width 58 height 12
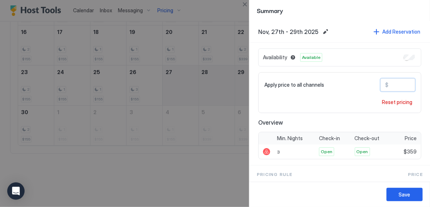
click at [394, 87] on input "***" at bounding box center [418, 85] width 58 height 12
type input "***"
click at [404, 193] on div "Save" at bounding box center [405, 195] width 12 height 8
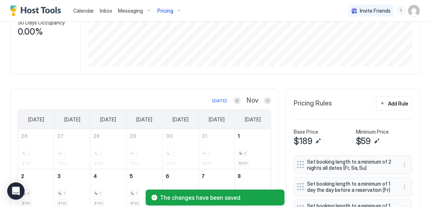
scroll to position [112, 0]
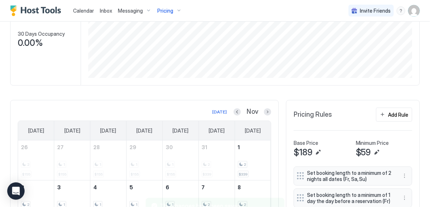
click at [171, 9] on span "Pricing" at bounding box center [165, 11] width 16 height 7
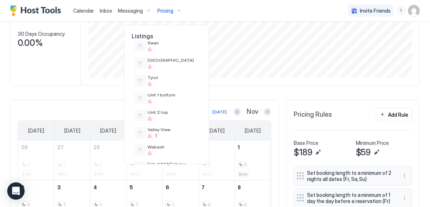
scroll to position [566, 0]
click at [168, 127] on span "Valley View" at bounding box center [173, 128] width 51 height 5
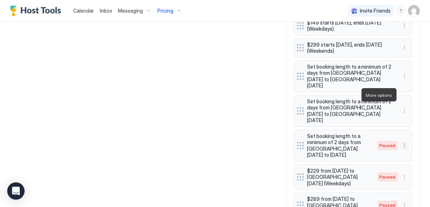
scroll to position [590, 0]
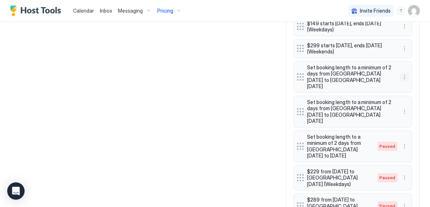
click at [403, 73] on button "More options" at bounding box center [405, 77] width 9 height 9
click at [414, 82] on span "Edit" at bounding box center [416, 80] width 8 height 5
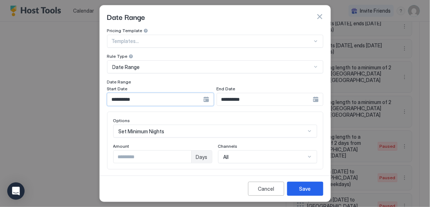
click at [156, 102] on input "**********" at bounding box center [155, 99] width 96 height 12
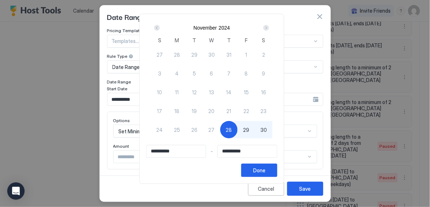
click at [267, 29] on div "Next" at bounding box center [266, 28] width 6 height 6
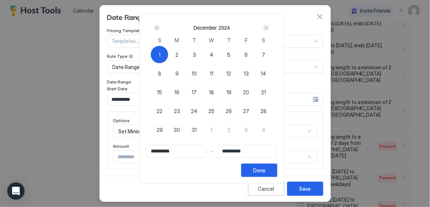
click at [267, 29] on div "Next" at bounding box center [266, 28] width 6 height 6
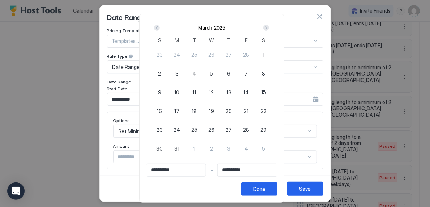
click at [267, 29] on div "Next" at bounding box center [266, 28] width 6 height 6
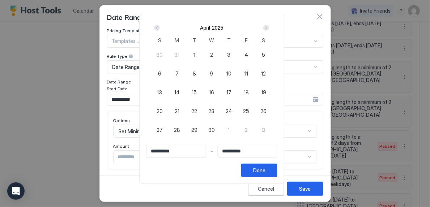
click at [267, 29] on div "Next" at bounding box center [266, 28] width 6 height 6
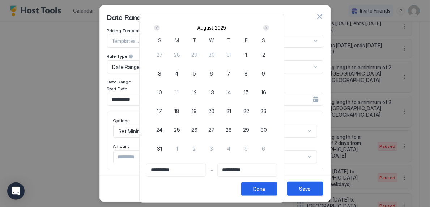
click at [267, 29] on div "Next" at bounding box center [266, 28] width 6 height 6
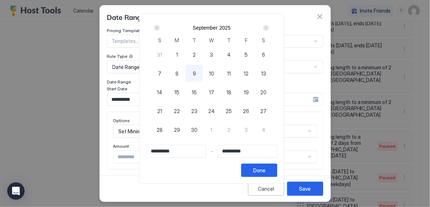
click at [267, 29] on div "Next" at bounding box center [266, 28] width 6 height 6
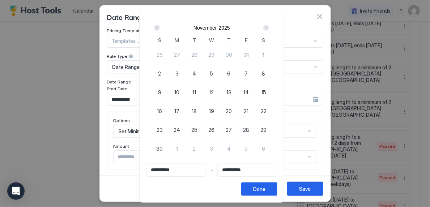
click at [215, 131] on span "26" at bounding box center [212, 130] width 6 height 8
type input "**********"
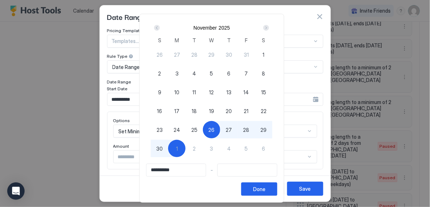
type input "**********"
click at [163, 149] on span "30" at bounding box center [159, 149] width 7 height 8
type input "**********"
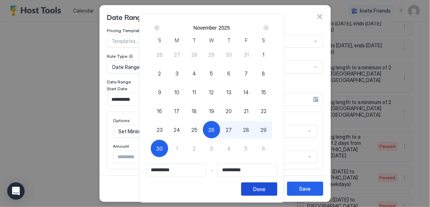
click at [266, 187] on div "Done" at bounding box center [259, 190] width 12 height 8
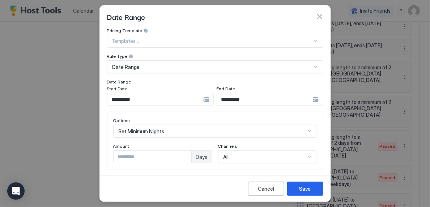
type input "*"
click at [186, 154] on input "*" at bounding box center [153, 157] width 78 height 12
click at [303, 188] on div "Save" at bounding box center [306, 189] width 12 height 8
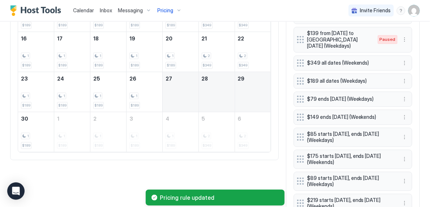
scroll to position [362, 0]
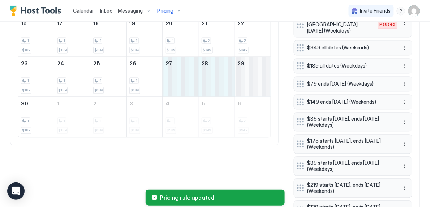
drag, startPoint x: 185, startPoint y: 75, endPoint x: 250, endPoint y: 83, distance: 66.0
click at [250, 83] on tr "23 1 $189 24 1 $189 25 1 $189 26 1 $189 27 28 29" at bounding box center [144, 76] width 253 height 40
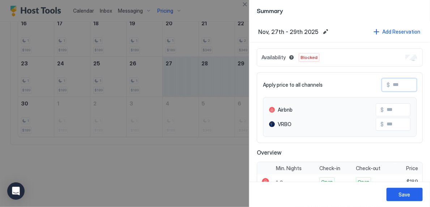
click at [396, 85] on input "Input Field" at bounding box center [419, 85] width 58 height 12
type input "*"
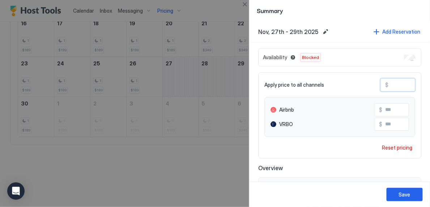
type input "**"
type input "***"
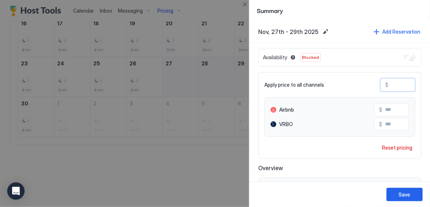
type input "***"
type input "**"
type input "*"
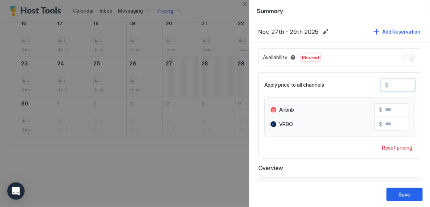
type input "*"
type input "**"
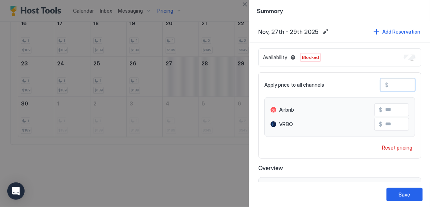
type input "***"
click at [410, 193] on div "Save" at bounding box center [405, 195] width 12 height 8
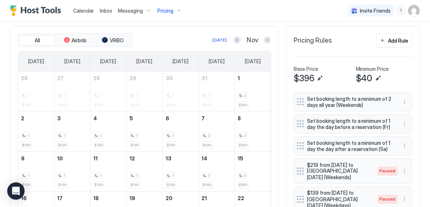
scroll to position [185, 0]
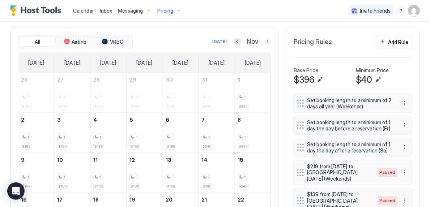
click at [267, 44] on button "Next month" at bounding box center [267, 41] width 7 height 7
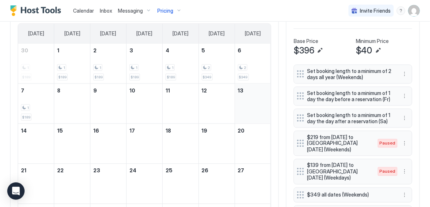
scroll to position [232, 0]
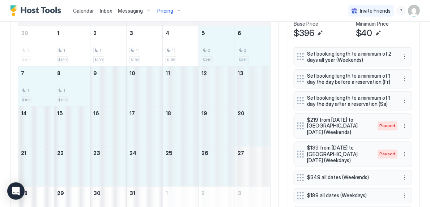
drag, startPoint x: 210, startPoint y: 52, endPoint x: 246, endPoint y: 171, distance: 123.7
click at [247, 171] on tbody "30 1 $189 1 1 $189 2 1 $189 3 1 $189 4 1 $189 5 2 $349 6 2 $349 7 1 $189 8 1 $1…" at bounding box center [144, 126] width 253 height 200
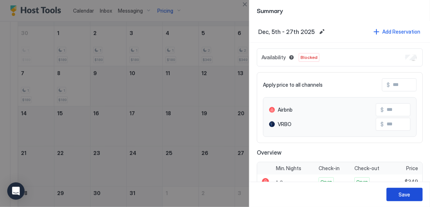
click at [405, 194] on div "Save" at bounding box center [405, 195] width 12 height 8
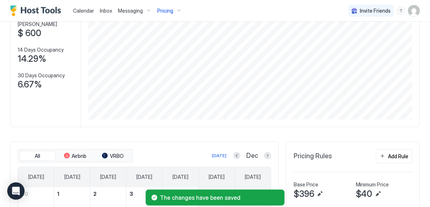
scroll to position [64, 0]
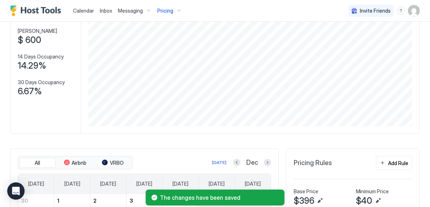
click at [172, 7] on div "Pricing" at bounding box center [169, 11] width 30 height 12
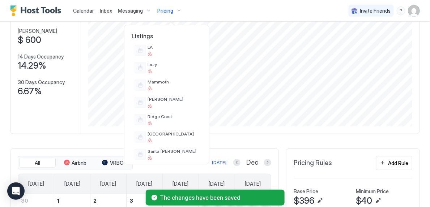
scroll to position [585, 0]
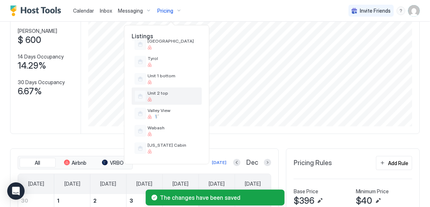
click at [182, 89] on div "Unit 2 top" at bounding box center [167, 96] width 70 height 17
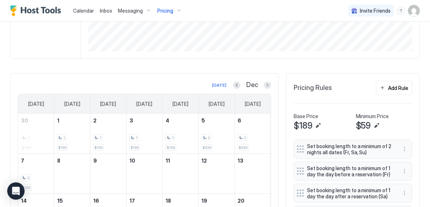
scroll to position [188, 0]
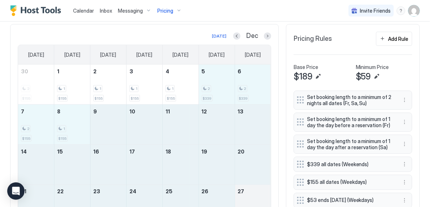
drag, startPoint x: 205, startPoint y: 90, endPoint x: 248, endPoint y: 200, distance: 117.4
click at [248, 200] on tbody "30 2 $155 1 1 $155 2 1 $155 3 1 $155 4 1 $155 5 2 $339 6 2 $339 7 2 $155 8 1 $1…" at bounding box center [144, 165] width 253 height 200
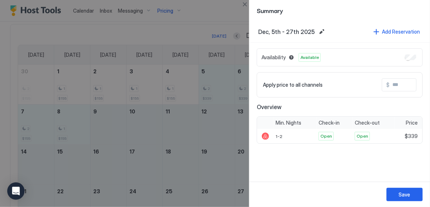
click at [411, 60] on div "Availability Available" at bounding box center [340, 57] width 166 height 18
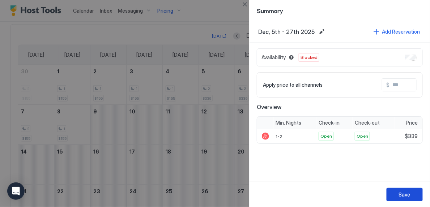
click at [405, 191] on div "Save" at bounding box center [405, 195] width 12 height 8
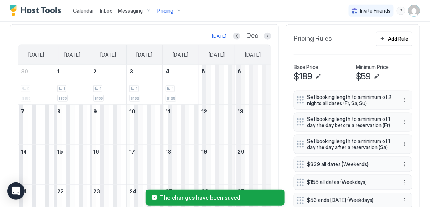
click at [174, 7] on div "Pricing" at bounding box center [169, 11] width 30 height 12
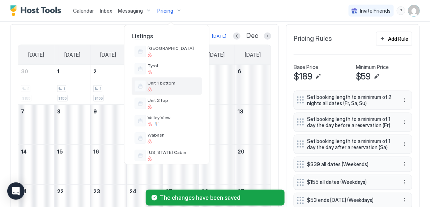
scroll to position [577, 0]
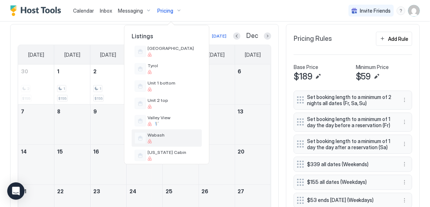
click at [178, 136] on span "Wabash" at bounding box center [173, 134] width 51 height 5
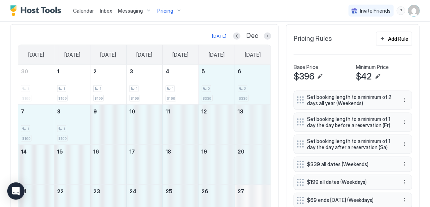
drag, startPoint x: 202, startPoint y: 84, endPoint x: 252, endPoint y: 196, distance: 122.4
click at [252, 196] on tbody "30 1 $199 1 1 $199 2 1 $199 3 1 $199 4 1 $199 5 2 $339 6 2 $339 7 1 $199 8 1 $1…" at bounding box center [144, 165] width 253 height 200
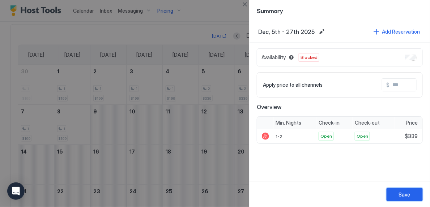
click at [400, 199] on button "Save" at bounding box center [405, 194] width 36 height 13
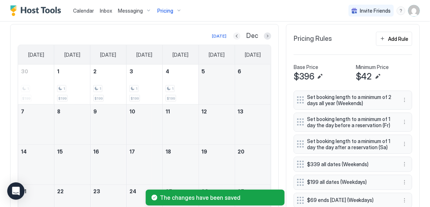
click at [234, 36] on button "Previous month" at bounding box center [236, 36] width 7 height 7
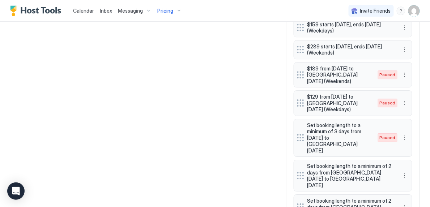
scroll to position [538, 0]
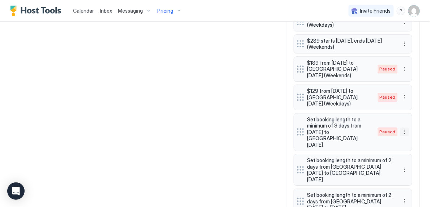
click at [405, 128] on button "More options" at bounding box center [405, 132] width 9 height 9
click at [415, 145] on span "Enable" at bounding box center [419, 147] width 14 height 5
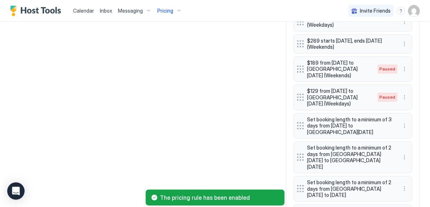
click at [403, 124] on button "More options" at bounding box center [405, 126] width 9 height 9
click at [411, 135] on div "Edit" at bounding box center [412, 132] width 16 height 5
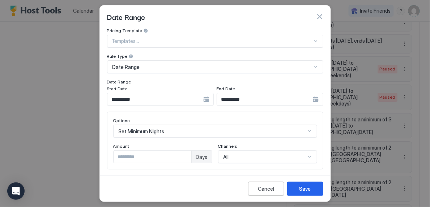
click at [162, 100] on input "**********" at bounding box center [155, 99] width 96 height 12
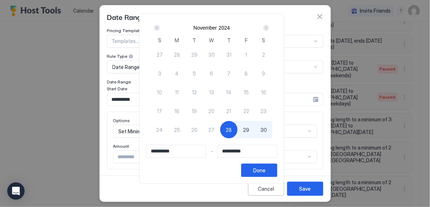
click at [269, 30] on div "Next" at bounding box center [266, 28] width 6 height 6
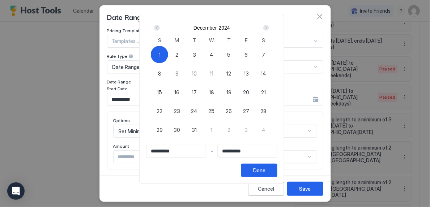
click at [269, 30] on div "Next" at bounding box center [266, 28] width 6 height 6
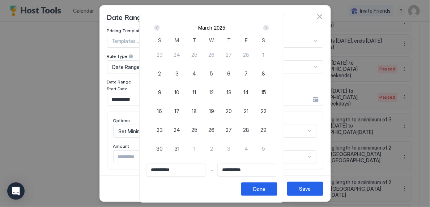
click at [269, 30] on div "Next" at bounding box center [266, 28] width 6 height 6
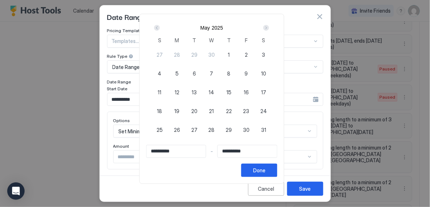
click at [269, 30] on div "Next" at bounding box center [266, 28] width 6 height 6
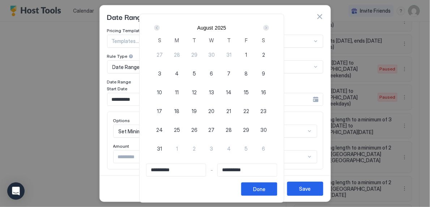
click at [269, 30] on div "Next" at bounding box center [266, 28] width 6 height 6
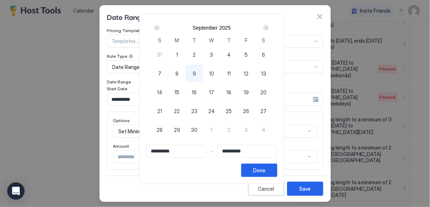
click at [269, 30] on div "Next" at bounding box center [266, 28] width 6 height 6
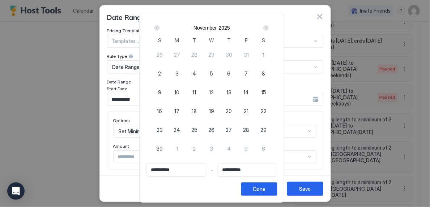
click at [215, 131] on span "26" at bounding box center [212, 130] width 6 height 8
type input "**********"
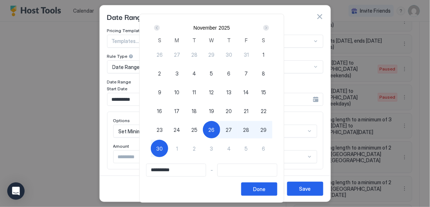
click at [162, 150] on span "30" at bounding box center [159, 149] width 7 height 8
type input "**********"
click at [274, 187] on button "Done" at bounding box center [259, 189] width 36 height 13
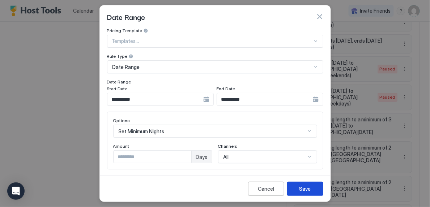
click at [293, 190] on button "Save" at bounding box center [305, 189] width 36 height 14
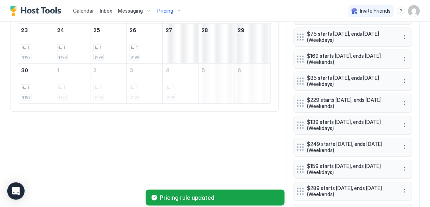
scroll to position [312, 0]
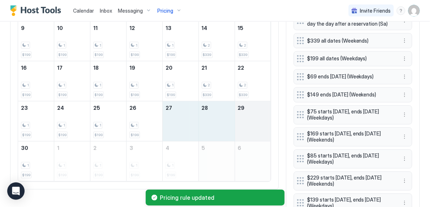
drag, startPoint x: 170, startPoint y: 118, endPoint x: 243, endPoint y: 123, distance: 73.6
click at [243, 123] on tr "23 1 $199 24 1 $199 25 1 $199 26 1 $199 27 28 29" at bounding box center [144, 122] width 253 height 40
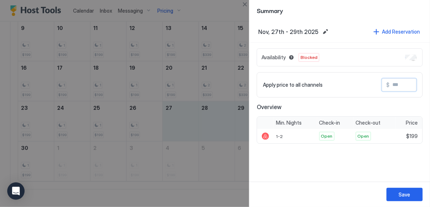
click at [398, 85] on input "Input Field" at bounding box center [419, 85] width 58 height 12
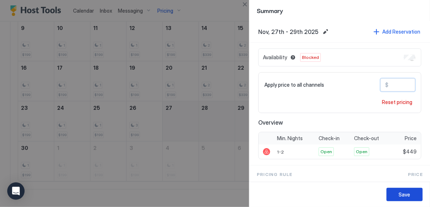
type input "***"
click at [404, 198] on div "Save" at bounding box center [405, 195] width 12 height 8
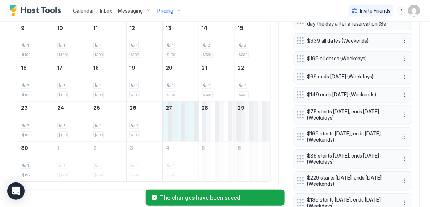
drag, startPoint x: 190, startPoint y: 121, endPoint x: 248, endPoint y: 126, distance: 58.8
click at [228, 123] on tr "23 1 $199 24 1 $199 25 1 $199 26 3 $199 27 28 29" at bounding box center [144, 122] width 253 height 40
click at [249, 127] on div at bounding box center [215, 103] width 430 height 207
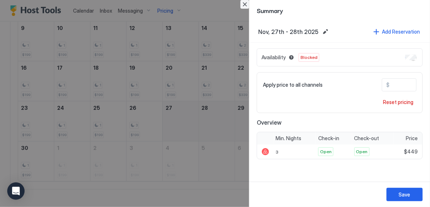
click at [247, 5] on button "Close" at bounding box center [245, 4] width 9 height 9
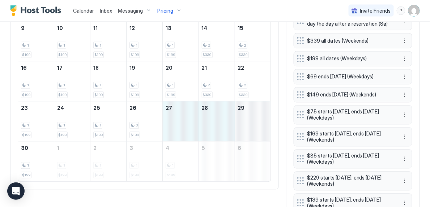
drag, startPoint x: 182, startPoint y: 120, endPoint x: 265, endPoint y: 123, distance: 83.3
click at [265, 123] on tr "23 1 $199 24 1 $199 25 1 $199 26 3 $199 27 28 29" at bounding box center [144, 122] width 253 height 40
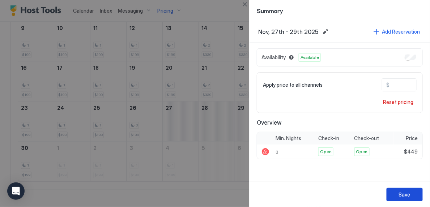
click at [408, 193] on div "Save" at bounding box center [405, 195] width 12 height 8
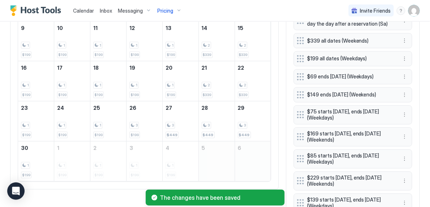
click at [164, 10] on span "Pricing" at bounding box center [165, 11] width 16 height 7
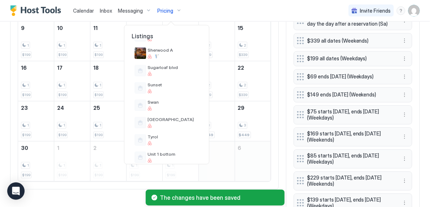
scroll to position [585, 0]
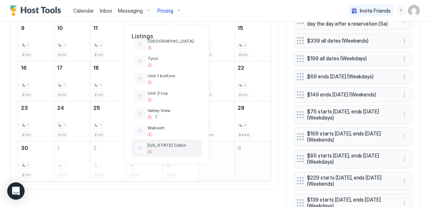
click at [170, 149] on div "[US_STATE] Cabin" at bounding box center [173, 148] width 51 height 11
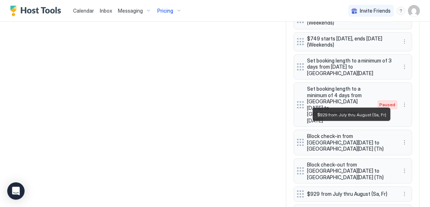
scroll to position [583, 0]
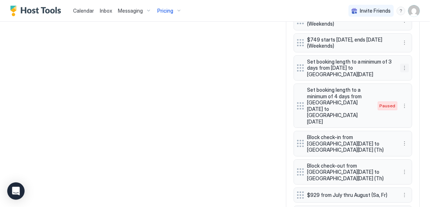
click at [404, 67] on button "More options" at bounding box center [405, 68] width 9 height 9
click at [419, 77] on div "Edit" at bounding box center [414, 75] width 27 height 12
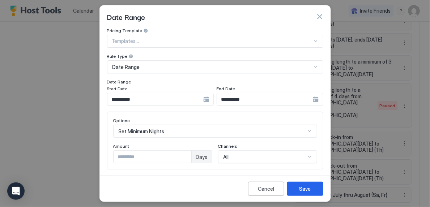
click at [168, 98] on input "**********" at bounding box center [155, 99] width 96 height 12
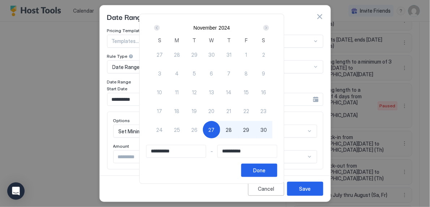
click at [269, 30] on div "Next" at bounding box center [266, 28] width 6 height 6
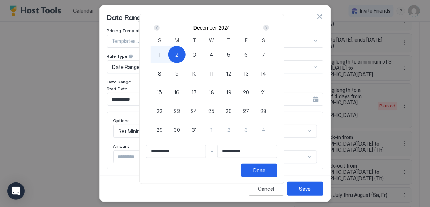
click at [269, 30] on div "Next" at bounding box center [266, 28] width 6 height 6
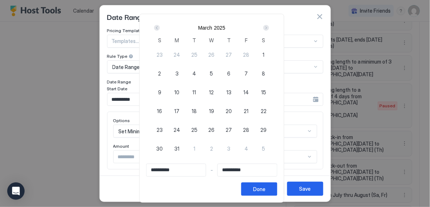
click at [269, 30] on div "Next" at bounding box center [266, 28] width 6 height 6
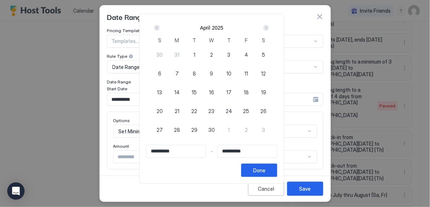
click at [269, 30] on div "Next" at bounding box center [266, 28] width 6 height 6
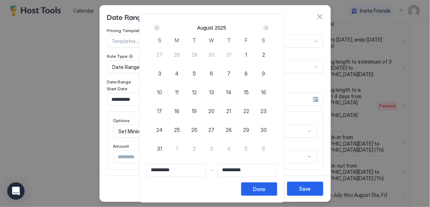
click at [269, 30] on div "Next" at bounding box center [266, 28] width 6 height 6
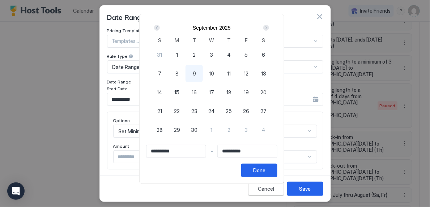
click at [269, 30] on div "Next" at bounding box center [266, 28] width 6 height 6
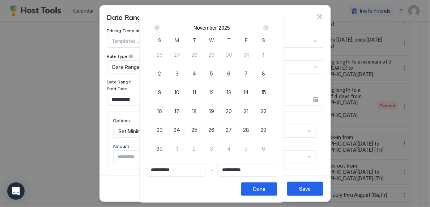
click at [269, 30] on div "Next" at bounding box center [266, 28] width 6 height 6
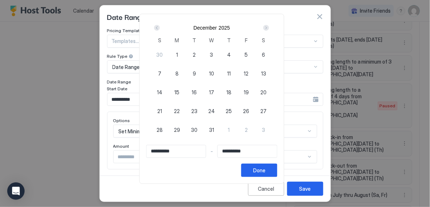
click at [160, 26] on div "Prev" at bounding box center [157, 28] width 6 height 6
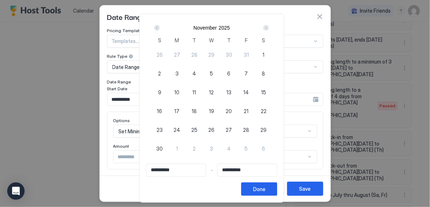
click at [215, 128] on span "26" at bounding box center [212, 130] width 6 height 8
type input "**********"
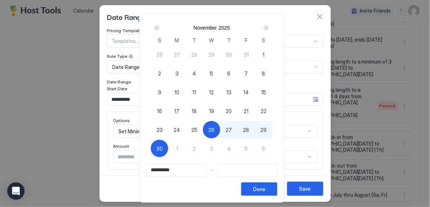
click at [165, 144] on div "30" at bounding box center [159, 148] width 17 height 17
type input "**********"
click at [266, 187] on div "Done" at bounding box center [259, 190] width 12 height 8
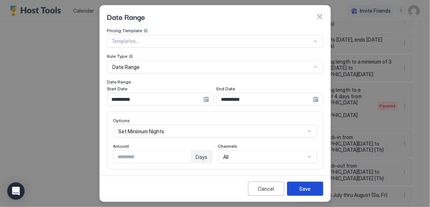
click at [296, 187] on button "Save" at bounding box center [305, 189] width 36 height 14
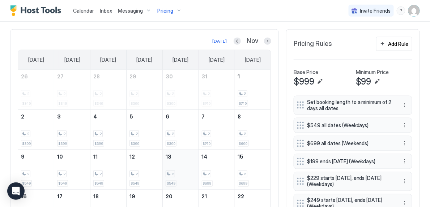
scroll to position [178, 0]
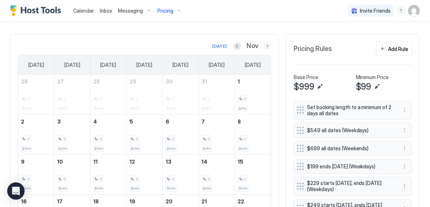
click at [270, 47] on button "Next month" at bounding box center [267, 46] width 7 height 7
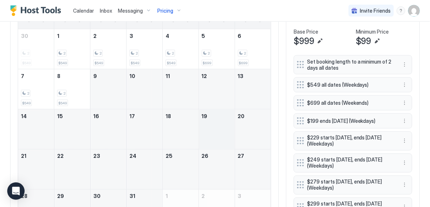
scroll to position [217, 0]
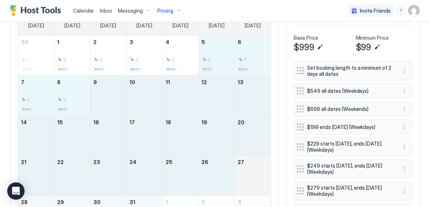
drag, startPoint x: 202, startPoint y: 59, endPoint x: 248, endPoint y: 169, distance: 119.3
click at [249, 170] on tbody "30 2 $549 1 2 $549 2 2 $549 3 2 $549 4 2 $549 5 2 $699 6 2 $699 7 2 $549 8 2 $5…" at bounding box center [144, 135] width 253 height 200
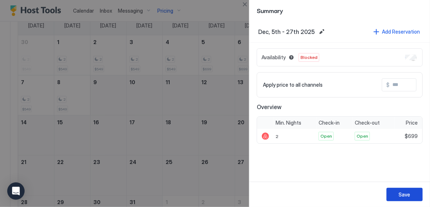
click at [411, 191] on button "Save" at bounding box center [405, 194] width 36 height 13
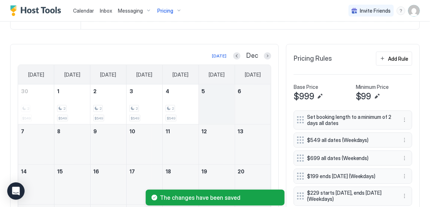
scroll to position [168, 0]
click at [240, 53] on button "Previous month" at bounding box center [236, 56] width 7 height 7
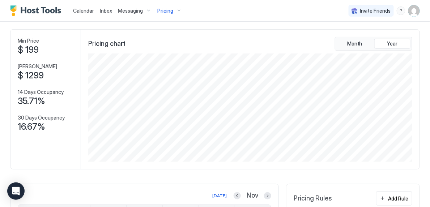
scroll to position [0, 0]
